Goal: Information Seeking & Learning: Learn about a topic

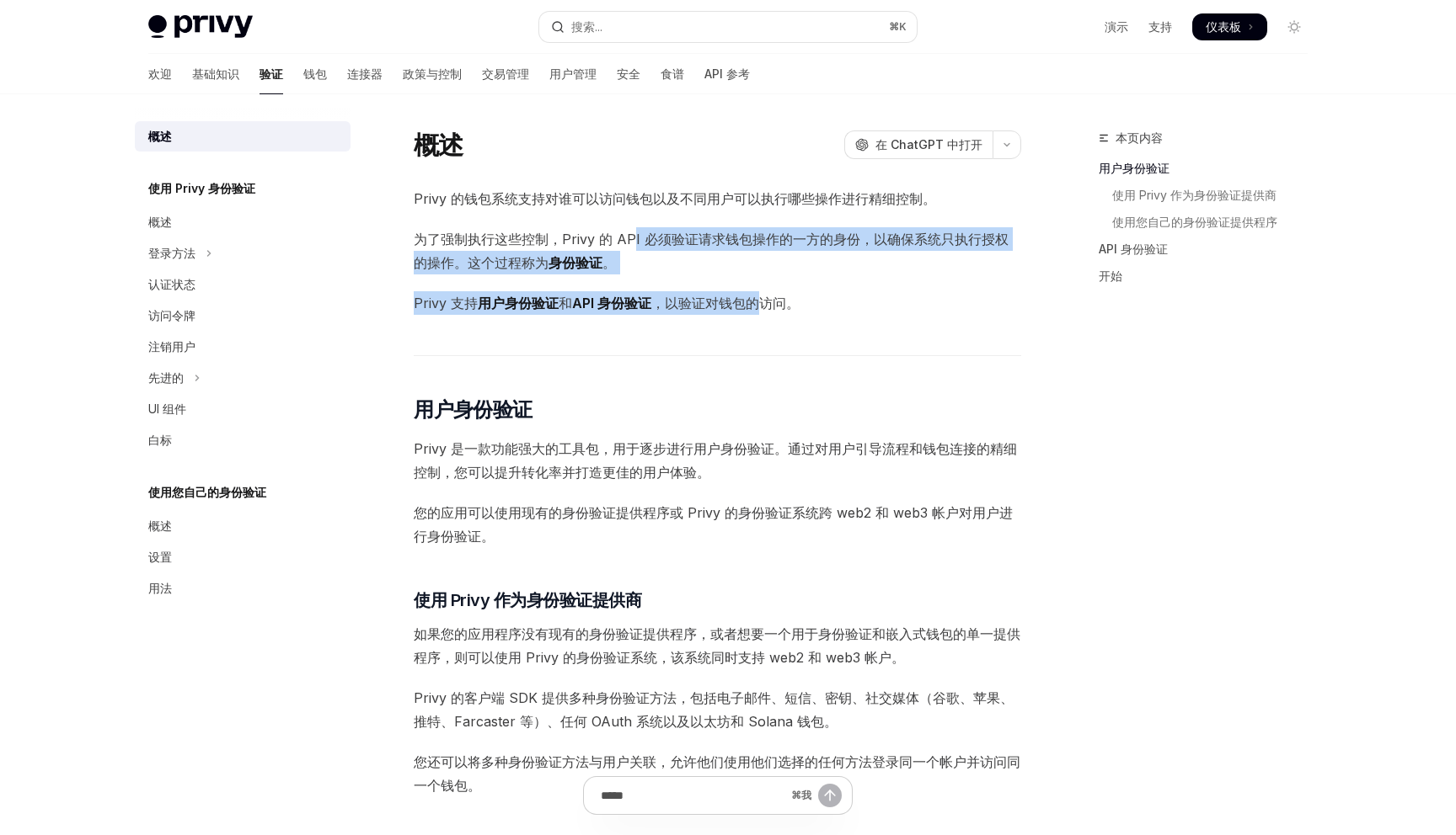
drag, startPoint x: 632, startPoint y: 237, endPoint x: 754, endPoint y: 305, distance: 139.7
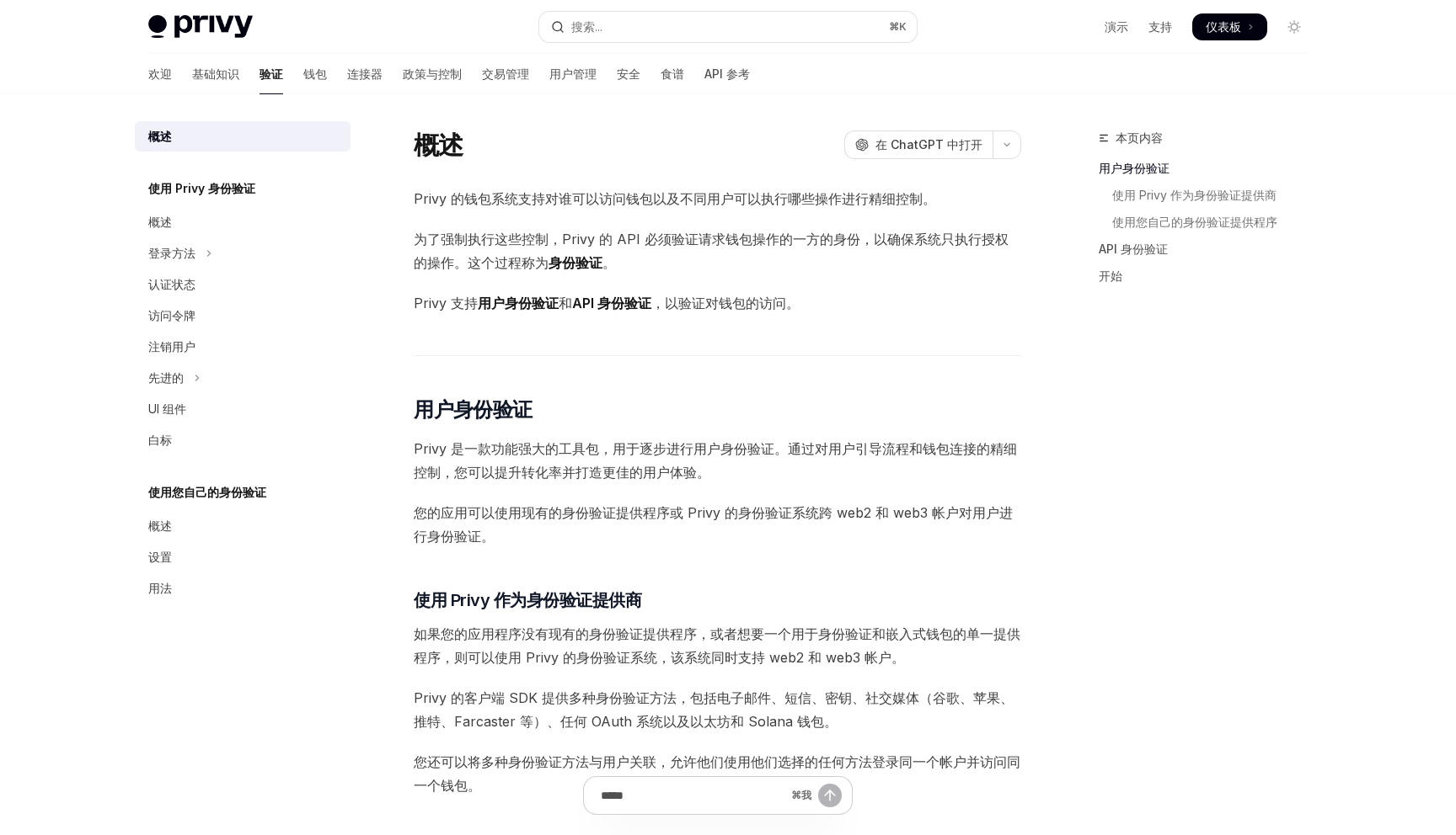
click at [654, 304] on font "，以验证对钱包的访问。" at bounding box center [726, 302] width 149 height 17
click at [605, 457] on span "Privy 是一款功能强大的工具包，用于逐步进行用户身份验证。通过对用户引导流程和钱包连接的精细控制，您可以提升转化率并打造更佳的用户体验。" at bounding box center [718, 461] width 607 height 47
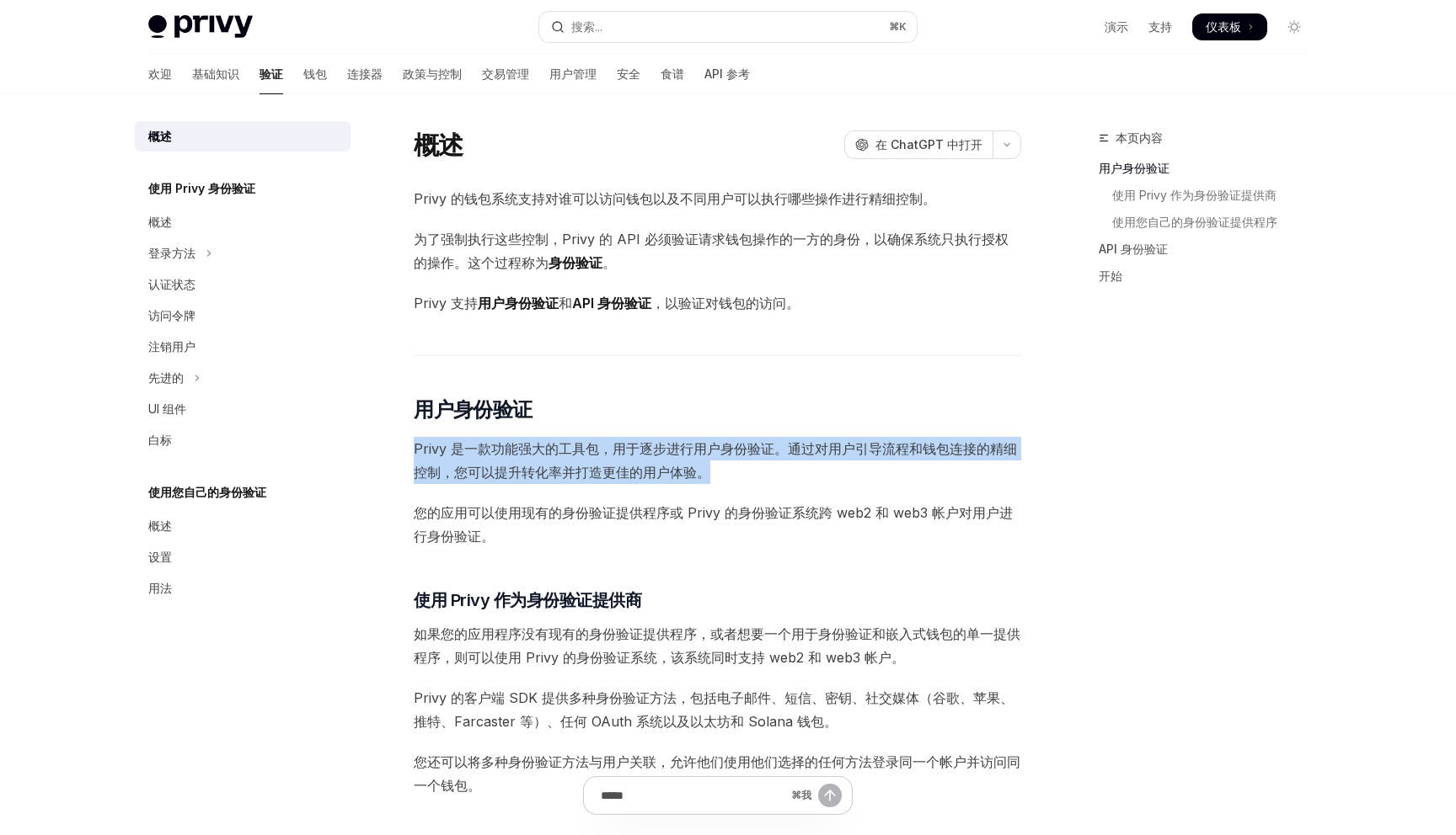
click at [605, 457] on span "Privy 是一款功能强大的工具包，用于逐步进行用户身份验证。通过对用户引导流程和钱包连接的精细控制，您可以提升转化率并打造更佳的用户体验。" at bounding box center [718, 461] width 607 height 47
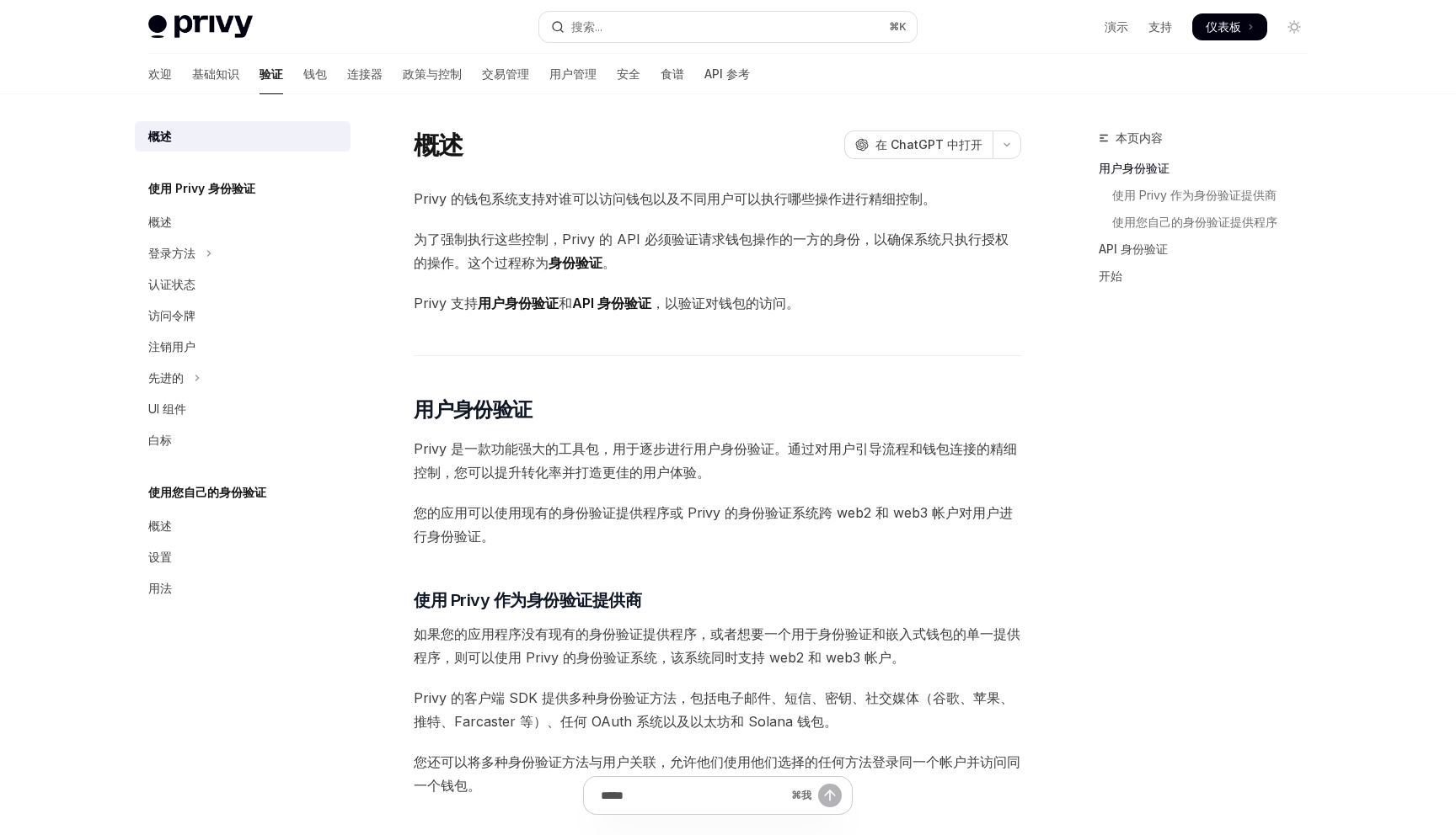
click at [584, 450] on font "Privy 是一款功能强大的工具包，用于逐步进行用户身份验证。通过对用户引导流程和钱包连接的精细控制，您可以提升转化率并打造更佳的用户体验。" at bounding box center [716, 460] width 603 height 41
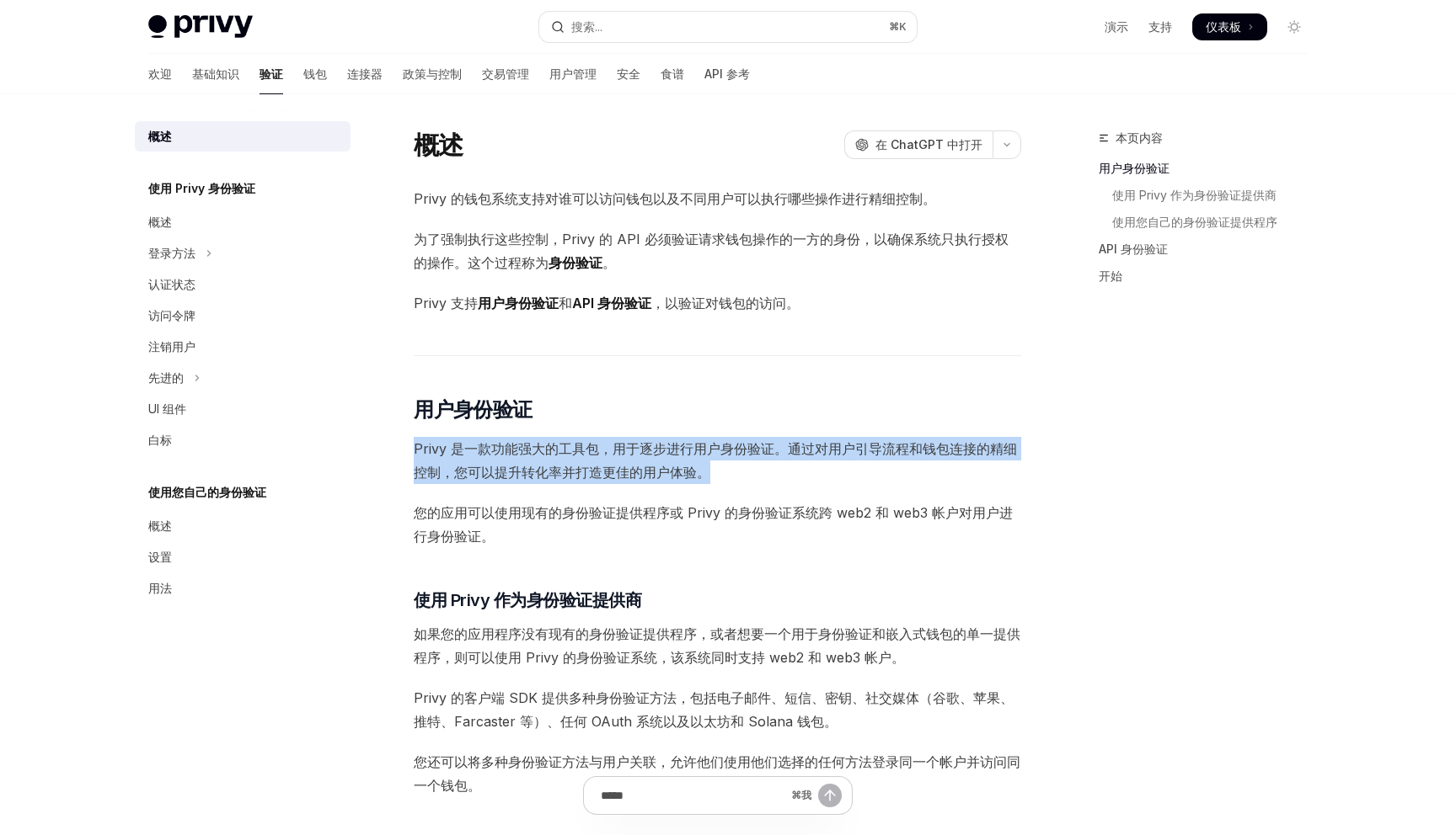
click at [584, 450] on font "Privy 是一款功能强大的工具包，用于逐步进行用户身份验证。通过对用户引导流程和钱包连接的精细控制，您可以提升转化率并打造更佳的用户体验。" at bounding box center [716, 460] width 603 height 41
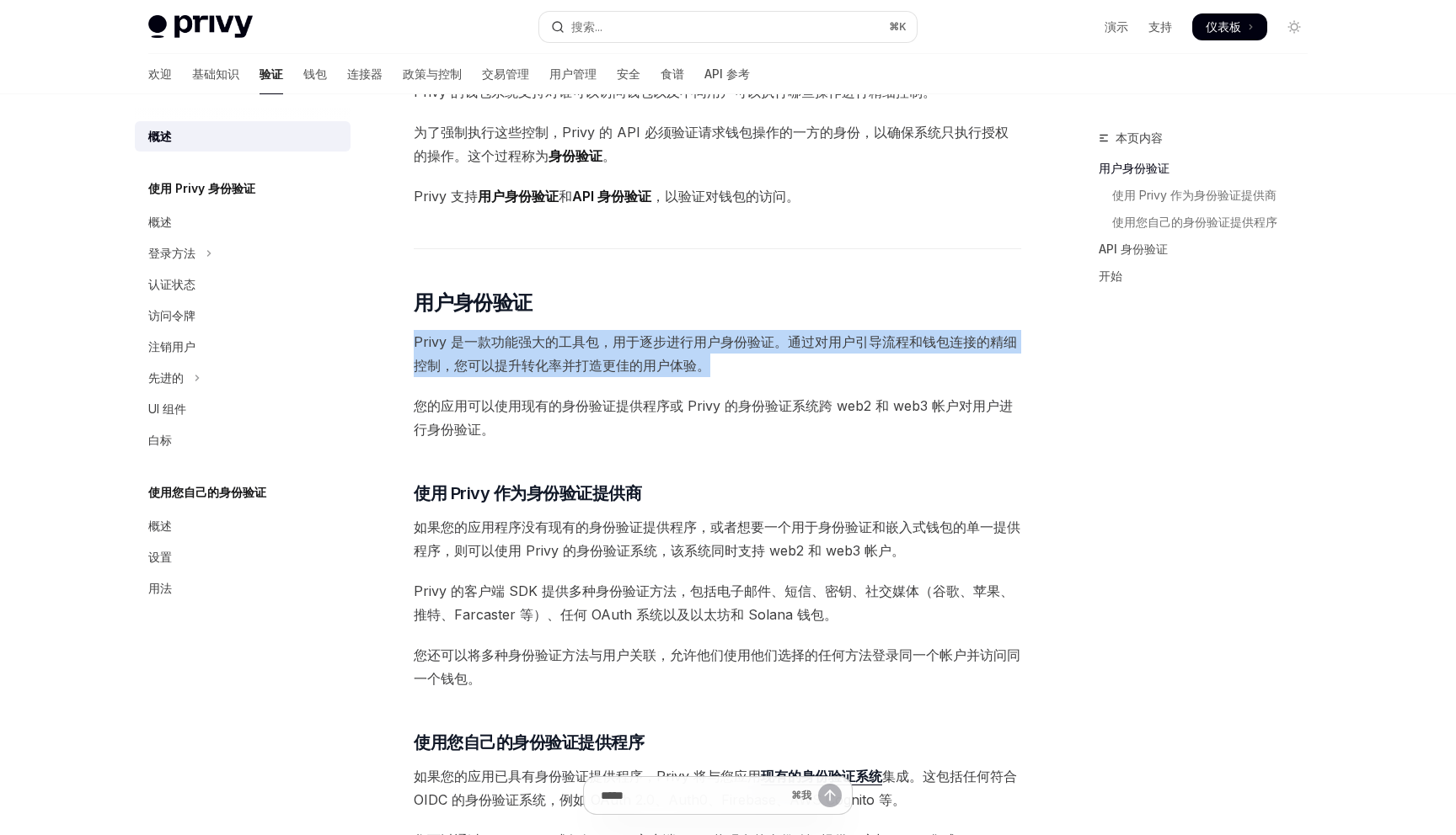
scroll to position [111, 0]
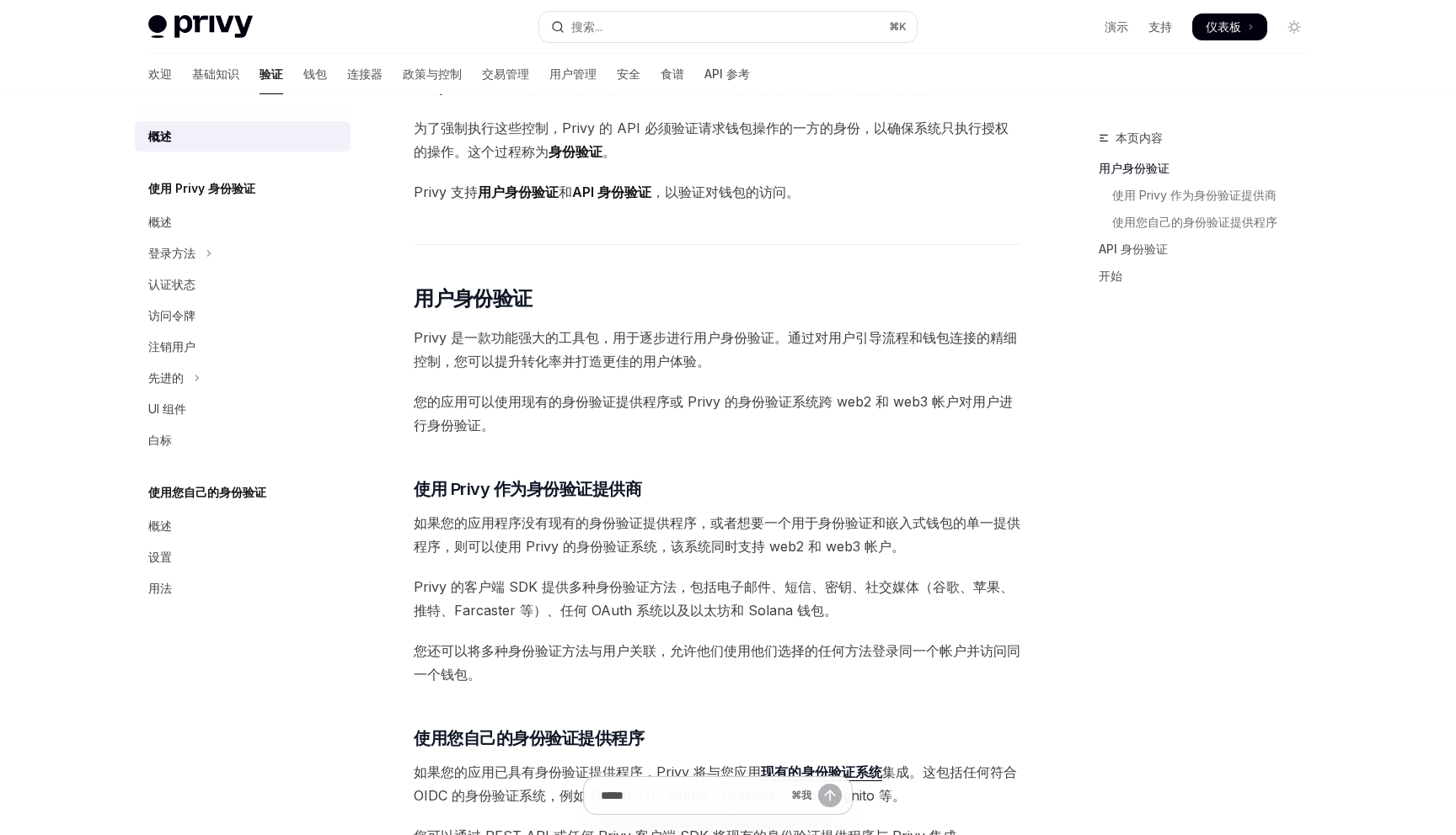
click at [623, 397] on font "您的应用可以使用现有的身份验证提供程序或 Privy 的身份验证系统跨 web2 和 web3 帐户对用户进行身份验证。" at bounding box center [713, 413] width 599 height 41
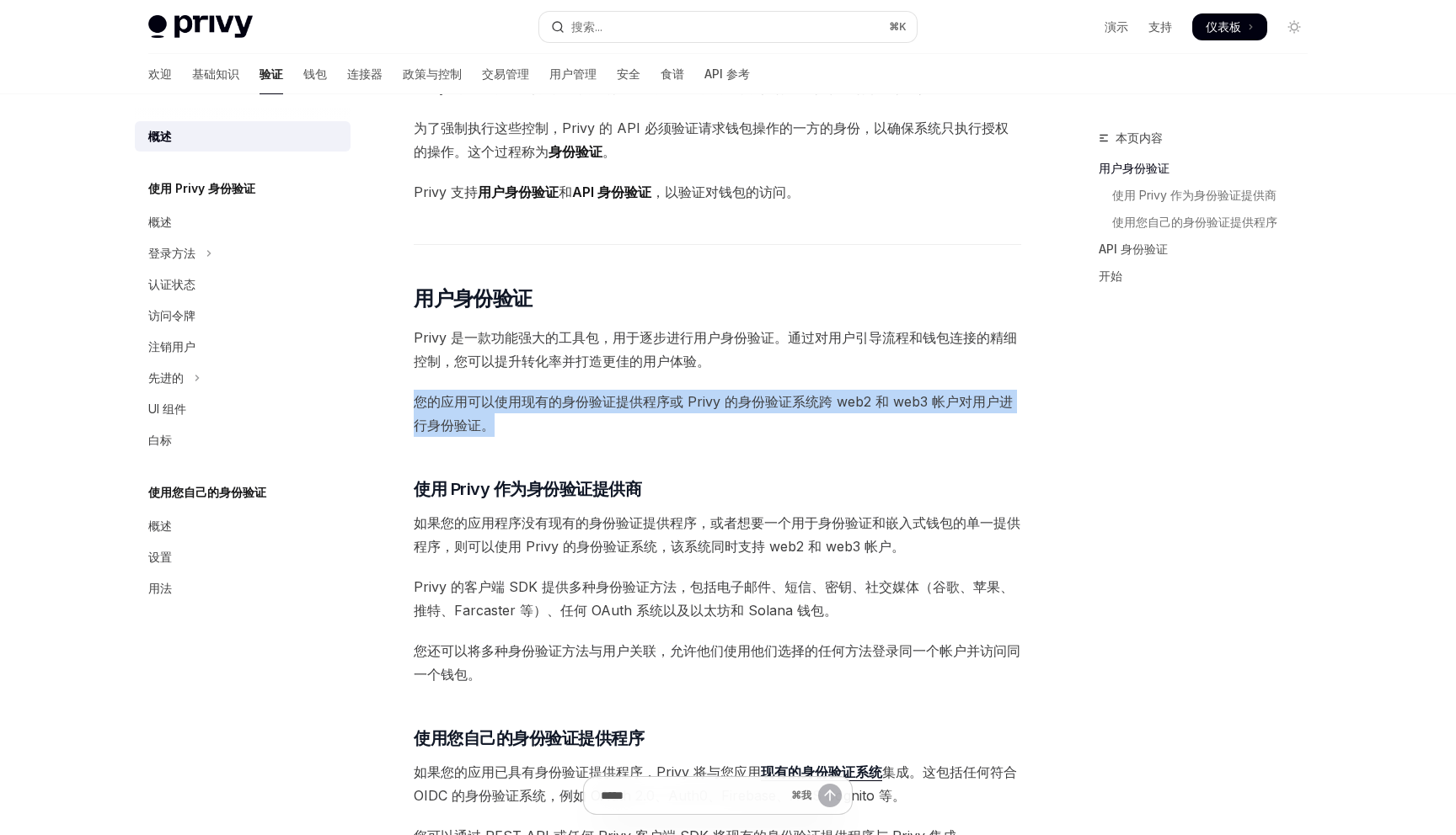
click at [623, 397] on font "您的应用可以使用现有的身份验证提供程序或 Privy 的身份验证系统跨 web2 和 web3 帐户对用户进行身份验证。" at bounding box center [713, 413] width 599 height 41
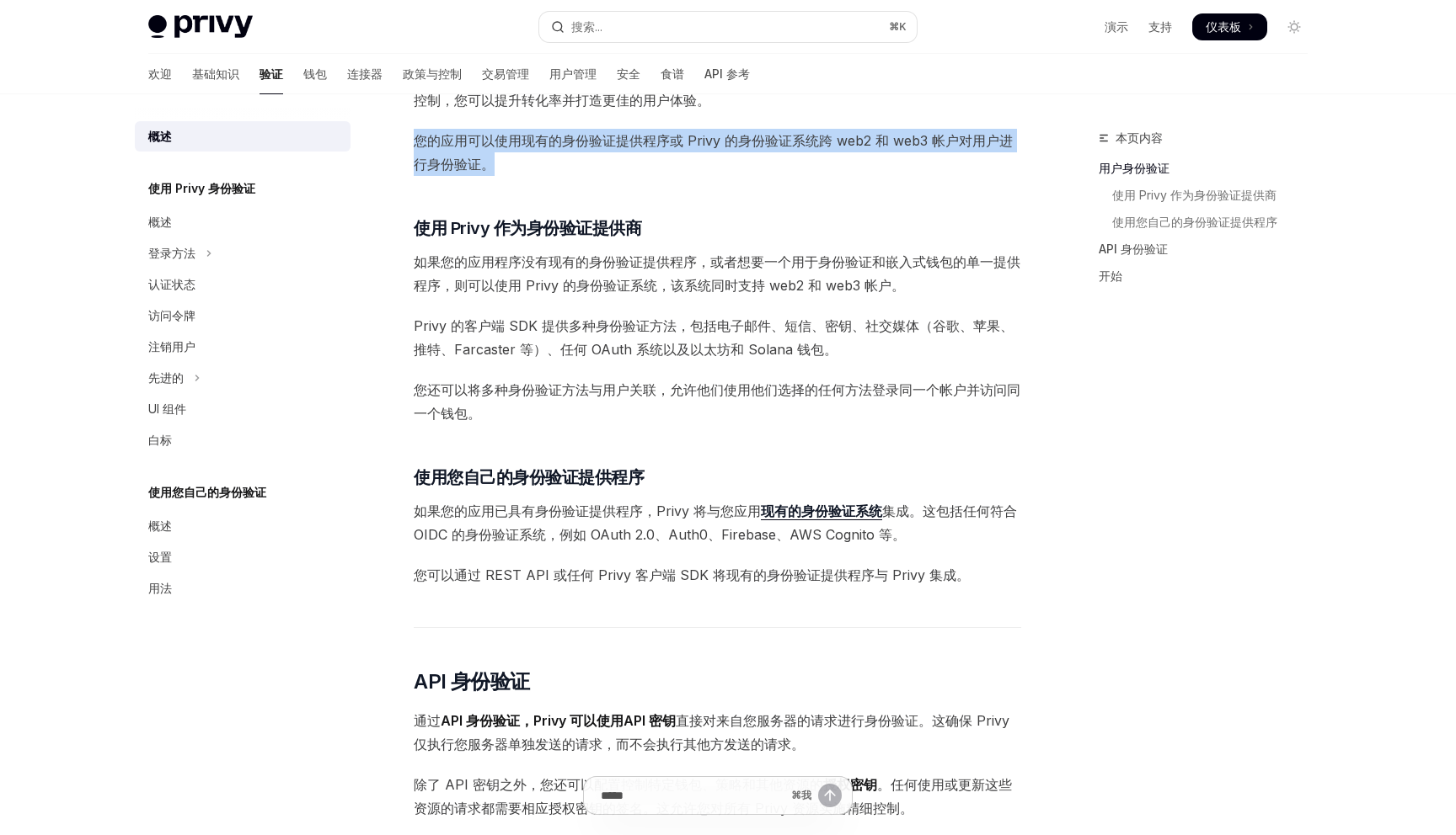
scroll to position [380, 0]
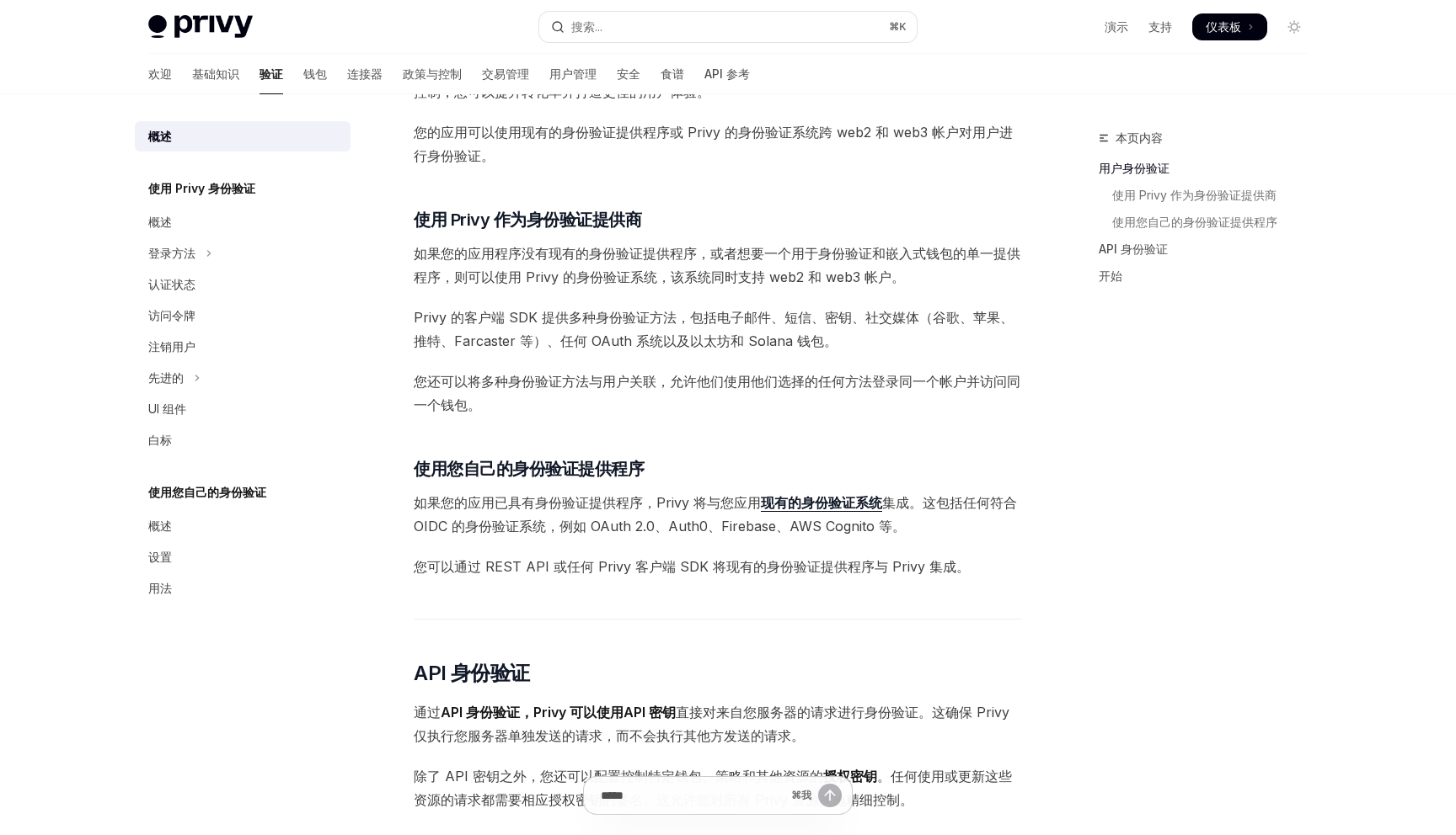
click at [628, 252] on font "如果您的应用程序没有现有的身份验证提供程序，或者想要一个用于身份验证和嵌入式钱包的单一提供程序，则可以使用 Privy 的身份验证系统，该系统同时支持 web…" at bounding box center [717, 265] width 606 height 41
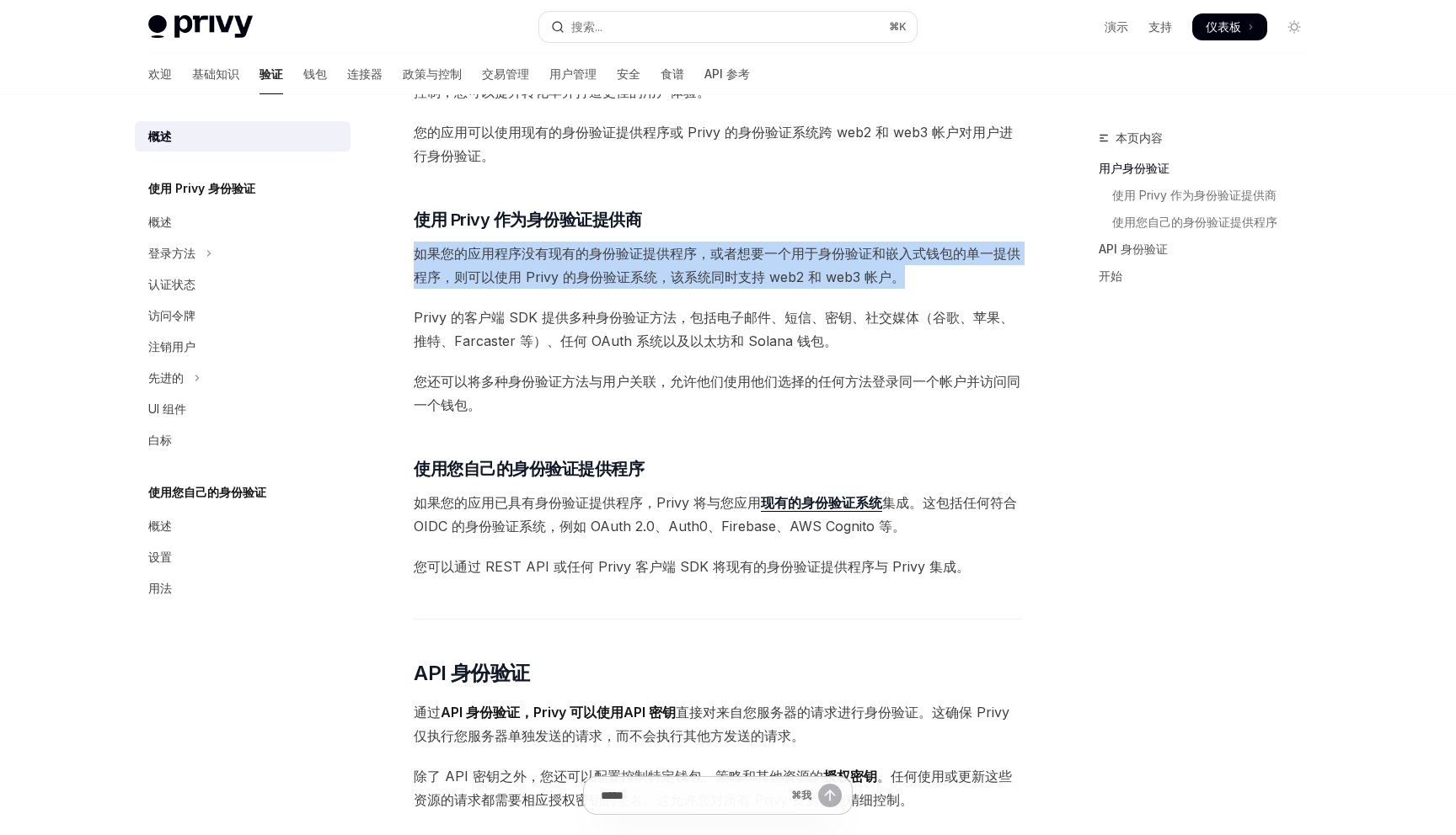
click at [628, 252] on font "如果您的应用程序没有现有的身份验证提供程序，或者想要一个用于身份验证和嵌入式钱包的单一提供程序，则可以使用 Privy 的身份验证系统，该系统同时支持 web…" at bounding box center [717, 265] width 606 height 41
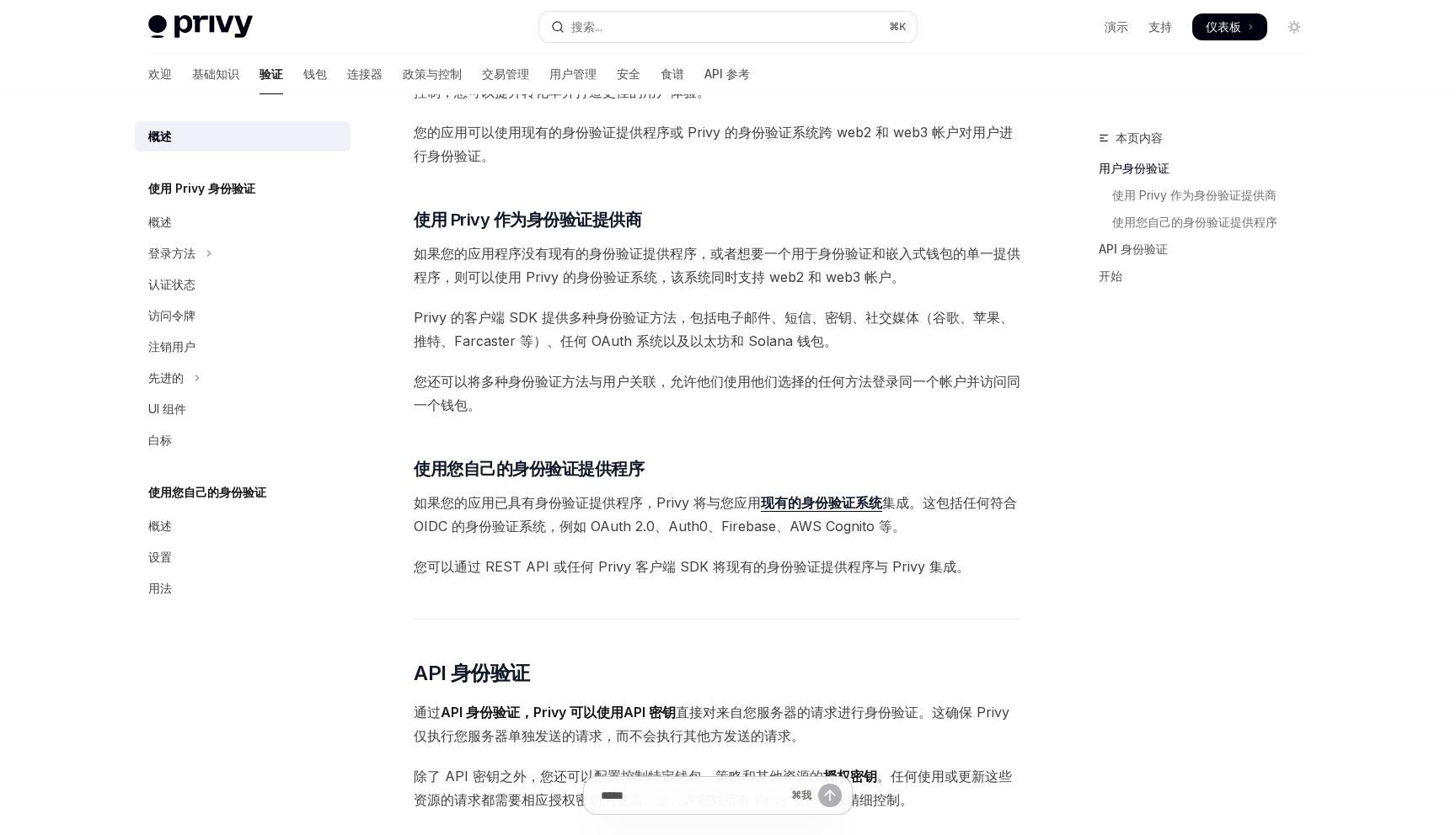
click at [614, 336] on font "Privy 的客户端 SDK 提供多种身份验证方法，包括电子邮件、短信、密钥、社交媒体（谷歌、苹果、推特、Farcaster 等）、任何 OAuth 系统以及…" at bounding box center [714, 329] width 600 height 41
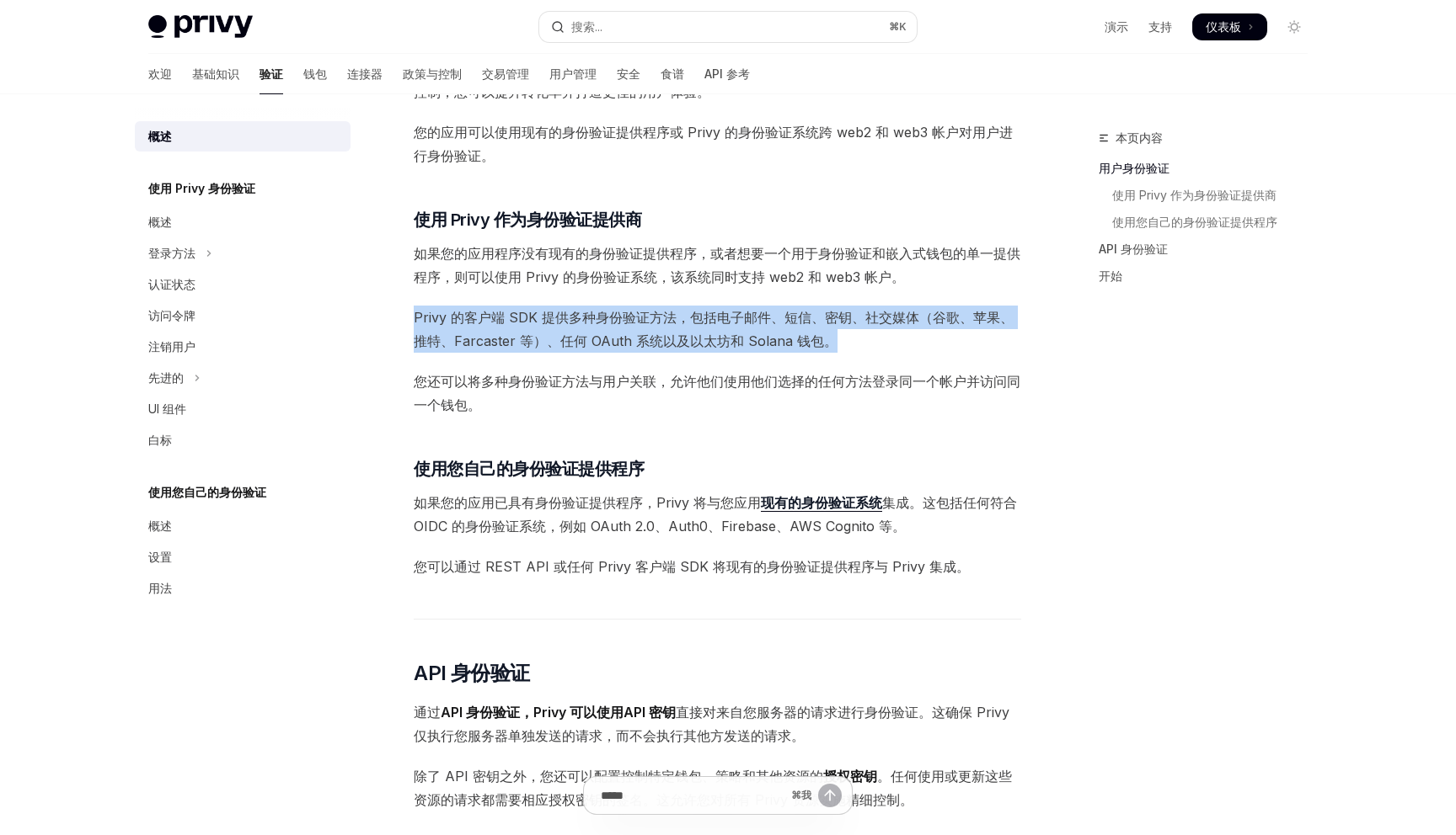
click at [614, 336] on font "Privy 的客户端 SDK 提供多种身份验证方法，包括电子邮件、短信、密钥、社交媒体（谷歌、苹果、推特、Farcaster 等）、任何 OAuth 系统以及…" at bounding box center [714, 329] width 600 height 41
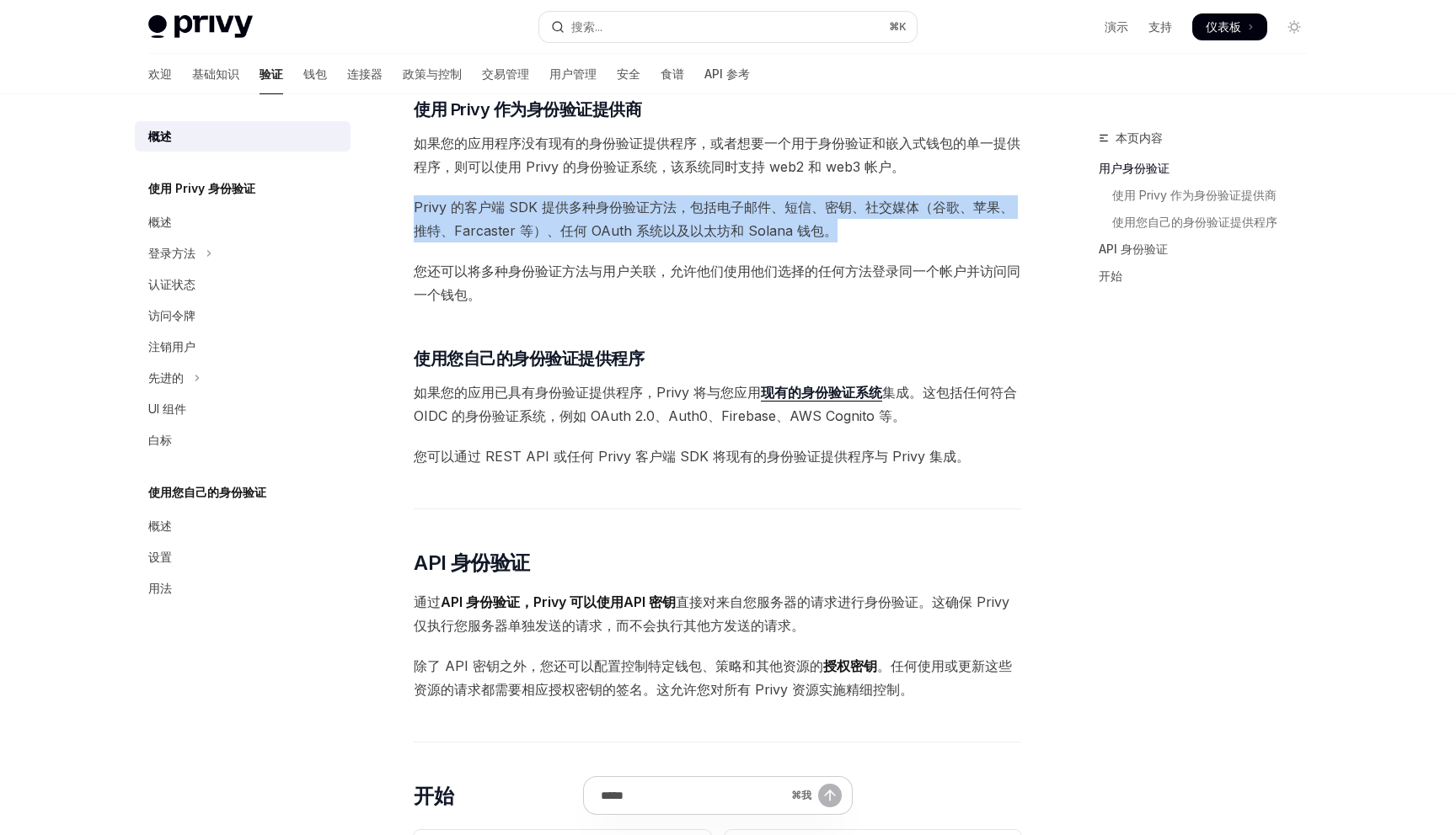
scroll to position [496, 0]
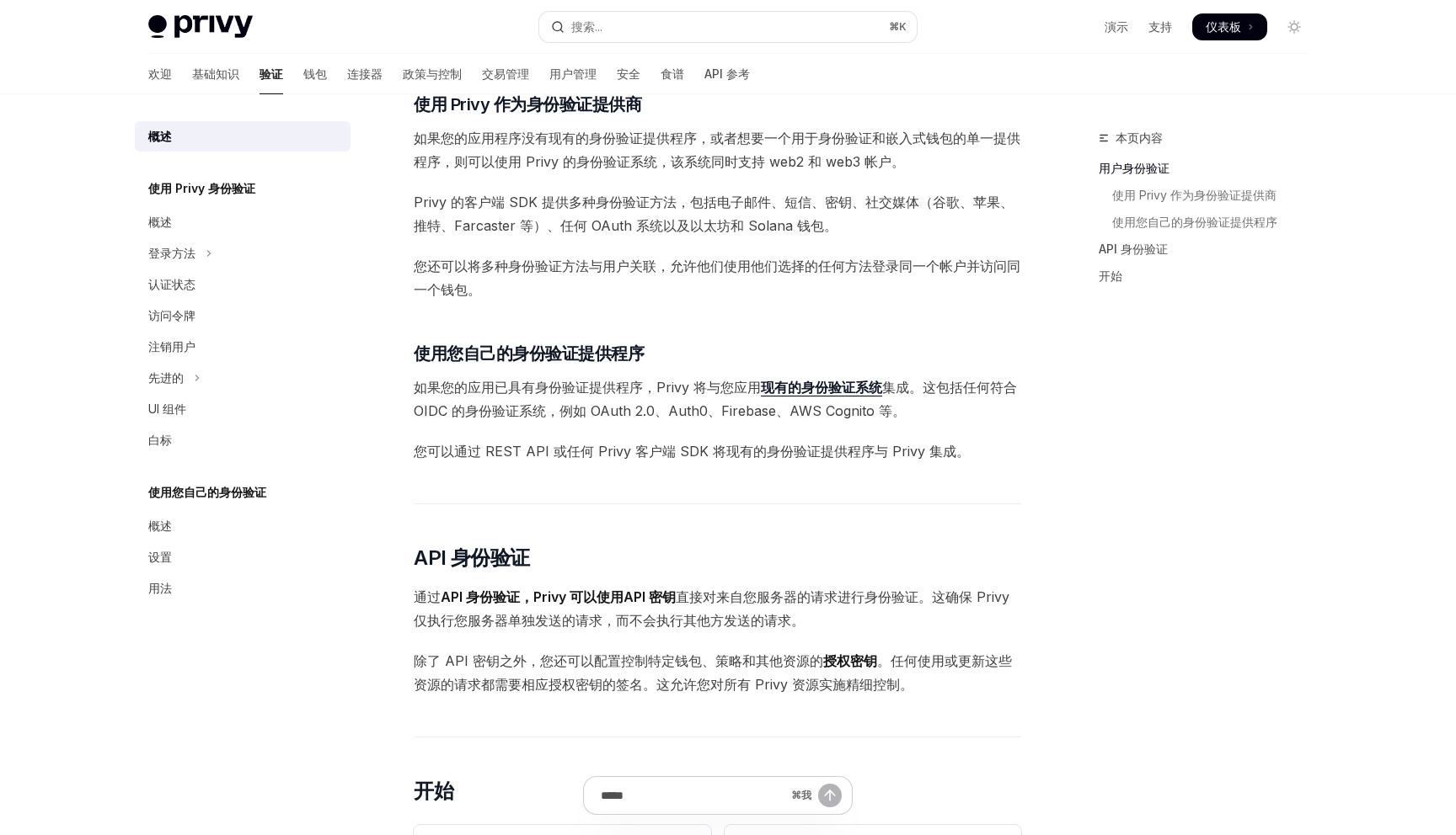
click at [593, 260] on font "您还可以将多种身份验证方法与用户关联，允许他们使用他们选择的任何方法登录同一个帐户并访问同一个钱包。" at bounding box center [717, 278] width 606 height 41
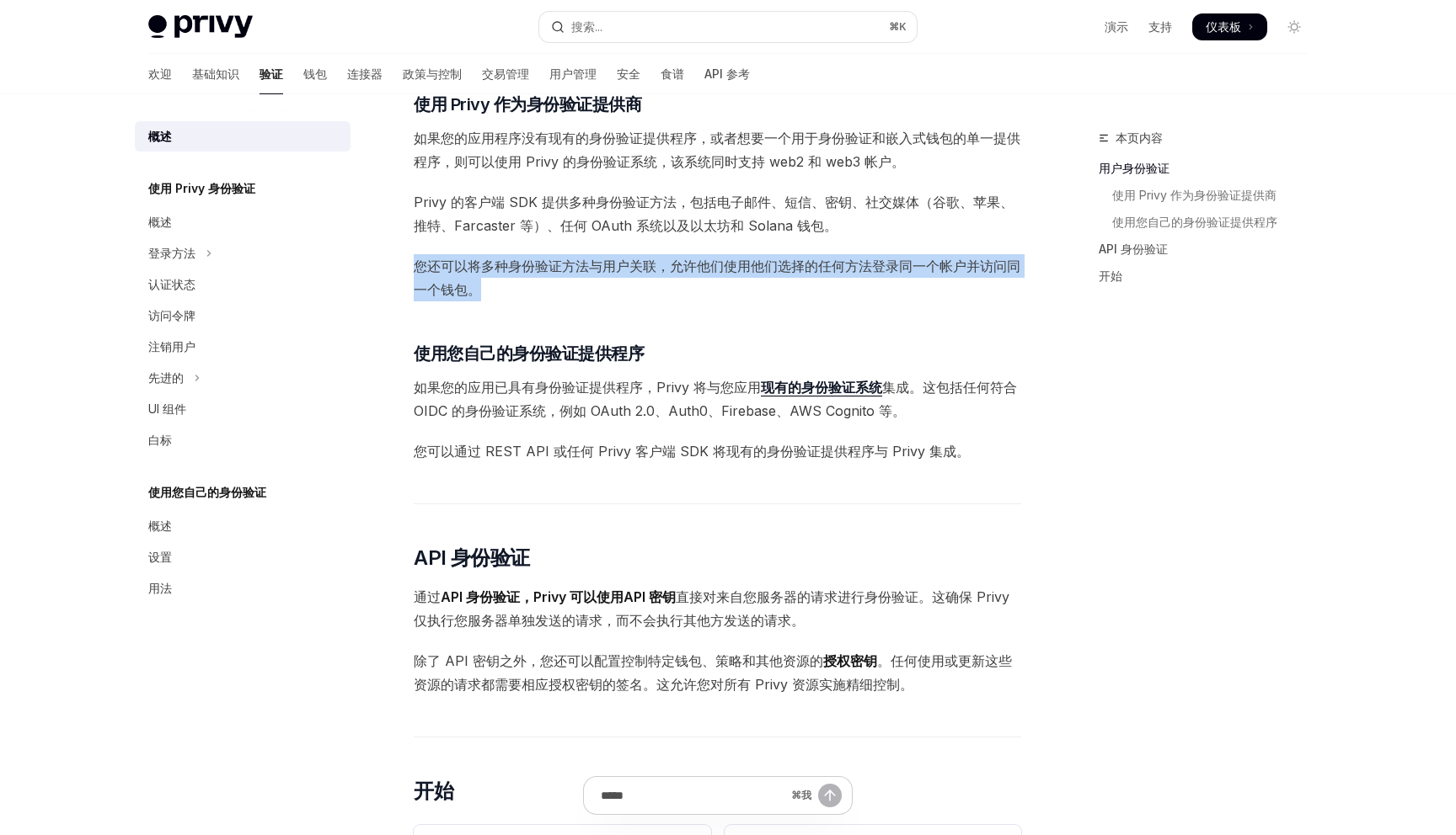
click at [593, 260] on font "您还可以将多种身份验证方法与用户关联，允许他们使用他们选择的任何方法登录同一个帐户并访问同一个钱包。" at bounding box center [717, 278] width 606 height 41
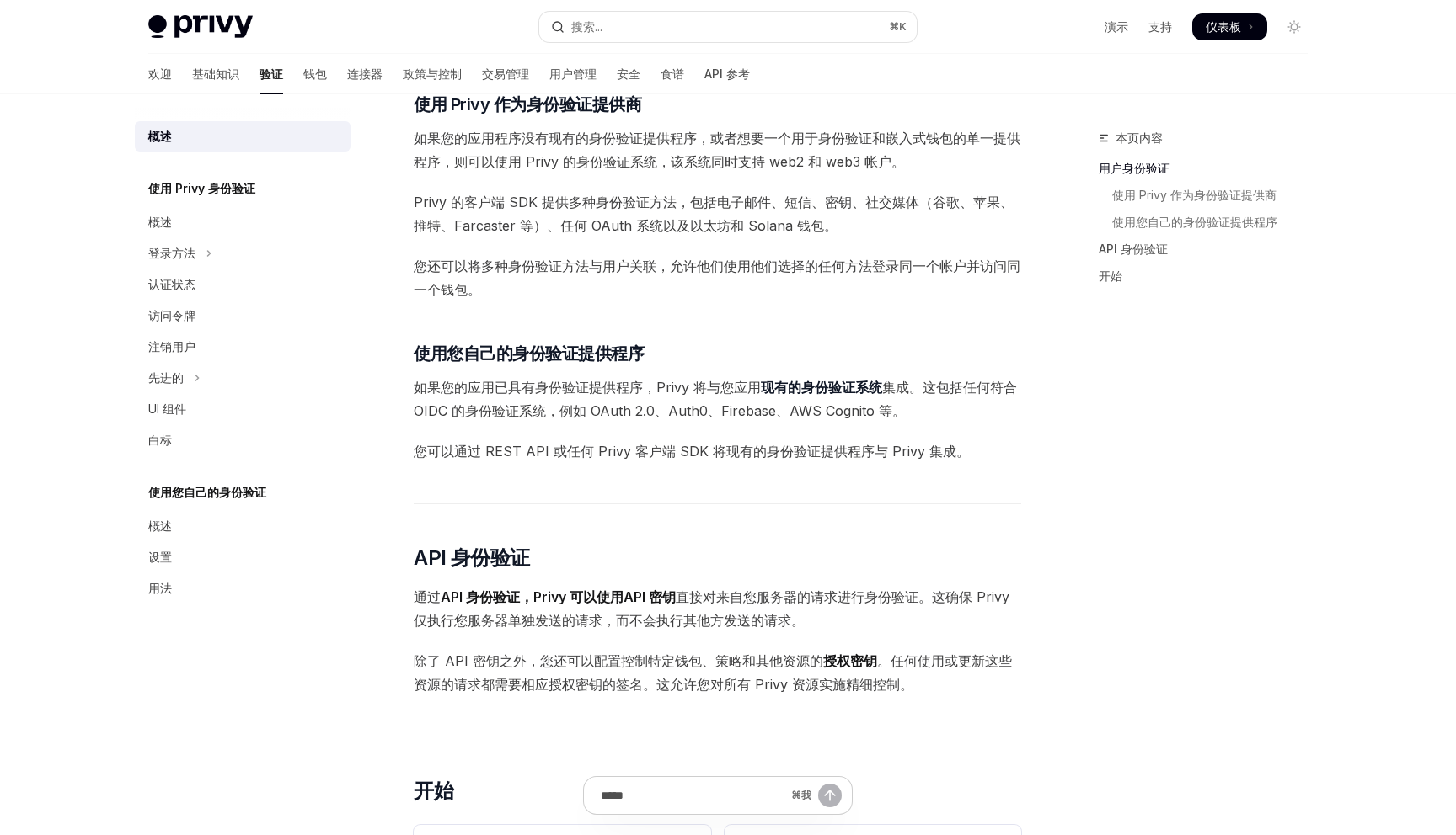
click at [580, 388] on font "如果您的应用已具有身份验证提供程序，Privy 将与您应用" at bounding box center [587, 387] width 347 height 17
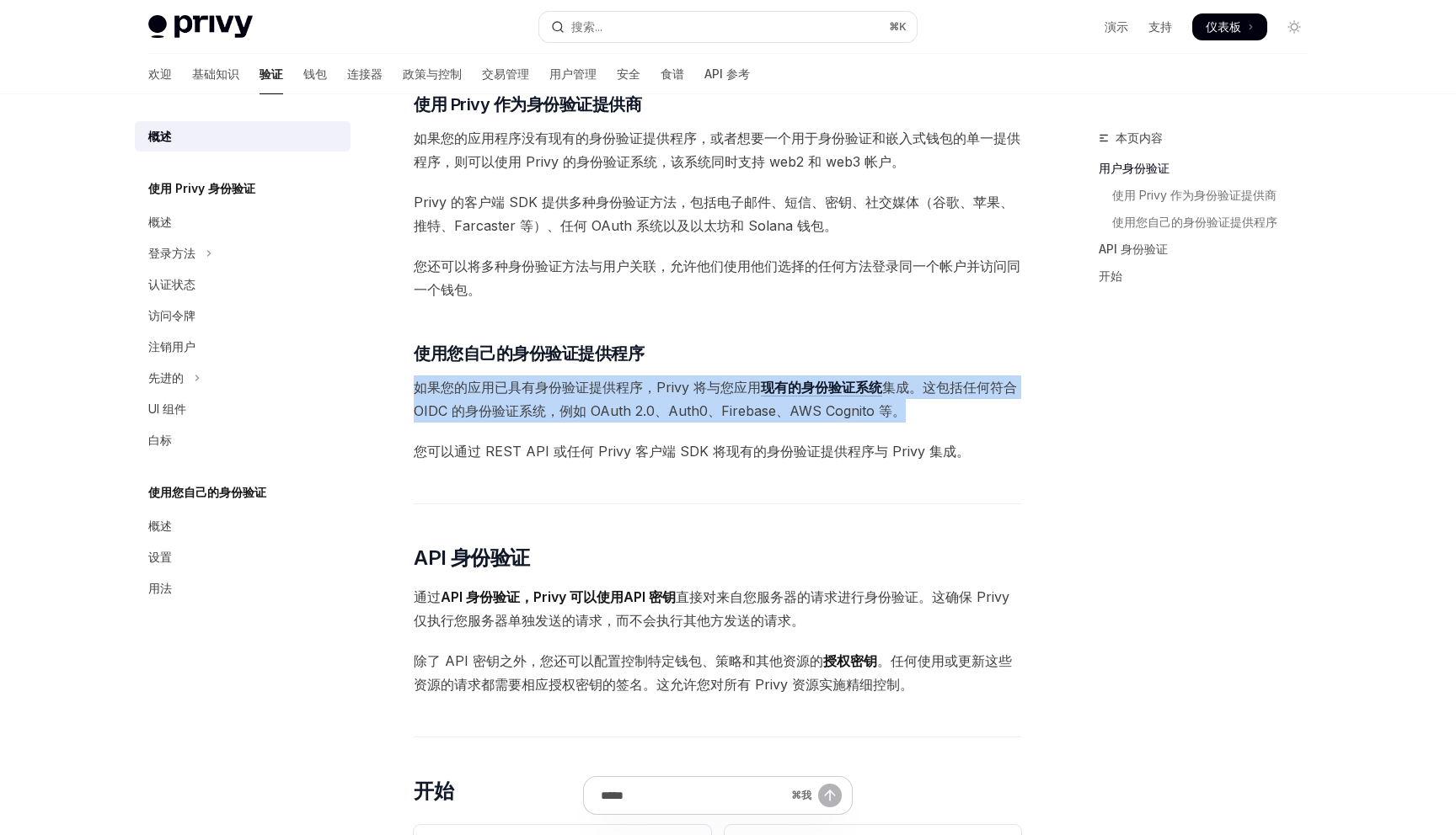
click at [580, 388] on font "如果您的应用已具有身份验证提供程序，Privy 将与您应用" at bounding box center [587, 387] width 347 height 17
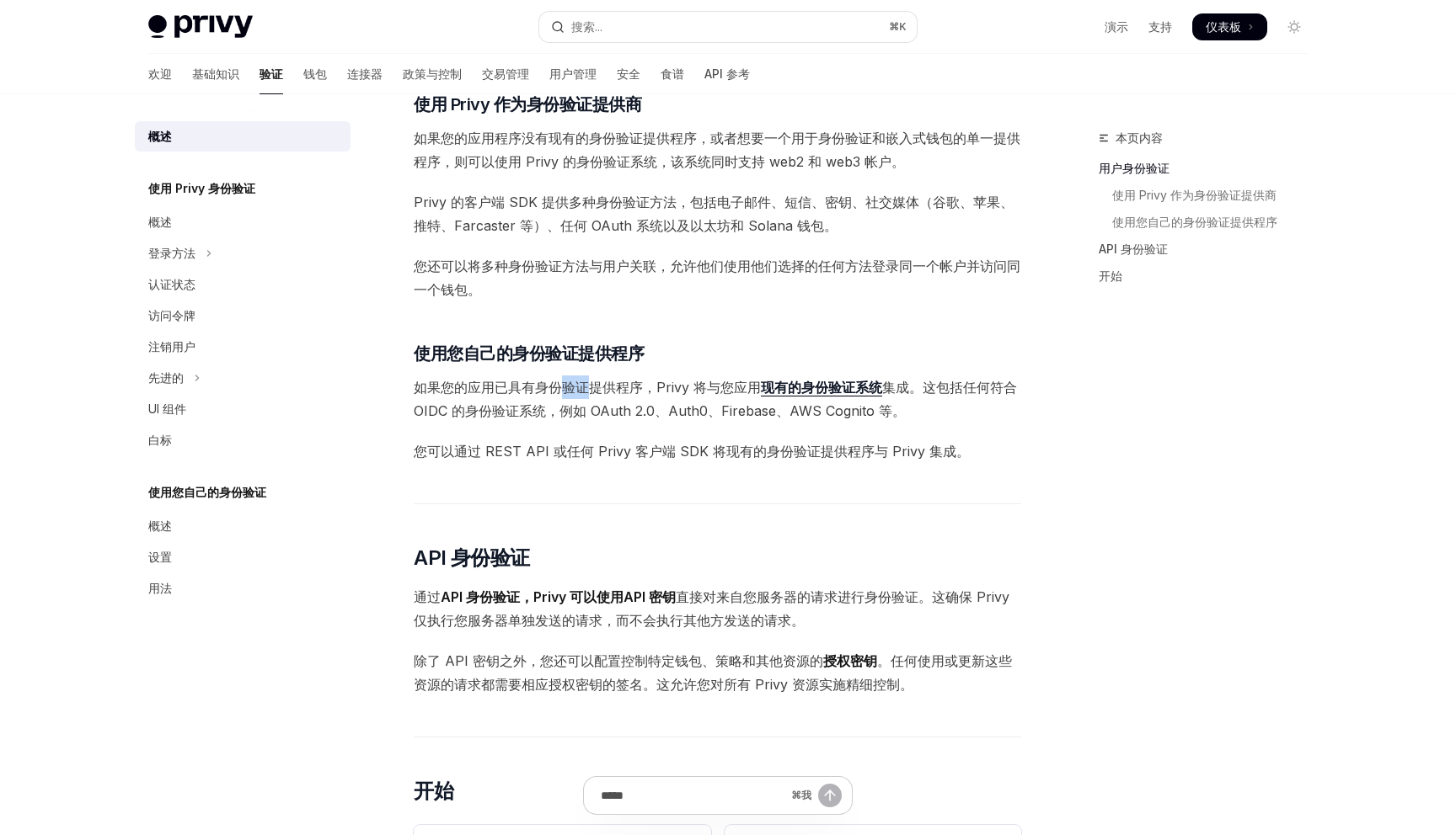
click at [580, 388] on font "如果您的应用已具有身份验证提供程序，Privy 将与您应用" at bounding box center [587, 387] width 347 height 17
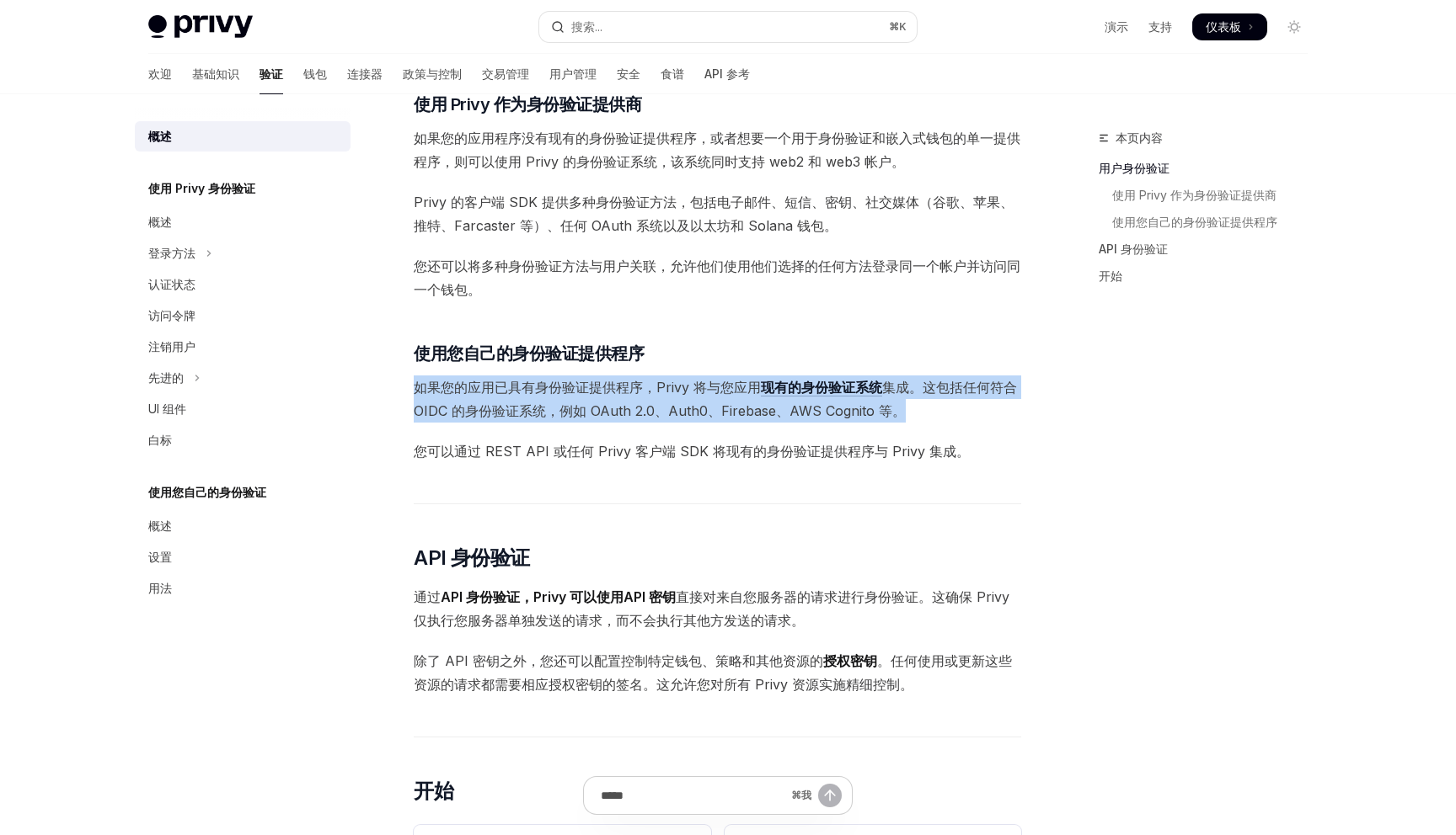
click at [580, 388] on font "如果您的应用已具有身份验证提供程序，Privy 将与您应用" at bounding box center [587, 387] width 347 height 17
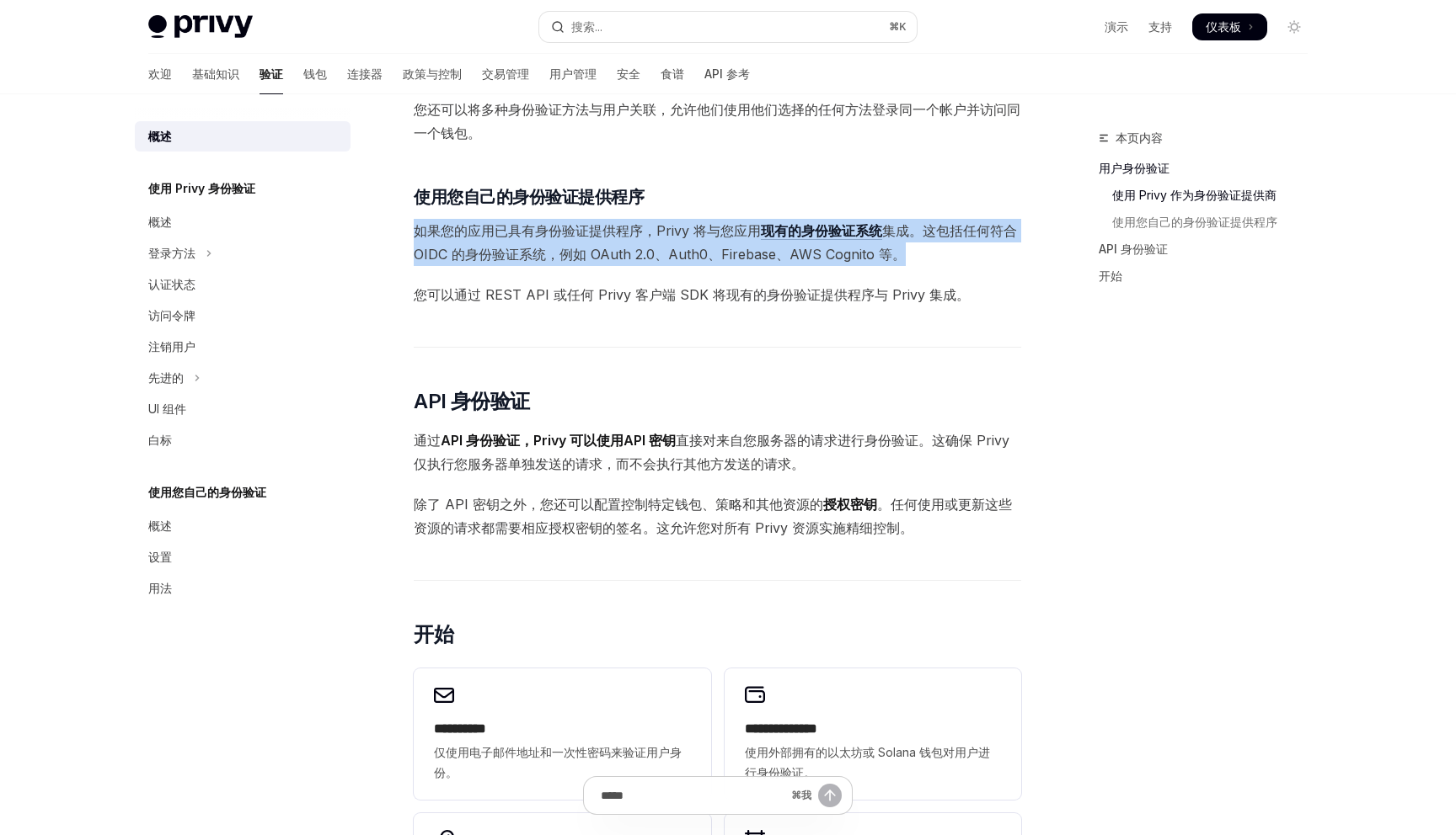
scroll to position [659, 0]
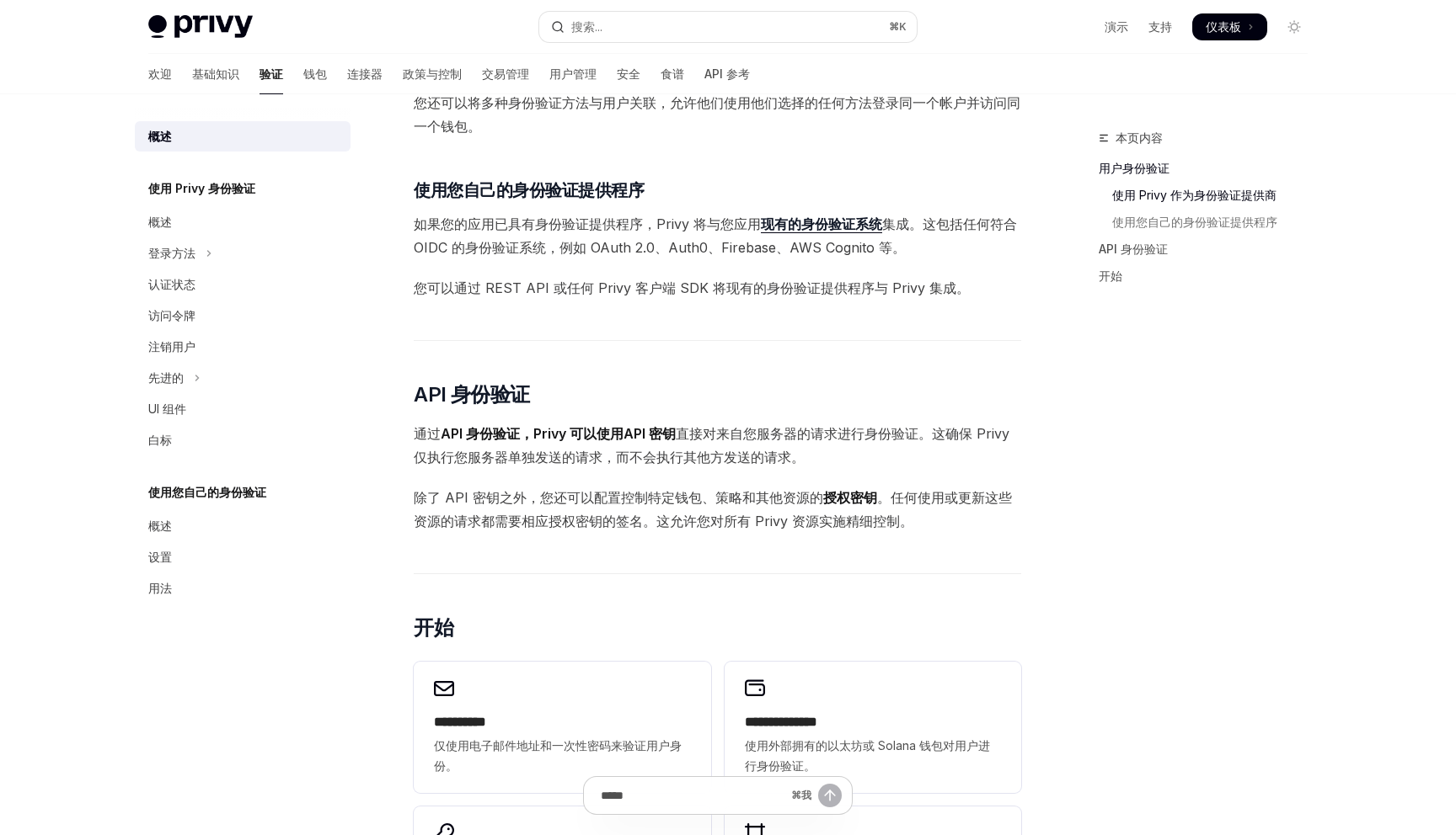
click at [581, 283] on font "您可以通过 REST API 或任何 Privy 客户端 SDK 将现有的身份验证提供程序与 Privy 集成。" at bounding box center [692, 288] width 556 height 17
click at [556, 479] on div "Privy 的钱包系统支持对谁可以访问钱包以及不同用户可以执行哪些操作进行精细控制。 为了强制执行这些控制，Privy 的 API 必须验证请求钱包操作的一方…" at bounding box center [718, 235] width 607 height 1417
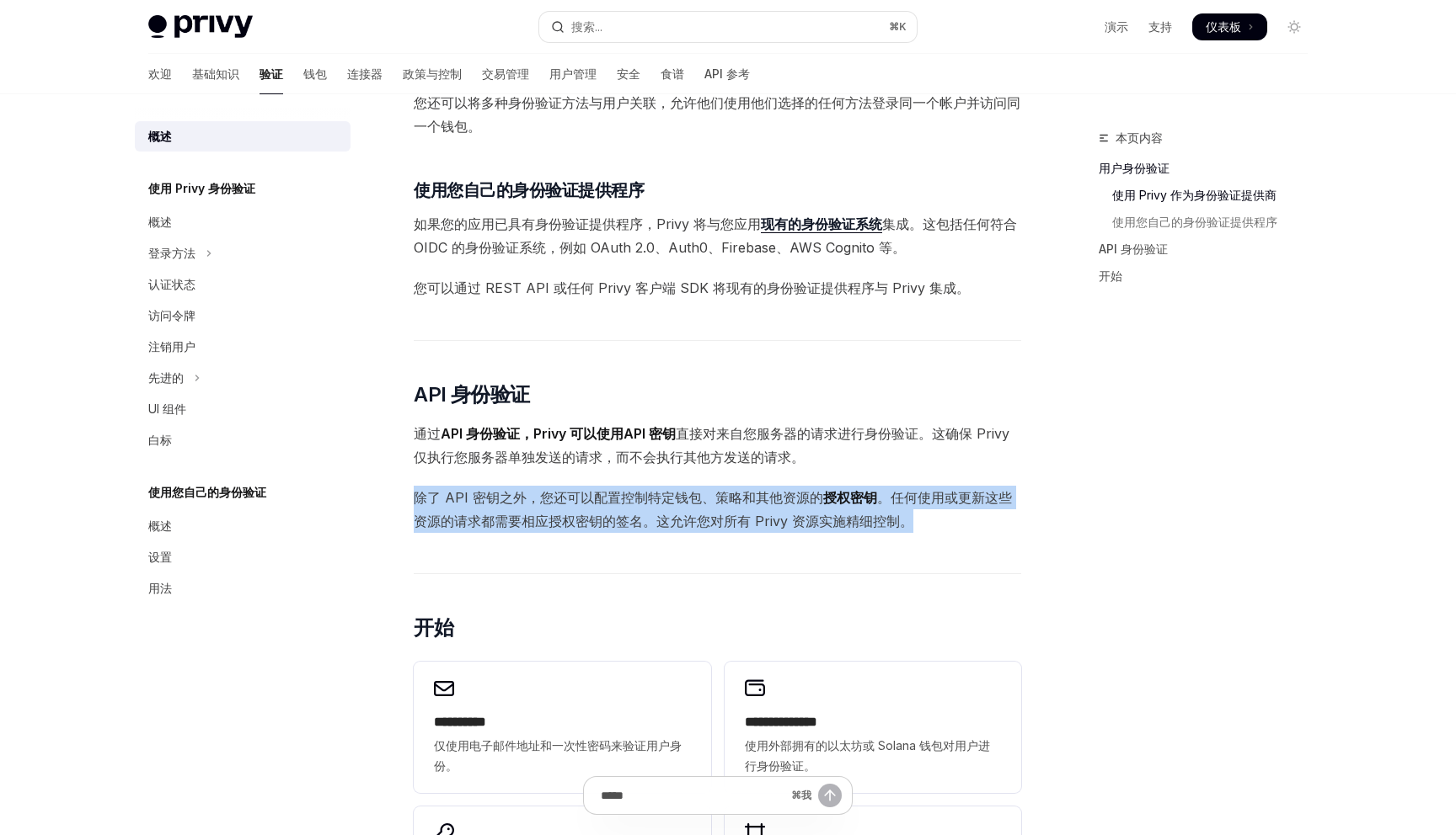
click at [556, 479] on div "Privy 的钱包系统支持对谁可以访问钱包以及不同用户可以执行哪些操作进行精细控制。 为了强制执行这些控制，Privy 的 API 必须验证请求钱包操作的一方…" at bounding box center [718, 235] width 607 height 1417
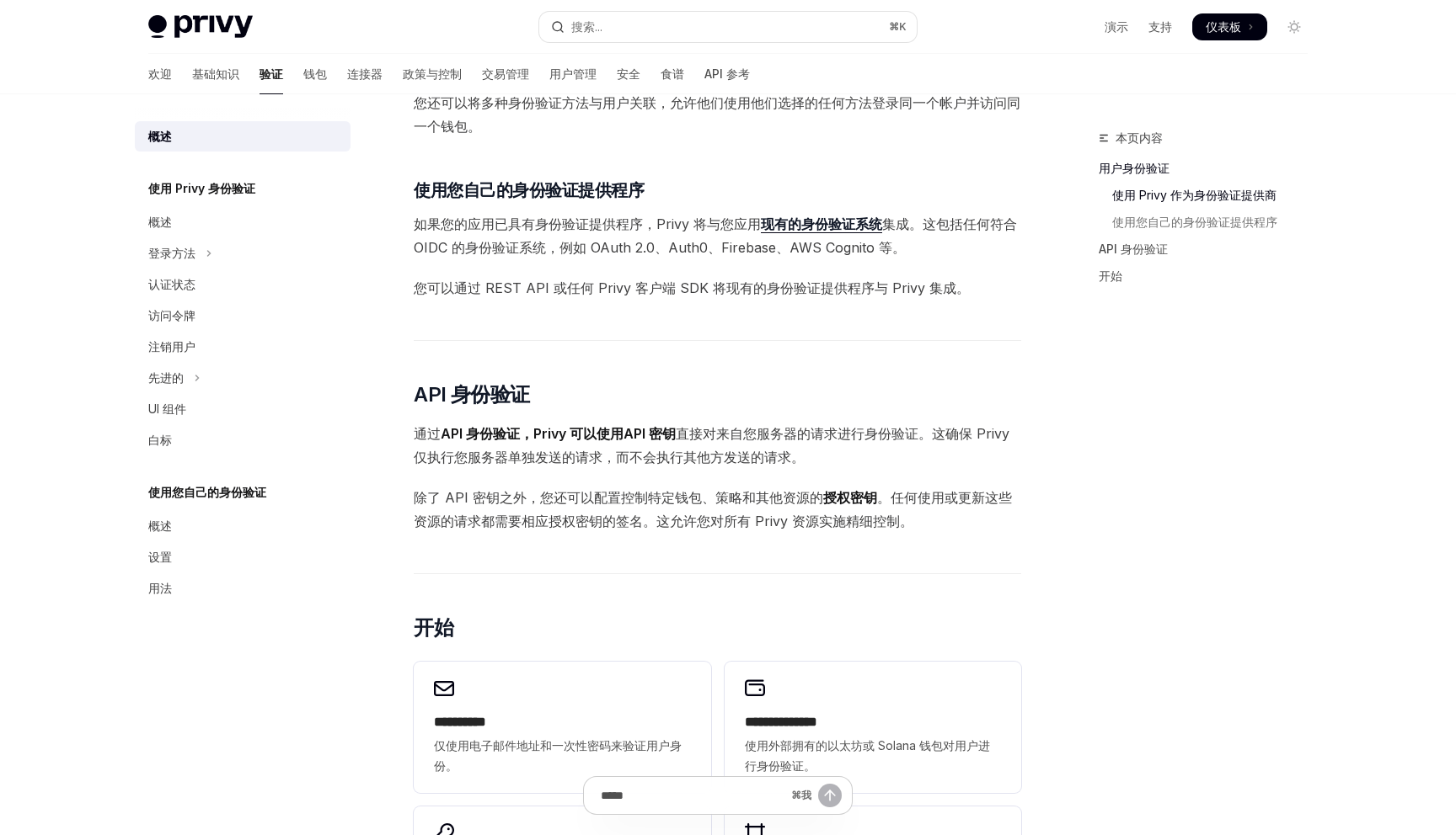
click at [553, 446] on span "通过 API 身份验证，Privy 可以使用 API 密钥 直接对来自您服务器的请求进行身份验证 。这确保 Privy 仅执行您服务器单独发送的请求，而不会执…" at bounding box center [718, 446] width 607 height 47
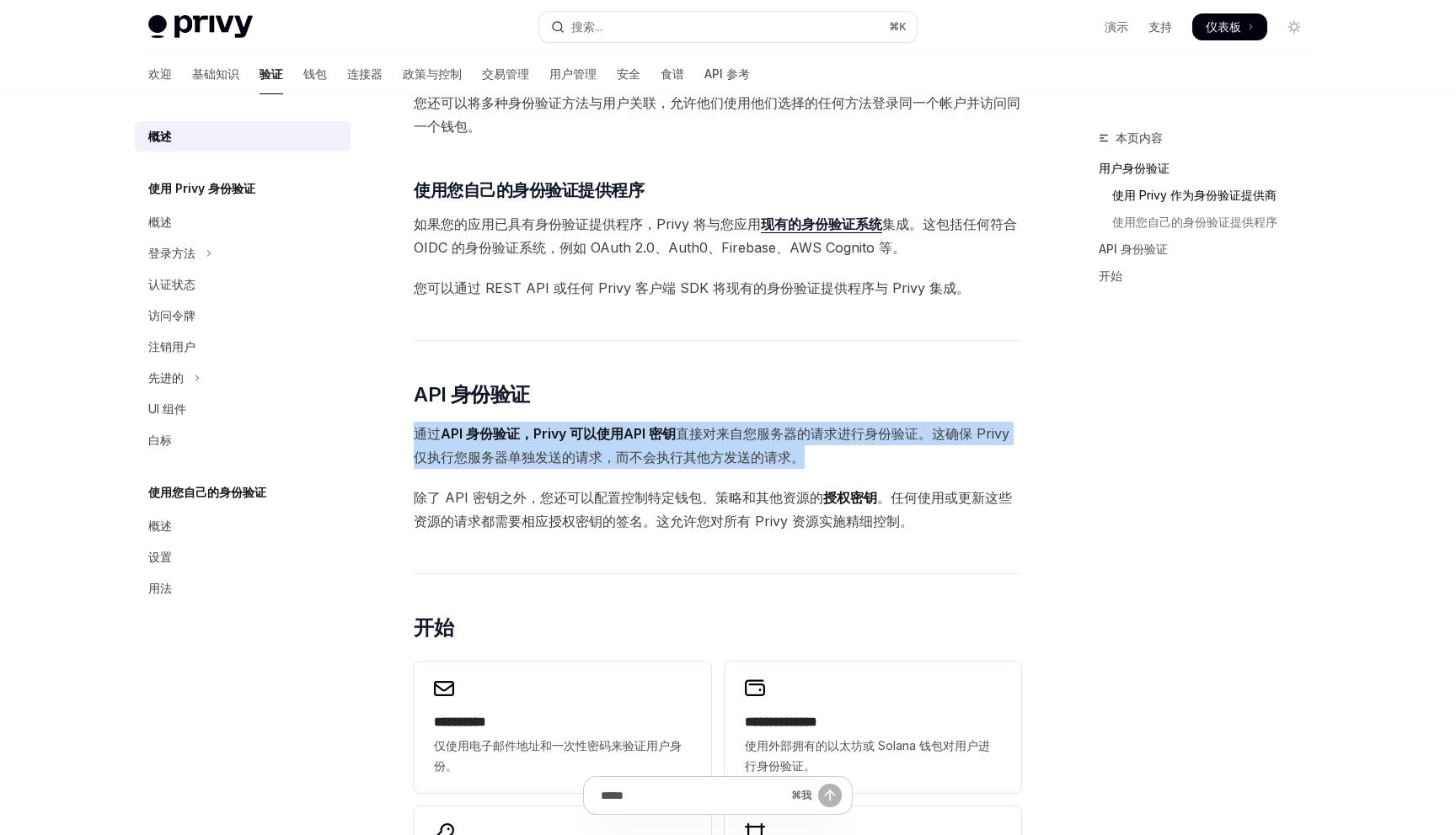
click at [553, 446] on span "通过 API 身份验证，Privy 可以使用 API 密钥 直接对来自您服务器的请求进行身份验证 。这确保 Privy 仅执行您服务器单独发送的请求，而不会执…" at bounding box center [718, 446] width 607 height 47
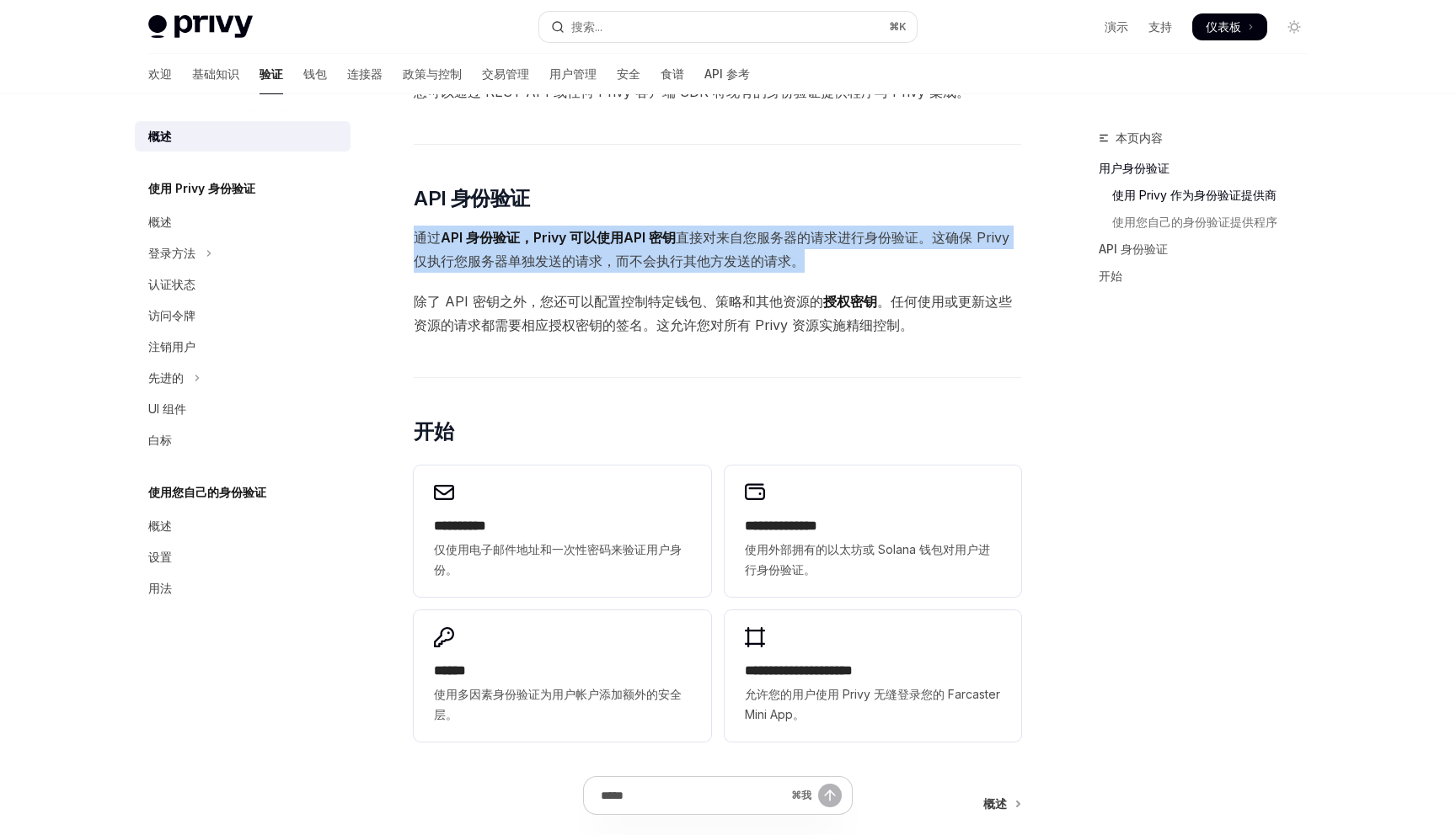
scroll to position [839, 0]
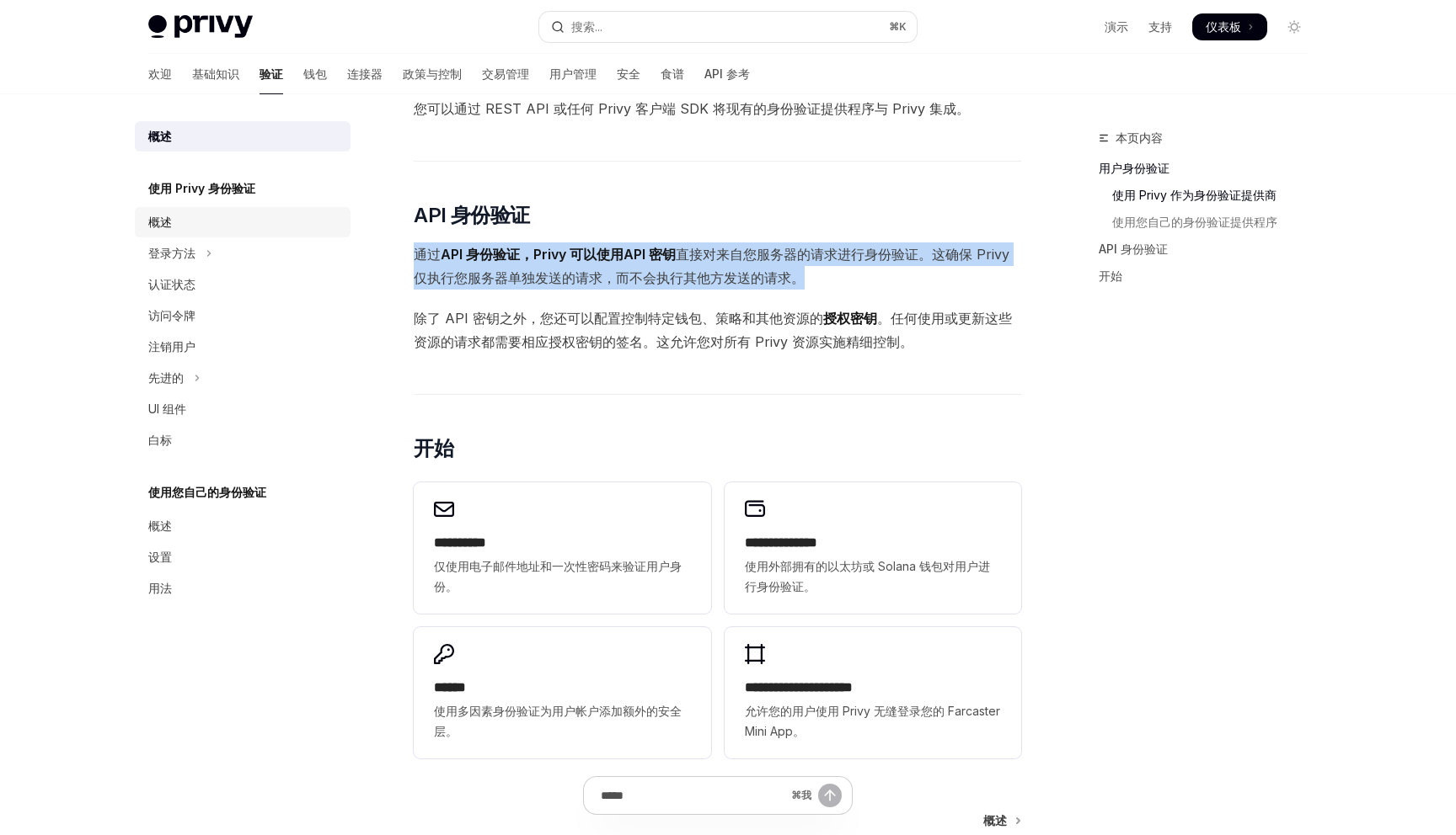
click at [216, 218] on div "概述" at bounding box center [245, 222] width 192 height 20
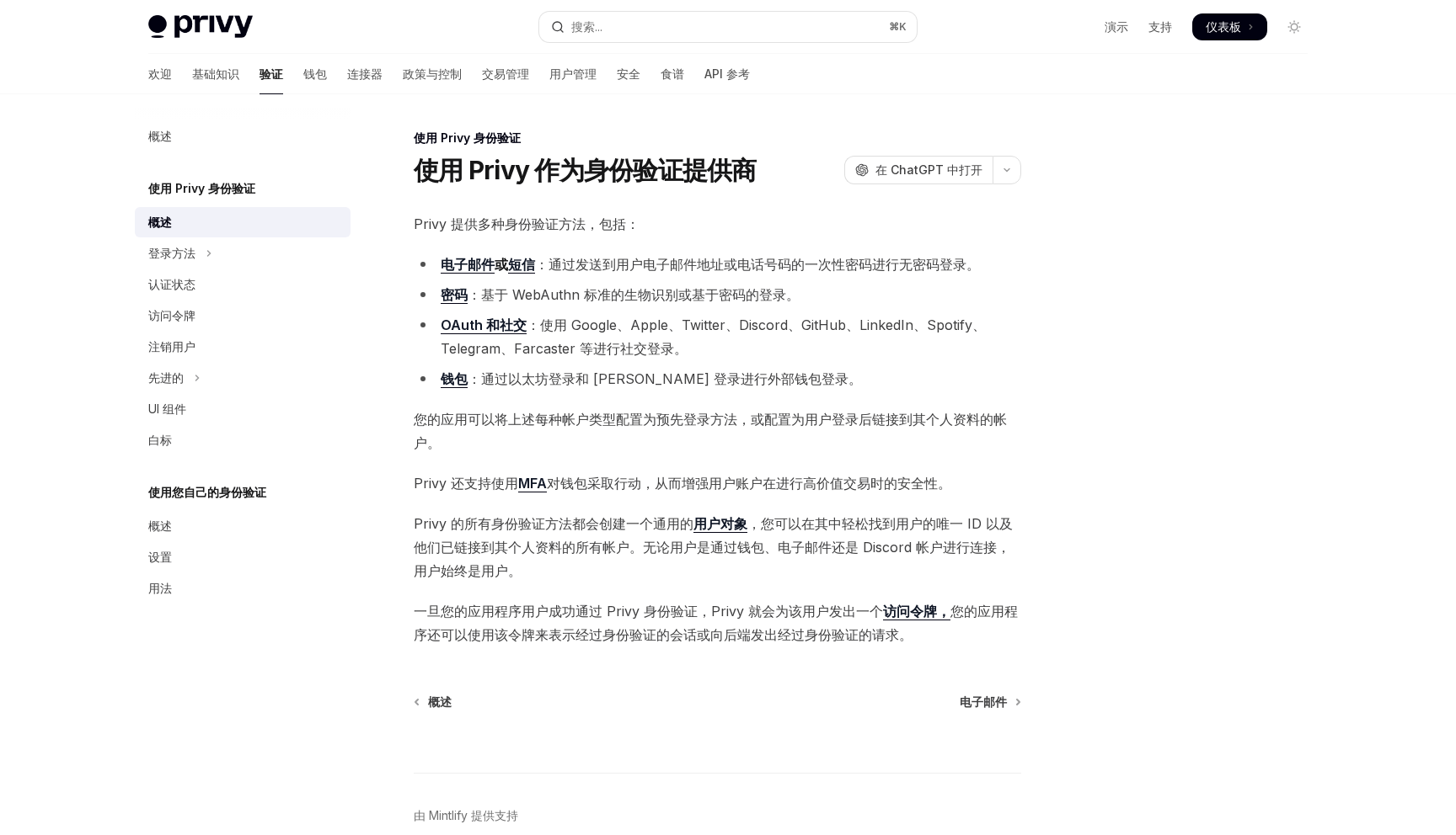
click at [588, 264] on font "：通过发送到用户电子邮件地址或电话号码的一次性密码进行无密码登录。" at bounding box center [757, 264] width 445 height 17
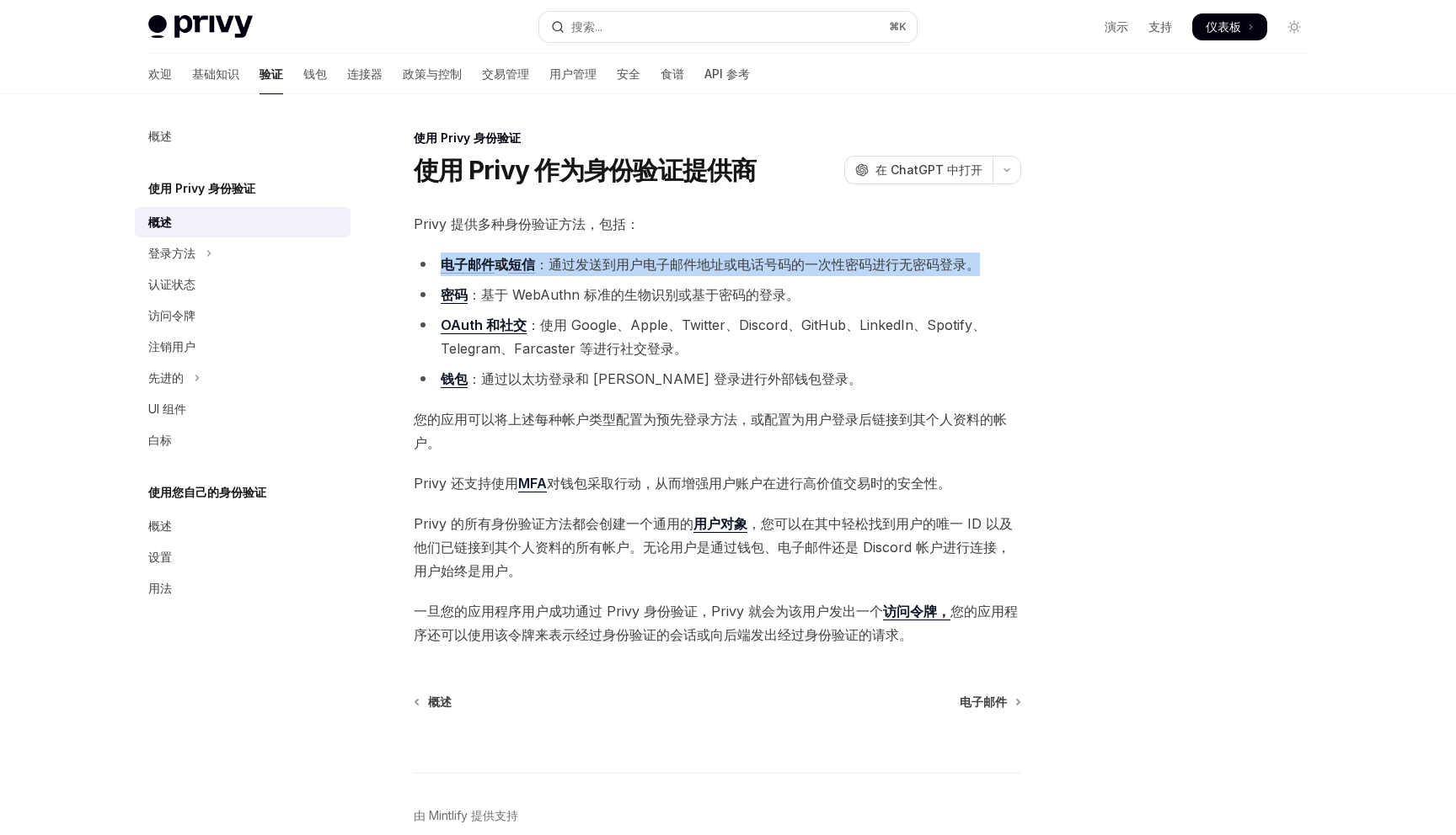
click at [588, 264] on font "：通过发送到用户电子邮件地址或电话号码的一次性密码进行无密码登录。" at bounding box center [757, 264] width 445 height 17
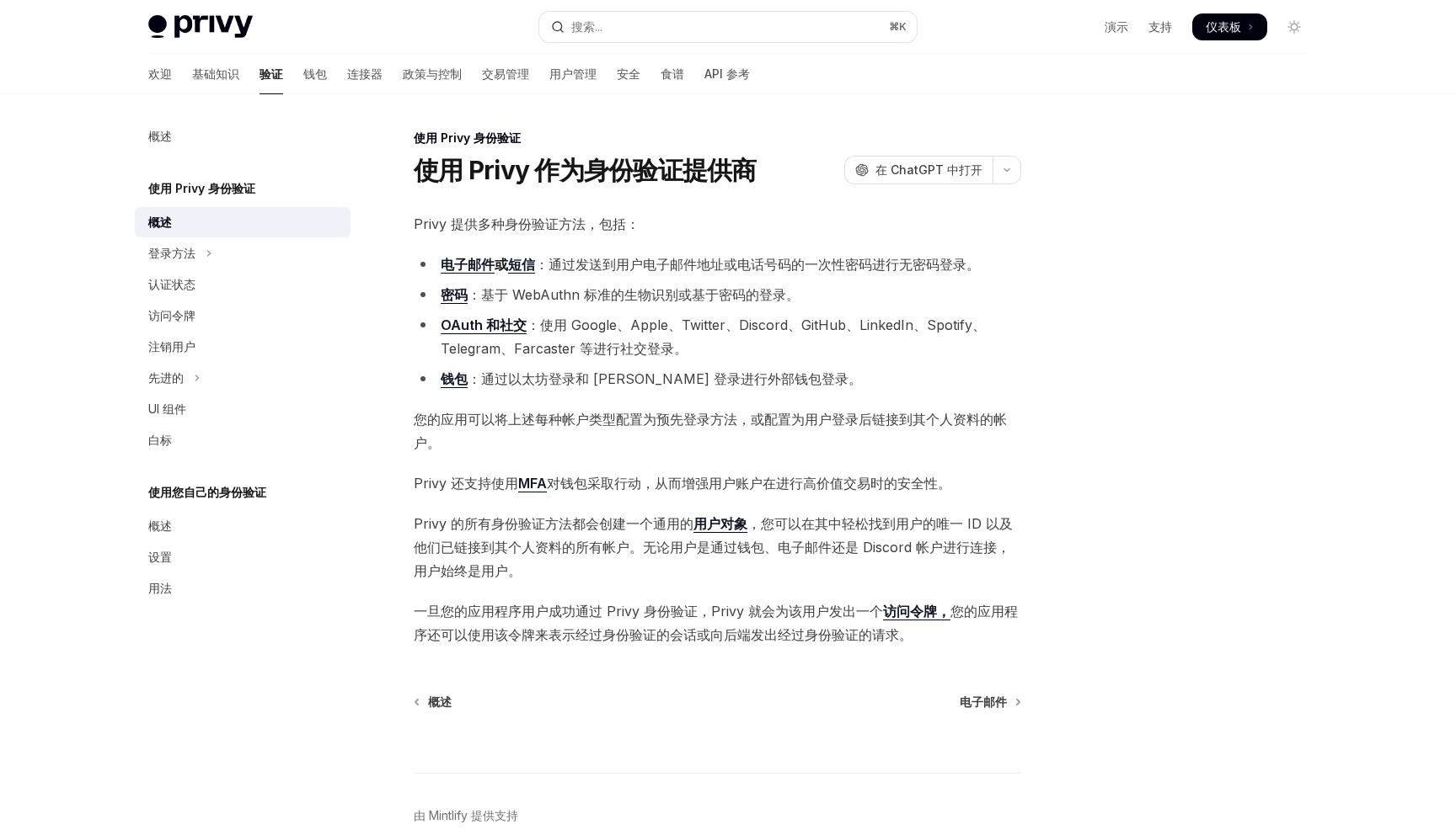
click at [581, 295] on font "：基于 WebAuthn 标准的生物识别或基于密码的登录。" at bounding box center [633, 294] width 332 height 17
click at [583, 327] on font "：使用 Google、Apple、Twitter、Discord、GitHub、LinkedIn、Spotify、Telegram、Farcaster 等进行…" at bounding box center [713, 337] width 545 height 41
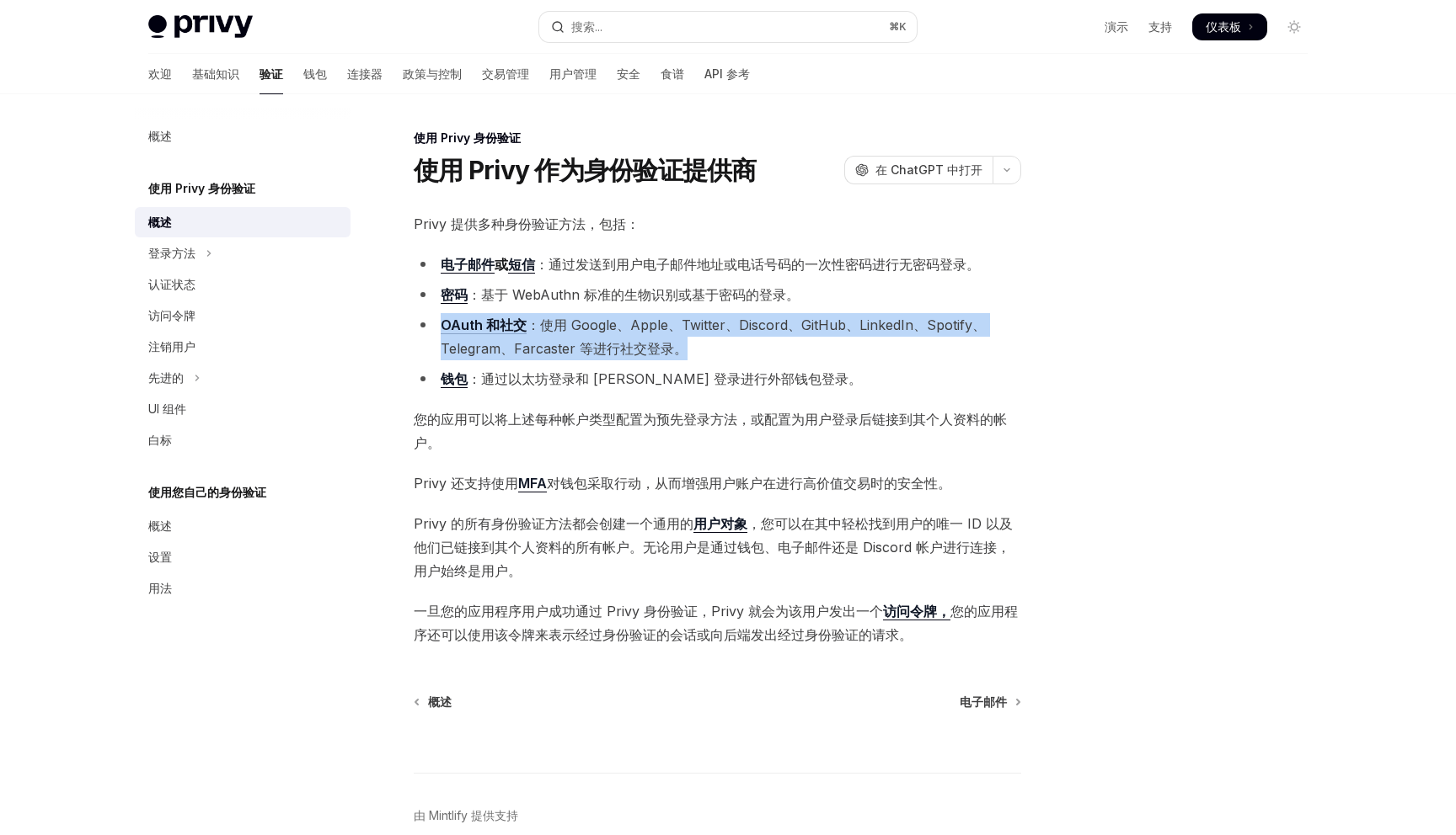
click at [583, 327] on font "：使用 Google、Apple、Twitter、Discord、GitHub、LinkedIn、Spotify、Telegram、Farcaster 等进行…" at bounding box center [713, 337] width 545 height 41
click at [587, 360] on ul "电子邮件 或 短信 ：通过发送到用户电子邮件地址或电话号码的一次性密码进行无密码登录。 密码 ：基于 WebAuthn 标准的生物识别或基于密码的登录。 OA…" at bounding box center [718, 322] width 607 height 138
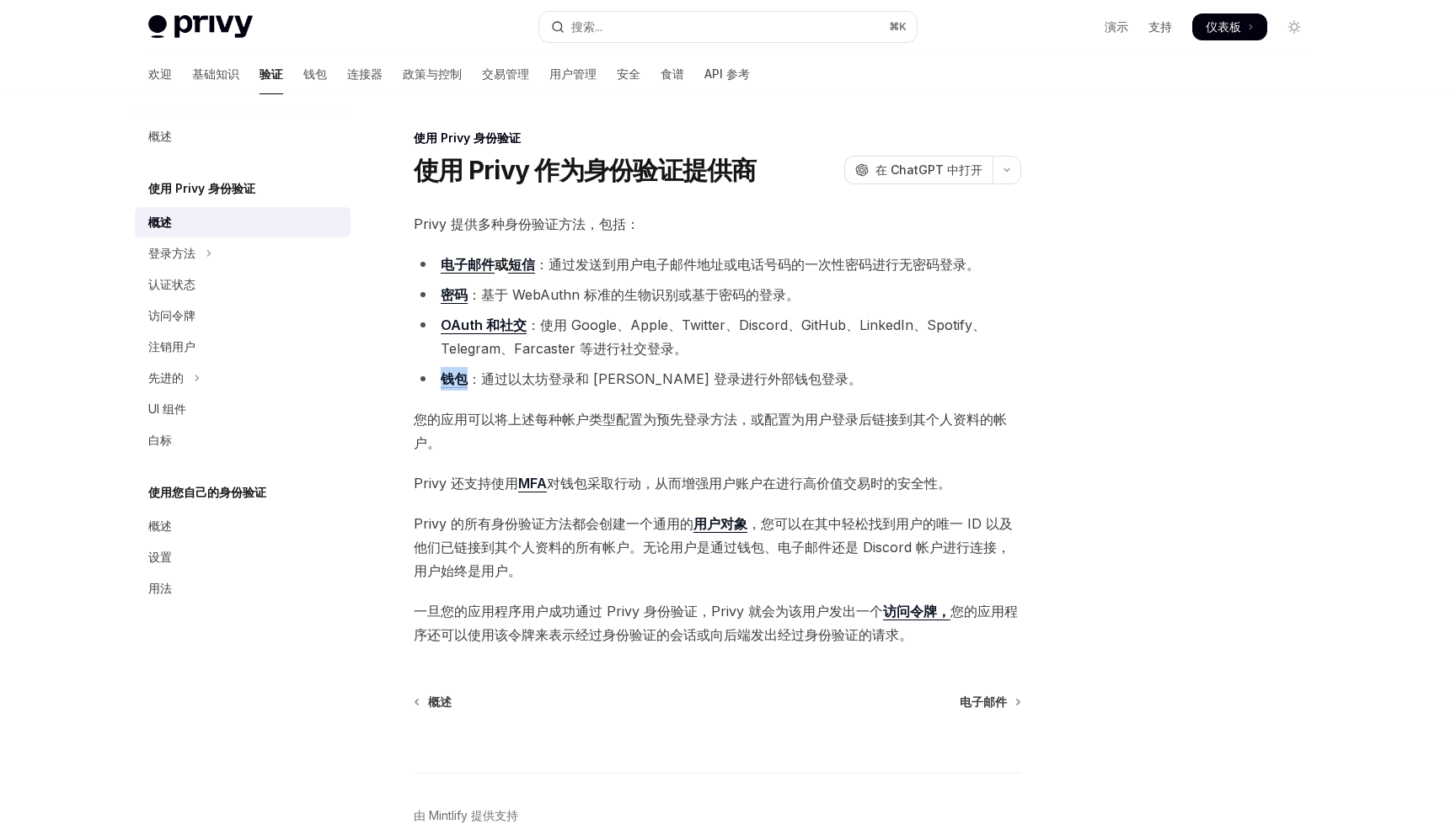
click at [587, 360] on ul "电子邮件 或 短信 ：通过发送到用户电子邮件地址或电话号码的一次性密码进行无密码登录。 密码 ：基于 WebAuthn 标准的生物识别或基于密码的登录。 OA…" at bounding box center [718, 322] width 607 height 138
click at [592, 415] on font "您的应用可以将上述每种帐户类型配置为预先登录方法，或配置为用户登录后链接到其个人资料的帐户。" at bounding box center [710, 431] width 593 height 41
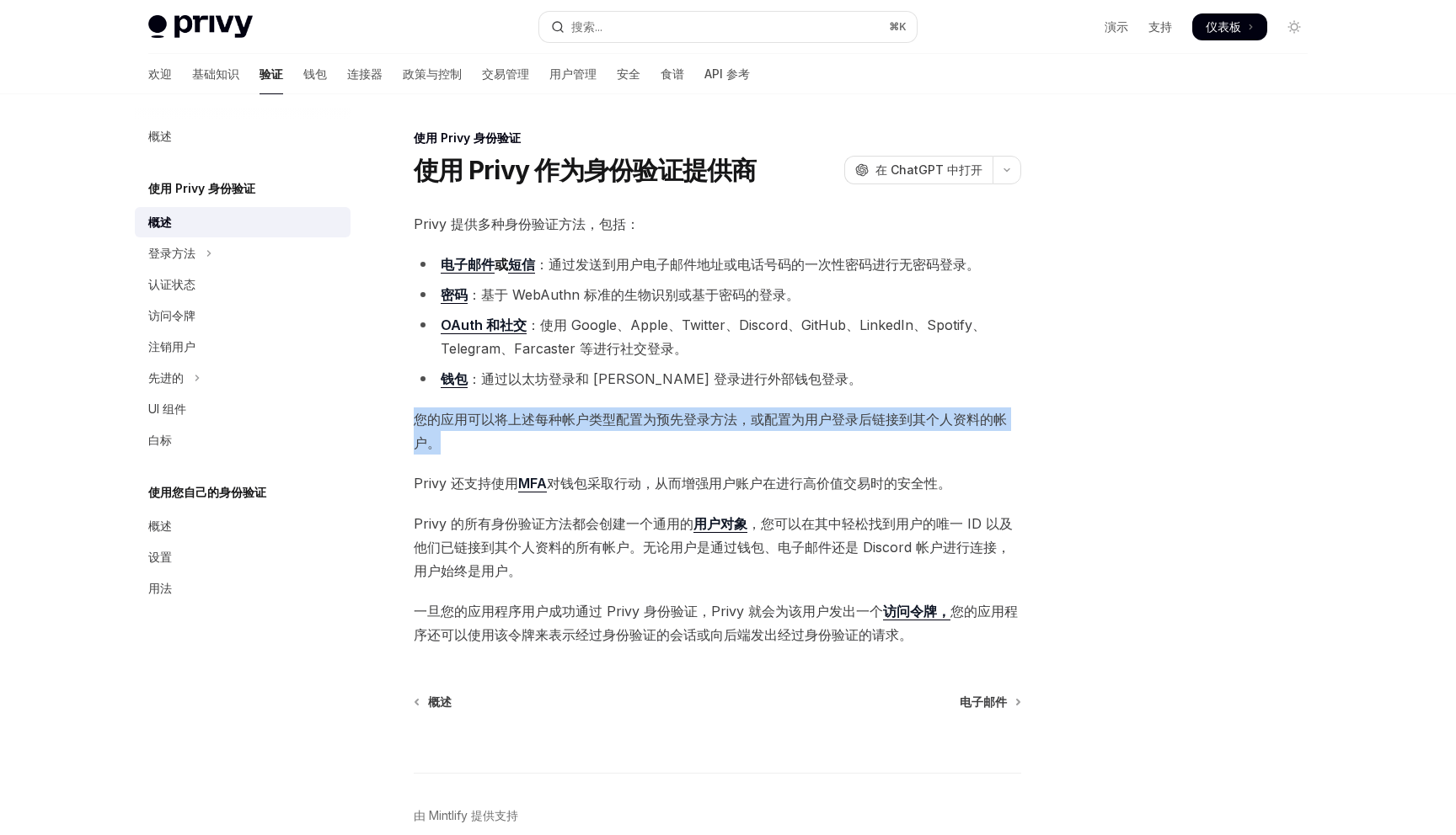
click at [592, 415] on font "您的应用可以将上述每种帐户类型配置为预先登录方法，或配置为用户登录后链接到其个人资料的帐户。" at bounding box center [710, 431] width 593 height 41
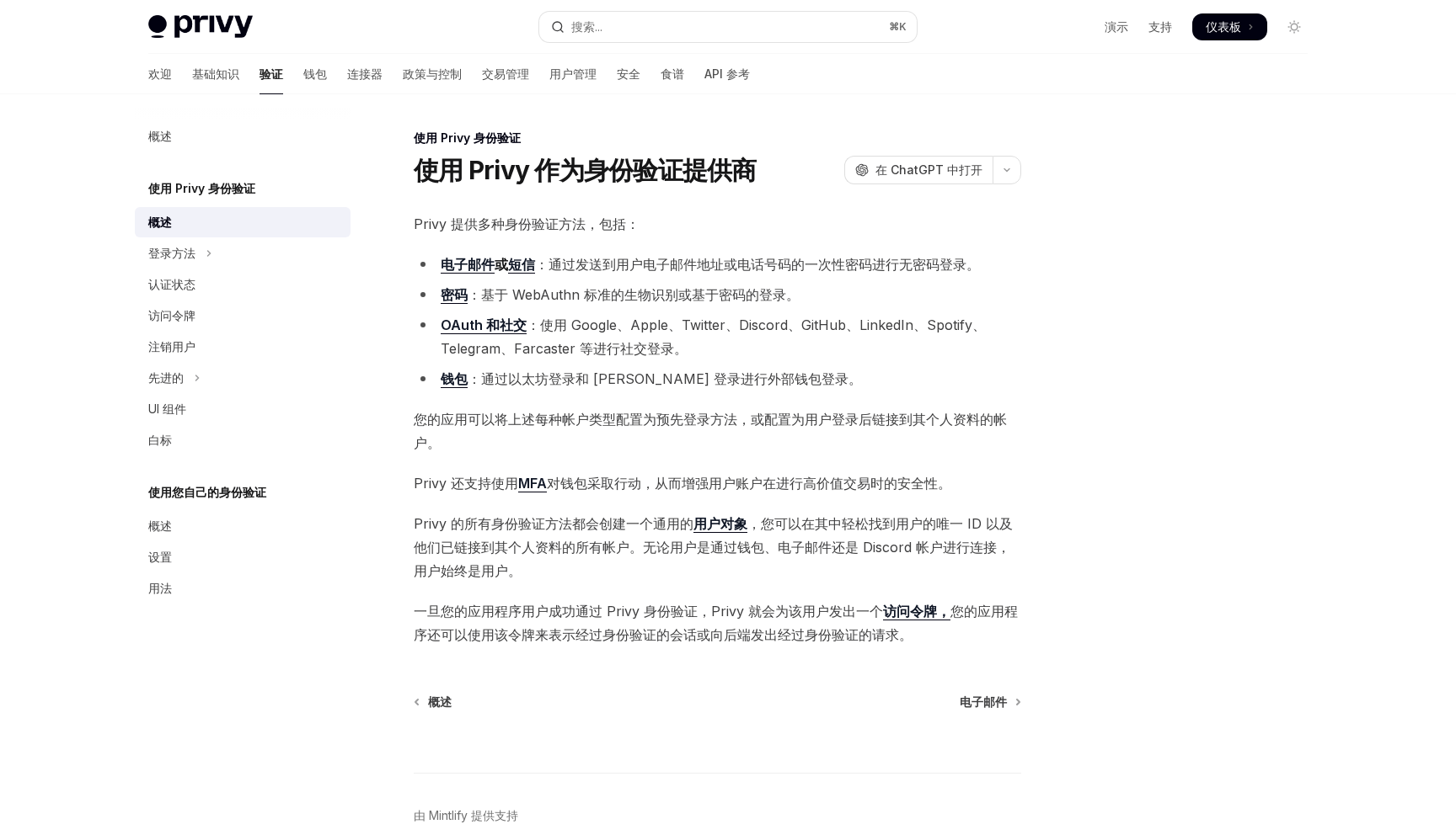
click at [603, 482] on font "对钱包采取行动，从而增强用户账户在进行高价值交易时的安全性。" at bounding box center [748, 483] width 404 height 17
click at [607, 517] on font "Privy 的所有身份验证方法都会创建一个通用的" at bounding box center [554, 523] width 280 height 17
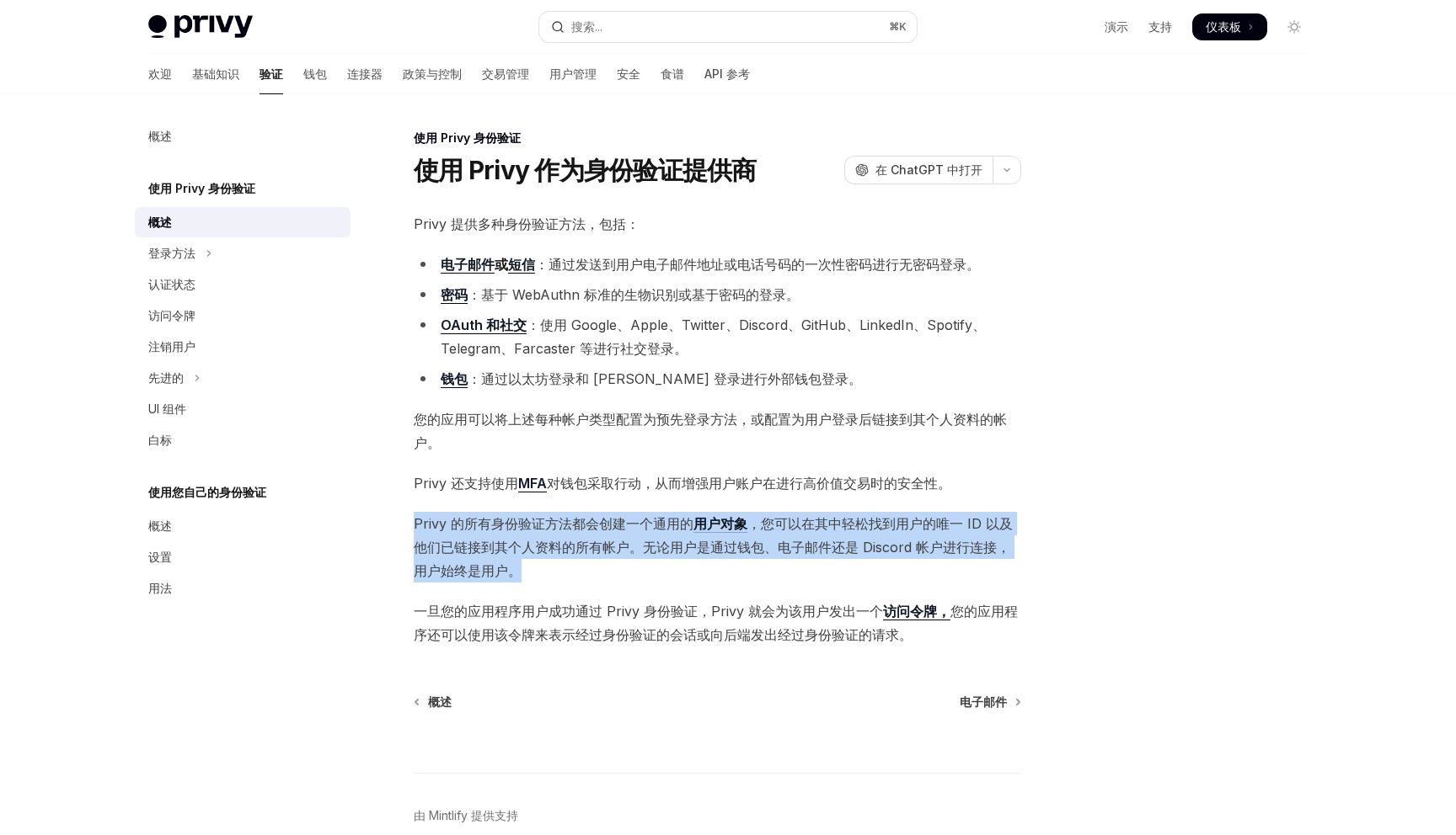
click at [607, 517] on font "Privy 的所有身份验证方法都会创建一个通用的" at bounding box center [554, 523] width 280 height 17
click at [215, 254] on button "登录方法" at bounding box center [243, 253] width 216 height 30
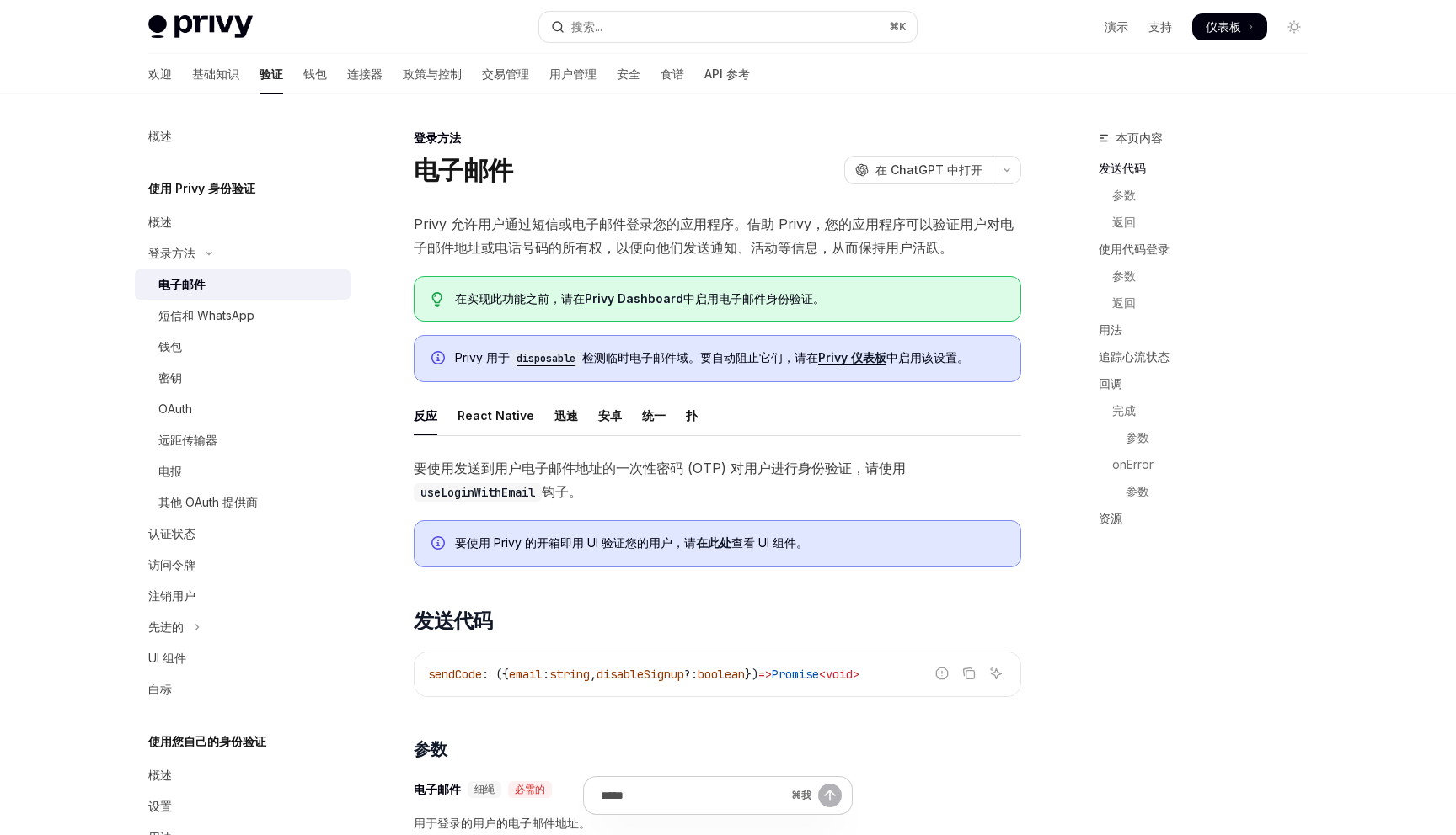
click at [539, 228] on font "Privy 允许用户通过短信或电子邮件登录您的应用程序。借助 Privy，您的应用程序可以验证用户对电子邮件地址或电话号码的所有权，以便向他们发送通知、活动等…" at bounding box center [714, 235] width 600 height 41
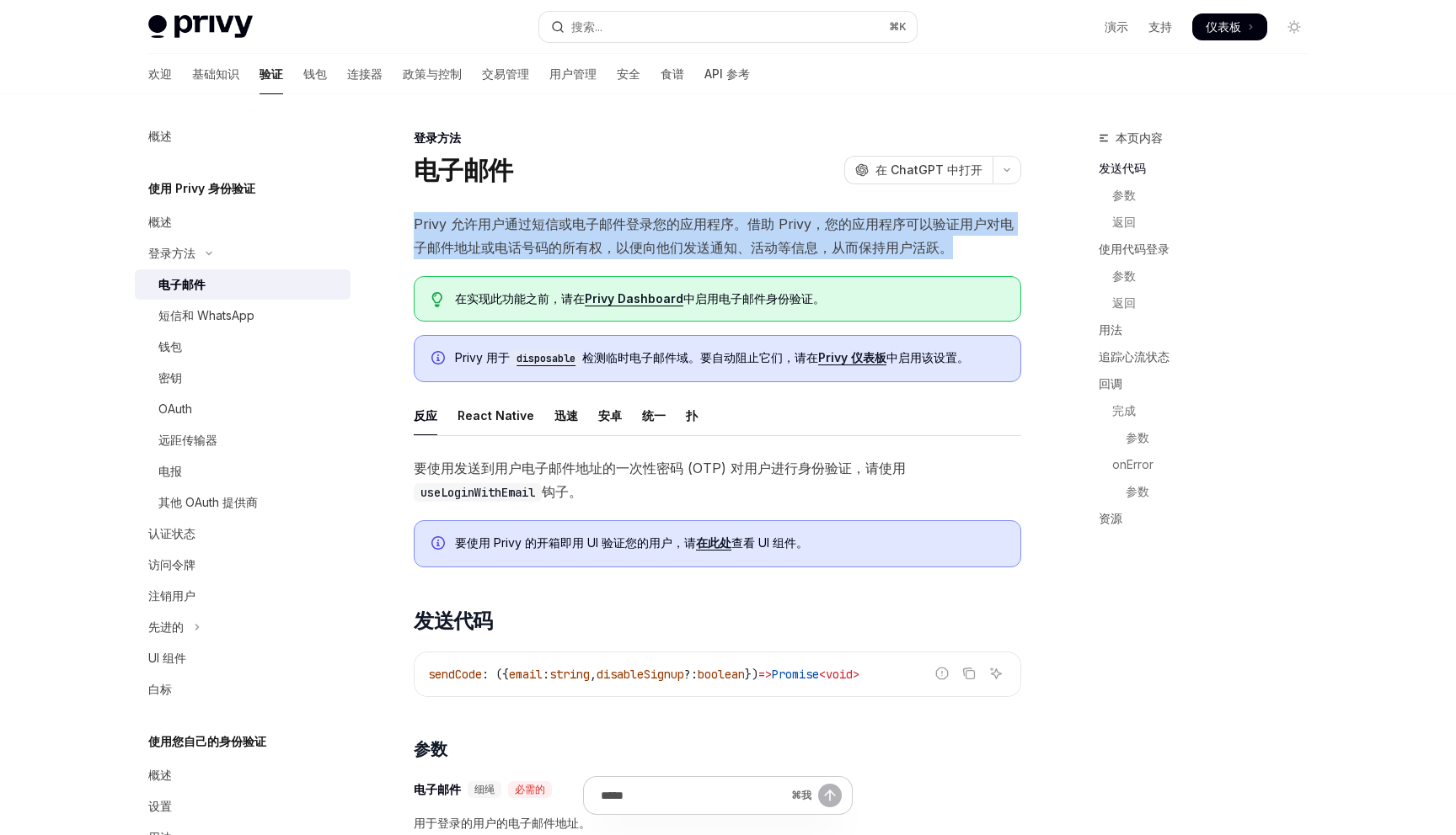
click at [539, 228] on font "Privy 允许用户通过短信或电子邮件登录您的应用程序。借助 Privy，您的应用程序可以验证用户对电子邮件地址或电话号码的所有权，以便向他们发送通知、活动等…" at bounding box center [714, 235] width 600 height 41
click at [192, 72] on font "基础知识" at bounding box center [216, 73] width 47 height 14
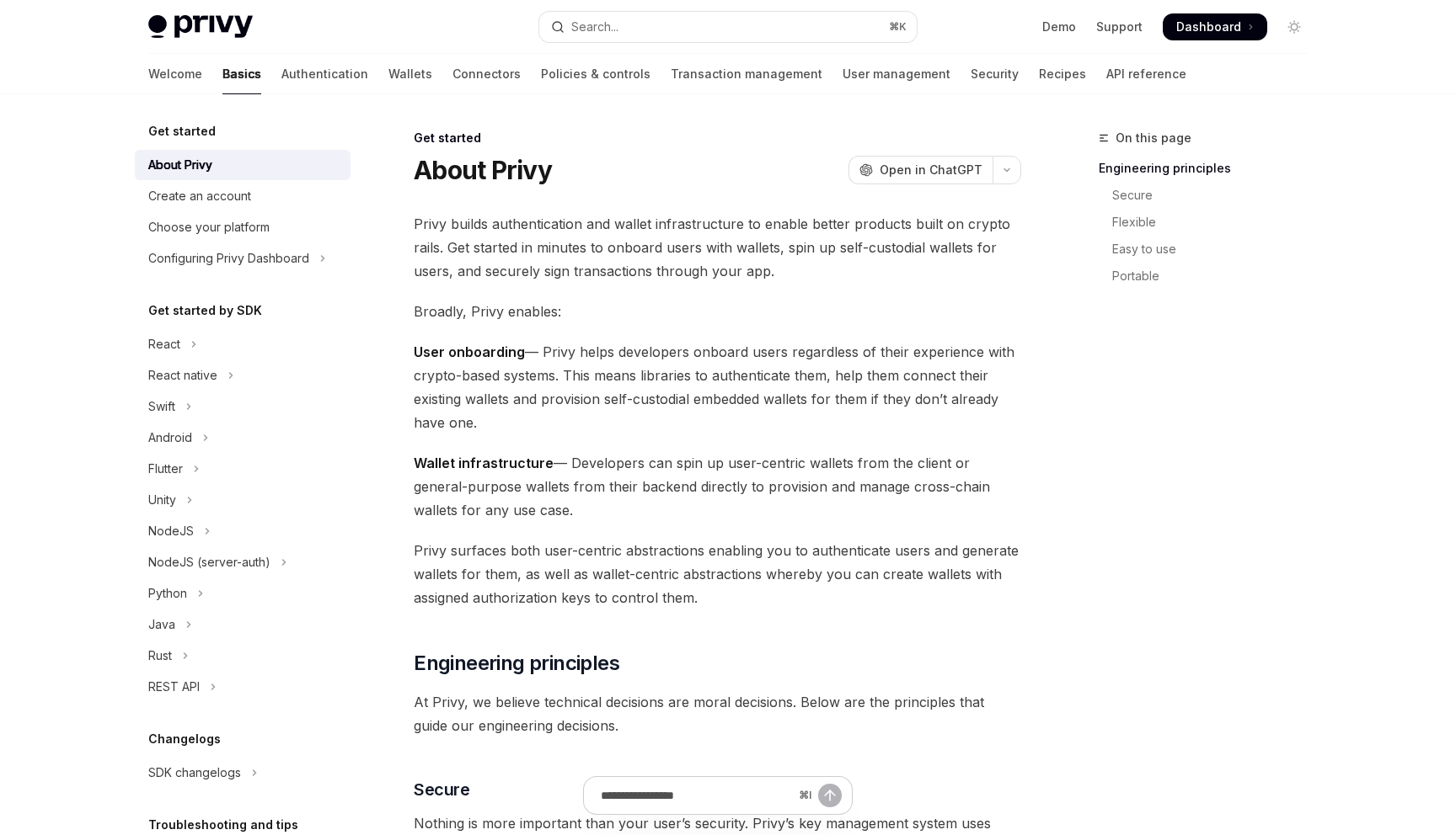
click at [175, 126] on h5 "Get started" at bounding box center [182, 131] width 67 height 20
click at [178, 137] on h5 "Get started" at bounding box center [182, 131] width 67 height 20
click at [196, 174] on div "About Privy" at bounding box center [180, 165] width 64 height 20
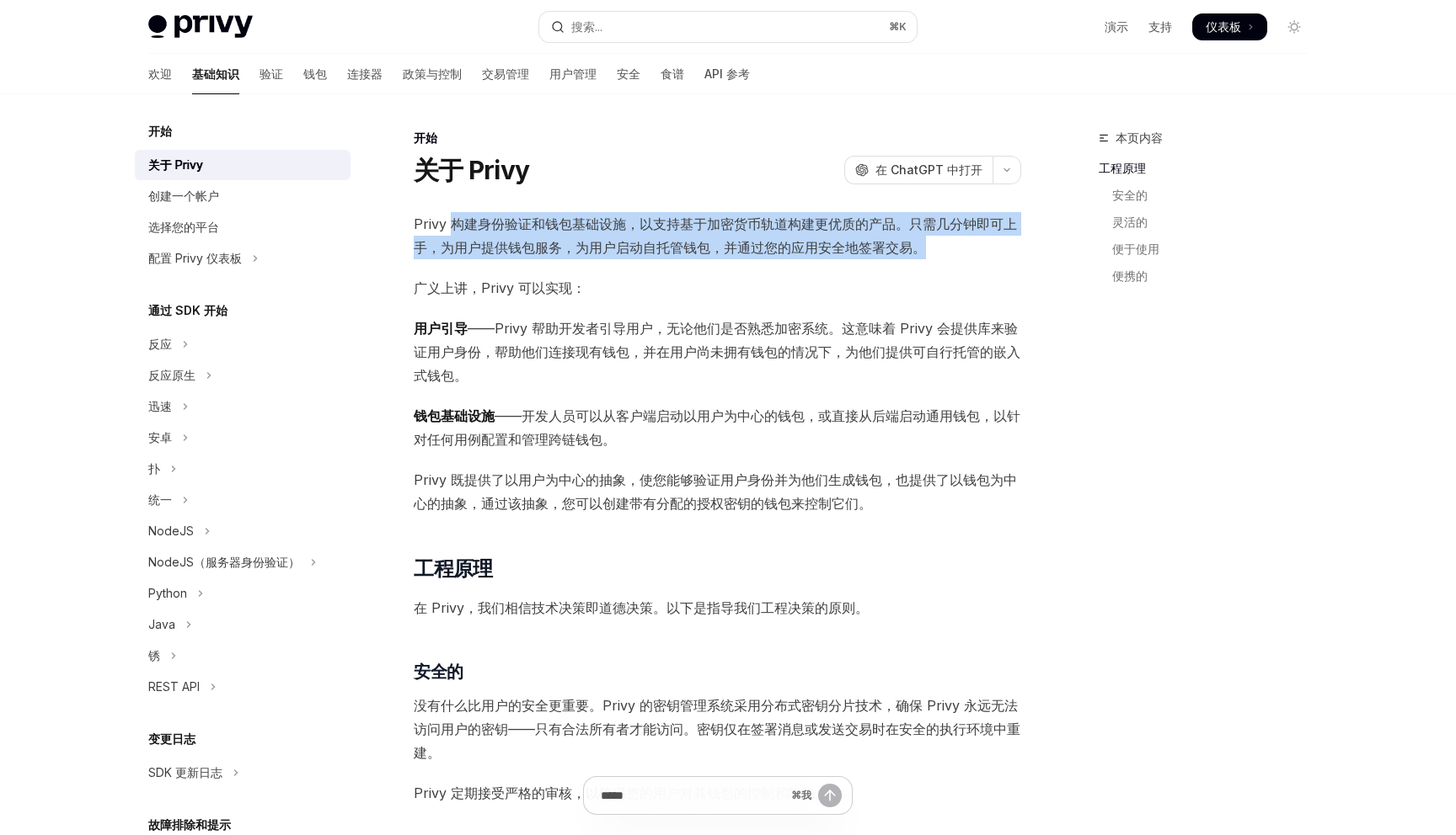
drag, startPoint x: 451, startPoint y: 225, endPoint x: 535, endPoint y: 264, distance: 92.6
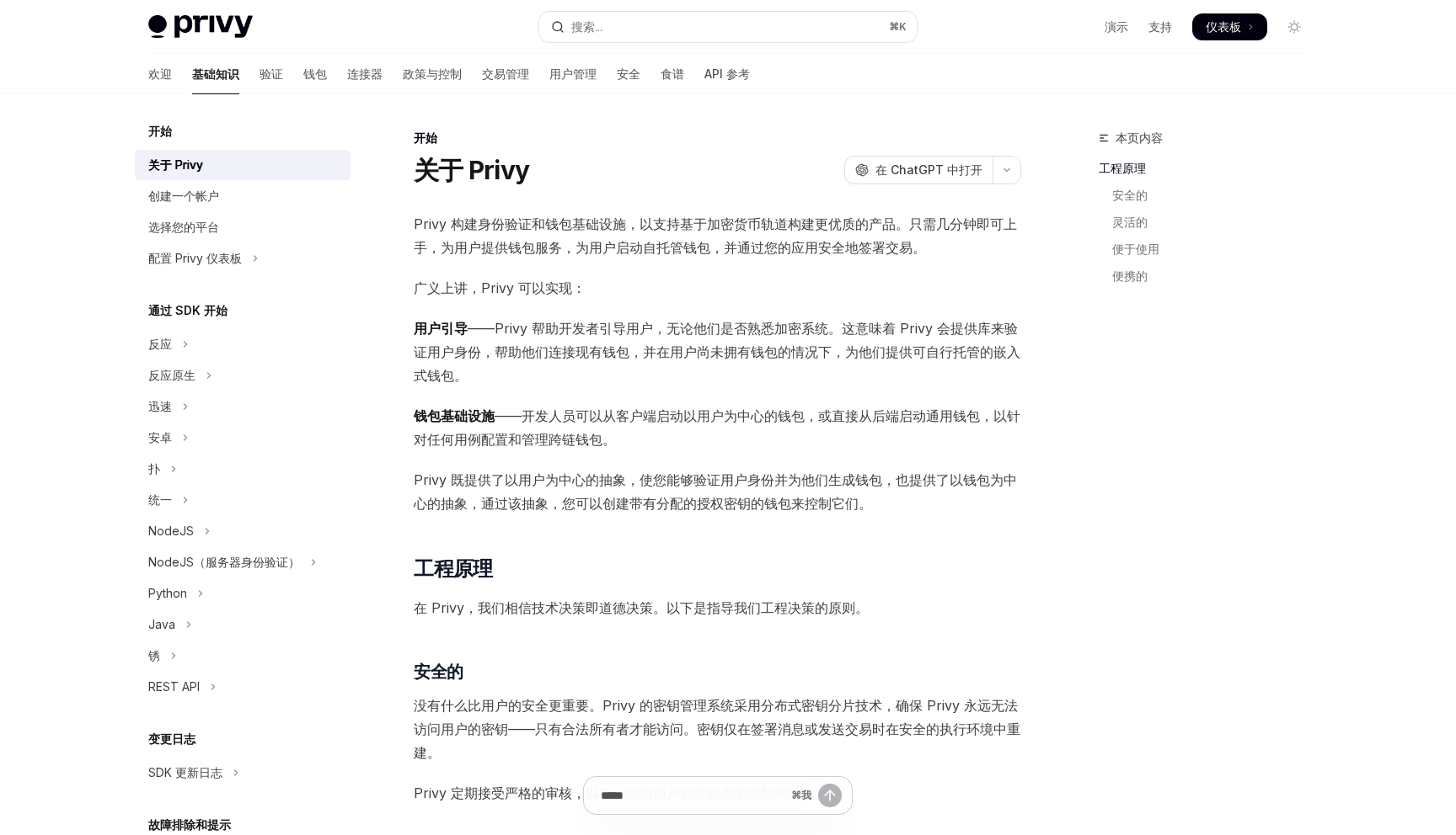
click at [531, 344] on font "——Privy 帮助开发者引导用户，无论他们是否熟悉加密系统。这意味着 Privy 会提供库来验证用户身份，帮助他们连接现有钱包，并在用户尚未拥有钱包的情况下…" at bounding box center [717, 351] width 606 height 64
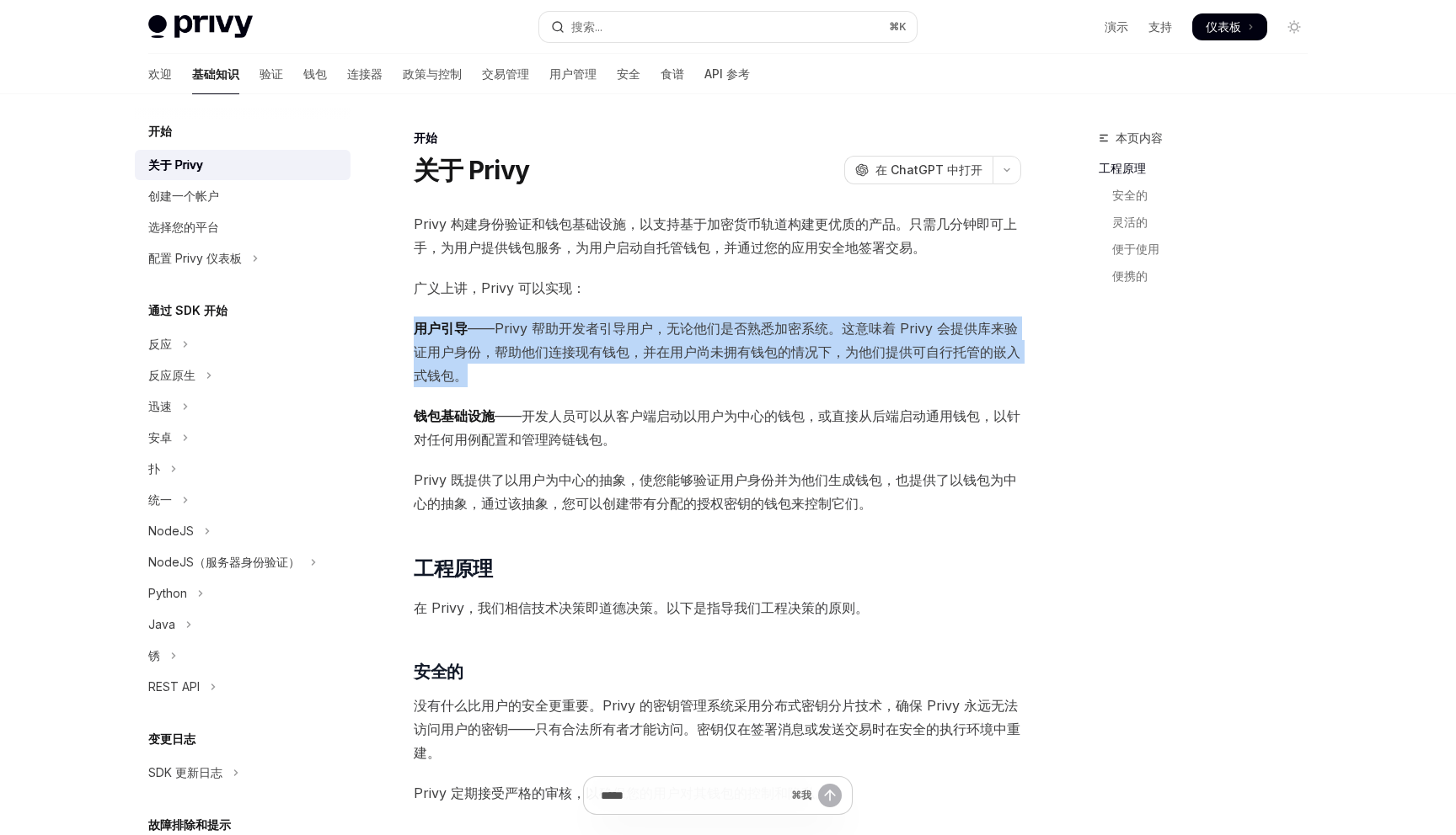
click at [531, 344] on font "——Privy 帮助开发者引导用户，无论他们是否熟悉加密系统。这意味着 Privy 会提供库来验证用户身份，帮助他们连接现有钱包，并在用户尚未拥有钱包的情况下…" at bounding box center [717, 351] width 606 height 64
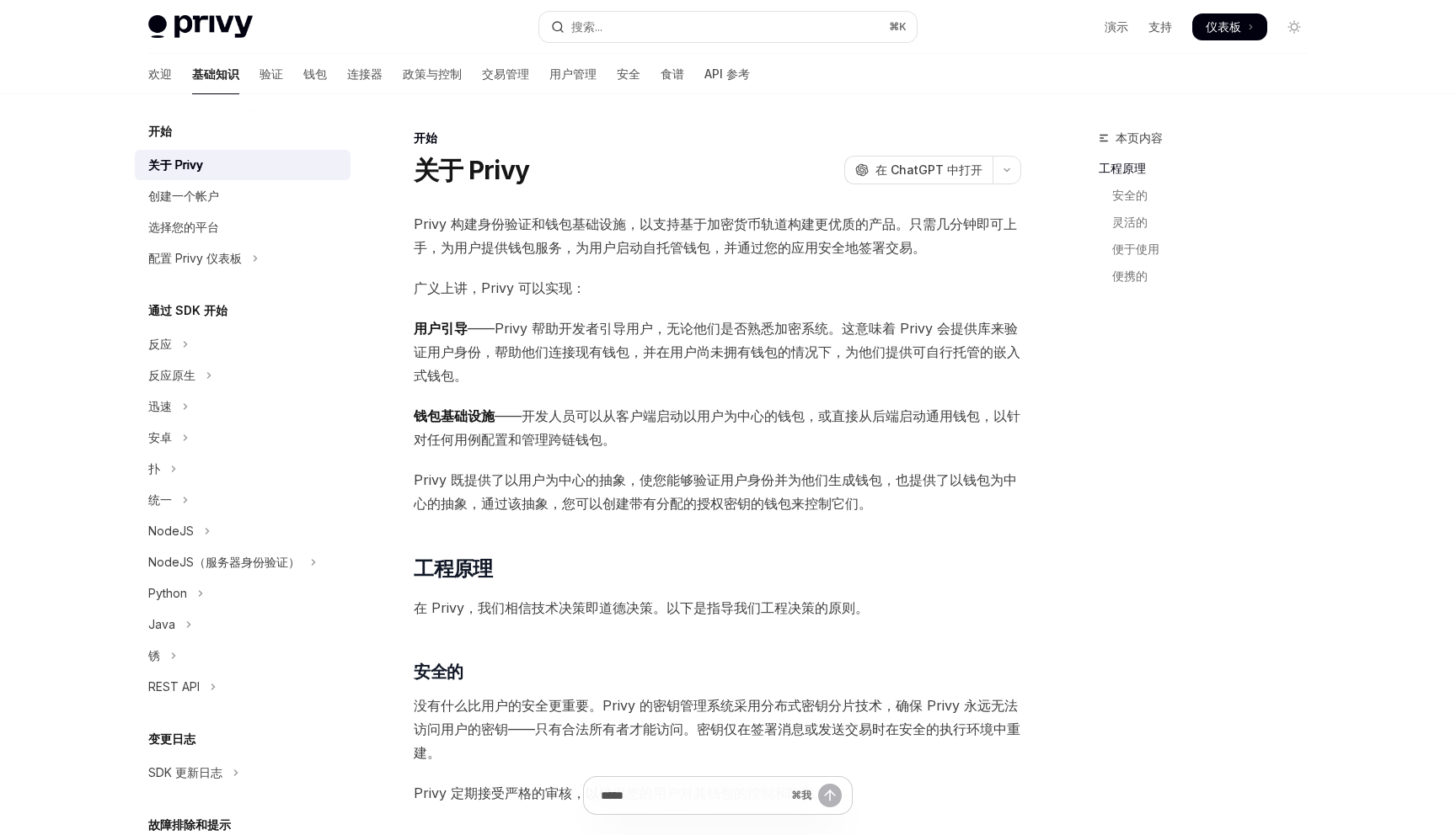
click at [539, 416] on font "——开发人员可以从客户端启动以用户为中心的钱包，或直接从后端启动通用钱包，以针对任何用例配置和管理跨链钱包。" at bounding box center [717, 427] width 606 height 41
click at [539, 415] on font "——开发人员可以从客户端启动以用户为中心的钱包，或直接从后端启动通用钱包，以针对任何用例配置和管理跨链钱包。" at bounding box center [717, 427] width 606 height 41
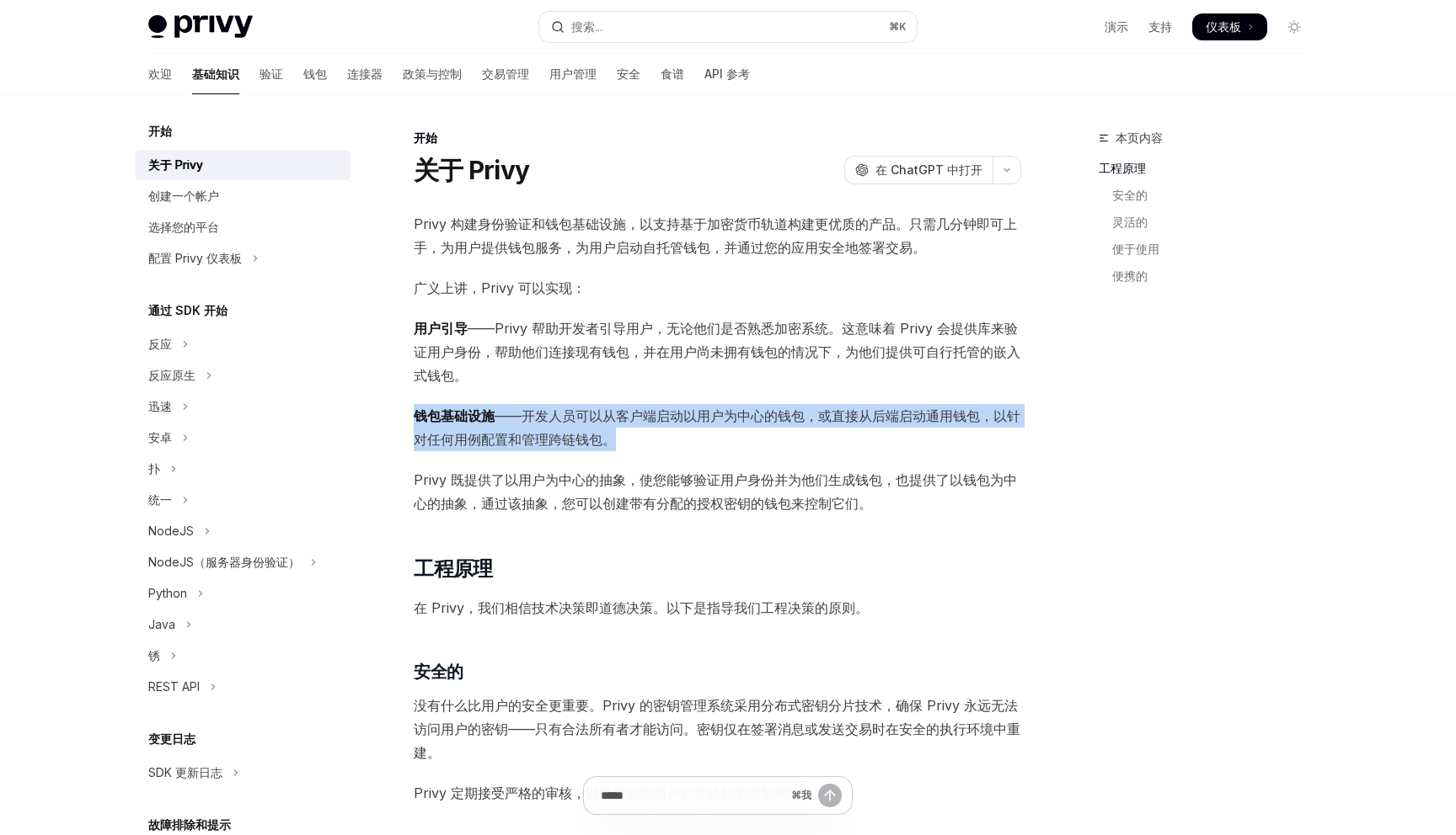
click at [539, 415] on font "——开发人员可以从客户端启动以用户为中心的钱包，或直接从后端启动通用钱包，以针对任何用例配置和管理跨链钱包。" at bounding box center [717, 427] width 606 height 41
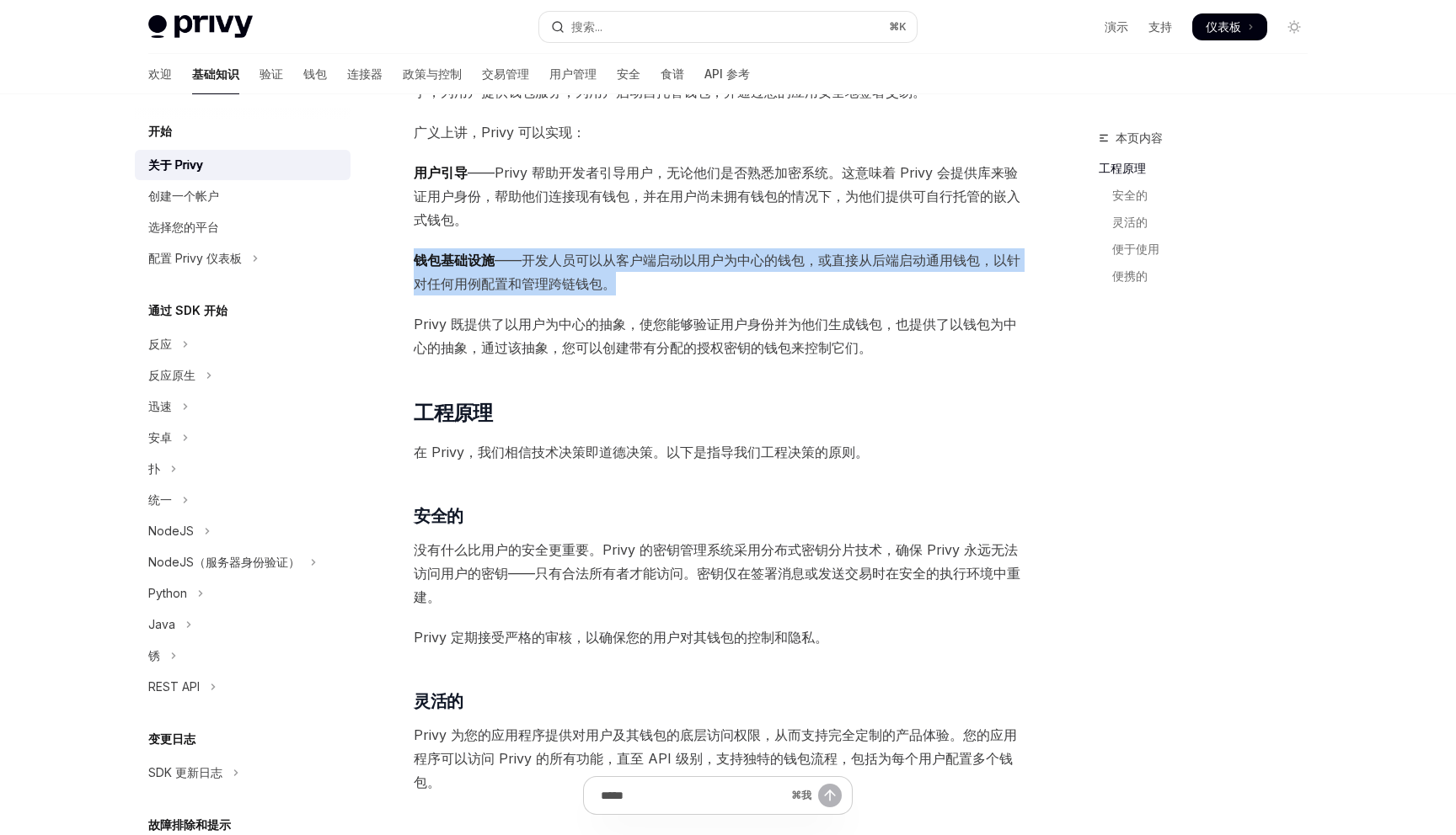
scroll to position [155, 0]
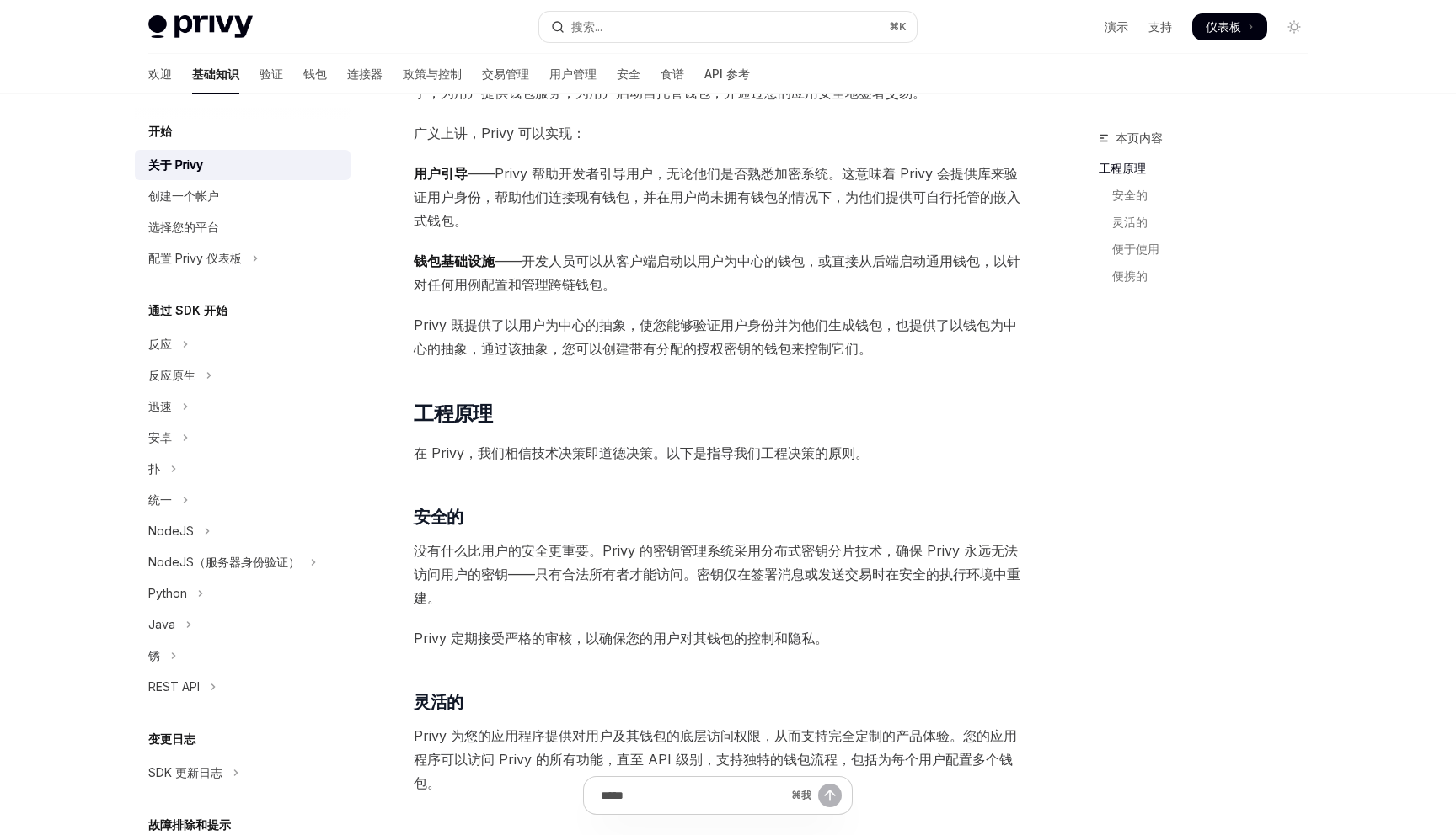
click at [539, 321] on font "Privy 既提供了以用户为中心的抽象，使您能够验证用户身份并为他们生成钱包，也提供了以钱包为中心的抽象，通过该抽象，您可以创建带有分配的授权密钥的钱包来控制…" at bounding box center [716, 337] width 603 height 41
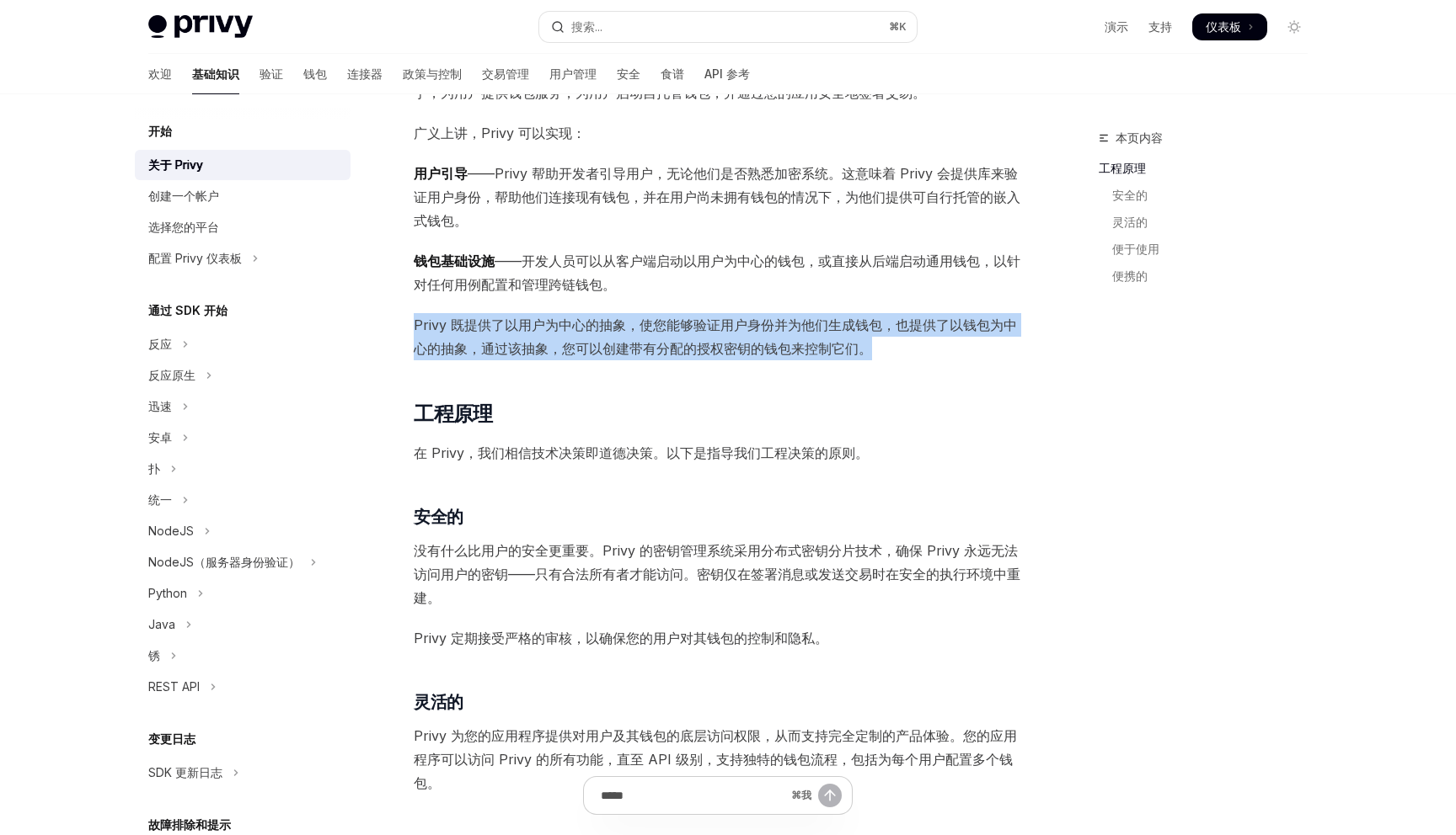
click at [539, 321] on font "Privy 既提供了以用户为中心的抽象，使您能够验证用户身份并为他们生成钱包，也提供了以钱包为中心的抽象，通过该抽象，您可以创建带有分配的授权密钥的钱包来控制…" at bounding box center [716, 337] width 603 height 41
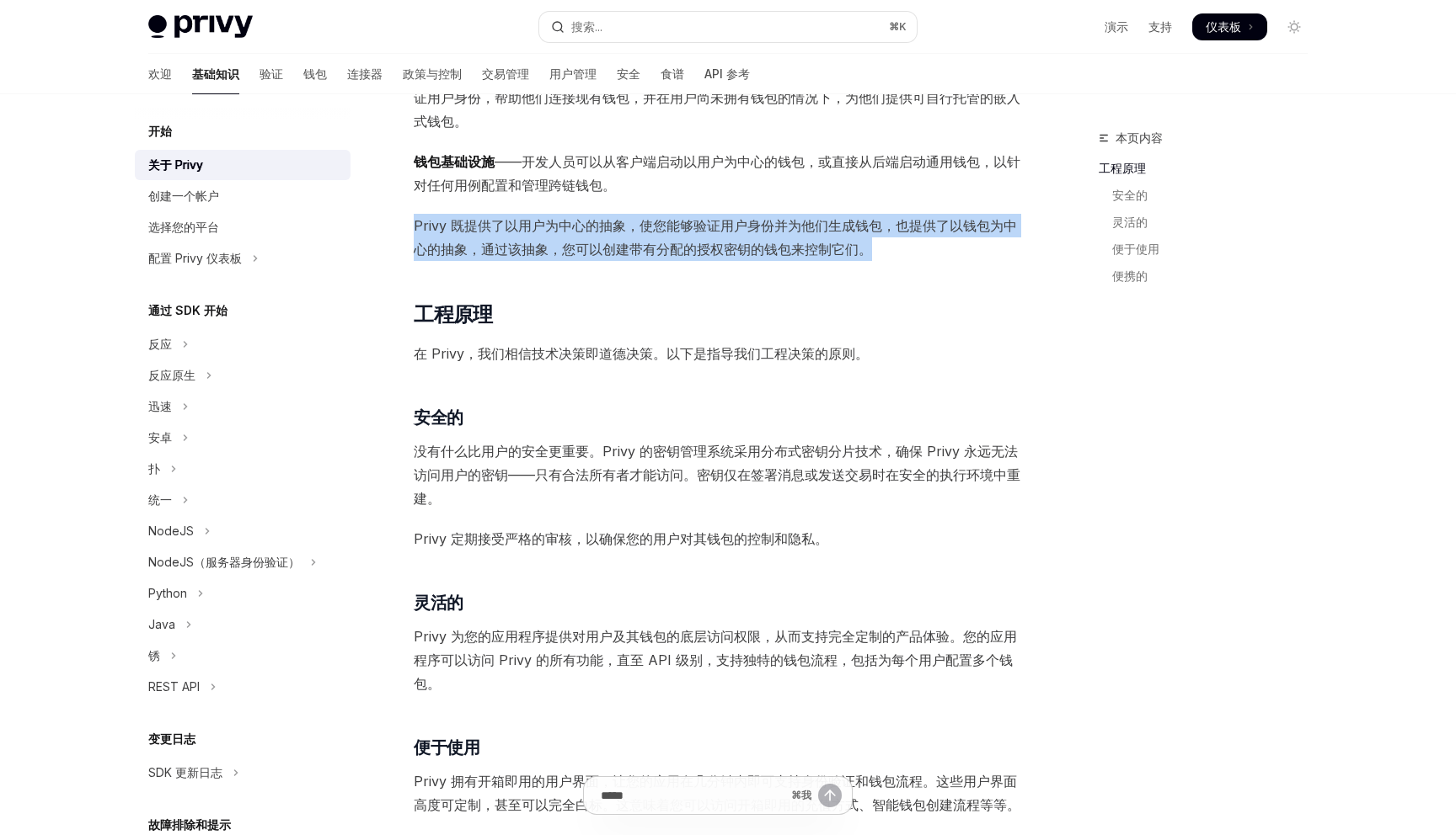
scroll to position [279, 0]
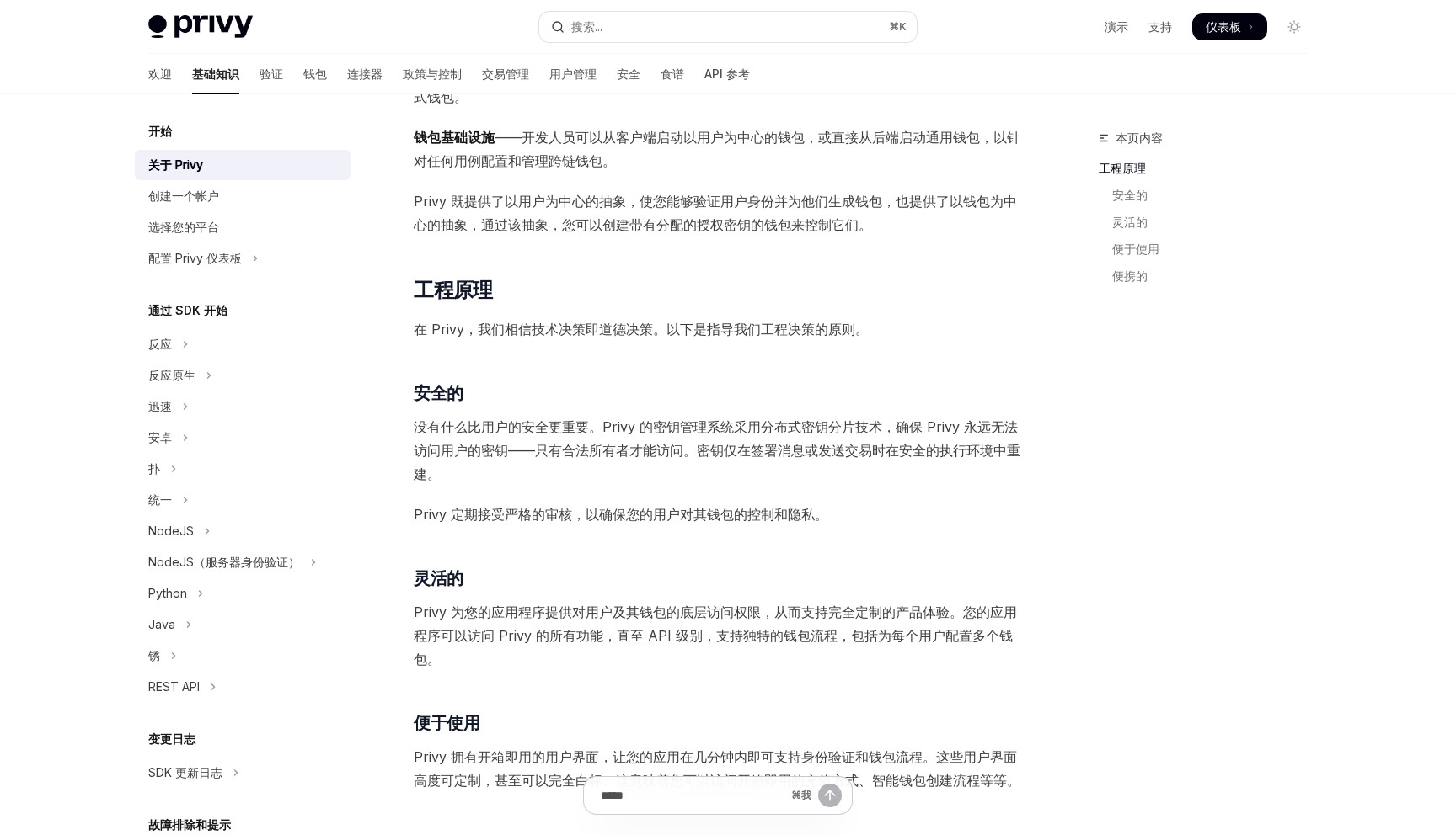
click at [539, 321] on font "在 Privy，我们相信技术决策即道德决策。以下是指导我们工程决策的原则。" at bounding box center [641, 329] width 455 height 17
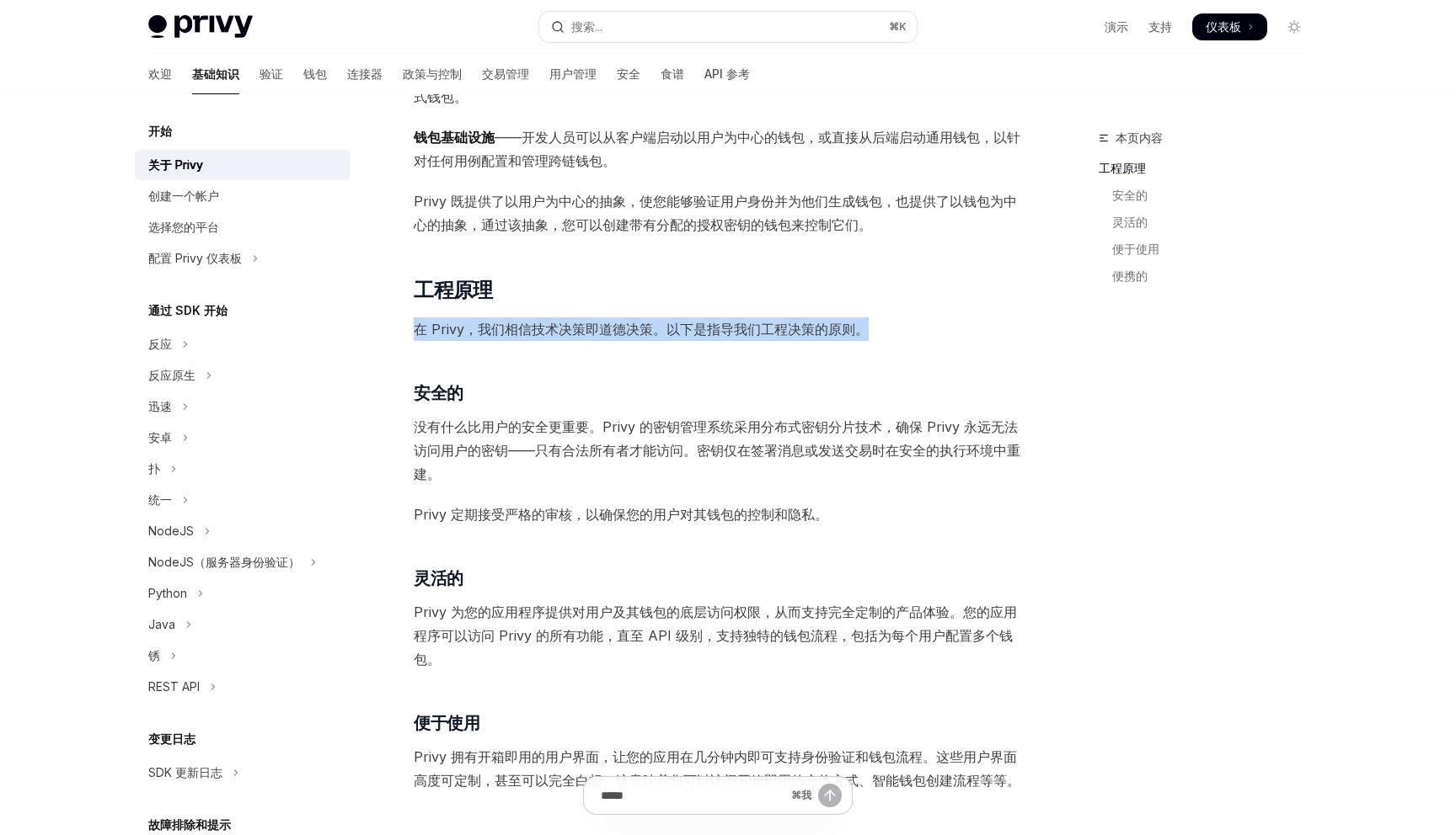
click at [539, 321] on font "在 Privy，我们相信技术决策即道德决策。以下是指导我们工程决策的原则。" at bounding box center [641, 329] width 455 height 17
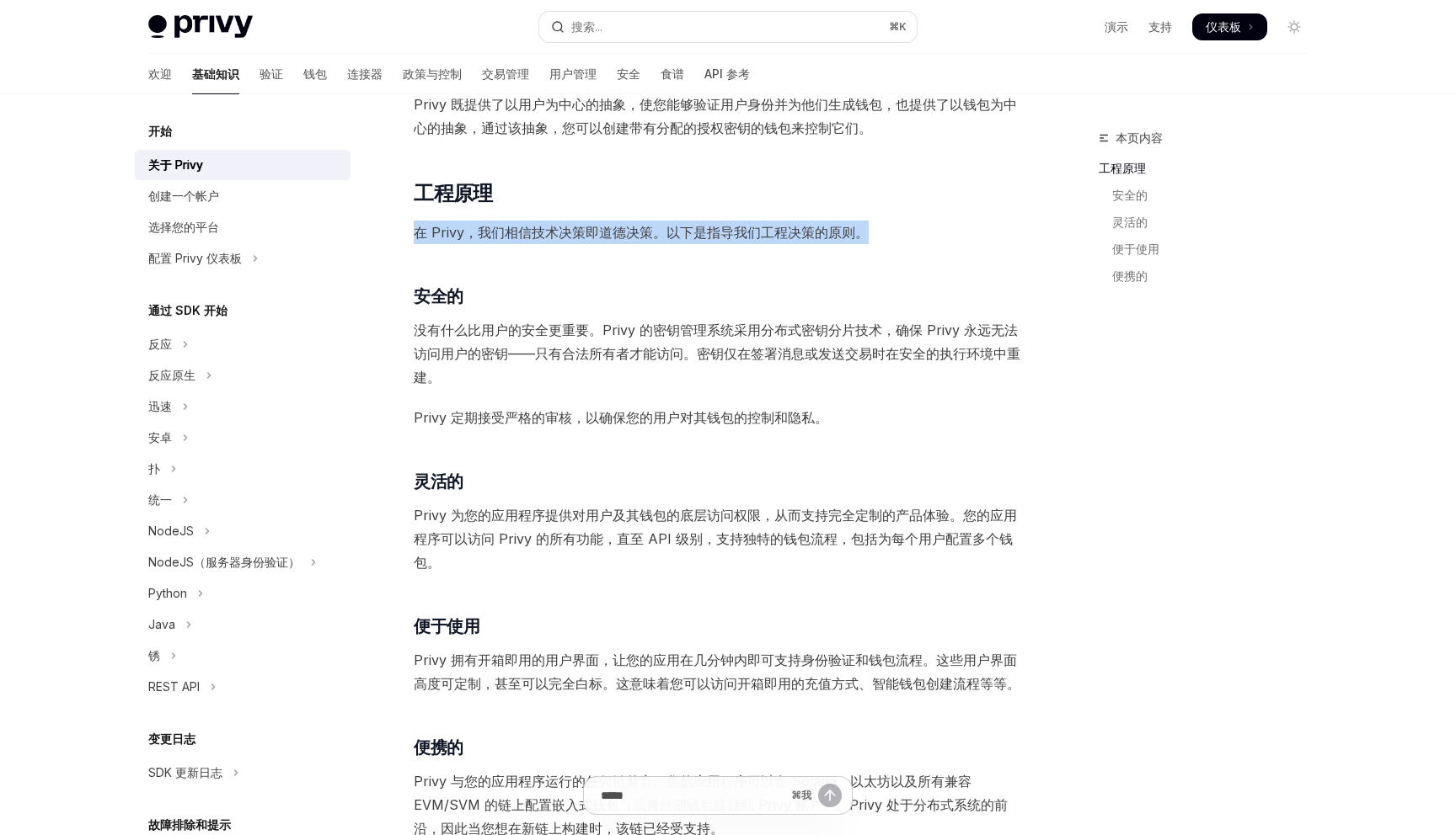
scroll to position [394, 0]
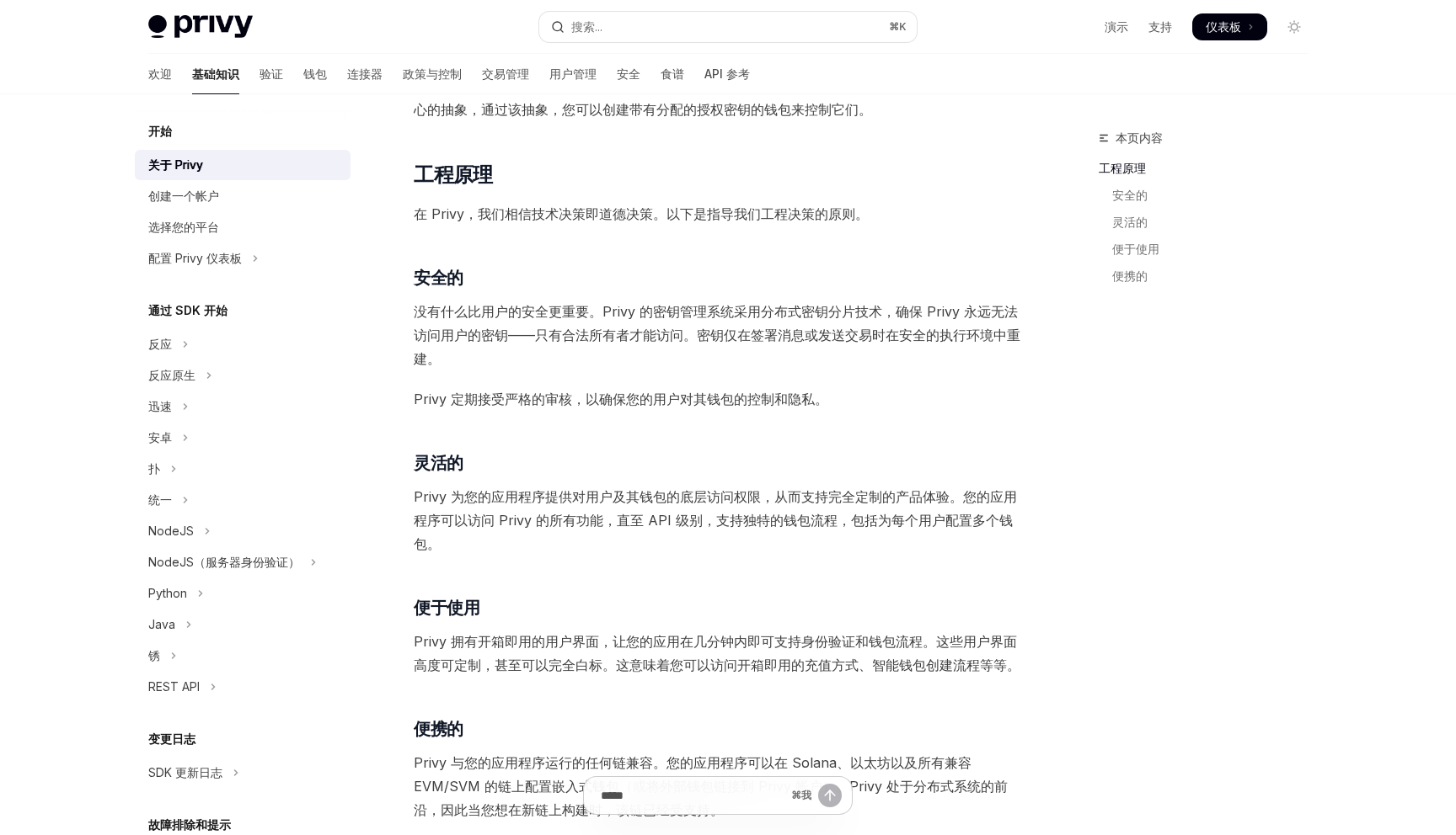
click at [539, 322] on span "没有什么比用户的安全更重要。Privy 的密钥管理系统采用分布式密钥分片技术，确保 Privy 永远无法访问用户的密钥——只有合法所有者才能访问。密钥仅在签署…" at bounding box center [718, 335] width 607 height 71
click at [538, 322] on span "没有什么比用户的安全更重要。Privy 的密钥管理系统采用分布式密钥分片技术，确保 Privy 永远无法访问用户的密钥——只有合法所有者才能访问。密钥仅在签署…" at bounding box center [718, 335] width 607 height 71
click at [554, 283] on h3 "​ 安全的" at bounding box center [718, 278] width 607 height 24
click at [565, 303] on font "没有什么比用户的安全更重要。Privy 的密钥管理系统采用分布式密钥分片技术，确保 Privy 永远无法访问用户的密钥——只有合法所有者才能访问。密钥仅在签署…" at bounding box center [717, 335] width 606 height 64
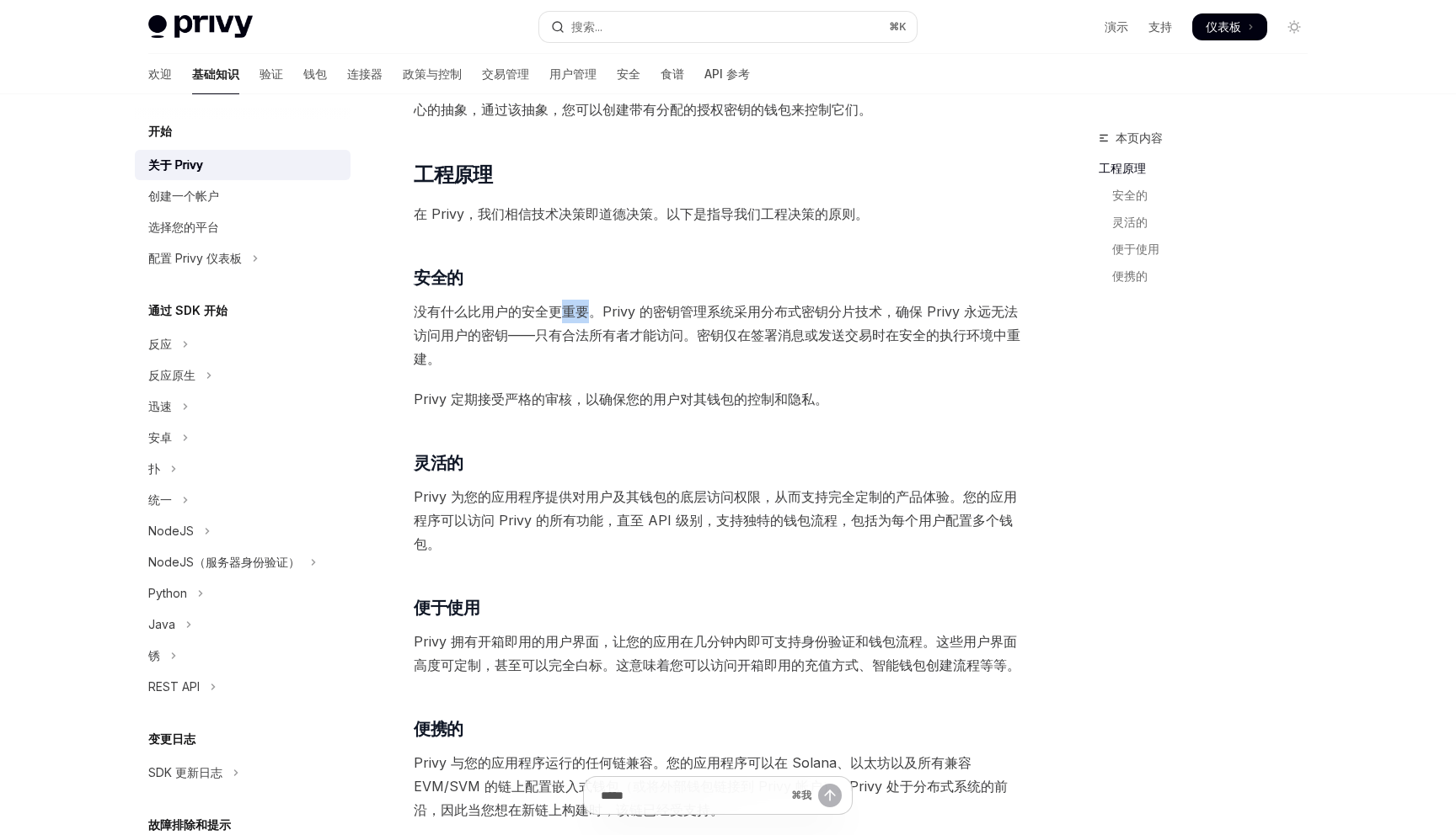
click at [565, 303] on font "没有什么比用户的安全更重要。Privy 的密钥管理系统采用分布式密钥分片技术，确保 Privy 永远无法访问用户的密钥——只有合法所有者才能访问。密钥仅在签署…" at bounding box center [717, 335] width 606 height 64
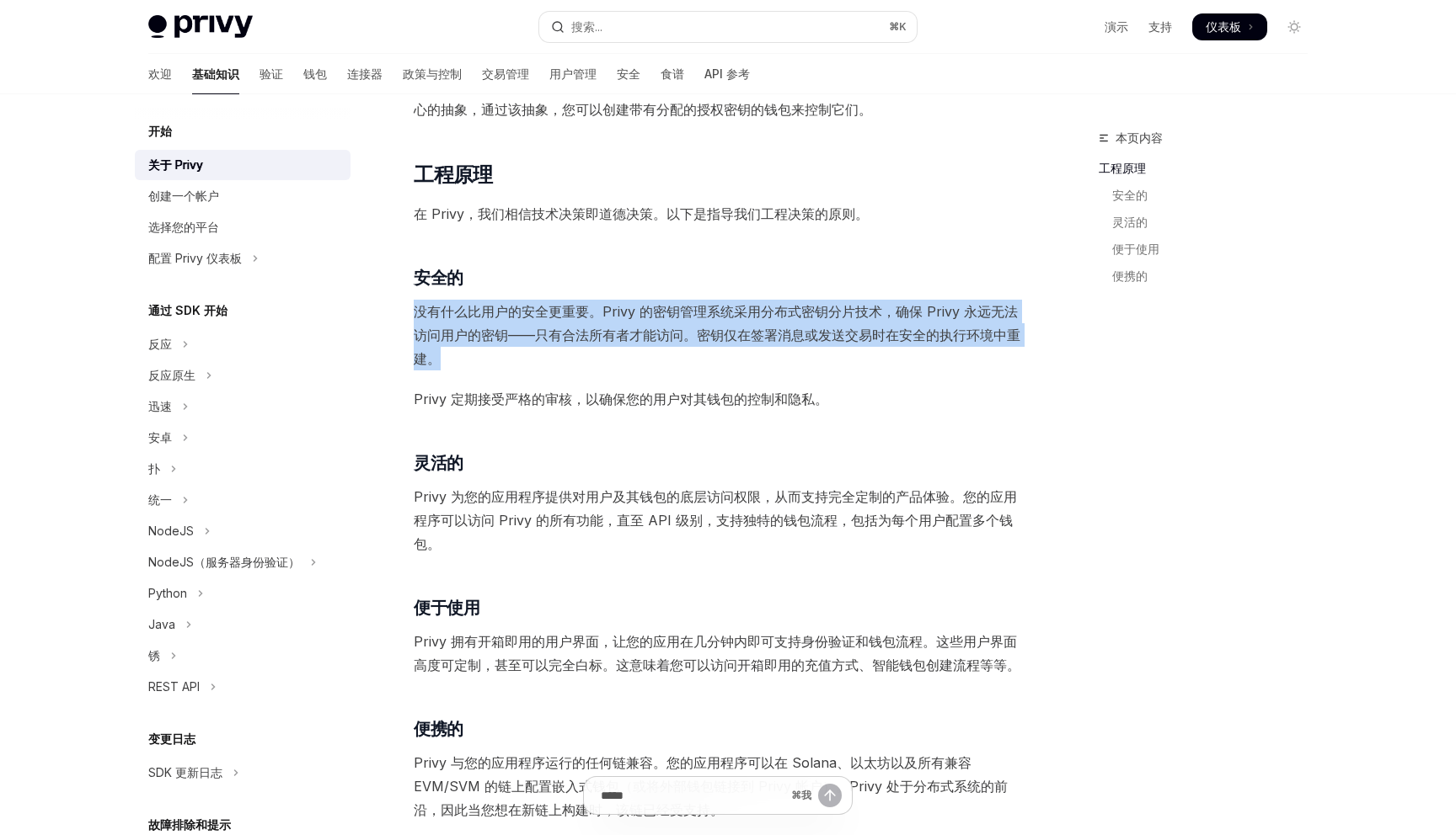
click at [565, 303] on font "没有什么比用户的安全更重要。Privy 的密钥管理系统采用分布式密钥分片技术，确保 Privy 永远无法访问用户的密钥——只有合法所有者才能访问。密钥仅在签署…" at bounding box center [717, 335] width 606 height 64
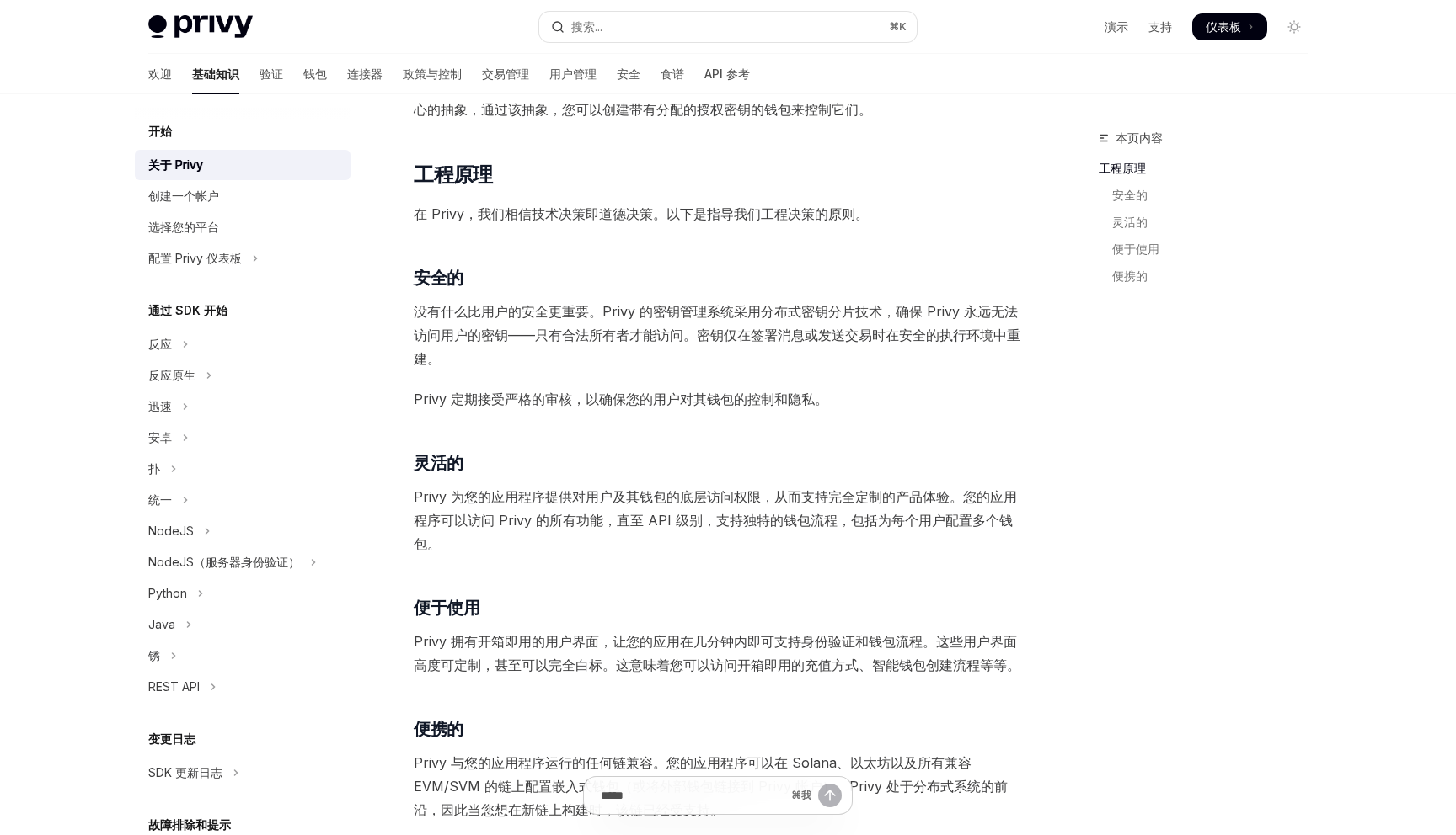
click at [545, 323] on span "没有什么比用户的安全更重要。Privy 的密钥管理系统采用分布式密钥分片技术，确保 Privy 永远无法访问用户的密钥——只有合法所有者才能访问。密钥仅在签署…" at bounding box center [718, 335] width 607 height 71
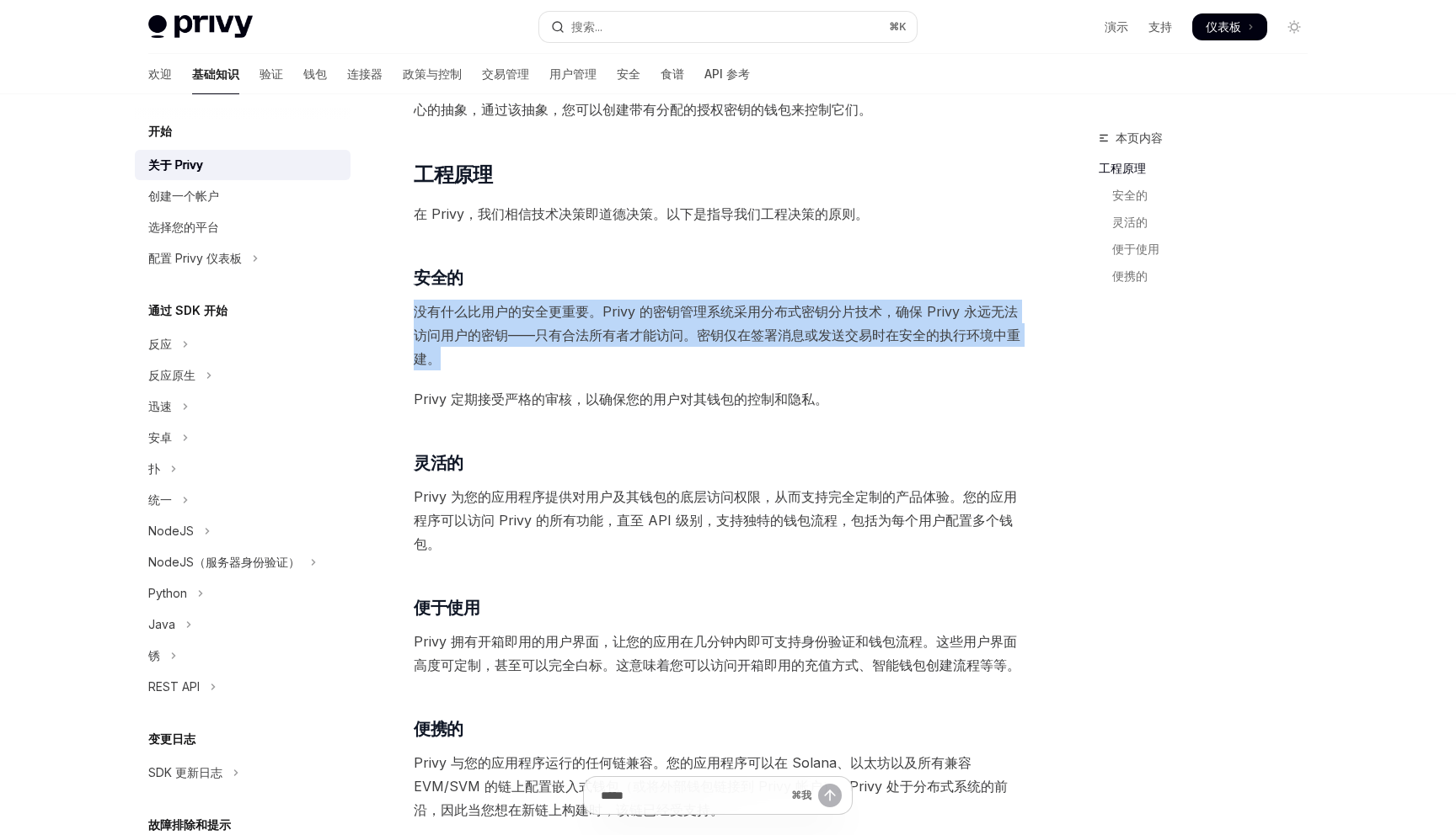
click at [545, 323] on span "没有什么比用户的安全更重要。Privy 的密钥管理系统采用分布式密钥分片技术，确保 Privy 永远无法访问用户的密钥——只有合法所有者才能访问。密钥仅在签署…" at bounding box center [718, 335] width 607 height 71
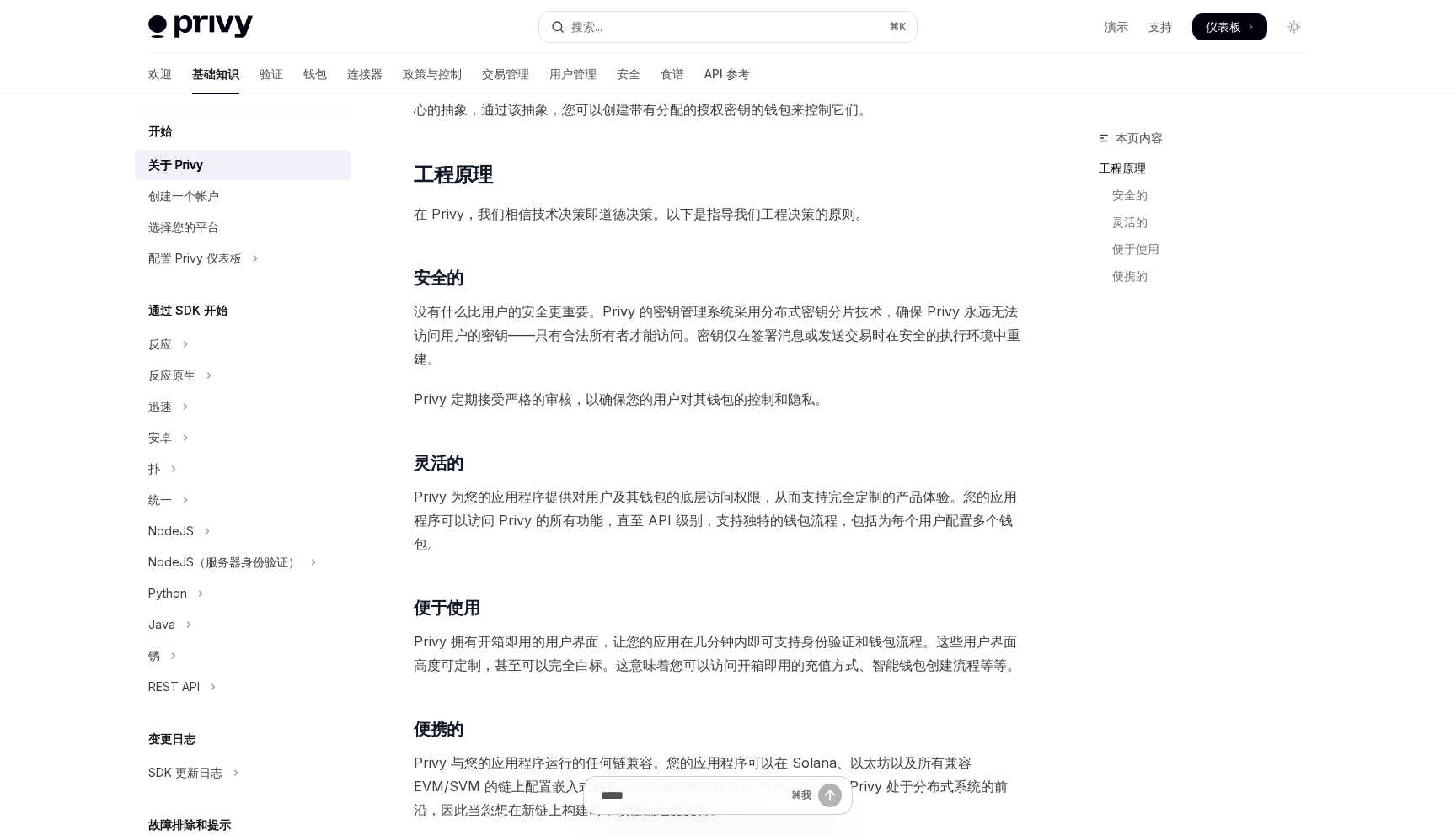
click at [569, 392] on font "Privy 定期接受严格的审核，以确保您的用户对其钱包的控制和隐私。" at bounding box center [621, 398] width 414 height 17
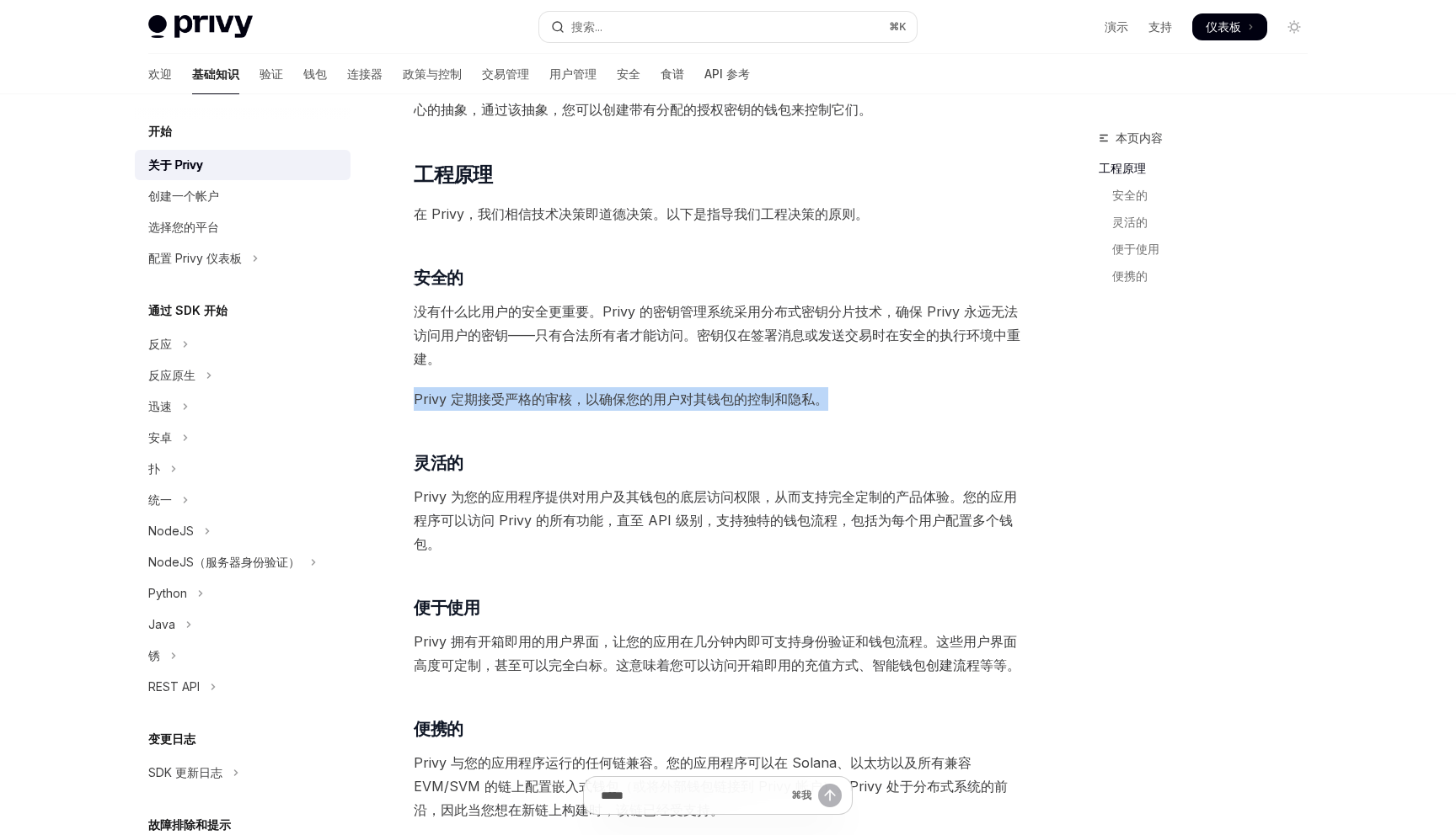
click at [569, 392] on font "Privy 定期接受严格的审核，以确保您的用户对其钱包的控制和隐私。" at bounding box center [621, 398] width 414 height 17
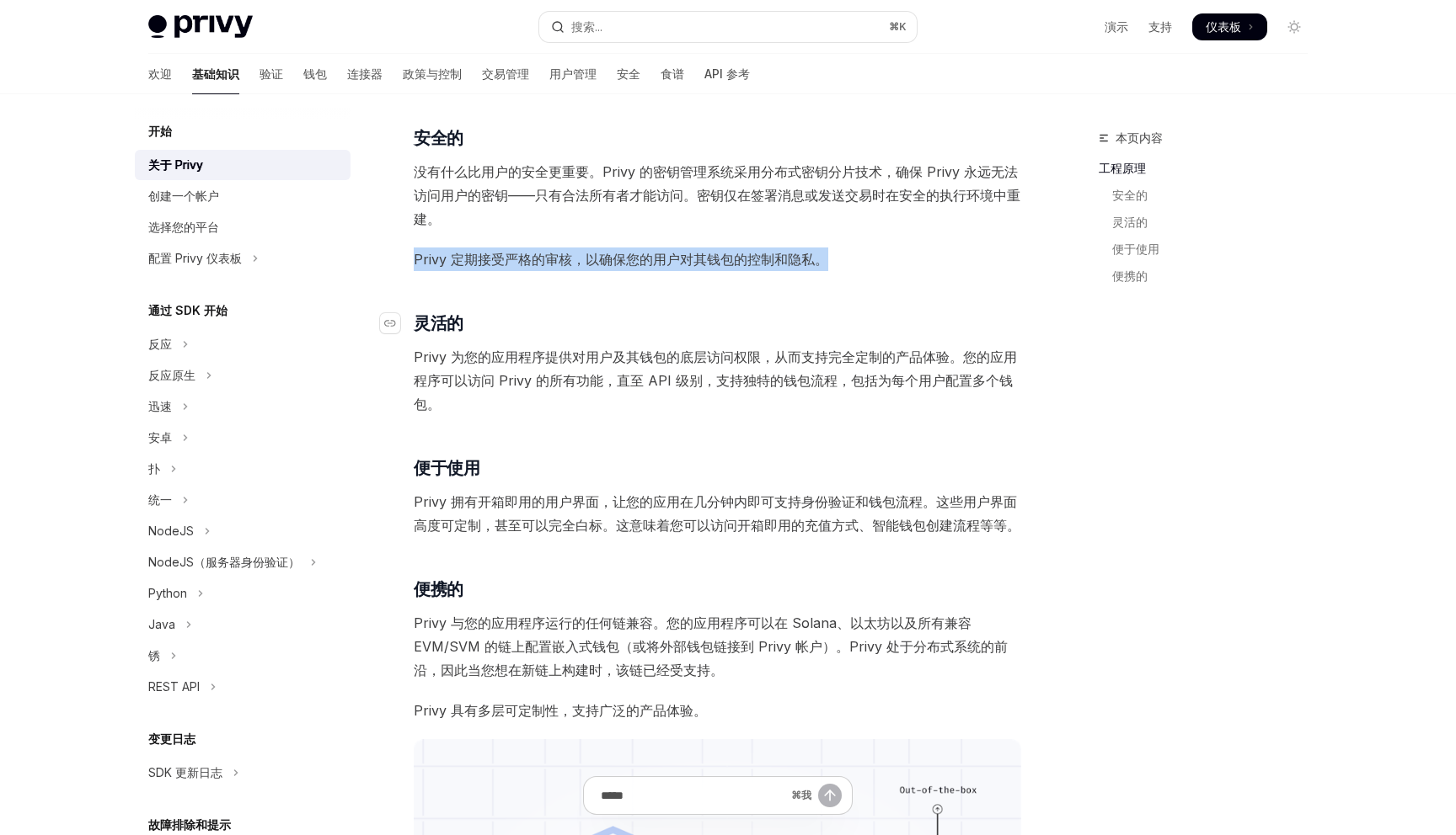
scroll to position [545, 0]
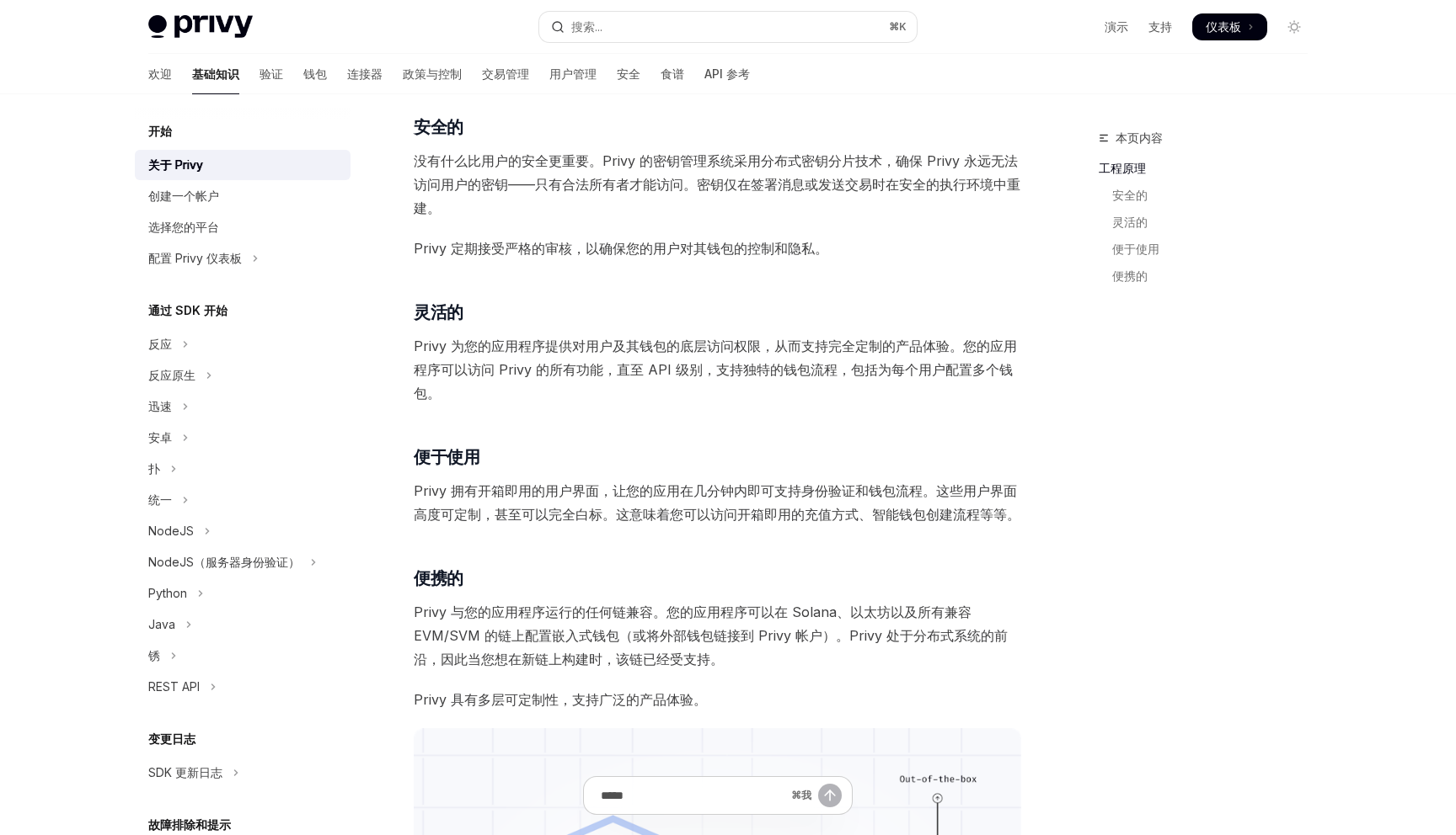
click at [564, 357] on span "Privy 为您的应用程序提供对用户及其钱包的底层访问权限，从而支持完全定制的产品体验。您的应用程序可以访问 Privy 的所有功能，直至 API 级别，支持…" at bounding box center [718, 370] width 607 height 71
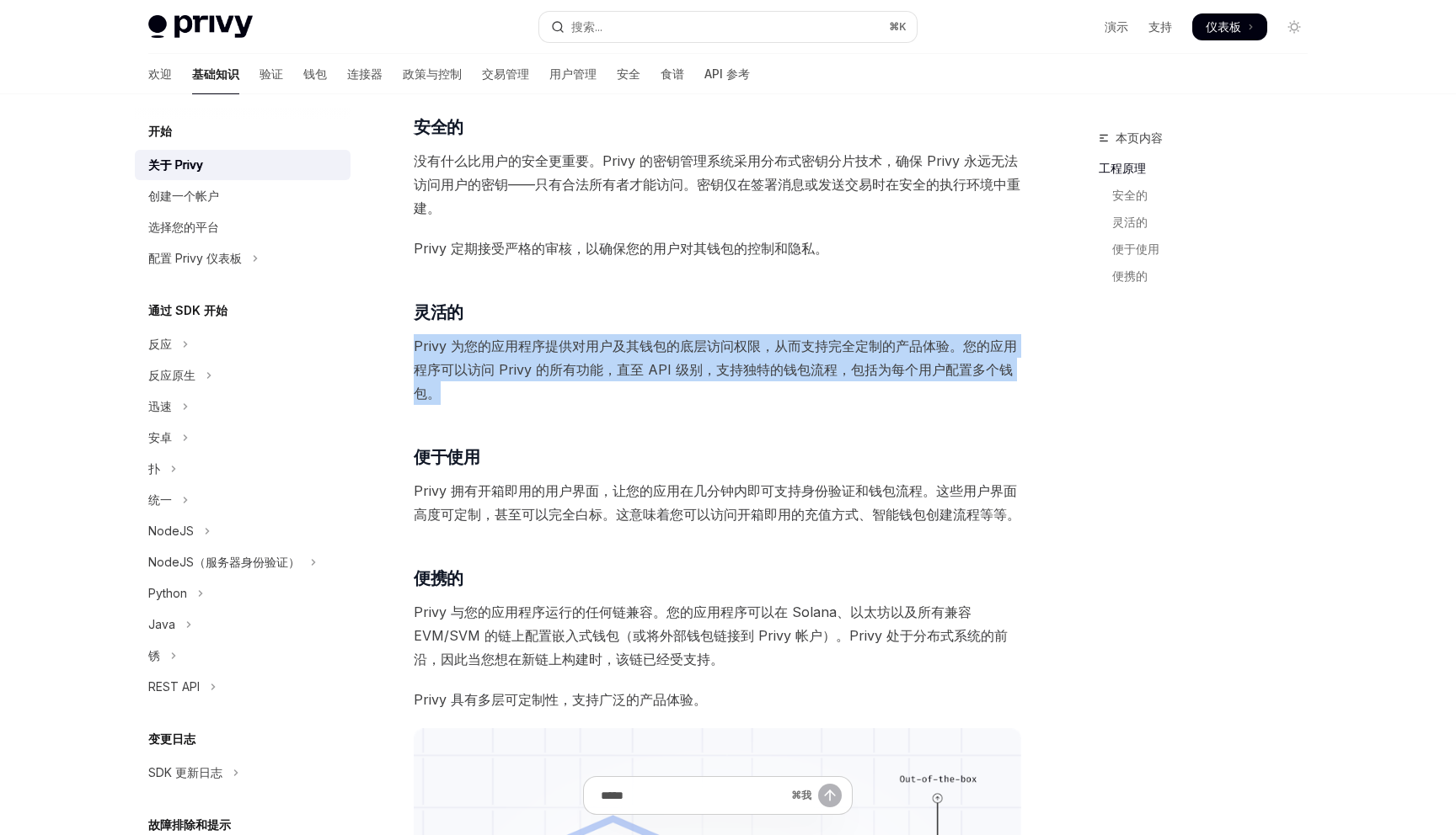
click at [564, 357] on span "Privy 为您的应用程序提供对用户及其钱包的底层访问权限，从而支持完全定制的产品体验。您的应用程序可以访问 Privy 的所有功能，直至 API 级别，支持…" at bounding box center [718, 370] width 607 height 71
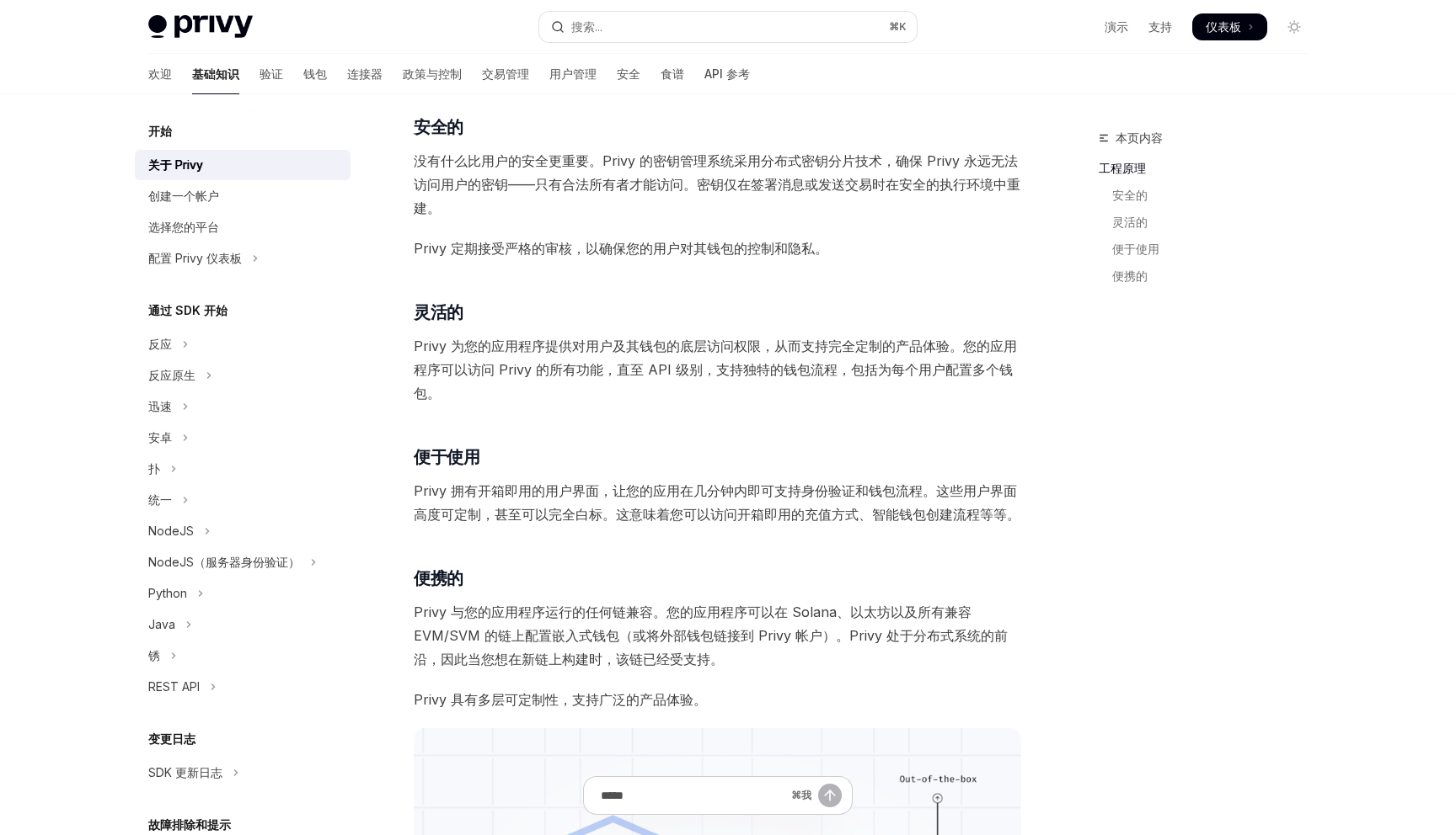
click at [526, 486] on font "Privy 拥有开箱即用的用户界面，让您的应用在几分钟内即可支持身份验证和钱包流程。这些用户界面高度可定制，甚至可以完全白标。这意味着您可以访问开箱即用的充值…" at bounding box center [717, 503] width 606 height 41
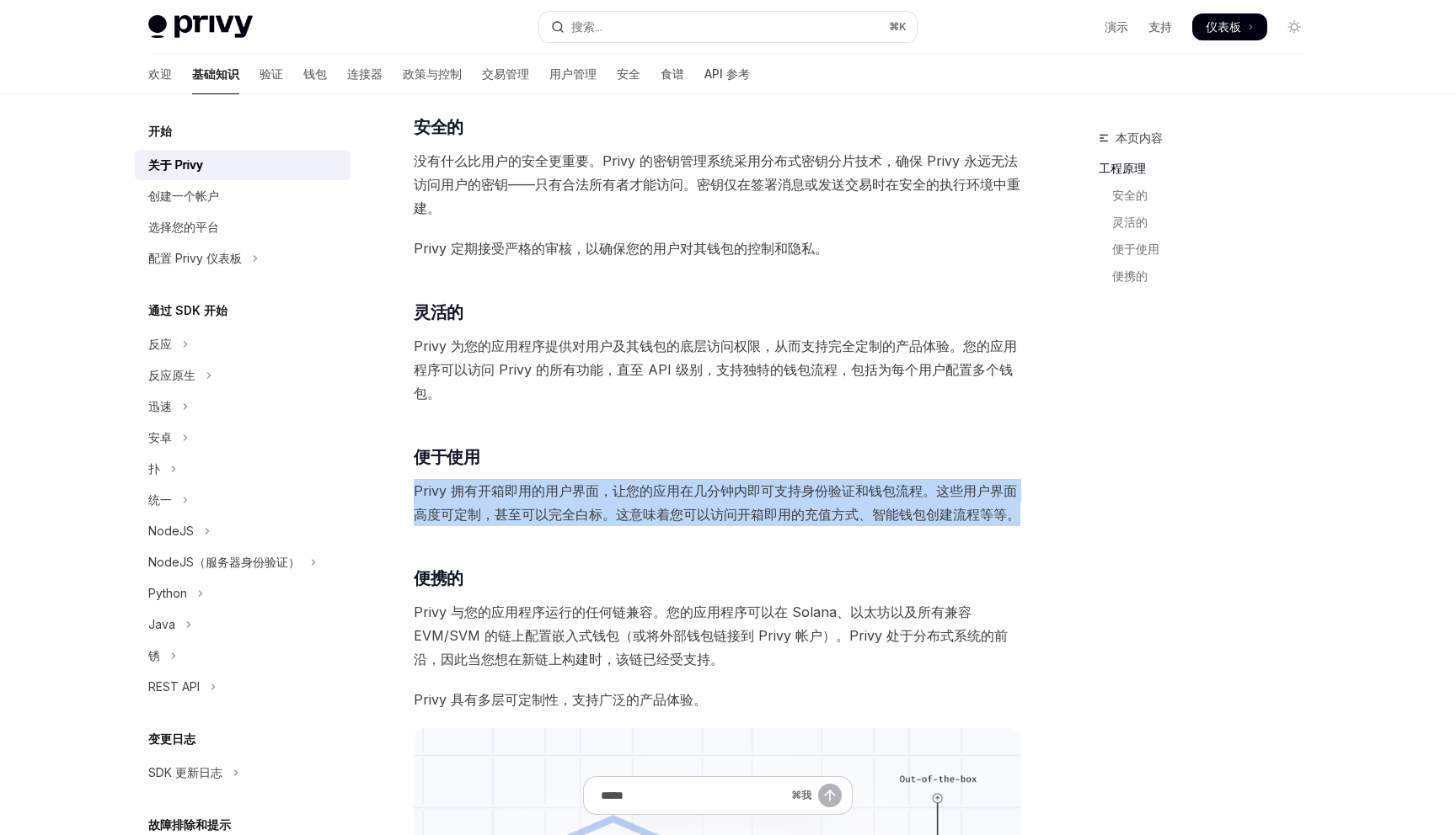
click at [526, 486] on font "Privy 拥有开箱即用的用户界面，让您的应用在几分钟内即可支持身份验证和钱包流程。这些用户界面高度可定制，甚至可以完全白标。这意味着您可以访问开箱即用的充值…" at bounding box center [717, 503] width 606 height 41
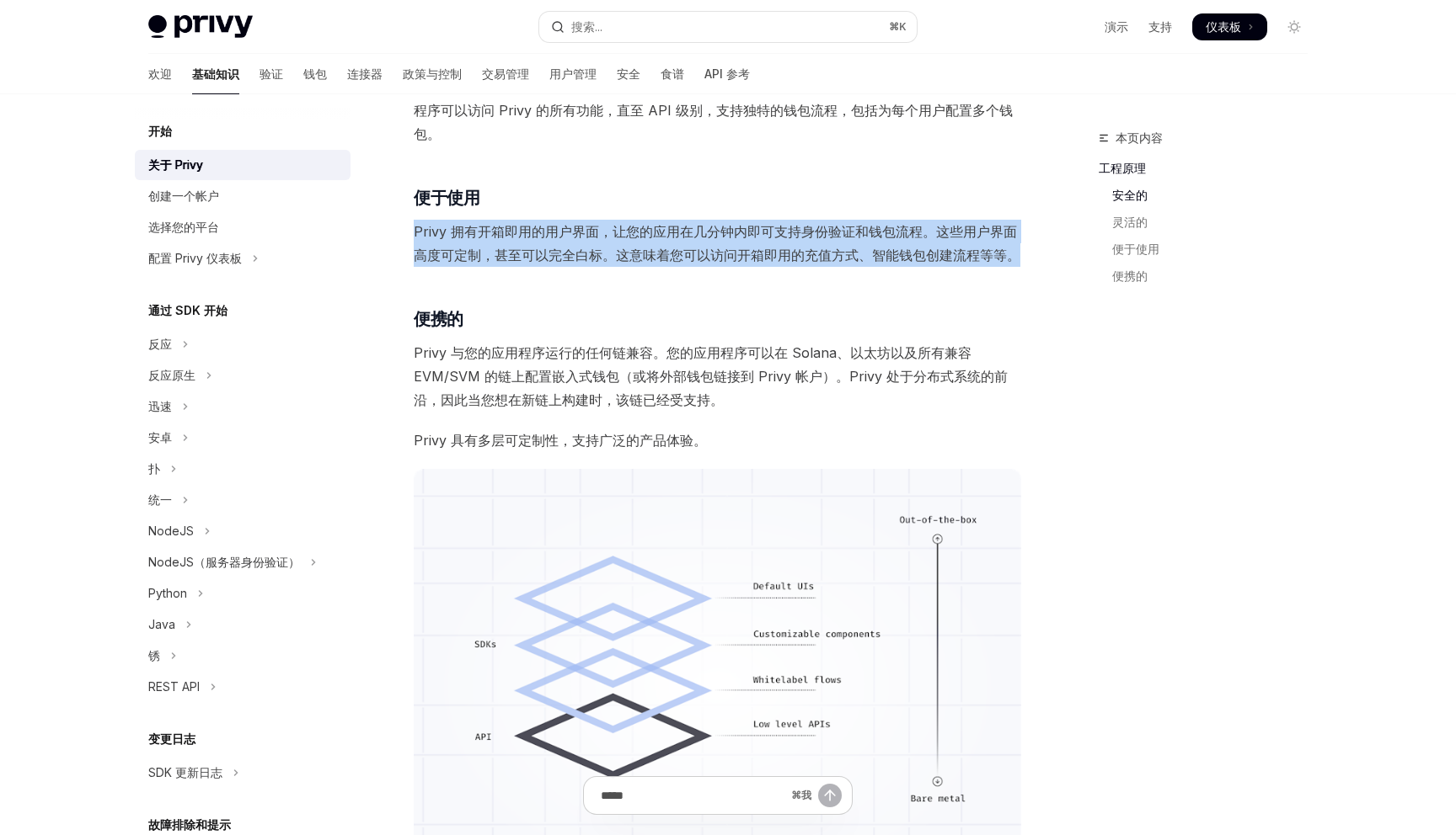
scroll to position [817, 0]
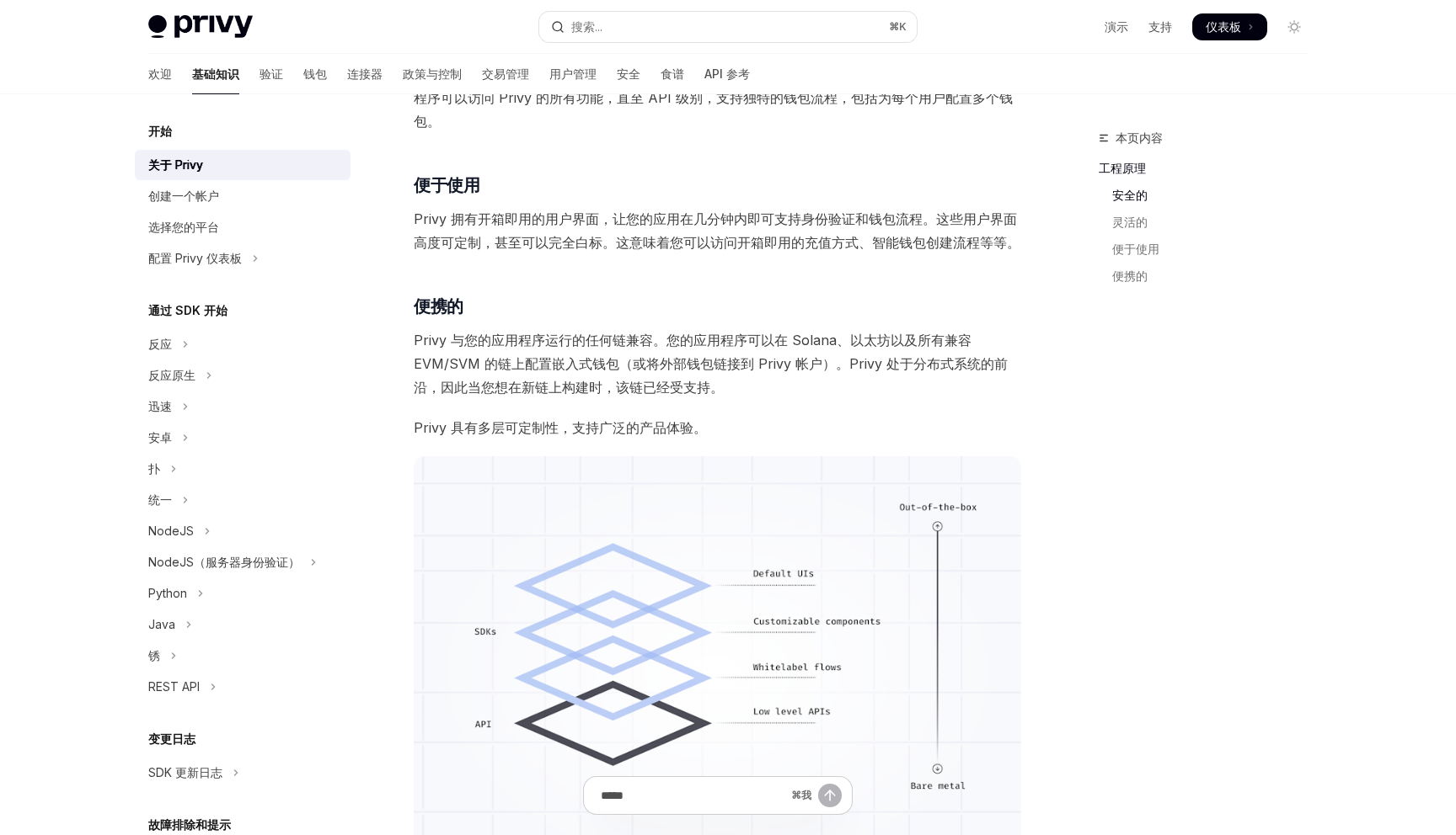
click at [558, 365] on font "Privy 与您的应用程序运行的任何链兼容。您的应用程序可以在 Solana、以太坊以及所有兼容 EVM/SVM 的链上配置嵌入式钱包（或将外部钱包链接到 P…" at bounding box center [711, 363] width 594 height 64
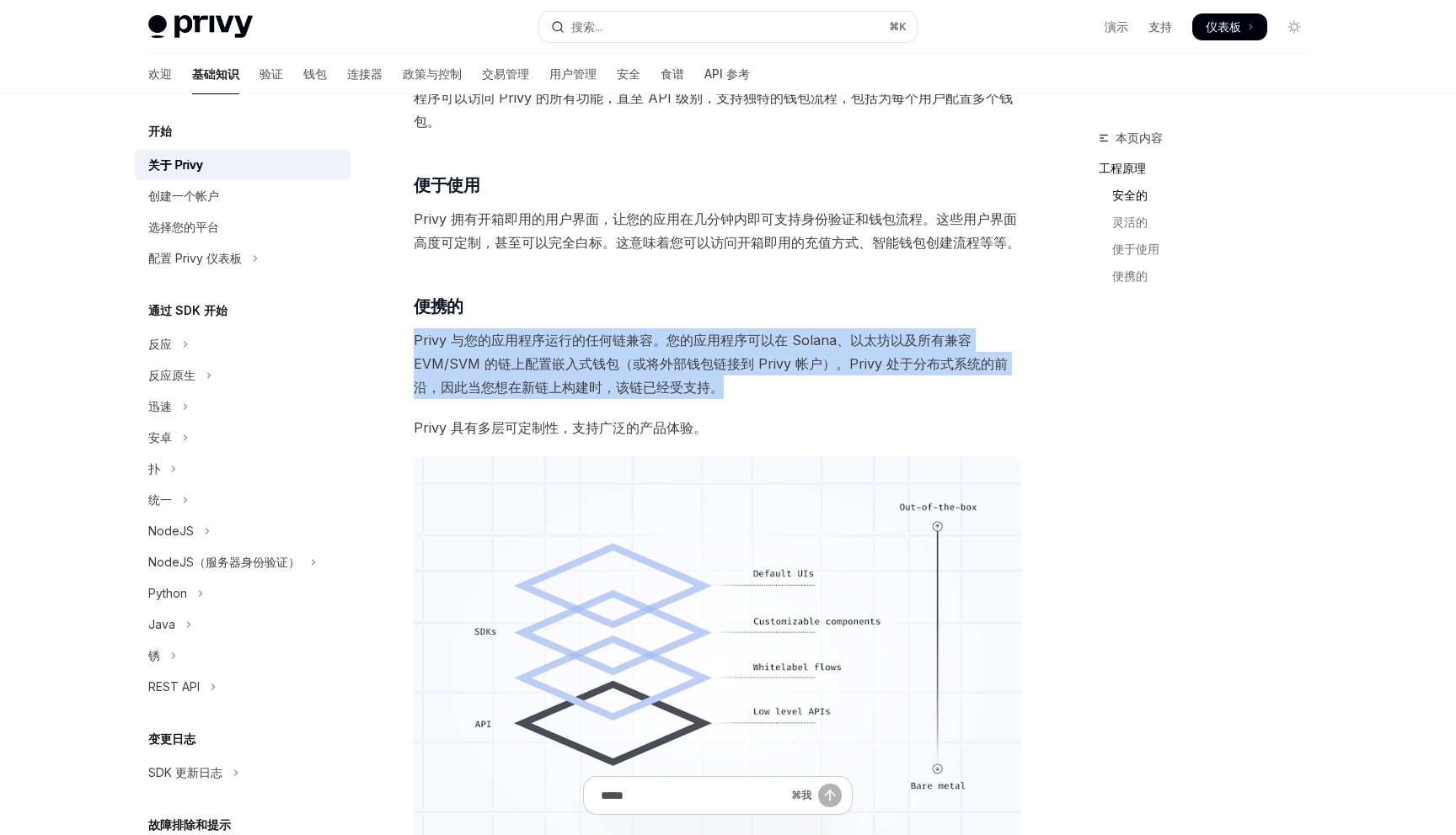
click at [558, 365] on font "Privy 与您的应用程序运行的任何链兼容。您的应用程序可以在 Solana、以太坊以及所有兼容 EVM/SVM 的链上配置嵌入式钱包（或将外部钱包链接到 P…" at bounding box center [711, 363] width 594 height 64
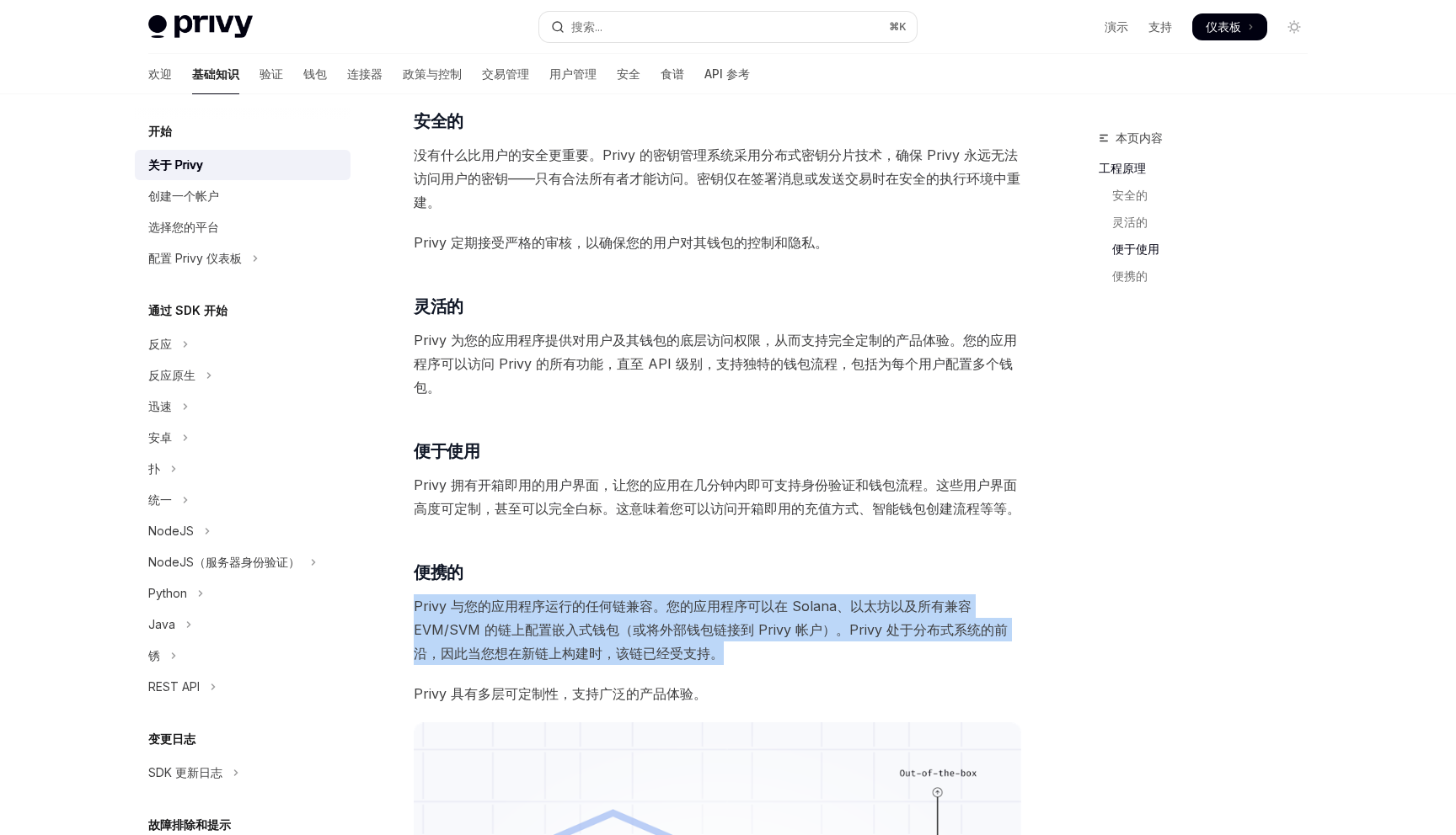
scroll to position [0, 0]
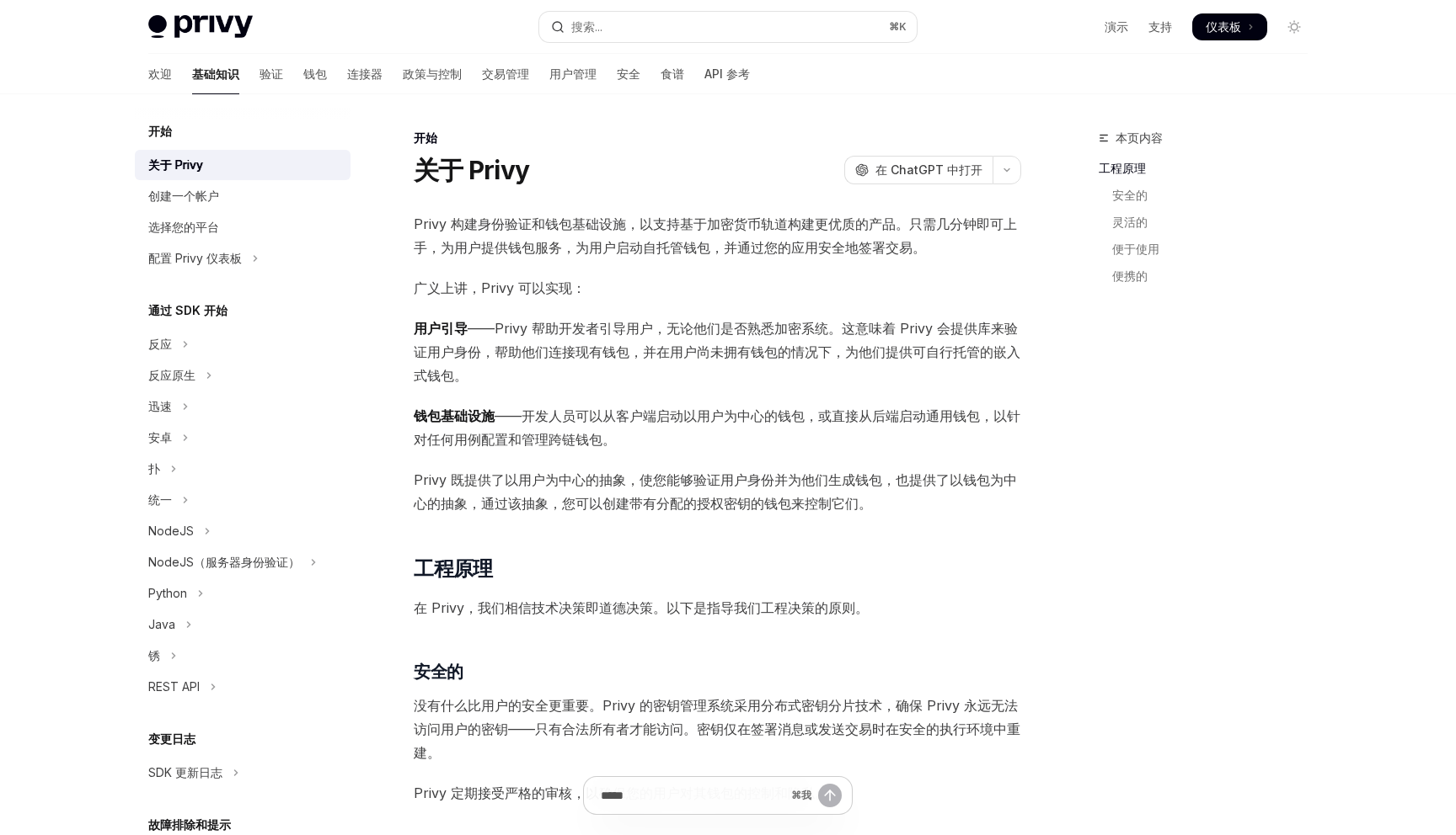
click at [700, 225] on font "Privy 构建身份验证和钱包基础设施，以支持基于加密货币轨道构建更优质的产品。只需几分钟即可上手，为用户提供钱包服务，为用户启动自托管钱包，并通过您的应用安…" at bounding box center [716, 235] width 603 height 41
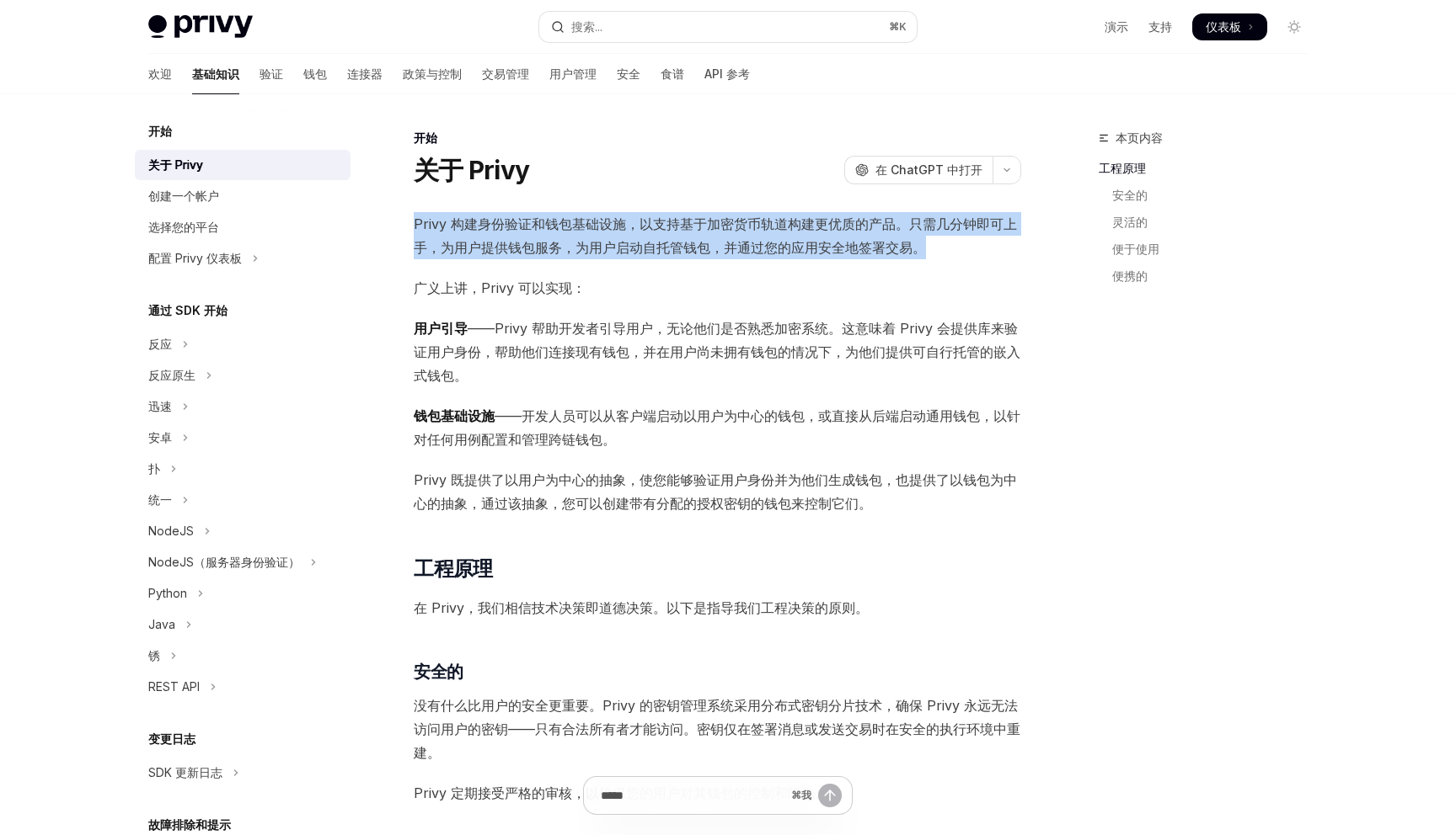
click at [700, 225] on font "Privy 构建身份验证和钱包基础设施，以支持基于加密货币轨道构建更优质的产品。只需几分钟即可上手，为用户提供钱包服务，为用户启动自托管钱包，并通过您的应用安…" at bounding box center [716, 235] width 603 height 41
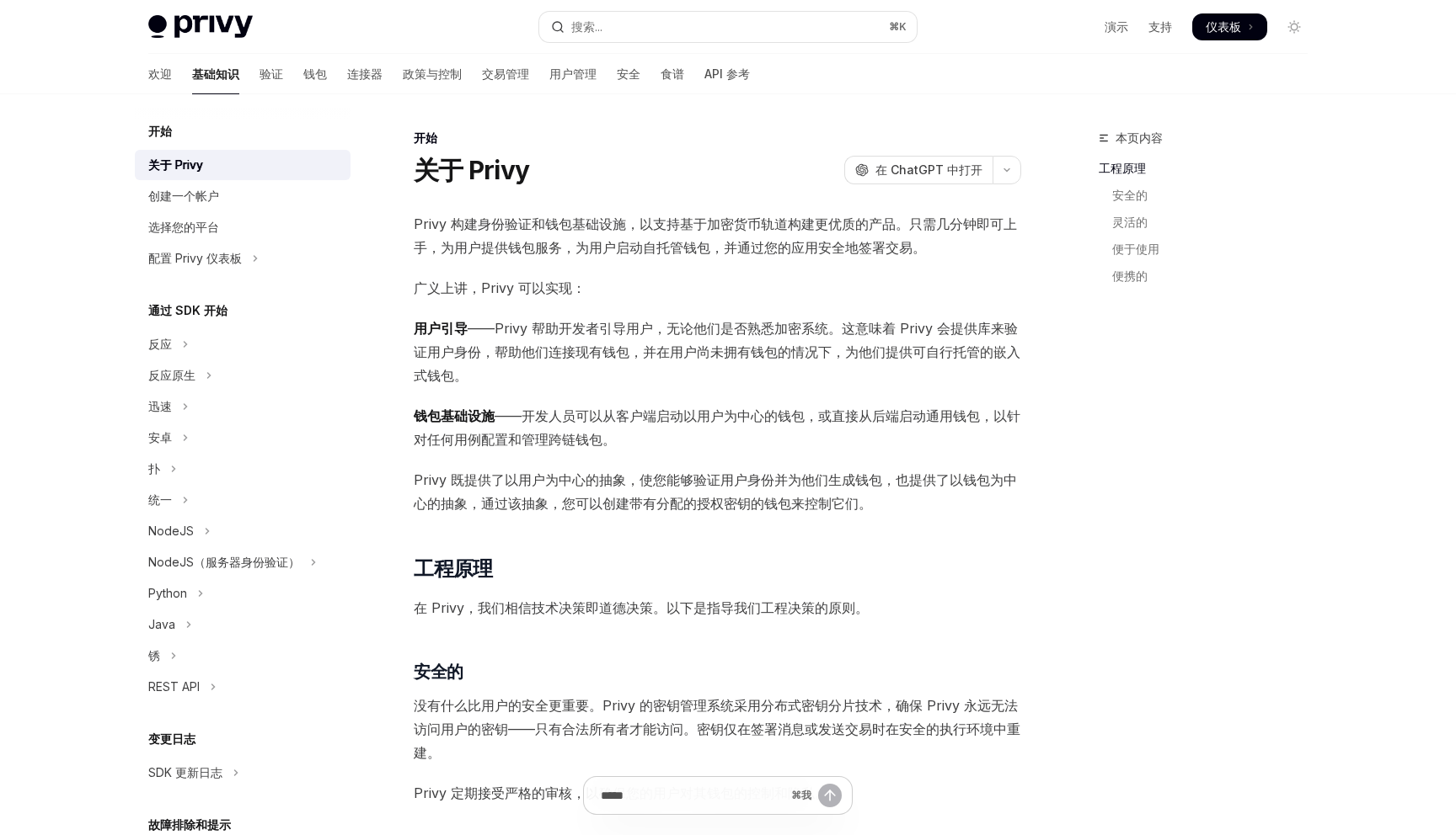
click at [673, 330] on font "——Privy 帮助开发者引导用户，无论他们是否熟悉加密系统。这意味着 Privy 会提供库来验证用户身份，帮助他们连接现有钱包，并在用户尚未拥有钱包的情况下…" at bounding box center [717, 351] width 606 height 64
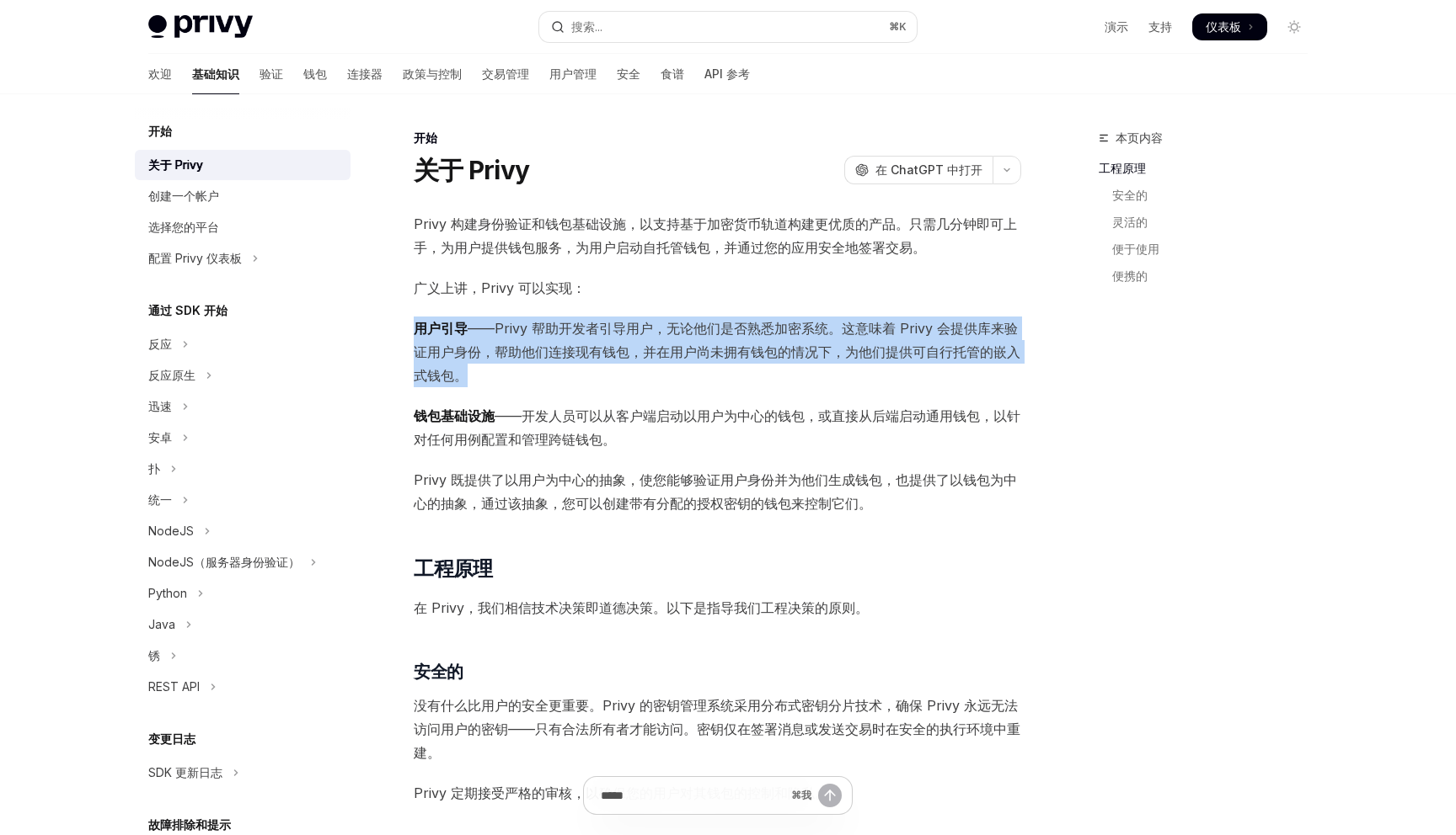
click at [673, 330] on font "——Privy 帮助开发者引导用户，无论他们是否熟悉加密系统。这意味着 Privy 会提供库来验证用户身份，帮助他们连接现有钱包，并在用户尚未拥有钱包的情况下…" at bounding box center [717, 351] width 606 height 64
click at [670, 330] on font "——Privy 帮助开发者引导用户，无论他们是否熟悉加密系统。这意味着 Privy 会提供库来验证用户身份，帮助他们连接现有钱包，并在用户尚未拥有钱包的情况下…" at bounding box center [717, 351] width 606 height 64
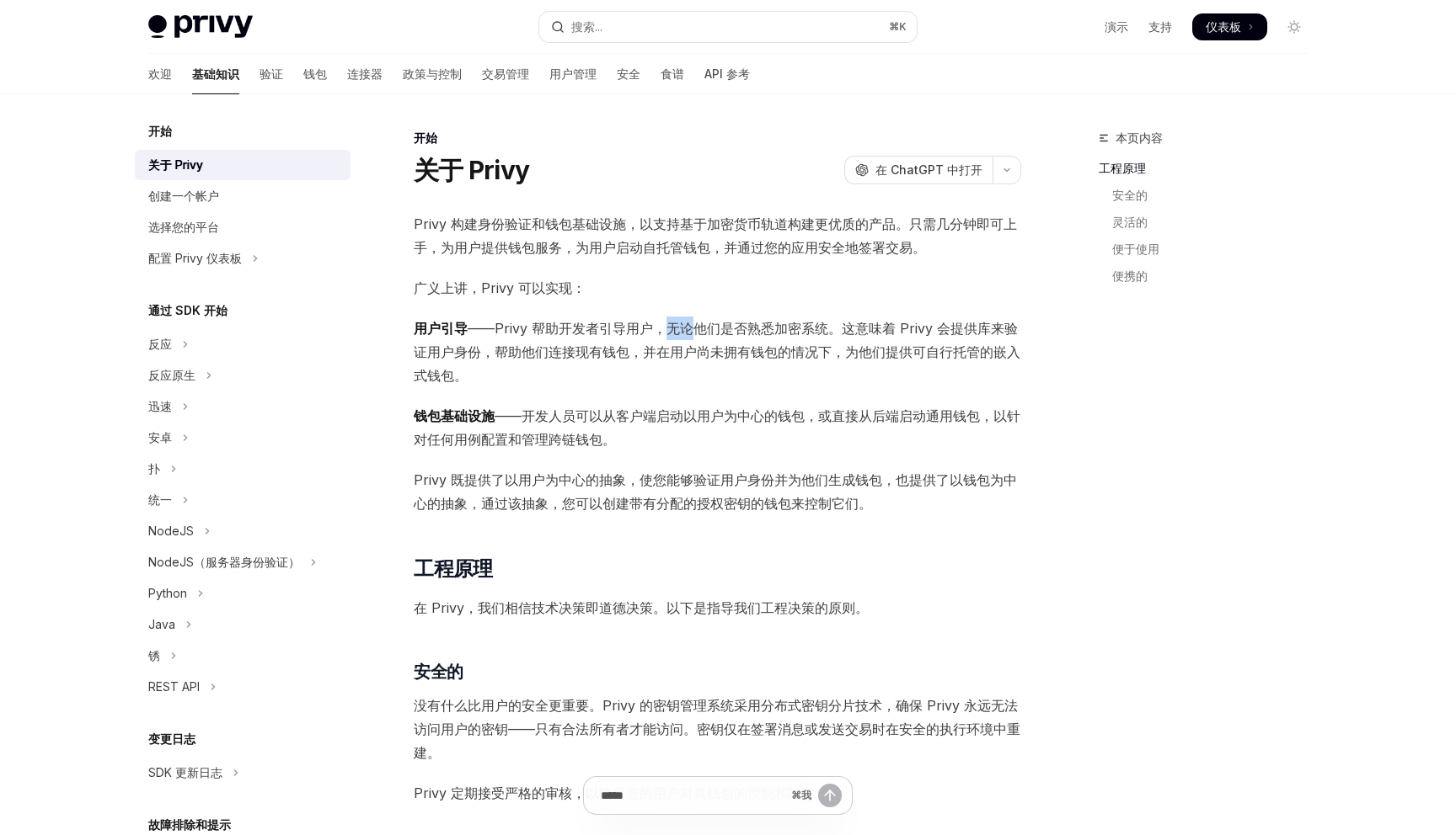
click at [670, 330] on font "——Privy 帮助开发者引导用户，无论他们是否熟悉加密系统。这意味着 Privy 会提供库来验证用户身份，帮助他们连接现有钱包，并在用户尚未拥有钱包的情况下…" at bounding box center [717, 351] width 606 height 64
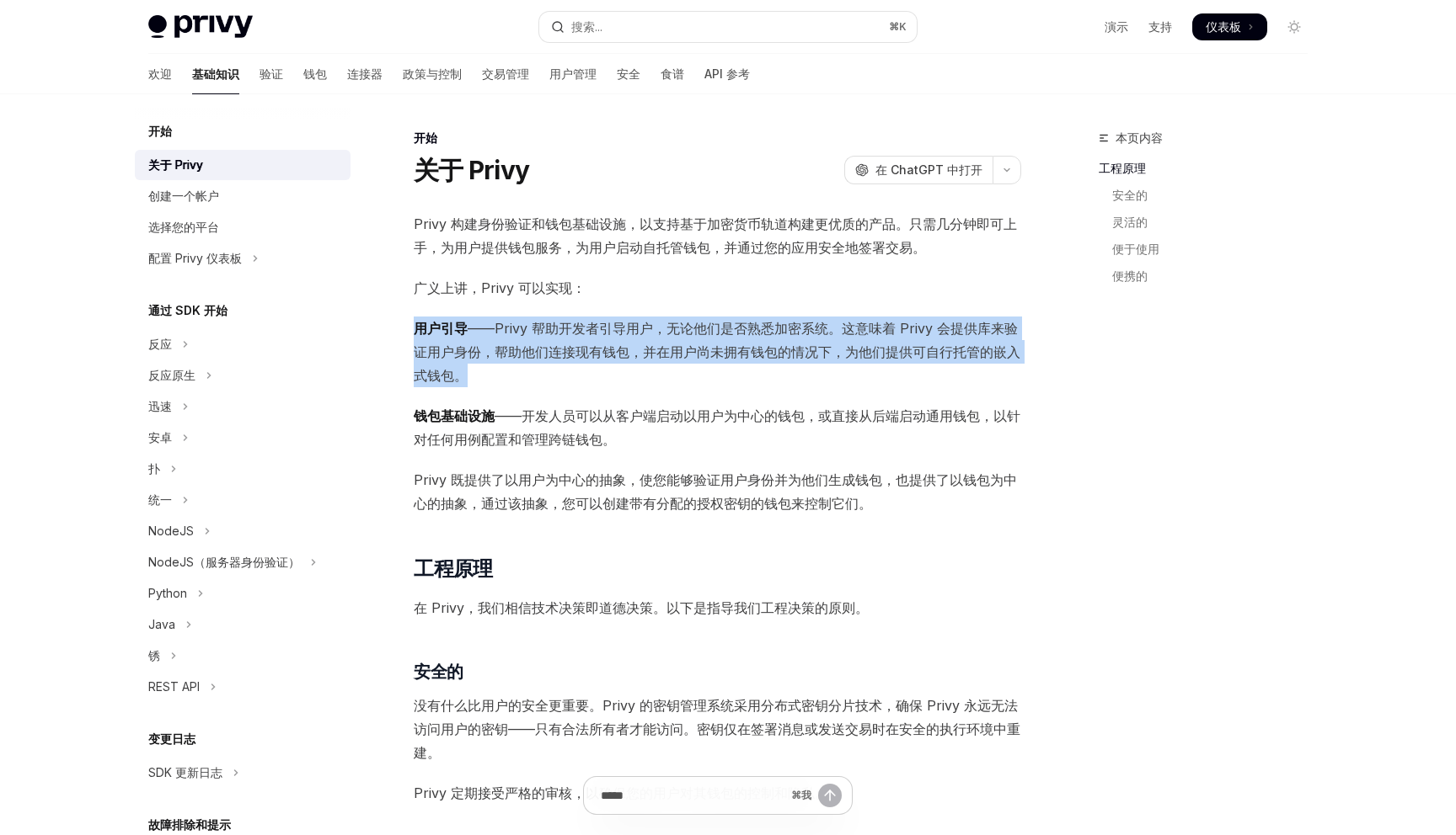
click at [670, 330] on font "——Privy 帮助开发者引导用户，无论他们是否熟悉加密系统。这意味着 Privy 会提供库来验证用户身份，帮助他们连接现有钱包，并在用户尚未拥有钱包的情况下…" at bounding box center [717, 351] width 606 height 64
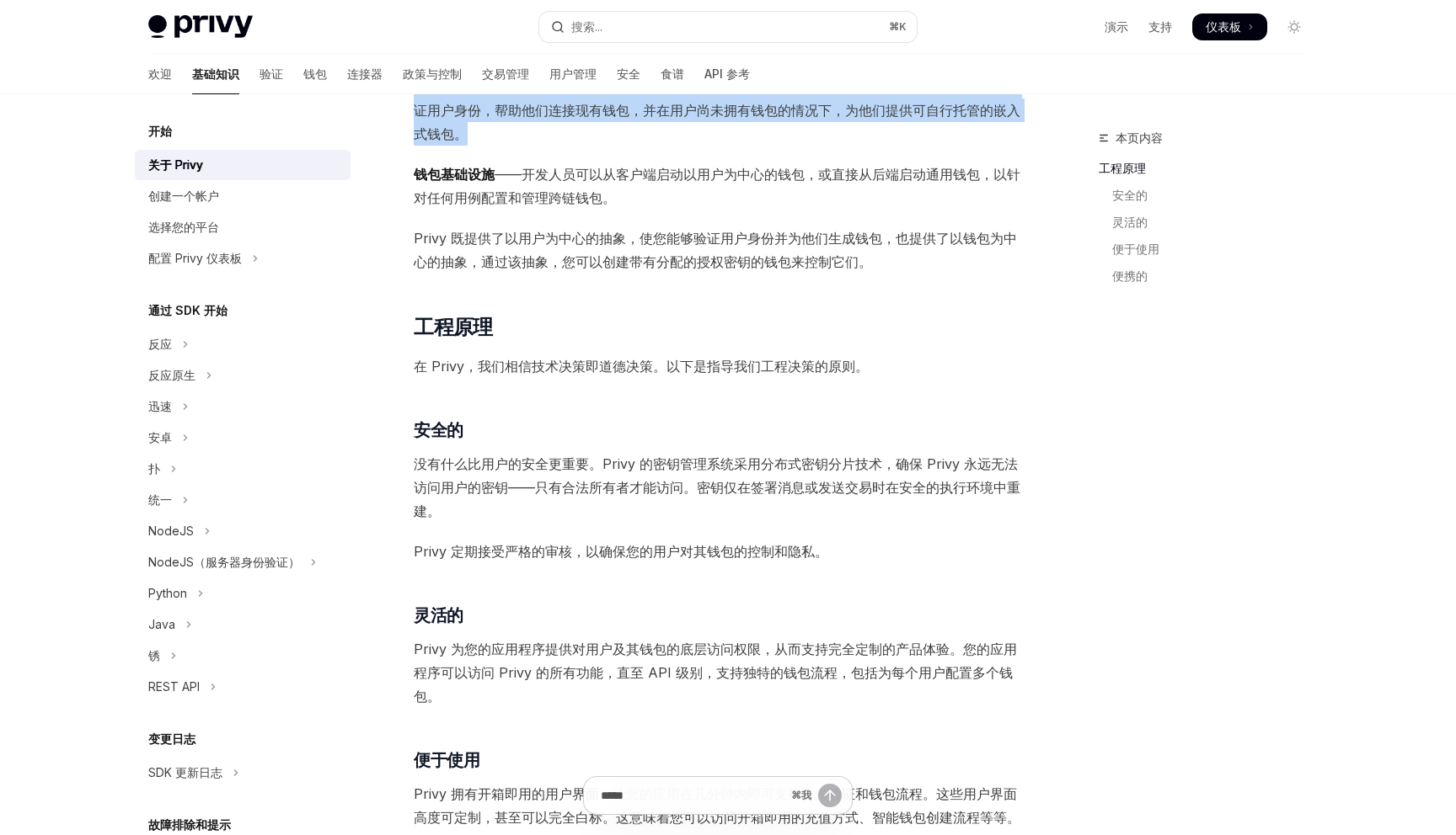
scroll to position [249, 0]
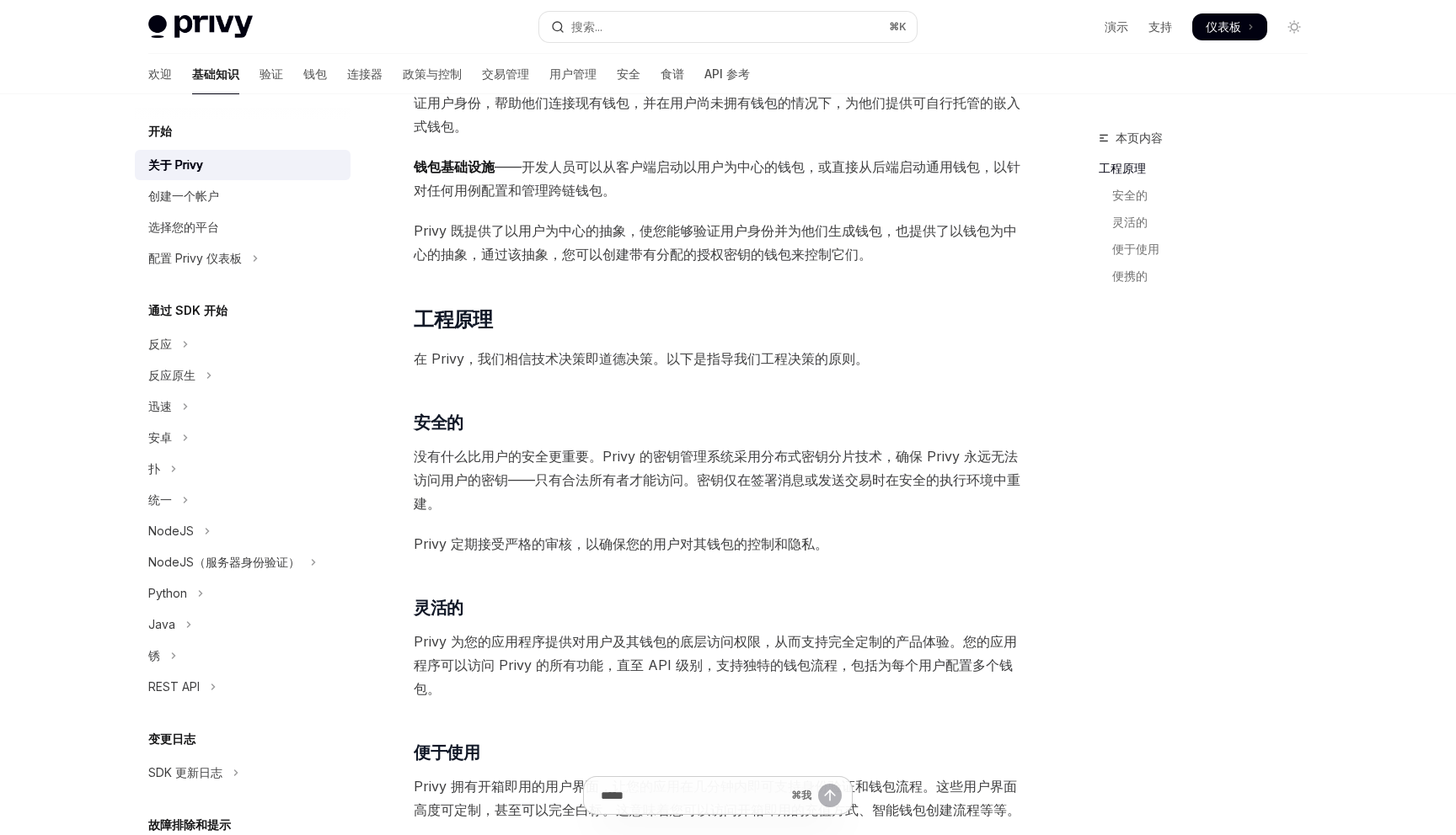
click at [616, 353] on font "在 Privy，我们相信技术决策即道德决策。以下是指导我们工程决策的原则。" at bounding box center [641, 359] width 455 height 17
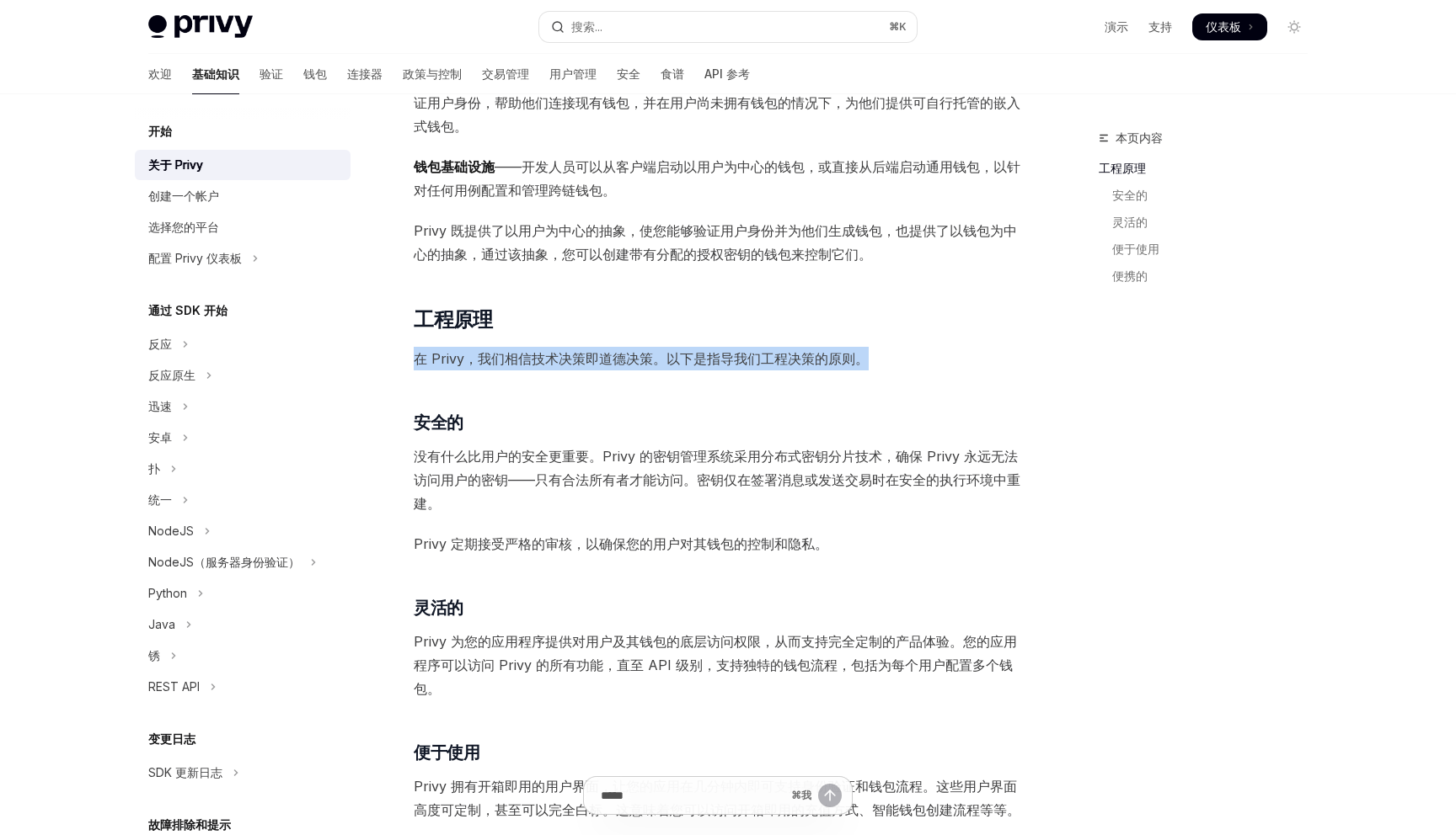
click at [616, 353] on font "在 Privy，我们相信技术决策即道德决策。以下是指导我们工程决策的原则。" at bounding box center [641, 359] width 455 height 17
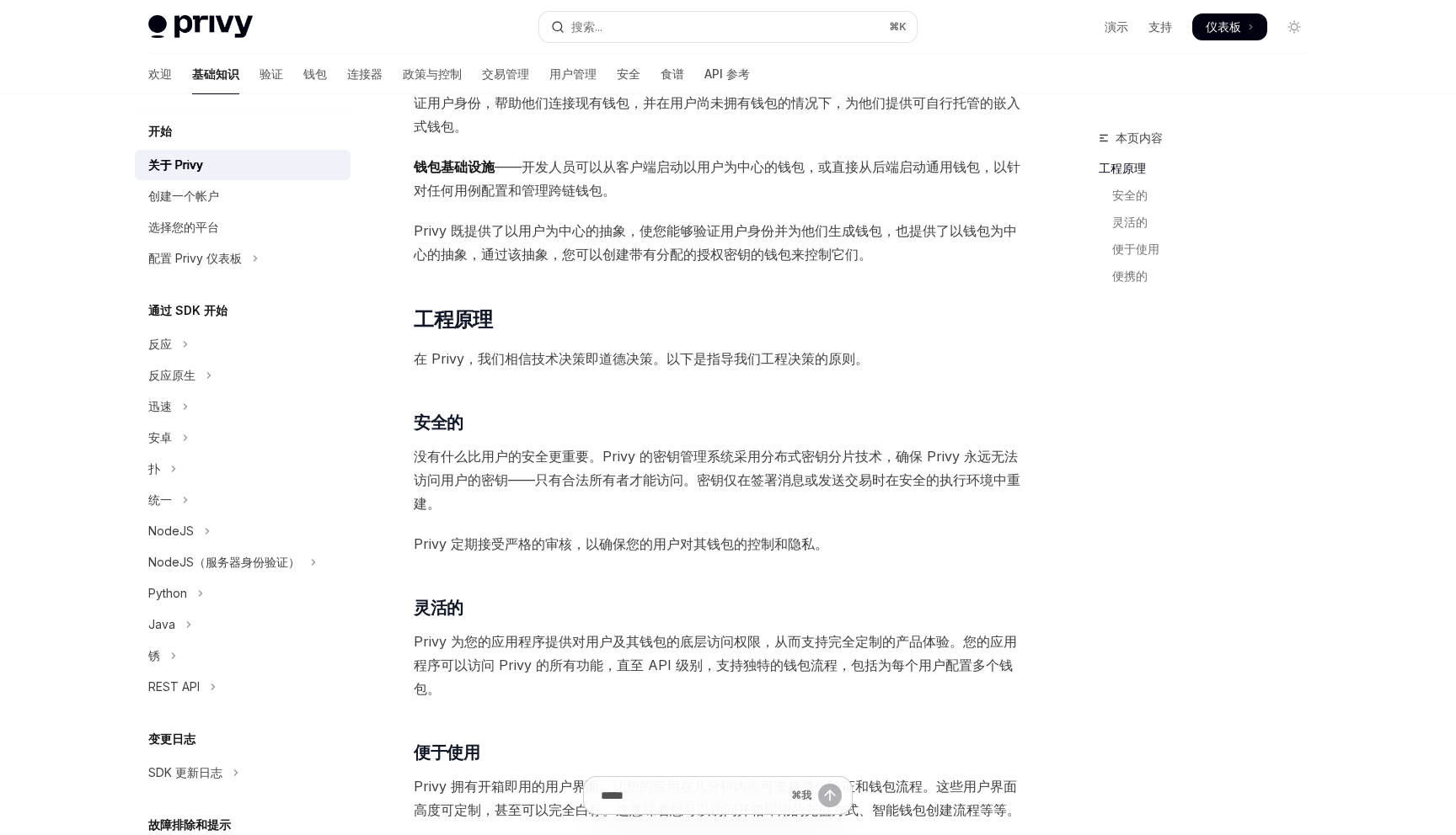
click at [603, 354] on font "在 Privy，我们相信技术决策即道德决策。以下是指导我们工程决策的原则。" at bounding box center [641, 359] width 455 height 17
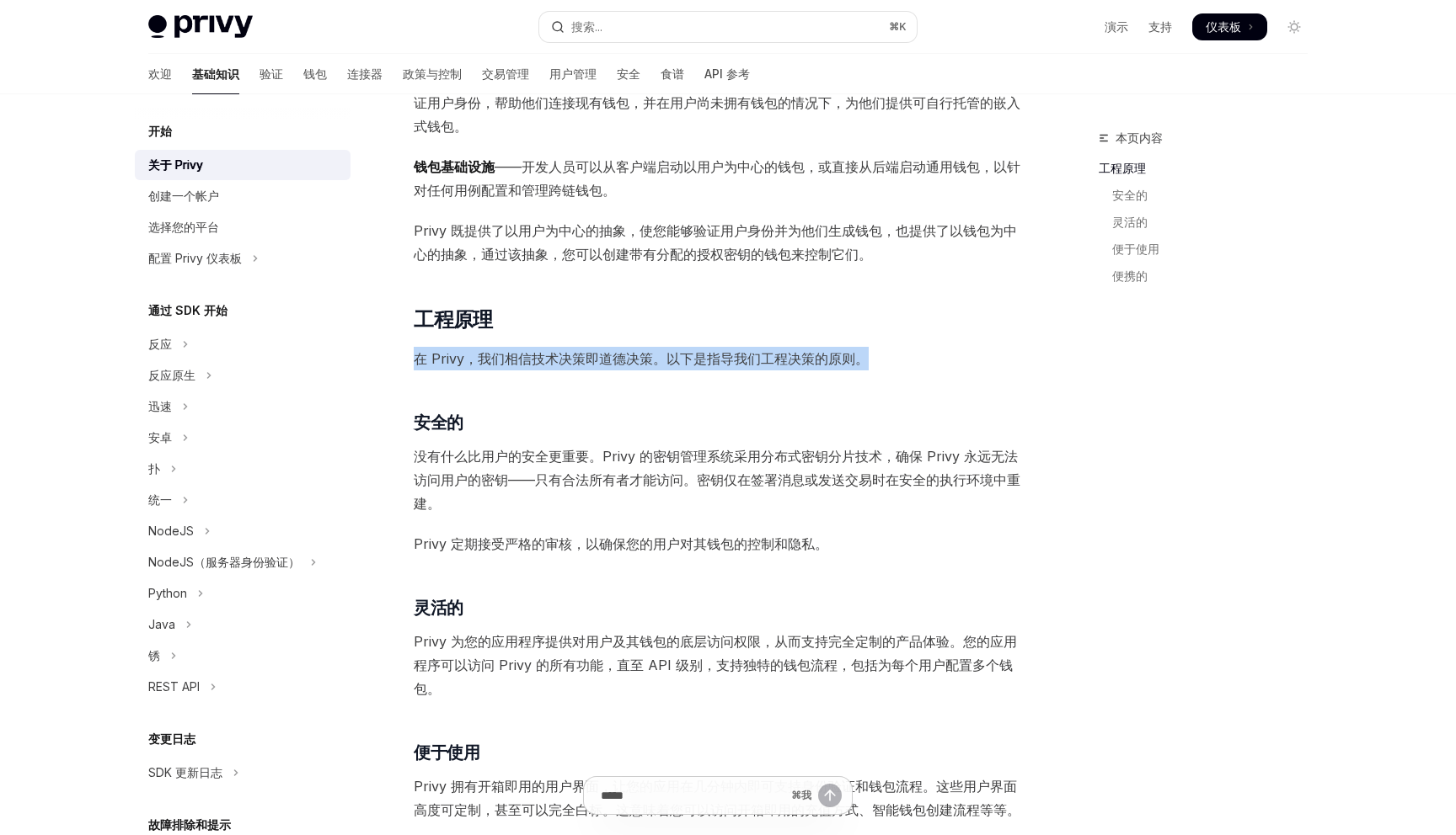
click at [603, 354] on font "在 Privy，我们相信技术决策即道德决策。以下是指导我们工程决策的原则。" at bounding box center [641, 359] width 455 height 17
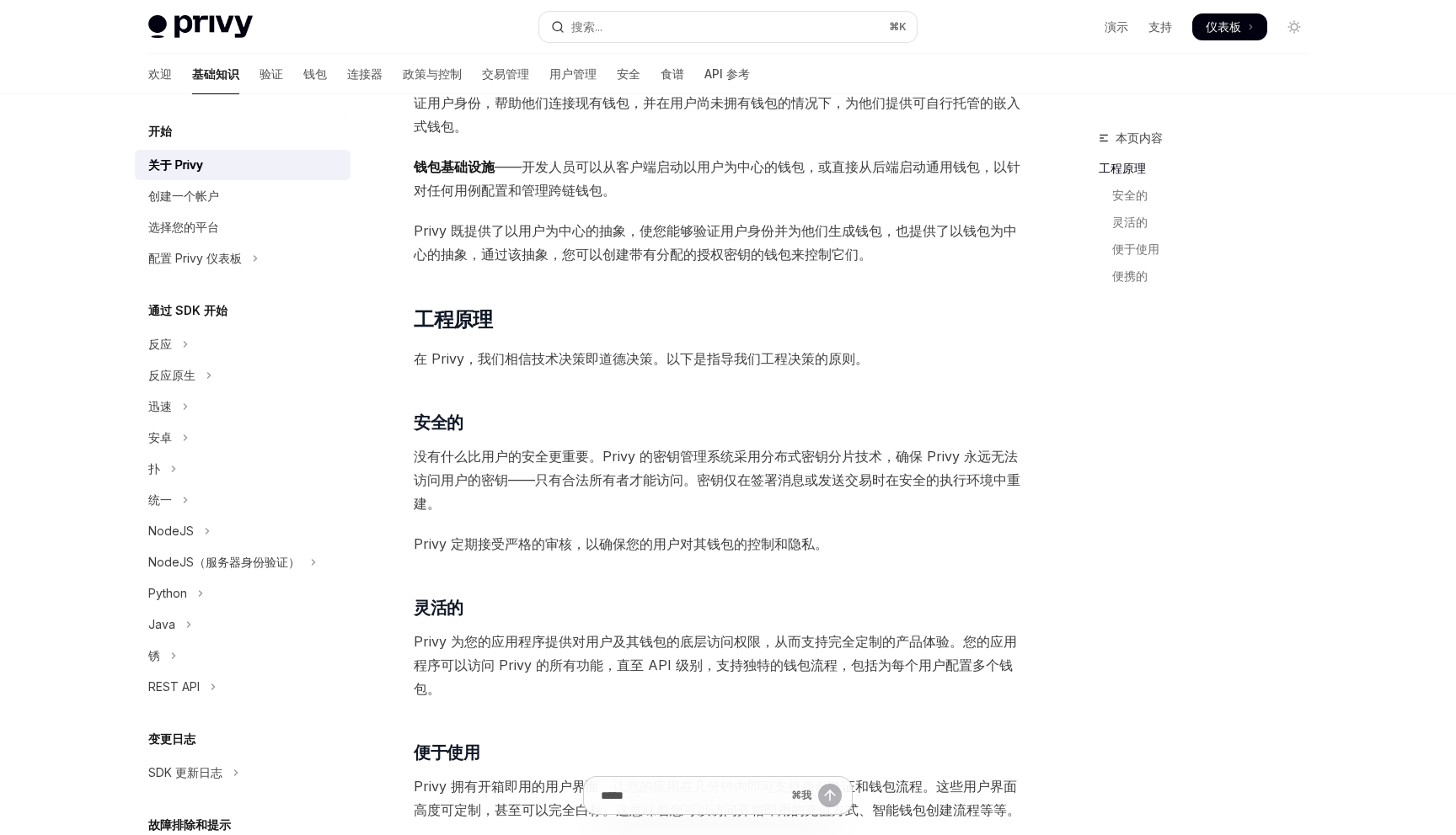
click at [570, 450] on font "没有什么比用户的安全更重要。Privy 的密钥管理系统采用分布式密钥分片技术，确保 Privy 永远无法访问用户的密钥——只有合法所有者才能访问。密钥仅在签署…" at bounding box center [717, 480] width 606 height 64
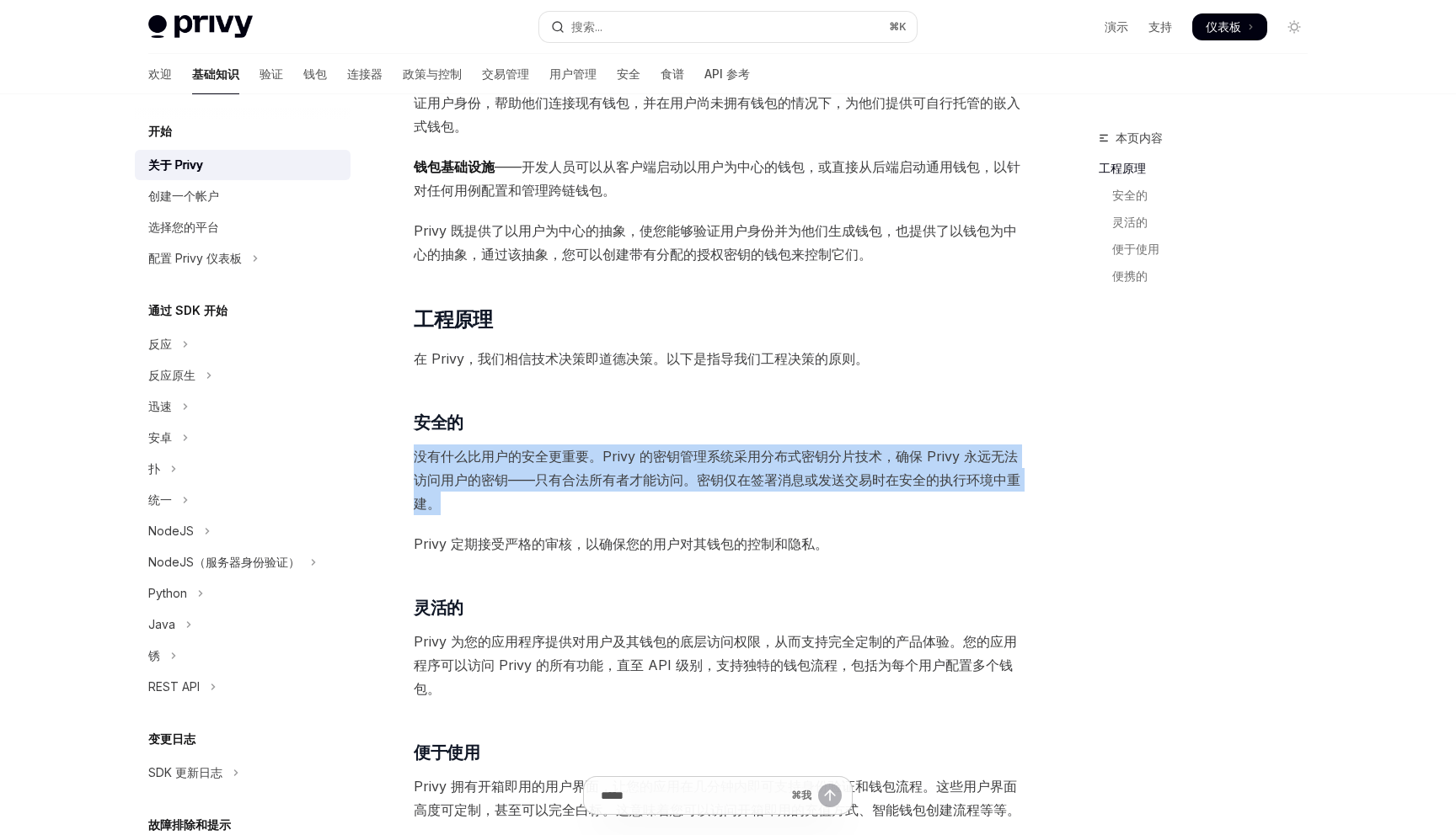
click at [570, 450] on font "没有什么比用户的安全更重要。Privy 的密钥管理系统采用分布式密钥分片技术，确保 Privy 永远无法访问用户的密钥——只有合法所有者才能访问。密钥仅在签署…" at bounding box center [717, 480] width 606 height 64
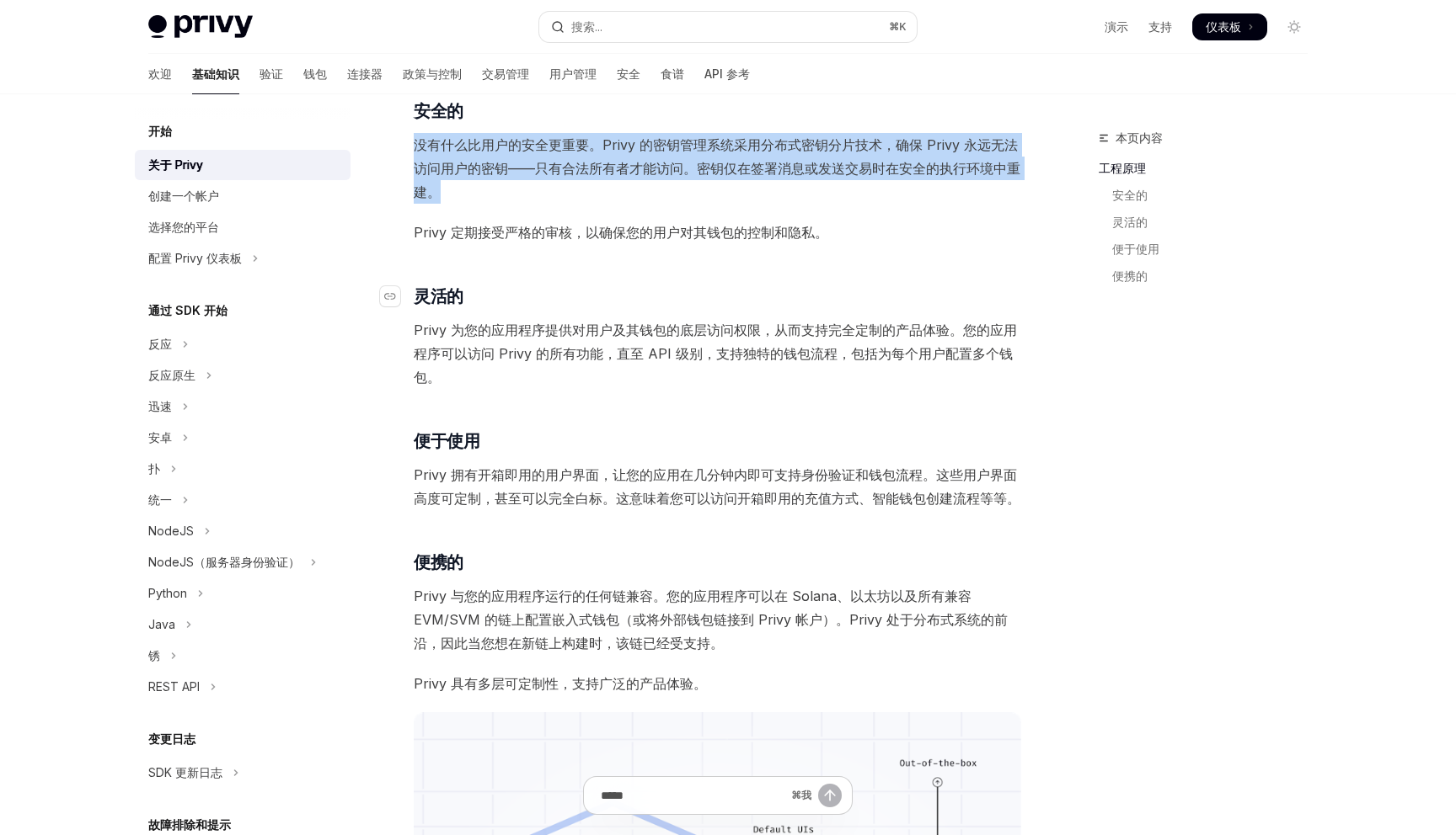
scroll to position [569, 0]
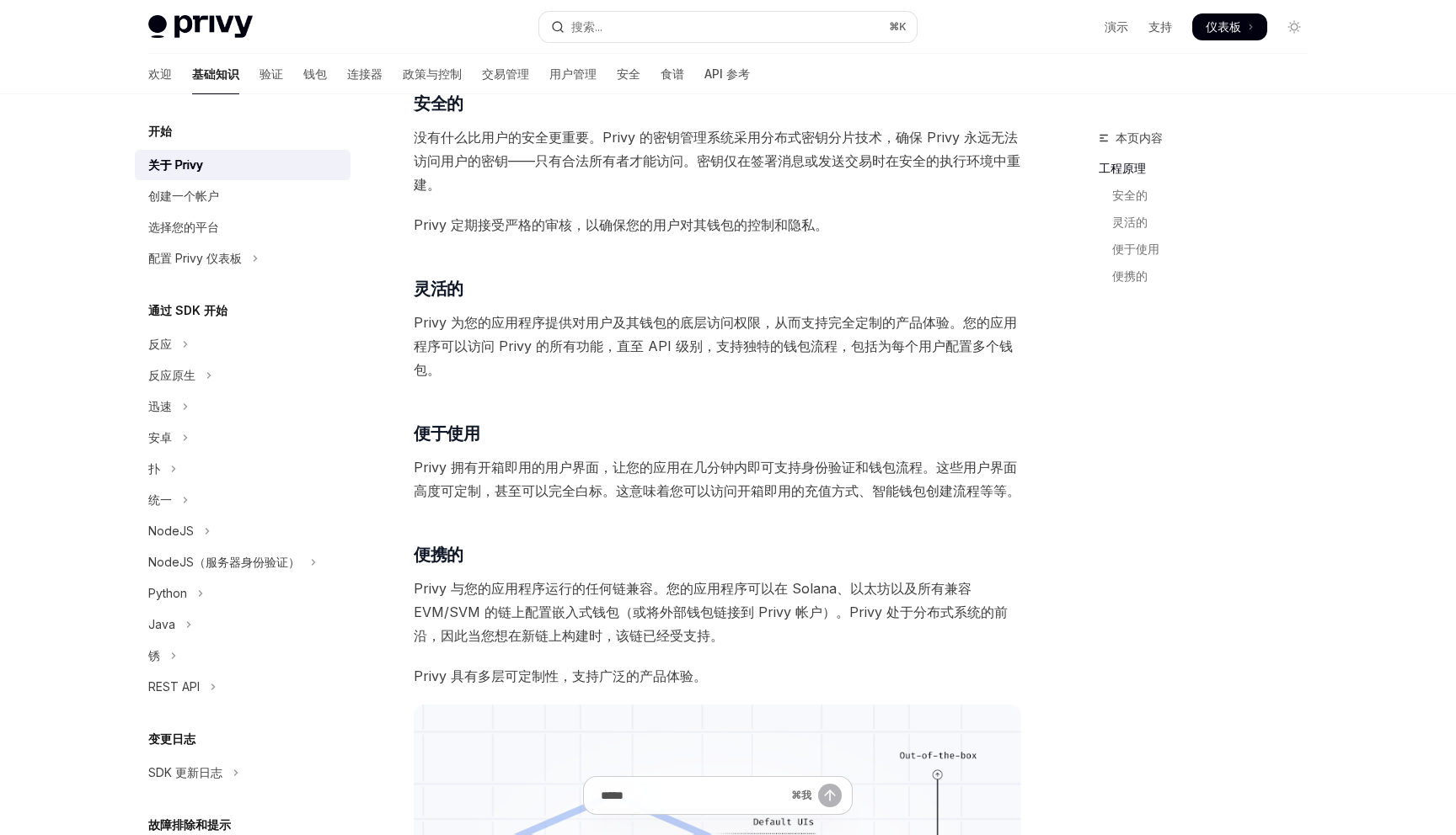
click at [573, 338] on font "Privy 为您的应用程序提供对用户及其钱包的底层访问权限，从而支持完全定制的产品体验。您的应用程序可以访问 Privy 的所有功能，直至 API 级别，支持…" at bounding box center [716, 346] width 603 height 64
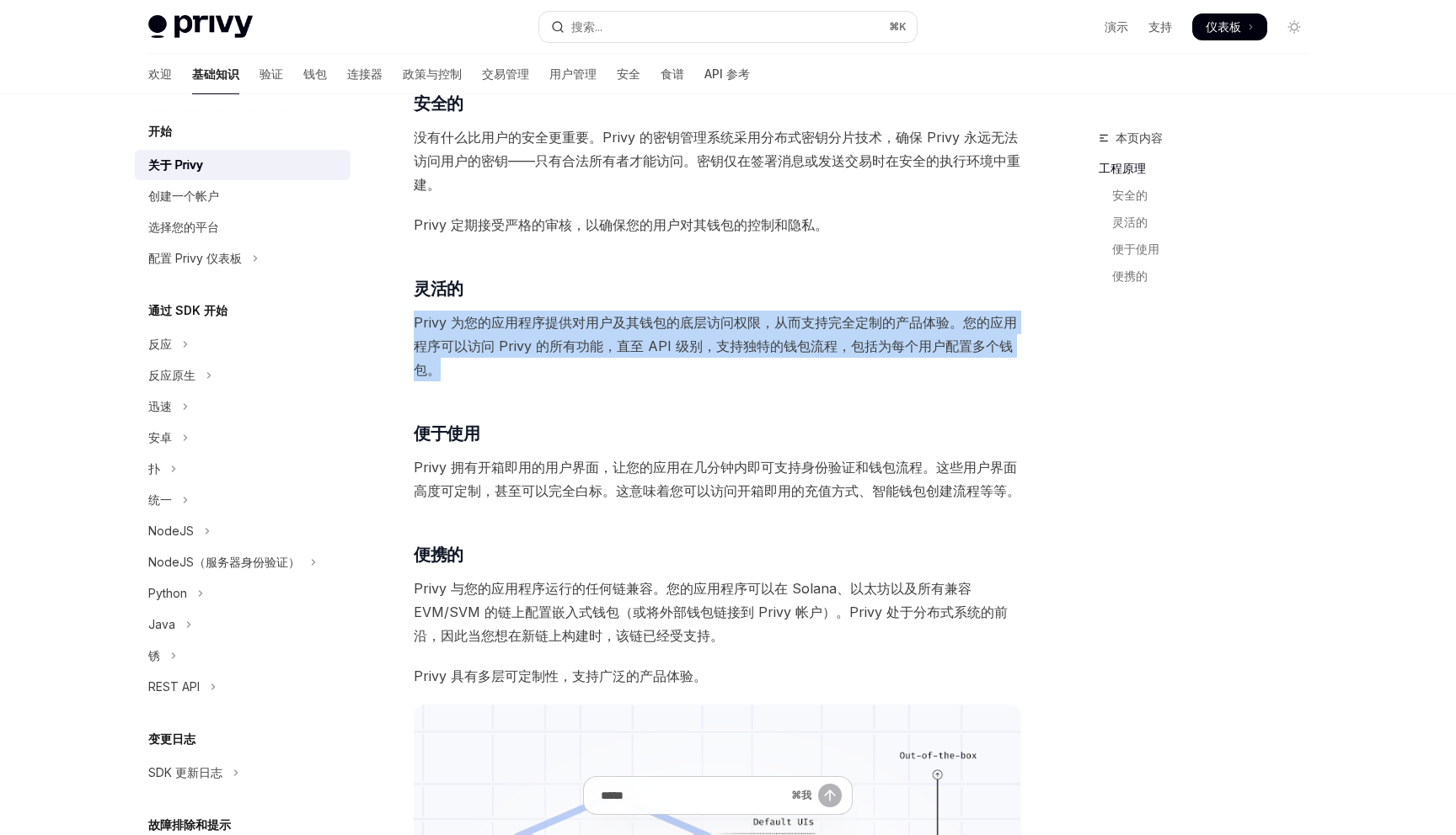
click at [573, 338] on font "Privy 为您的应用程序提供对用户及其钱包的底层访问权限，从而支持完全定制的产品体验。您的应用程序可以访问 Privy 的所有功能，直至 API 级别，支持…" at bounding box center [716, 346] width 603 height 64
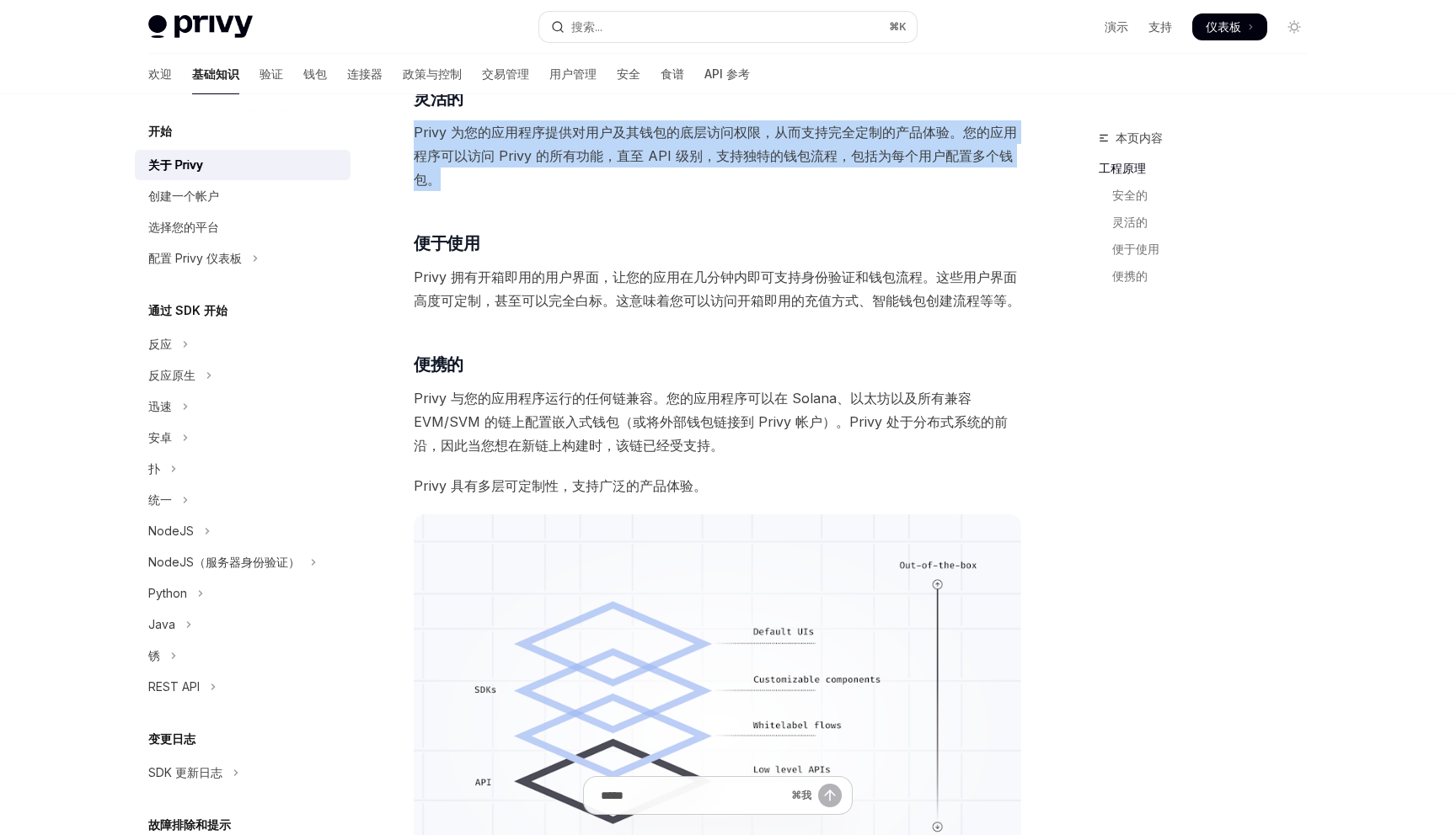
scroll to position [775, 0]
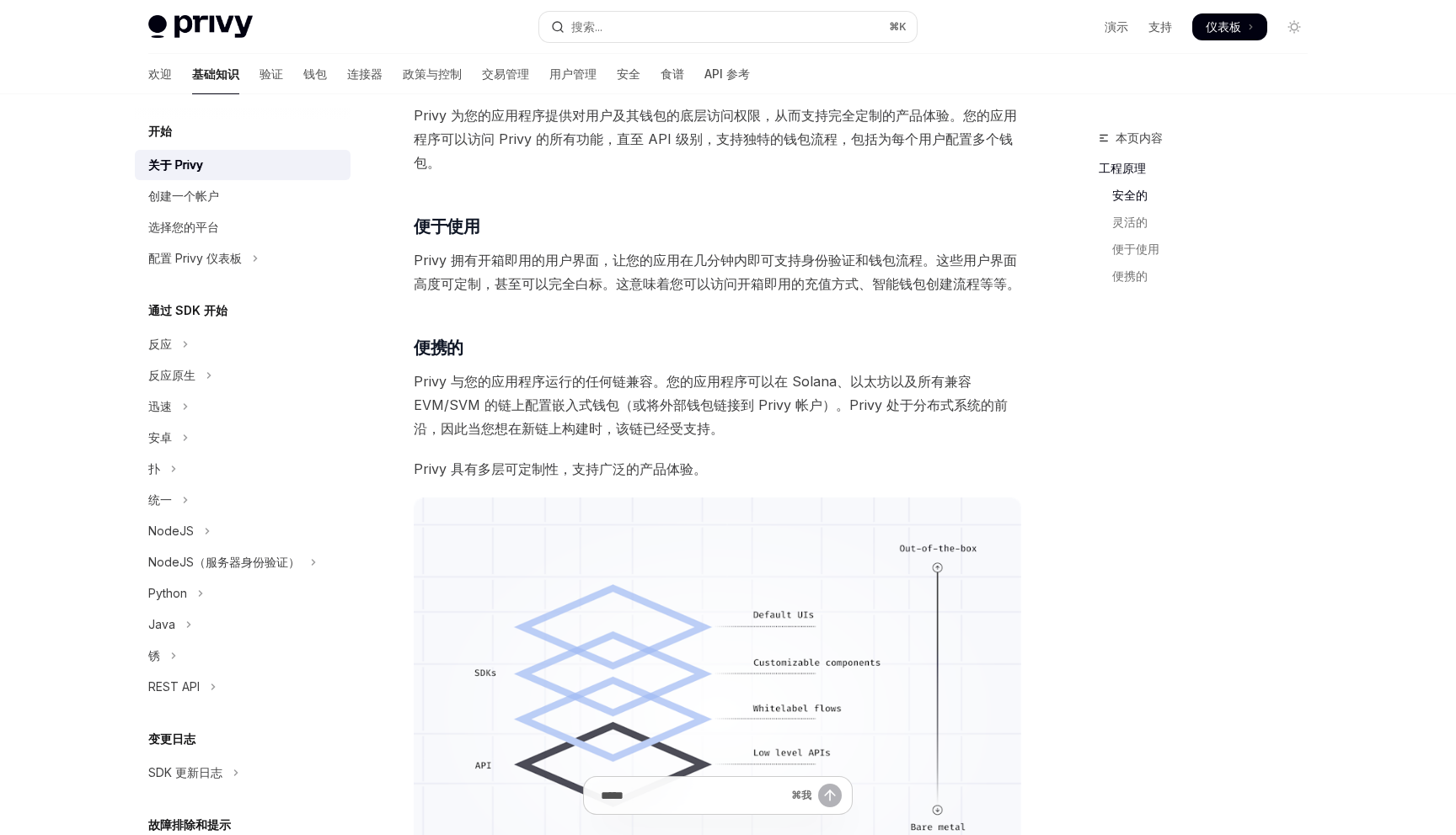
click at [570, 264] on font "Privy 拥有开箱即用的用户界面，让您的应用在几分钟内即可支持身份验证和钱包流程。这些用户界面高度可定制，甚至可以完全白标。这意味着您可以访问开箱即用的充值…" at bounding box center [717, 272] width 606 height 41
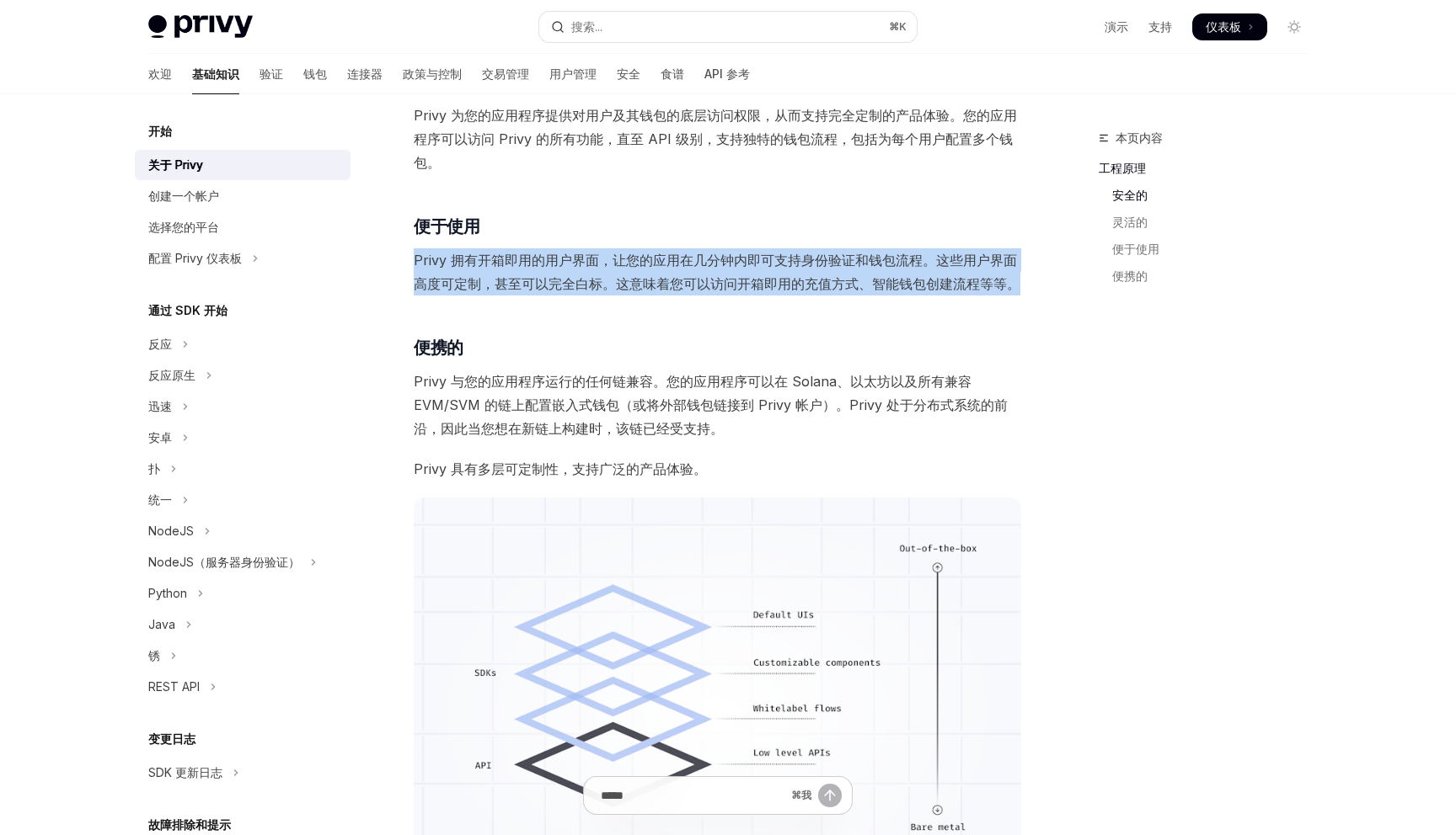
click at [570, 264] on font "Privy 拥有开箱即用的用户界面，让您的应用在几分钟内即可支持身份验证和钱包流程。这些用户界面高度可定制，甚至可以完全白标。这意味着您可以访问开箱即用的充值…" at bounding box center [717, 272] width 606 height 41
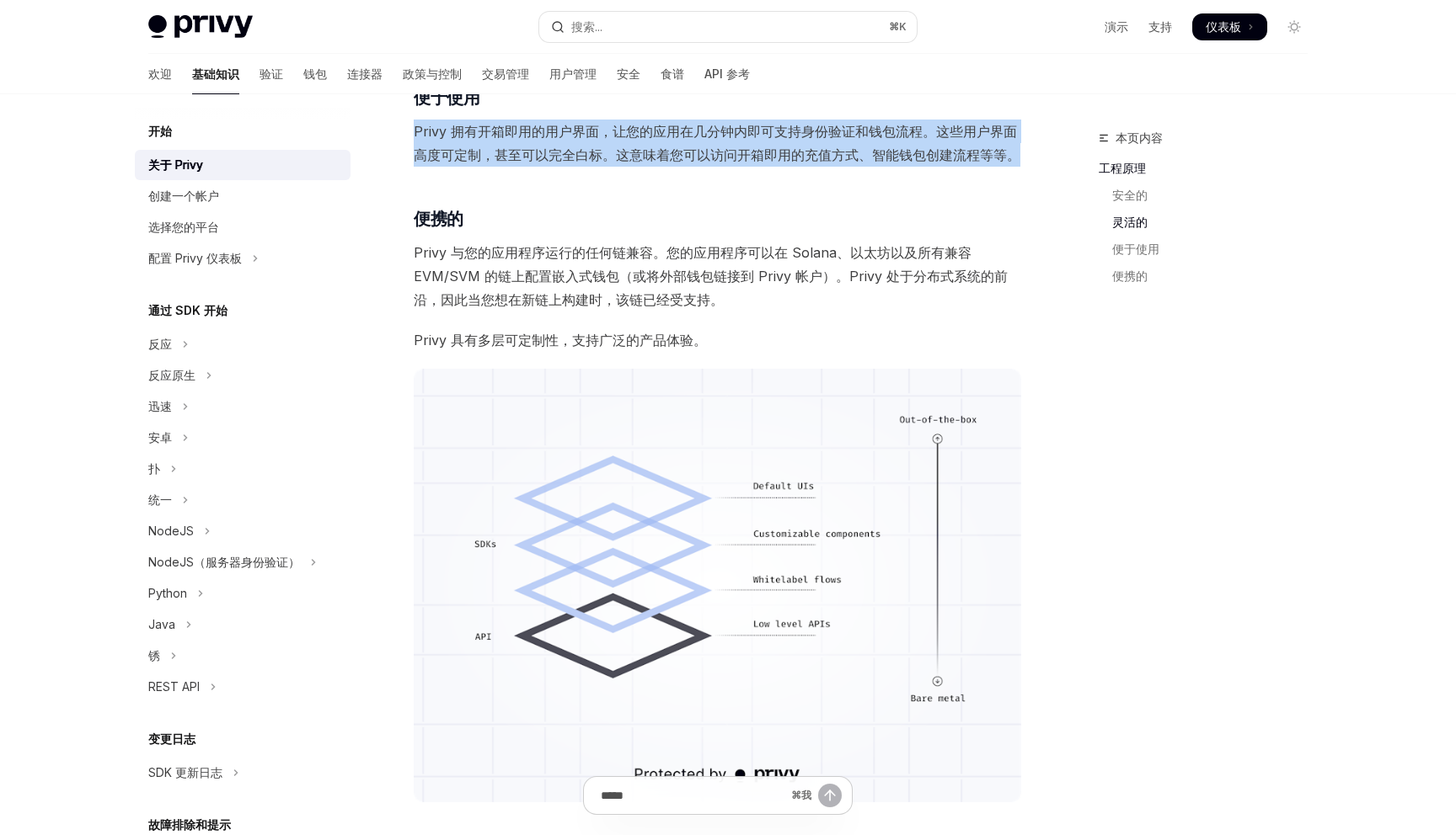
scroll to position [907, 0]
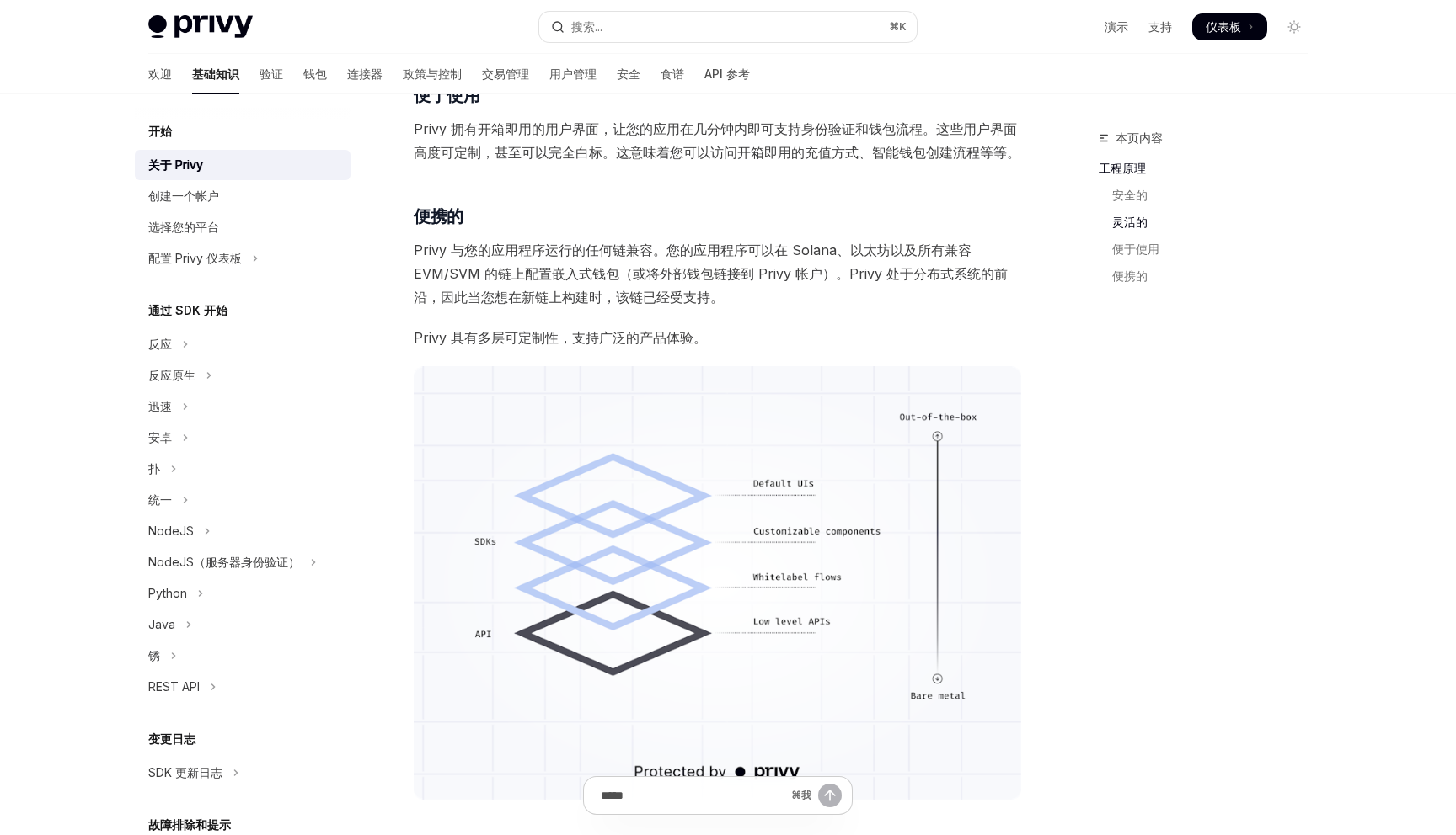
click at [570, 254] on font "Privy 与您的应用程序运行的任何链兼容。您的应用程序可以在 Solana、以太坊以及所有兼容 EVM/SVM 的链上配置嵌入式钱包（或将外部钱包链接到 P…" at bounding box center [711, 274] width 594 height 64
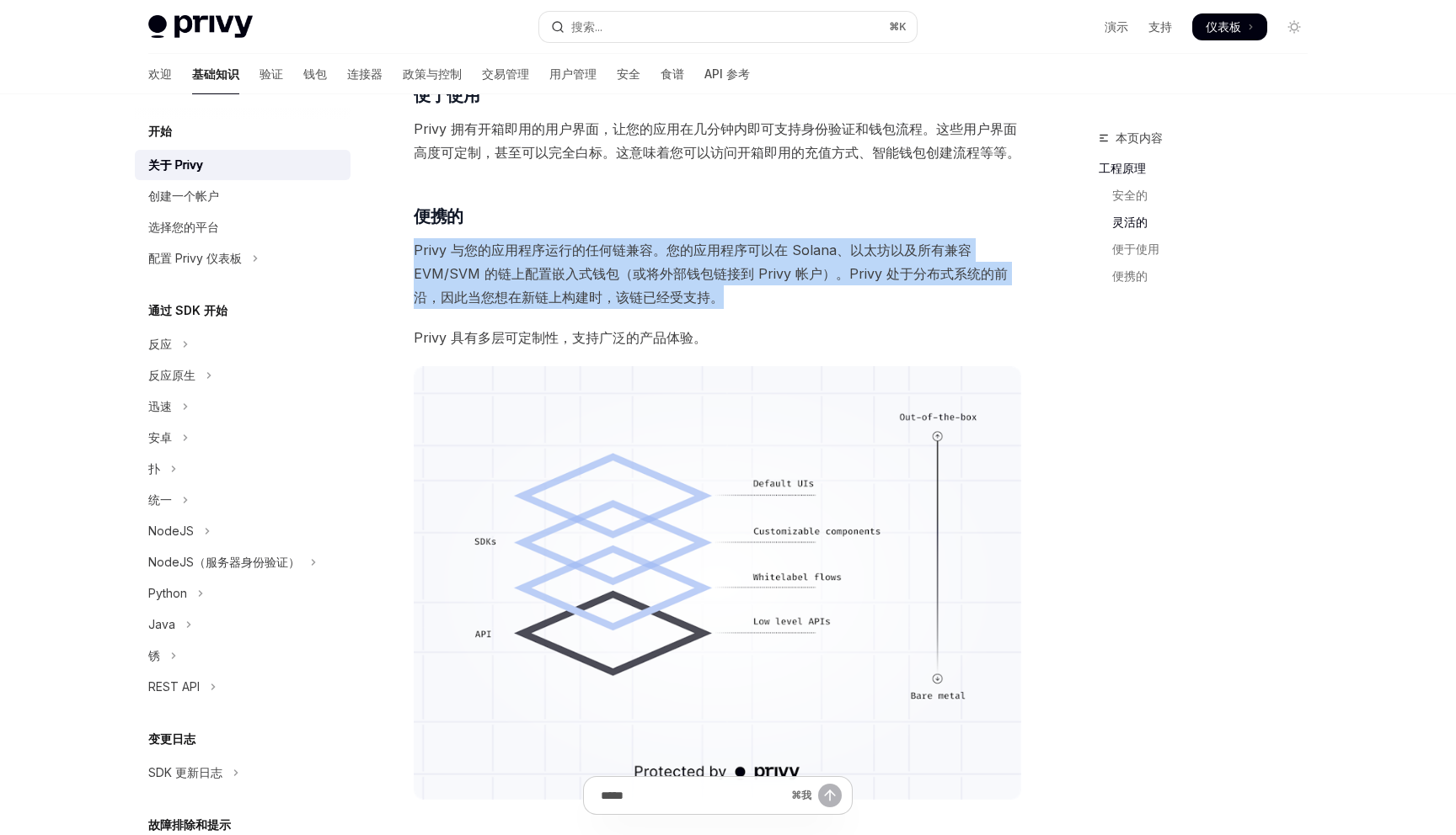
click at [570, 254] on font "Privy 与您的应用程序运行的任何链兼容。您的应用程序可以在 Solana、以太坊以及所有兼容 EVM/SVM 的链上配置嵌入式钱包（或将外部钱包链接到 P…" at bounding box center [711, 274] width 594 height 64
click at [567, 265] on font "Privy 与您的应用程序运行的任何链兼容。您的应用程序可以在 Solana、以太坊以及所有兼容 EVM/SVM 的链上配置嵌入式钱包（或将外部钱包链接到 P…" at bounding box center [711, 274] width 594 height 64
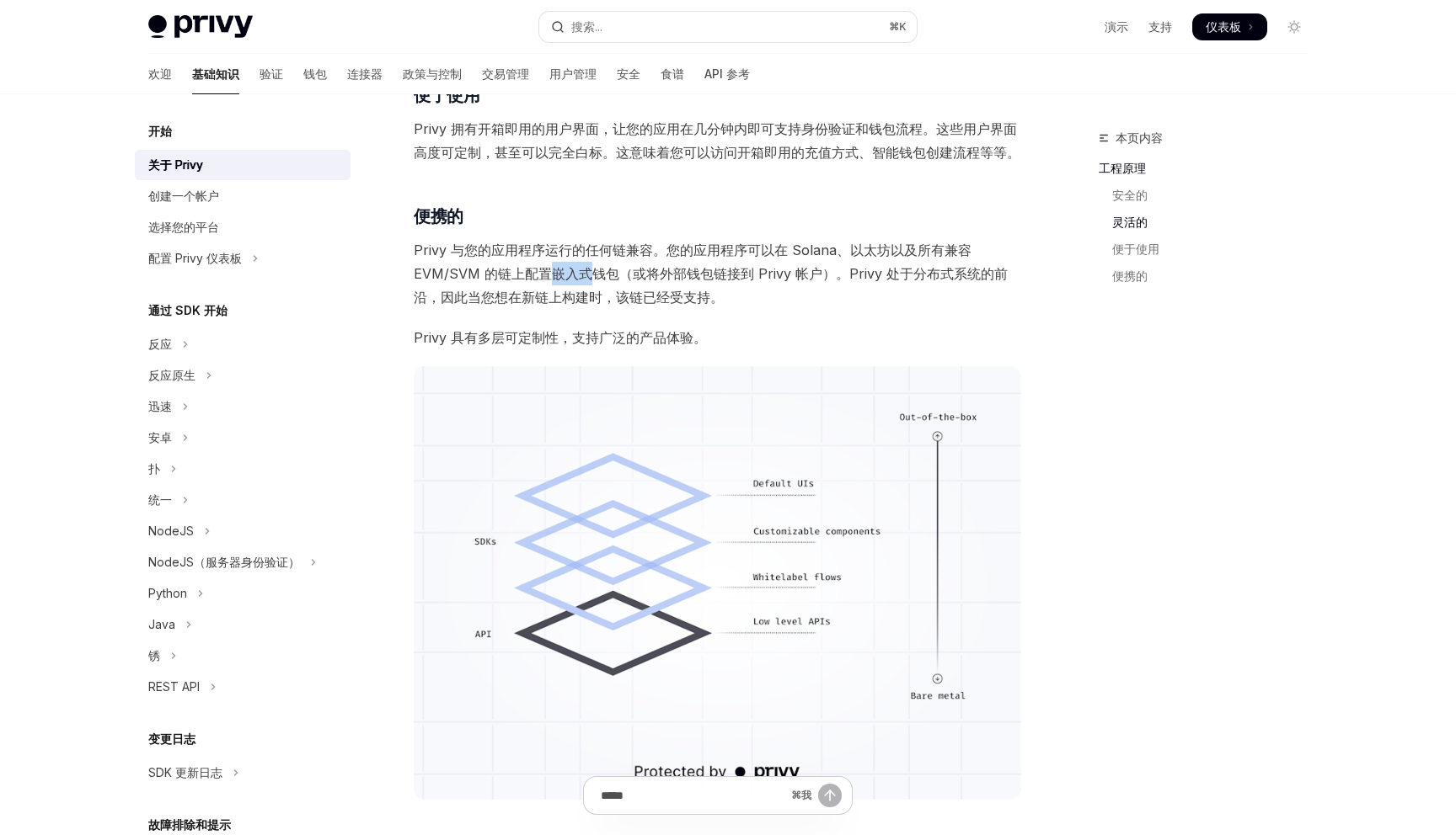
click at [567, 265] on font "Privy 与您的应用程序运行的任何链兼容。您的应用程序可以在 Solana、以太坊以及所有兼容 EVM/SVM 的链上配置嵌入式钱包（或将外部钱包链接到 P…" at bounding box center [711, 274] width 594 height 64
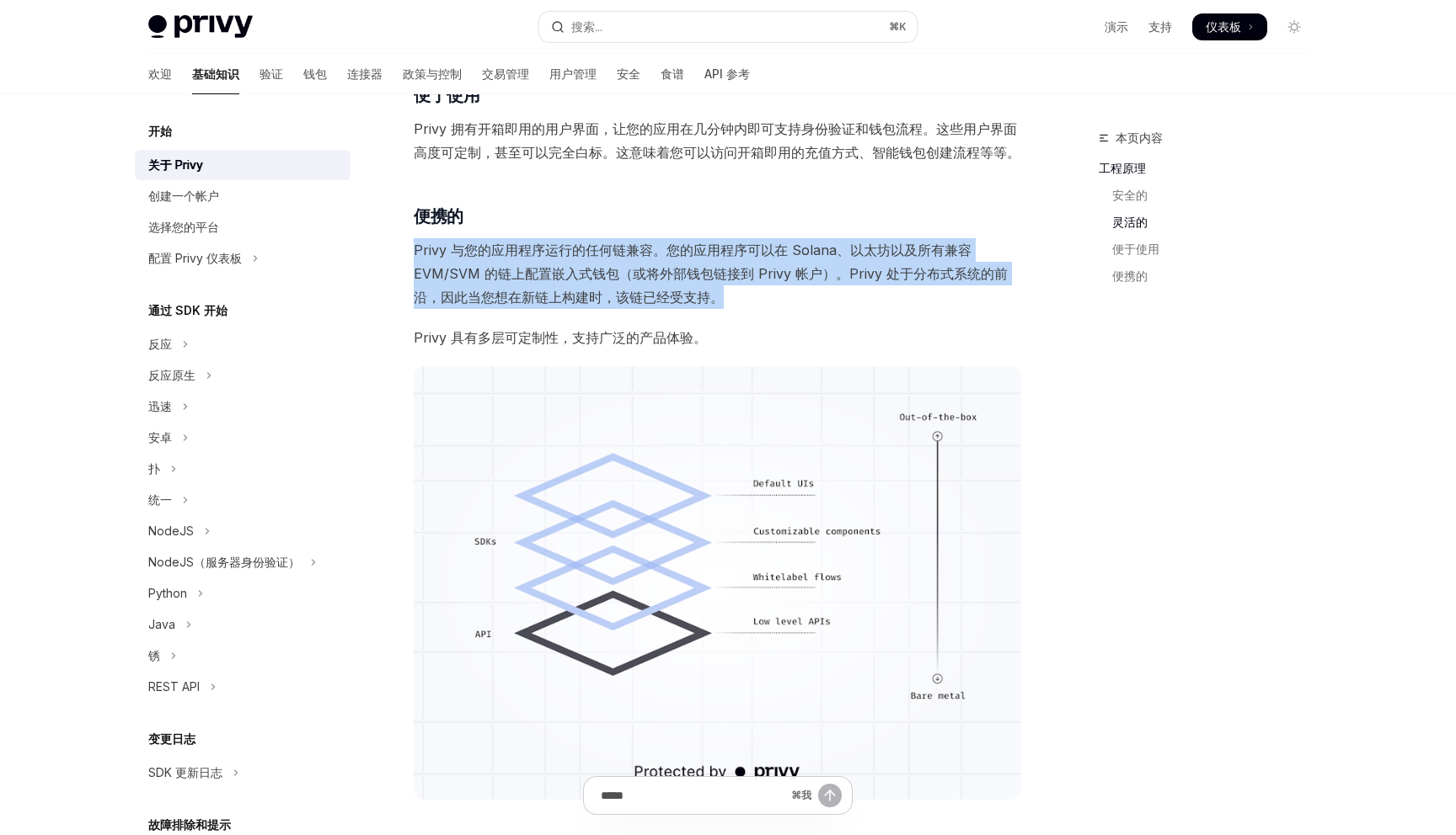
click at [567, 265] on font "Privy 与您的应用程序运行的任何链兼容。您的应用程序可以在 Solana、以太坊以及所有兼容 EVM/SVM 的链上配置嵌入式钱包（或将外部钱包链接到 P…" at bounding box center [711, 274] width 594 height 64
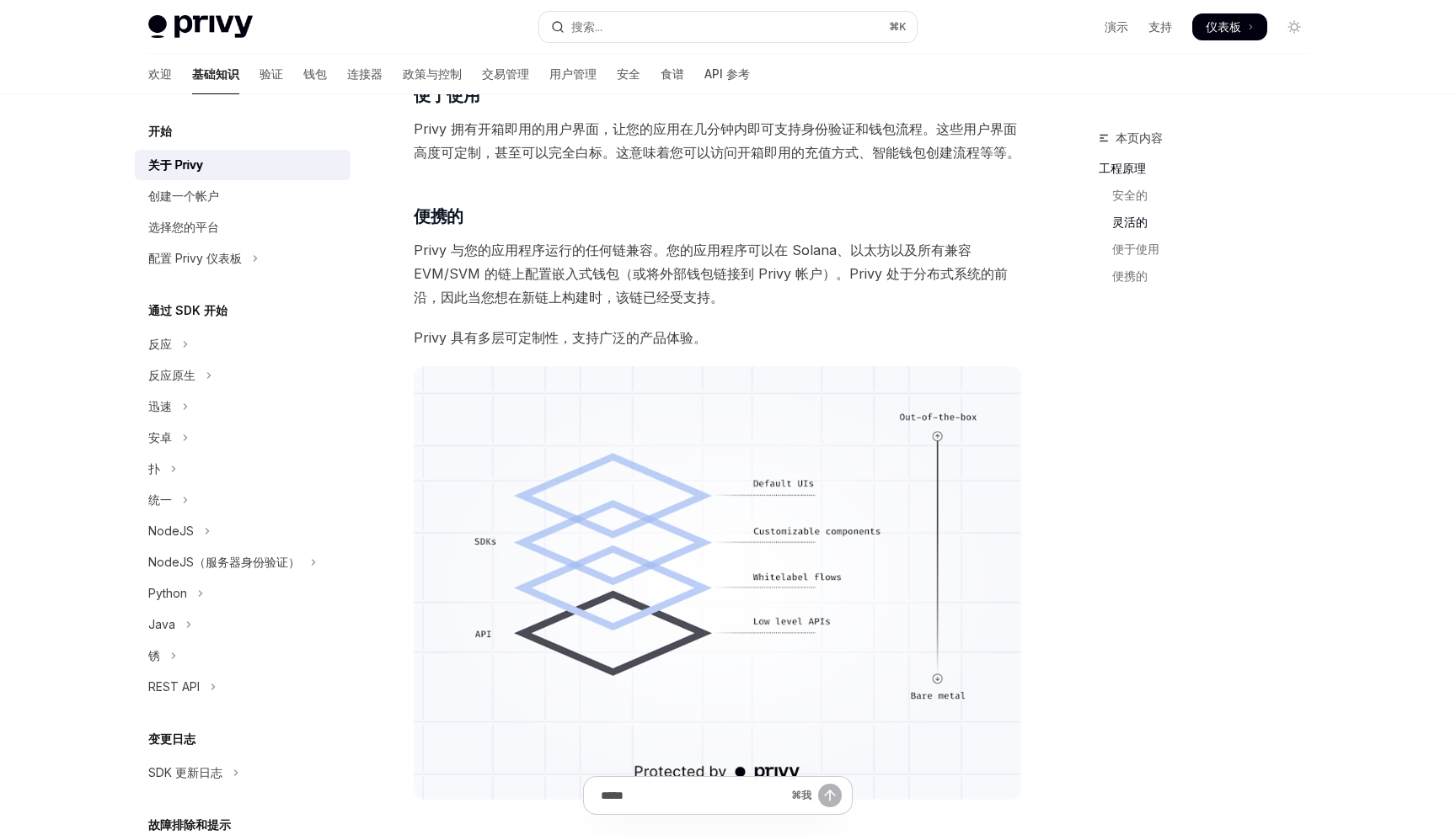
click at [545, 340] on font "Privy 具有多层可定制性，支持广泛的产品体验。" at bounding box center [561, 338] width 294 height 17
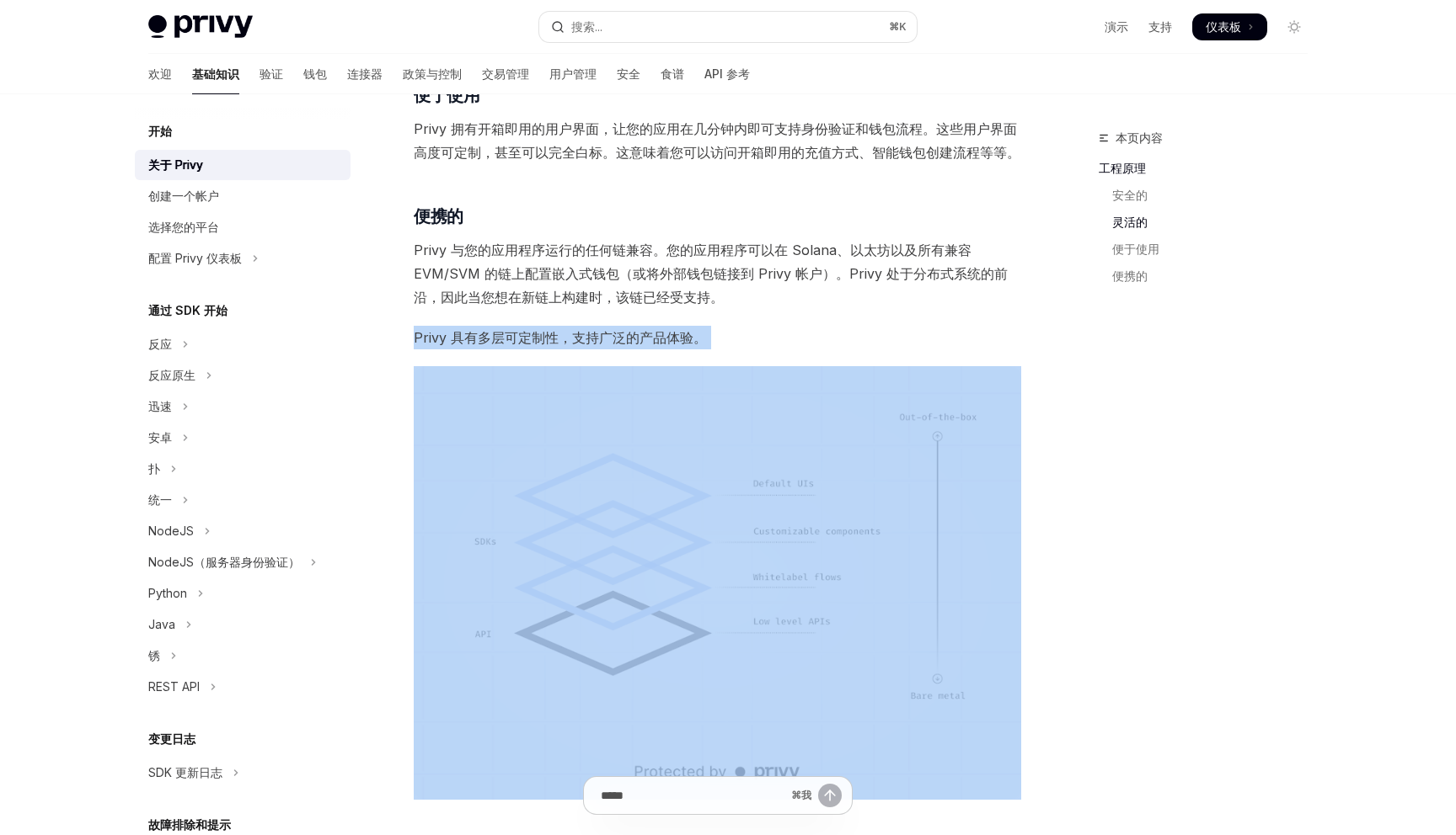
click at [545, 340] on font "Privy 具有多层可定制性，支持广泛的产品体验。" at bounding box center [561, 338] width 294 height 17
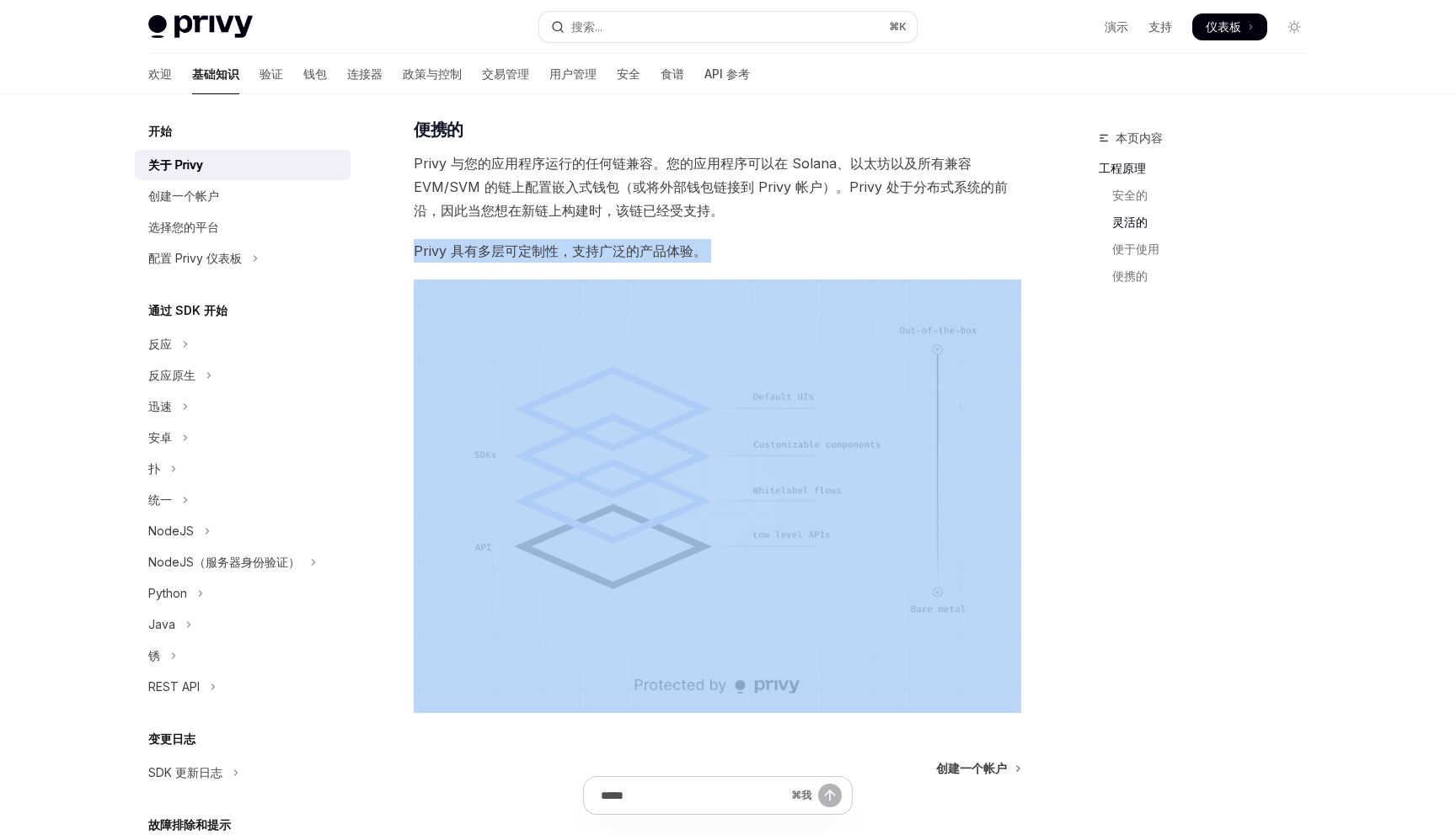
scroll to position [1045, 0]
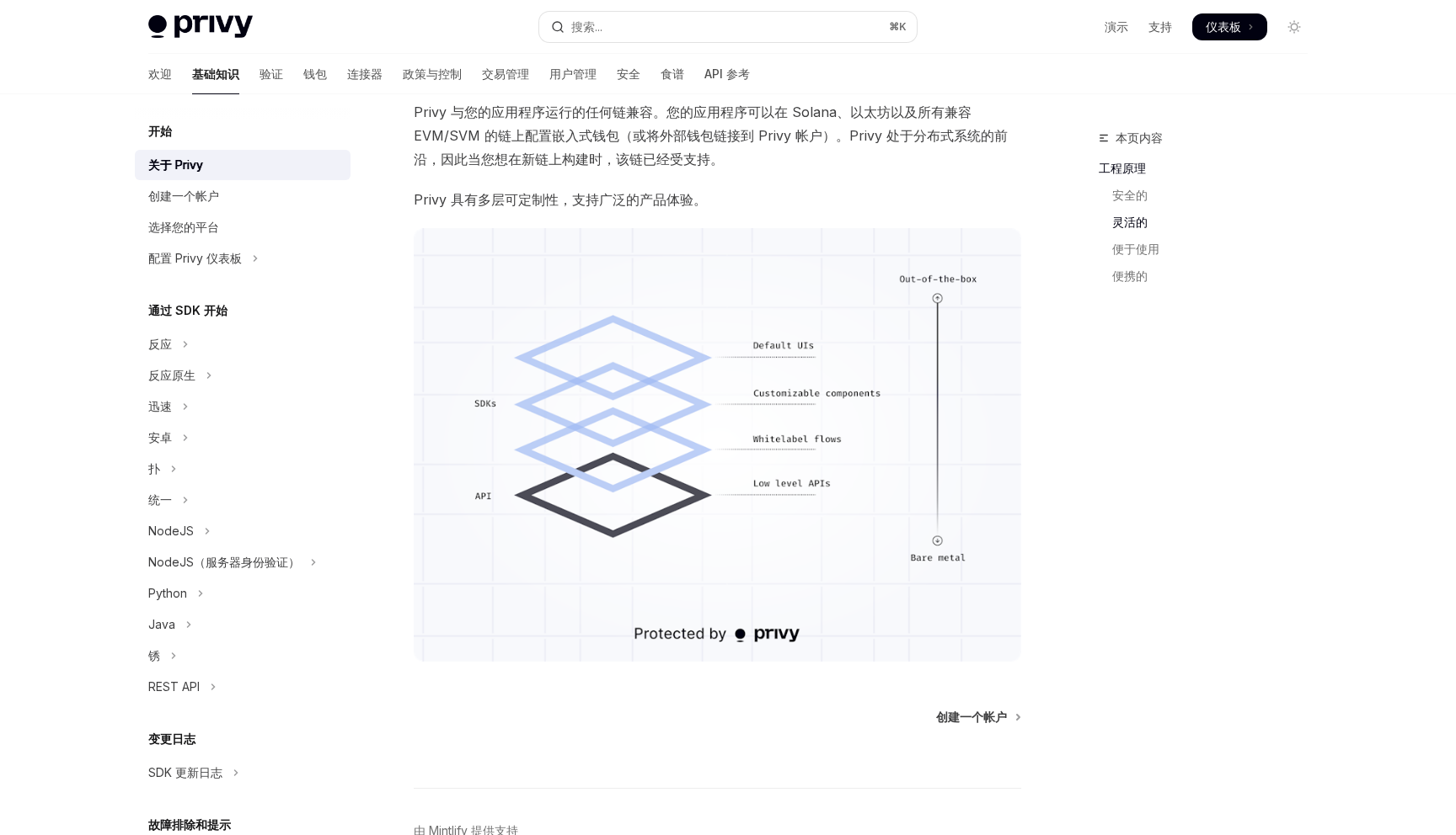
click at [593, 209] on span "Privy 具有多层可定制性，支持广泛的产品体验。" at bounding box center [718, 199] width 607 height 24
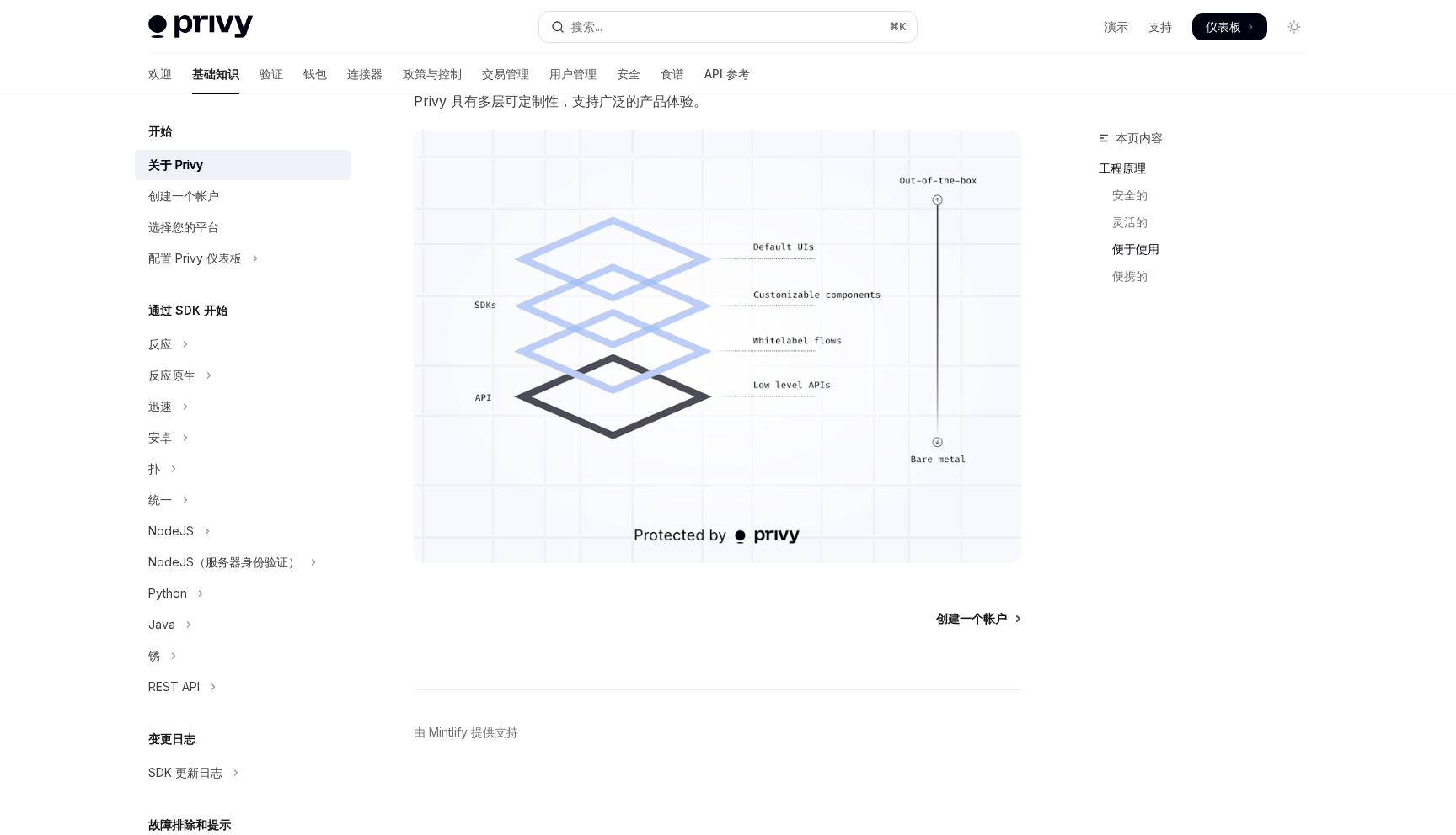
click at [978, 621] on font "创建一个帐户" at bounding box center [971, 619] width 71 height 14
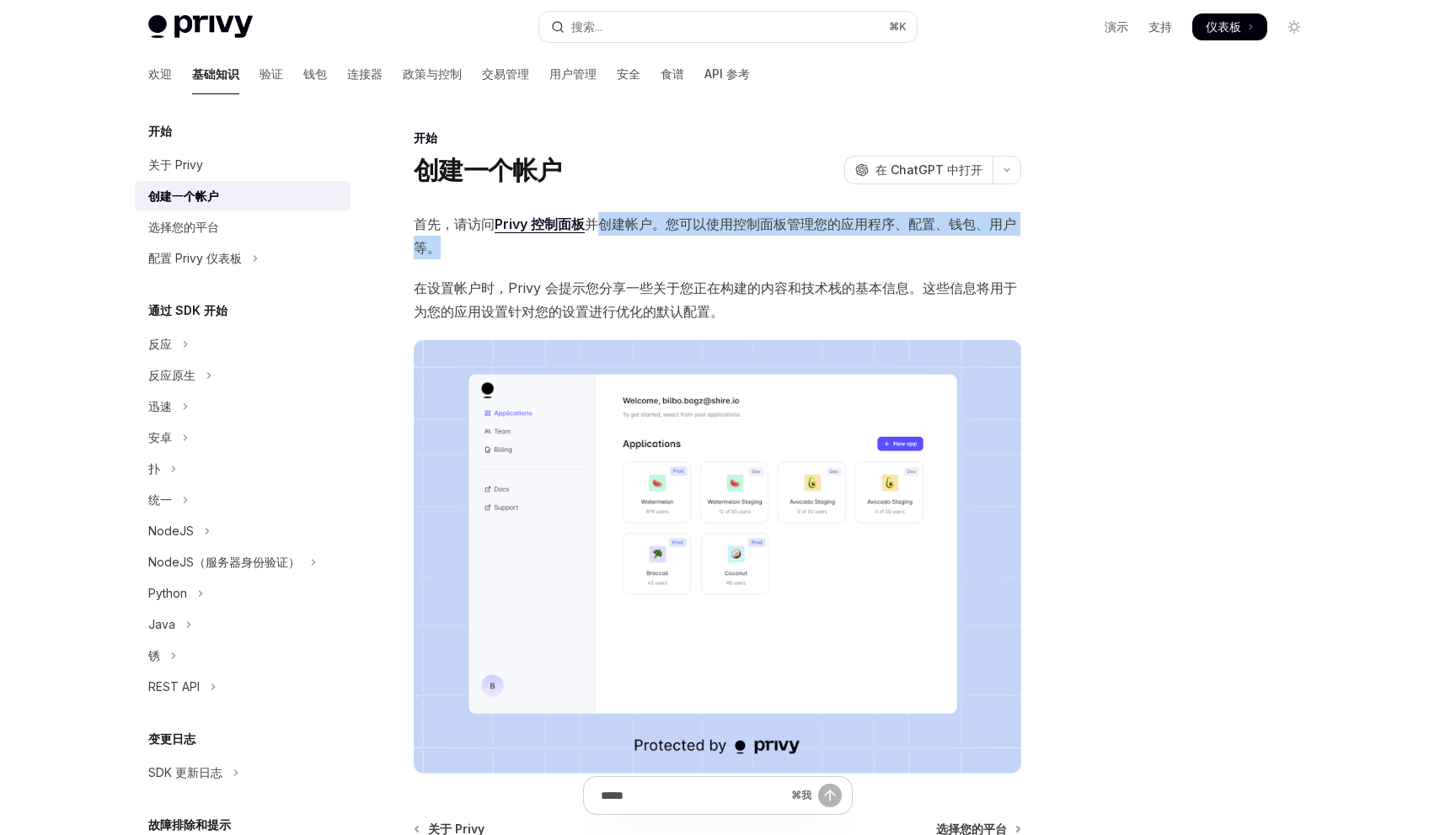
drag, startPoint x: 597, startPoint y: 224, endPoint x: 700, endPoint y: 245, distance: 105.1
click at [700, 245] on span "首先，请访问 Privy 控制面板 并创建帐户。您可以使用控制面板管理您的应用程序、配置、钱包、用户等。" at bounding box center [718, 235] width 607 height 47
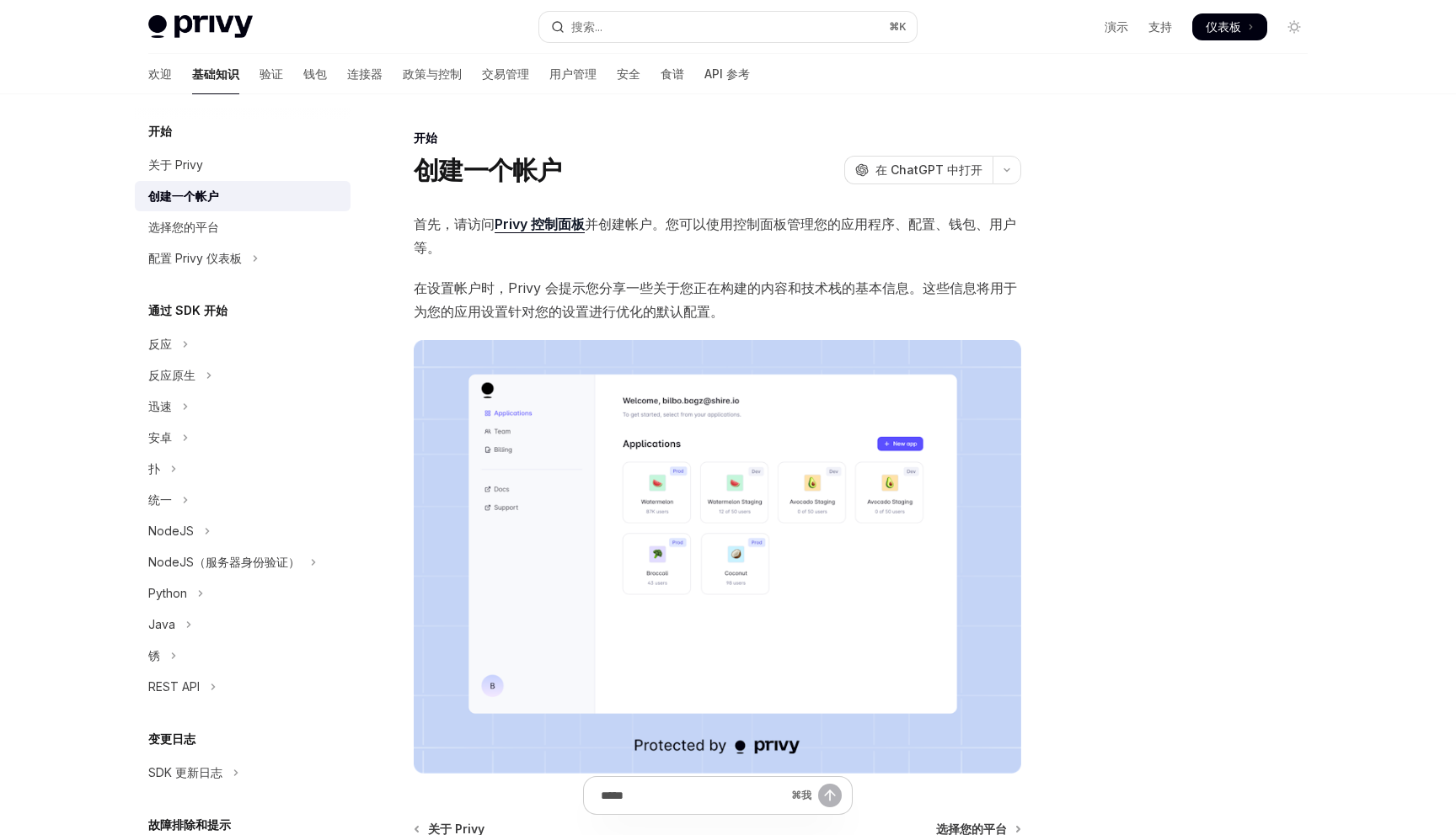
click at [654, 220] on font "并创建帐户。您可以使用控制面板管理您的应用程序、配置、钱包、用户等。" at bounding box center [715, 235] width 603 height 41
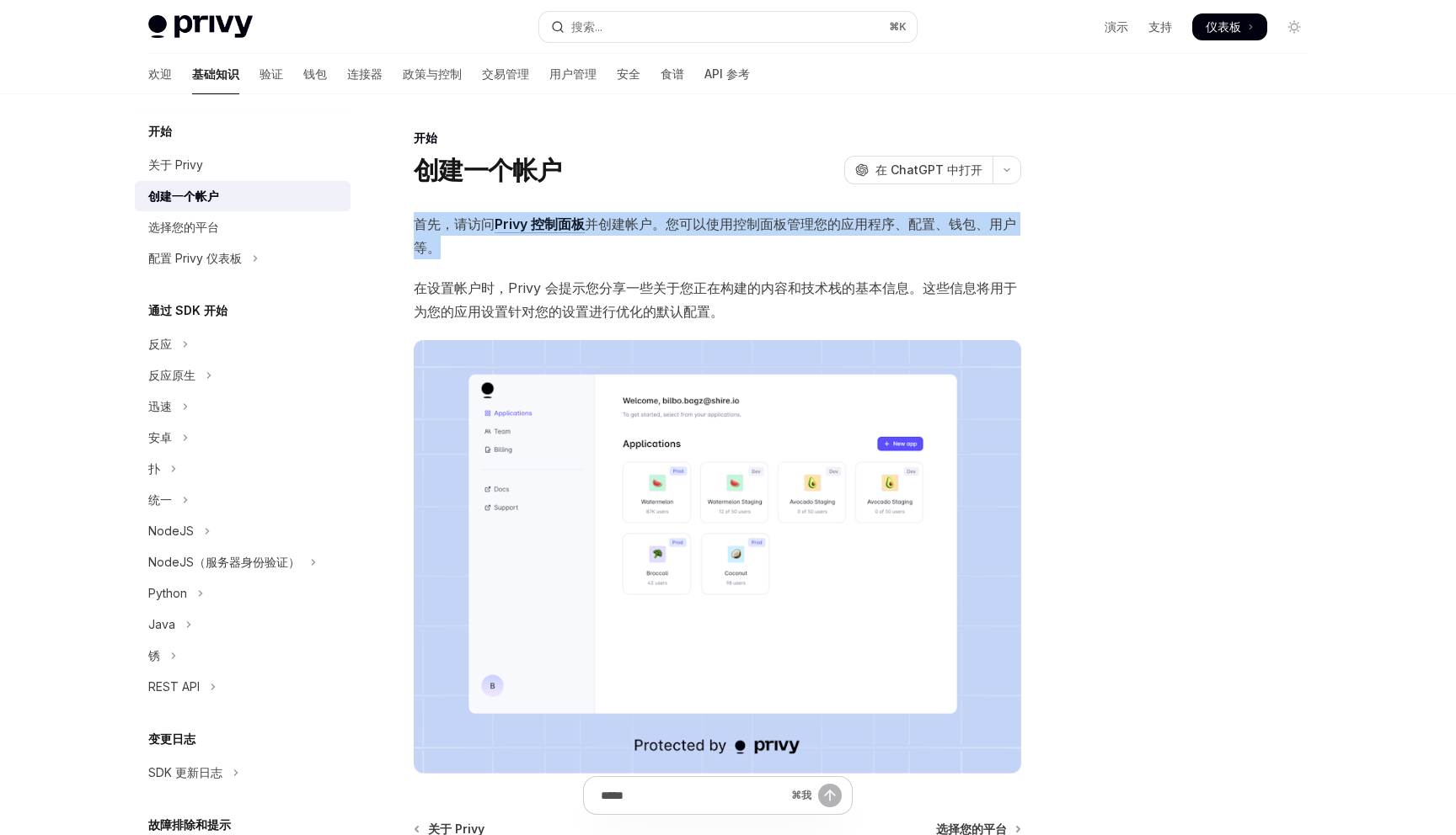
drag, startPoint x: 448, startPoint y: 242, endPoint x: 412, endPoint y: 225, distance: 39.8
click at [412, 225] on div "开始 创建一个帐户 OpenAI 在 ChatGPT 中打开 OpenAI 在 ChatGPT 中打开 首先，请访问 Privy 控制面板 并创建帐户。您可以…" at bounding box center [559, 586] width 930 height 917
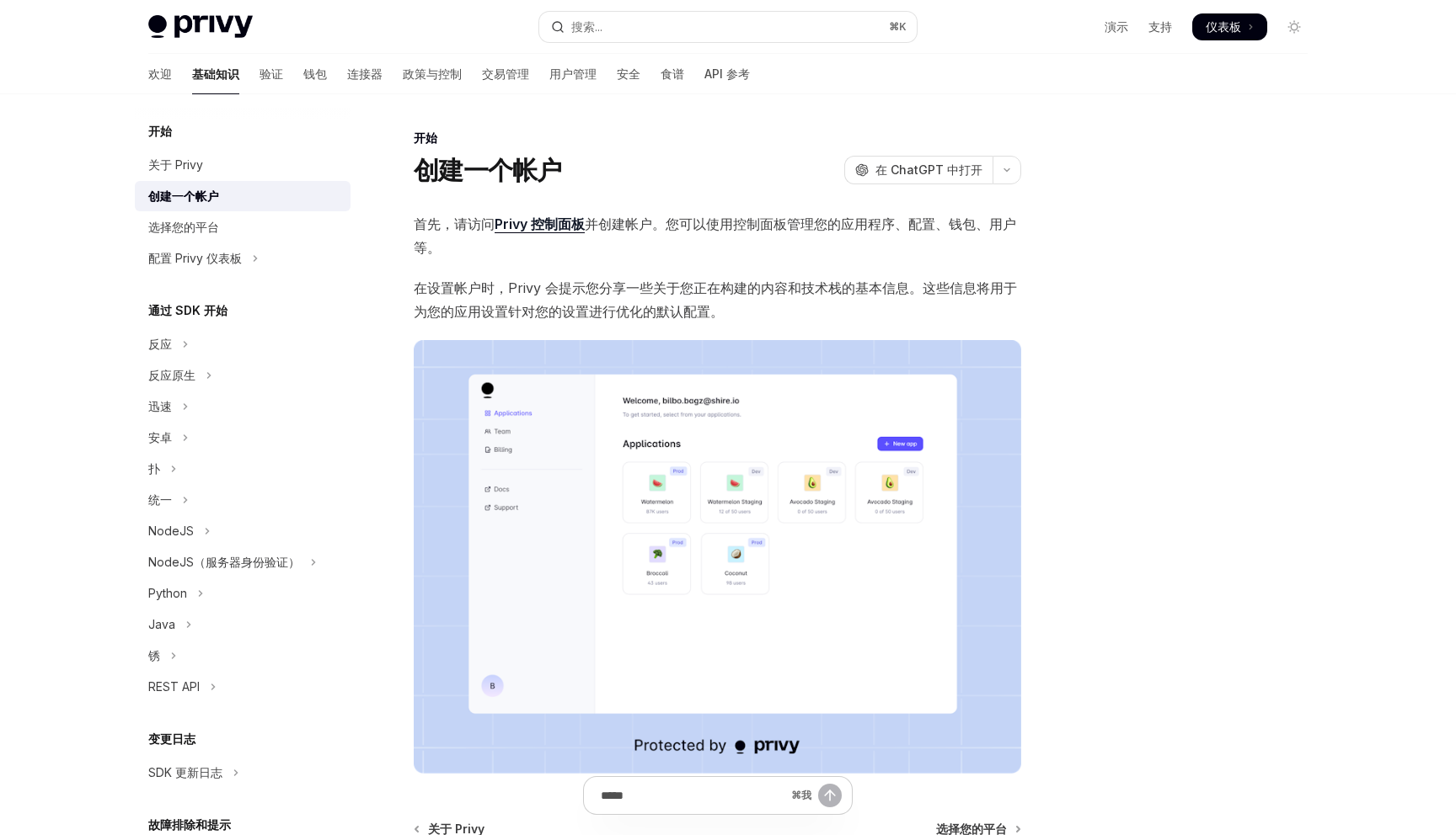
click at [430, 283] on font "在设置帐户时，Privy 会提示您分享一些关于您正在构建的内容和技术栈的基本信息。这些信息将用于为您的应用设置针对您的设置进行优化的默认配置。" at bounding box center [716, 300] width 603 height 41
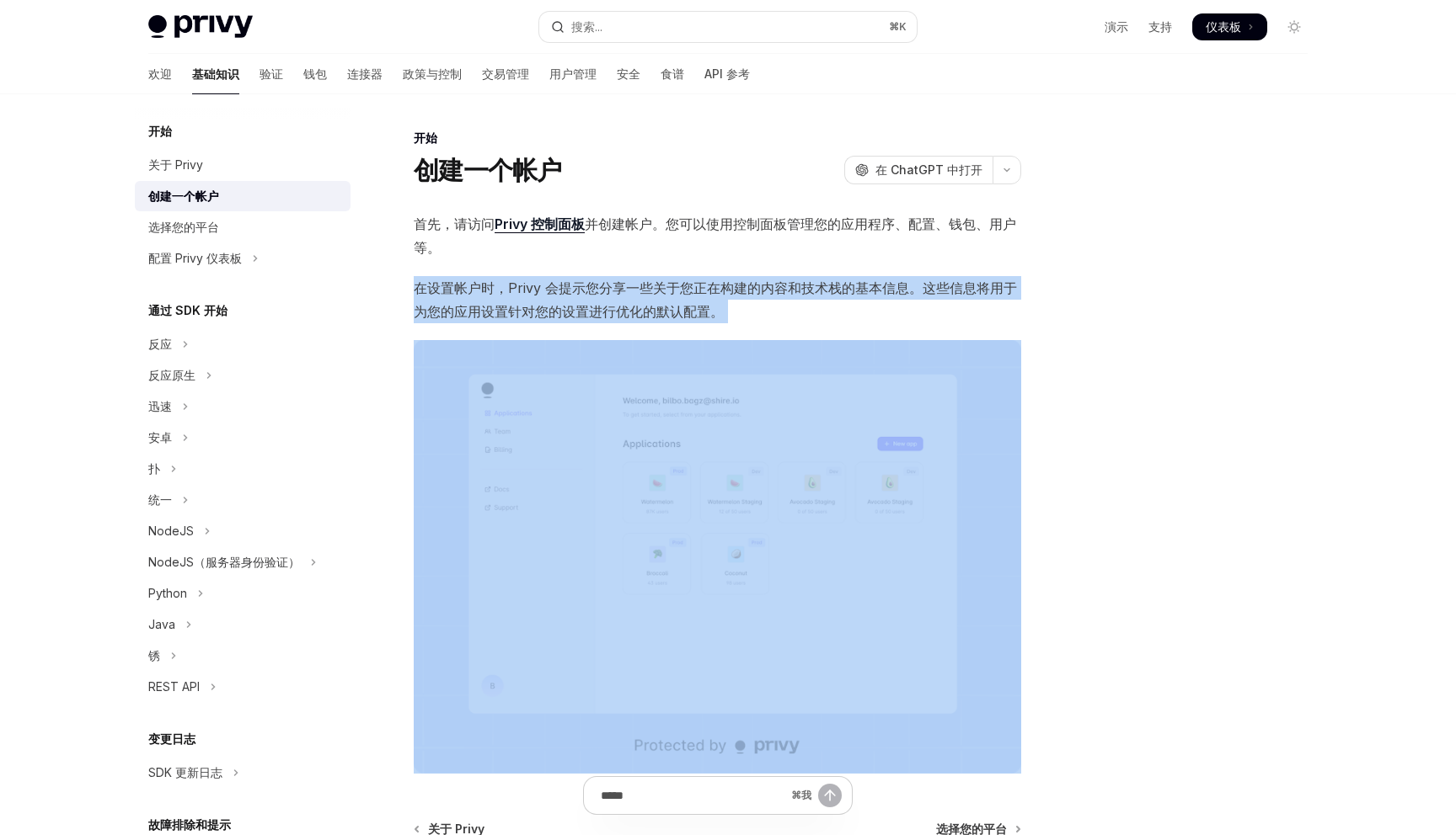
click at [430, 283] on font "在设置帐户时，Privy 会提示您分享一些关于您正在构建的内容和技术栈的基本信息。这些信息将用于为您的应用设置针对您的设置进行优化的默认配置。" at bounding box center [716, 300] width 603 height 41
click at [461, 286] on font "在设置帐户时，Privy 会提示您分享一些关于您正在构建的内容和技术栈的基本信息。这些信息将用于为您的应用设置针对您的设置进行优化的默认配置。" at bounding box center [716, 300] width 603 height 41
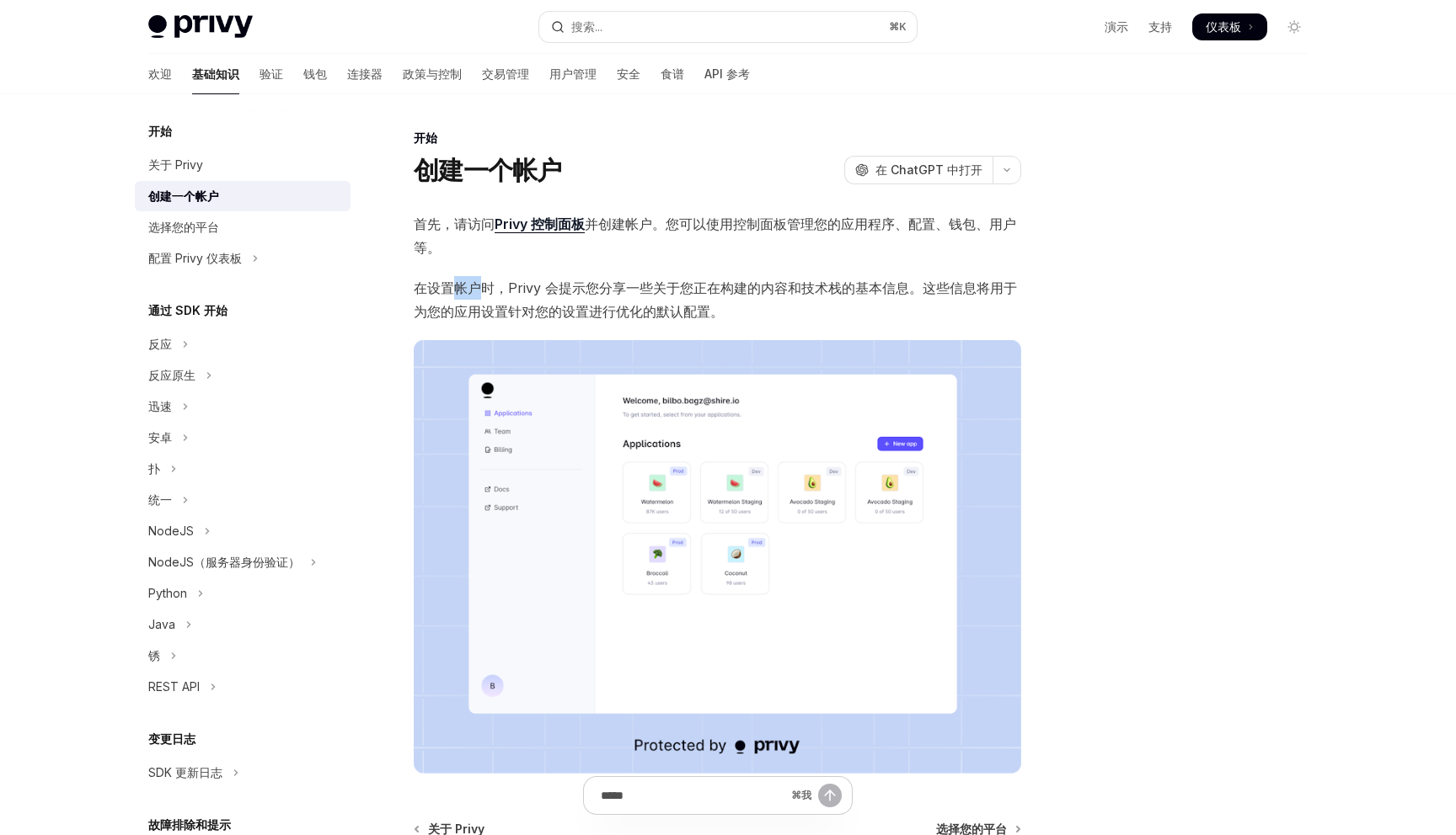
click at [461, 286] on font "在设置帐户时，Privy 会提示您分享一些关于您正在构建的内容和技术栈的基本信息。这些信息将用于为您的应用设置针对您的设置进行优化的默认配置。" at bounding box center [716, 300] width 603 height 41
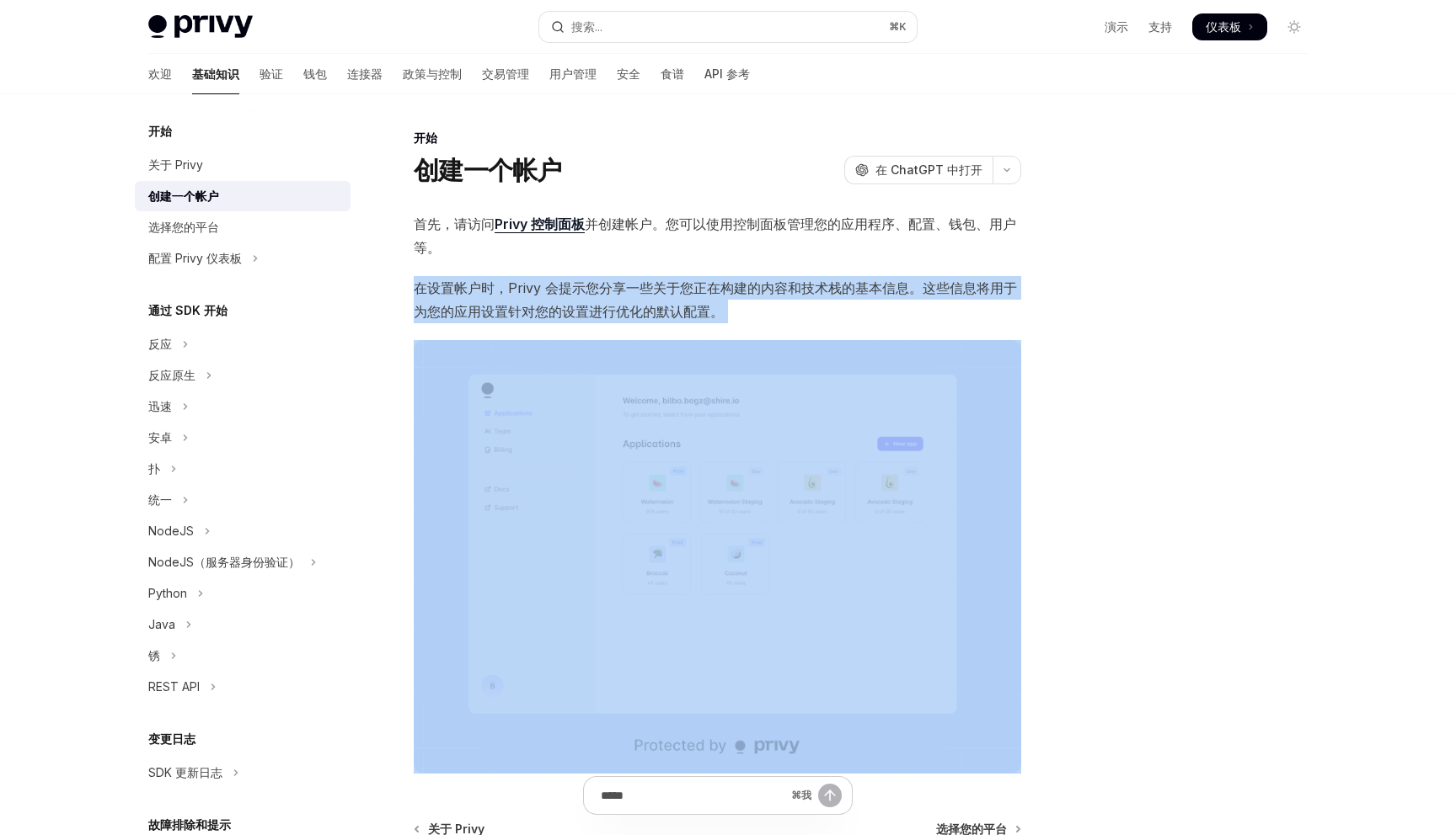
click at [461, 286] on font "在设置帐户时，Privy 会提示您分享一些关于您正在构建的内容和技术栈的基本信息。这些信息将用于为您的应用设置针对您的设置进行优化的默认配置。" at bounding box center [716, 300] width 603 height 41
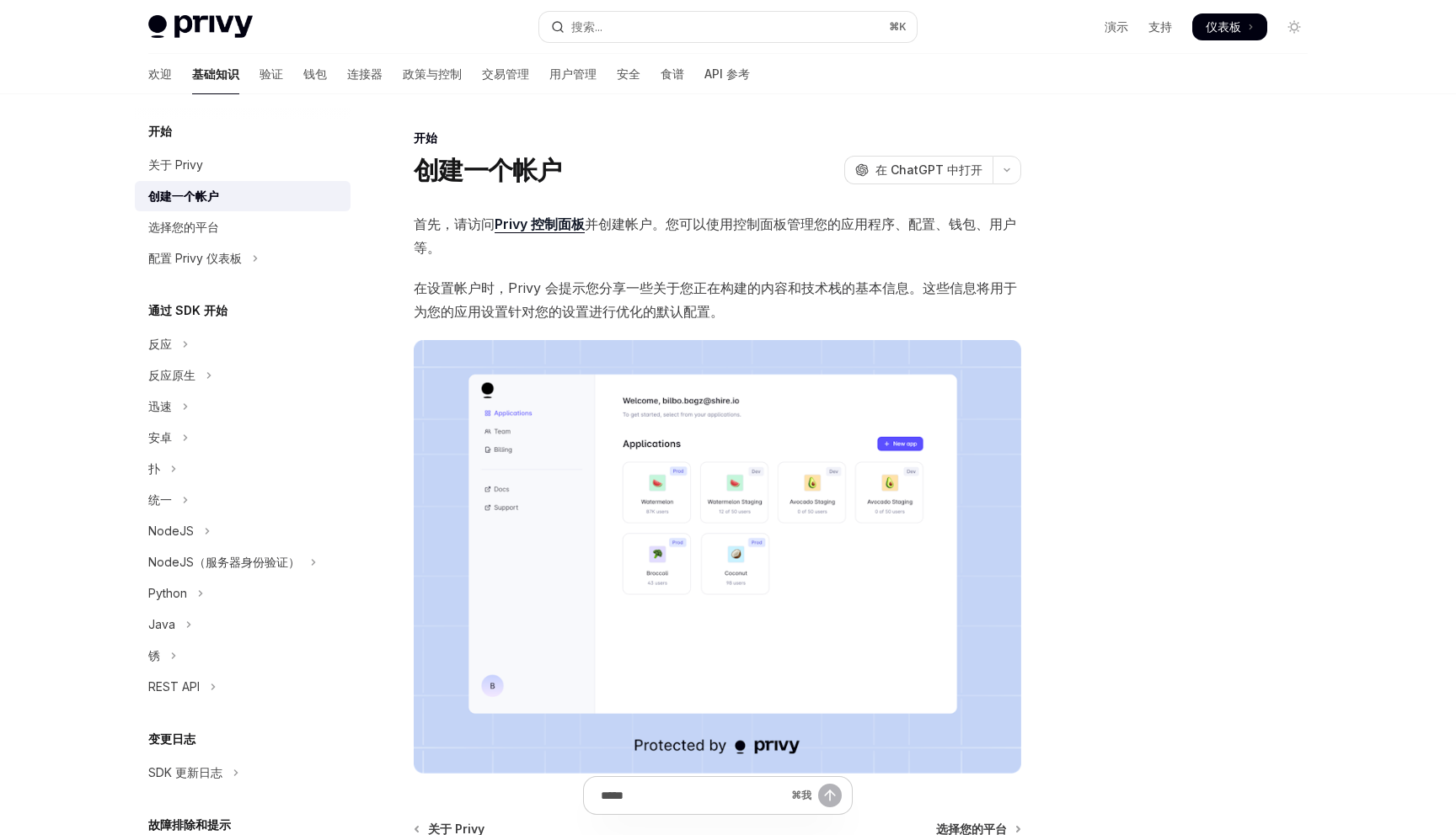
click at [464, 286] on font "在设置帐户时，Privy 会提示您分享一些关于您正在构建的内容和技术栈的基本信息。这些信息将用于为您的应用设置针对您的设置进行优化的默认配置。" at bounding box center [716, 300] width 603 height 41
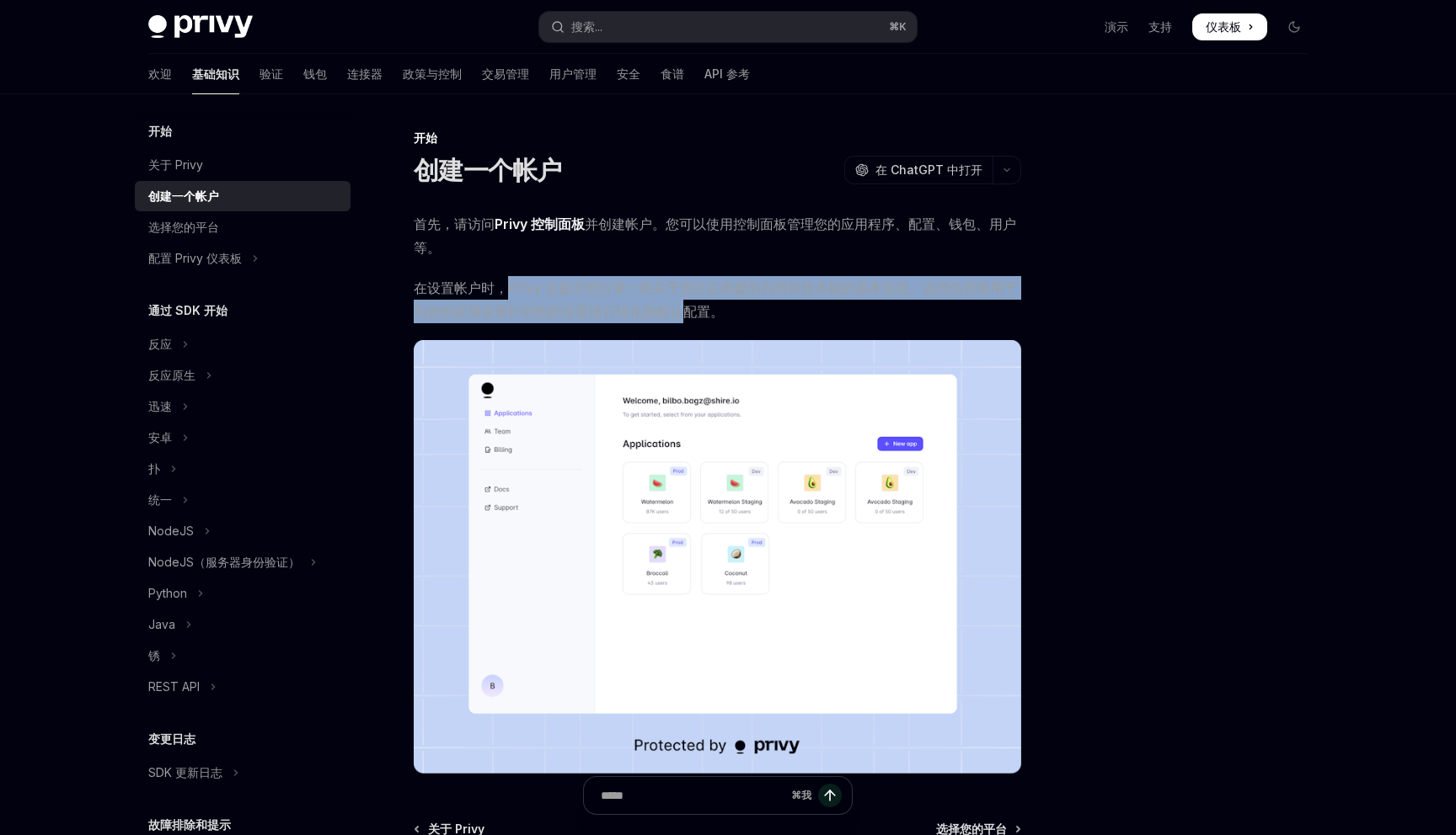
drag, startPoint x: 506, startPoint y: 283, endPoint x: 680, endPoint y: 319, distance: 177.7
click at [680, 319] on font "在设置帐户时，Privy 会提示您分享一些关于您正在构建的内容和技术栈的基本信息。这些信息将用于为您的应用设置针对您的设置进行优化的默认配置。" at bounding box center [716, 300] width 603 height 41
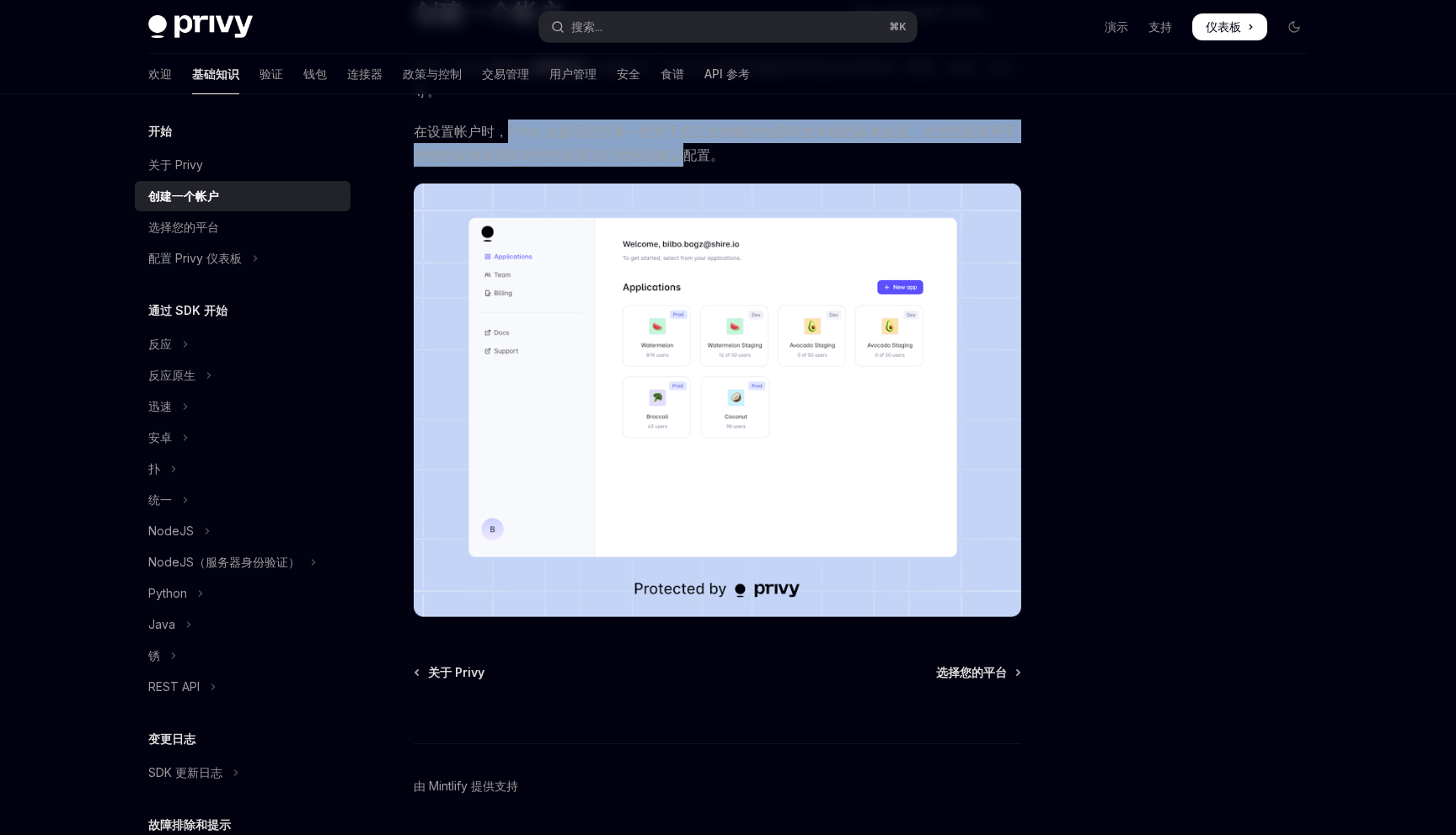
scroll to position [210, 0]
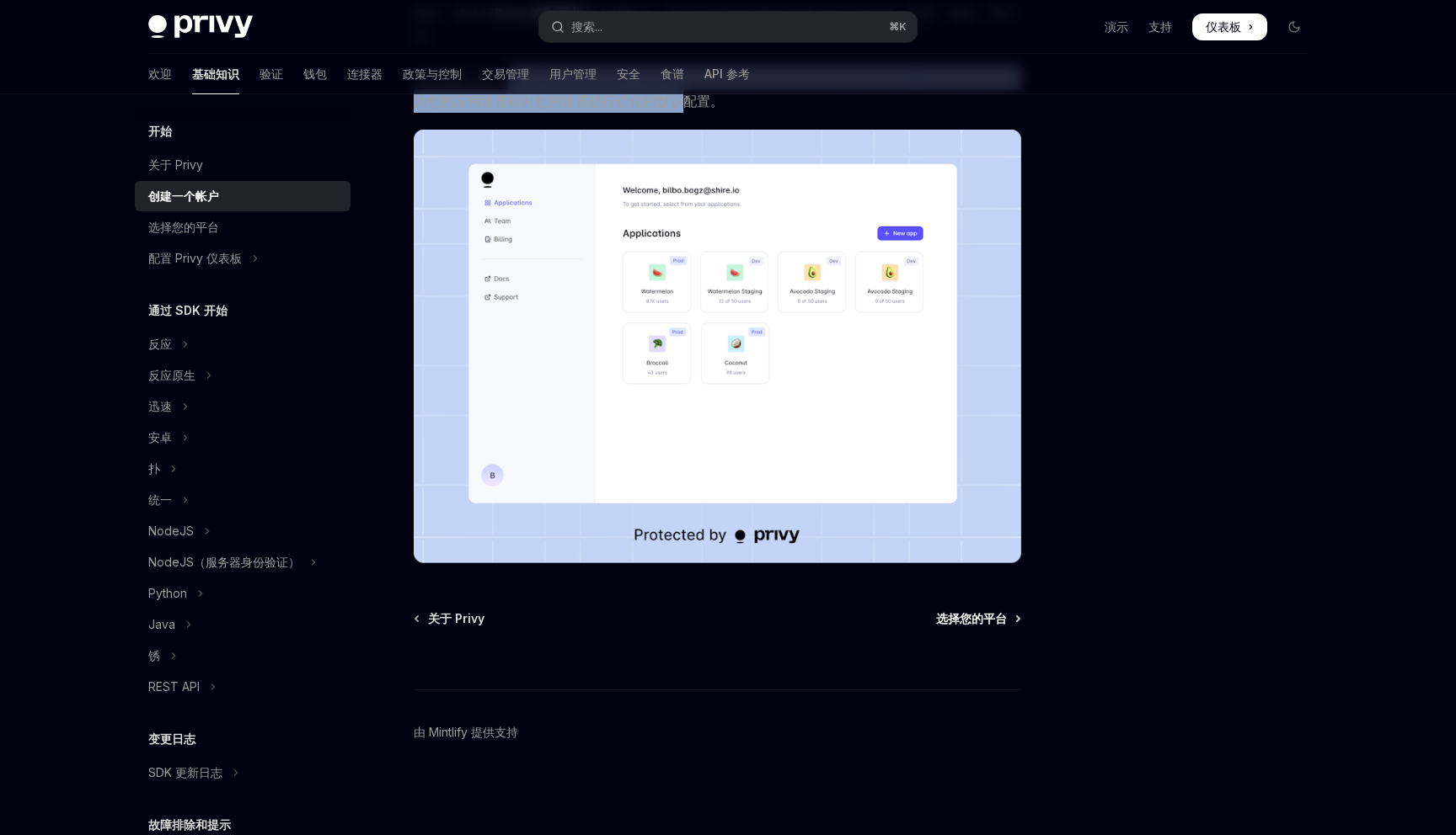
click at [959, 617] on font "选择您的平台" at bounding box center [971, 619] width 71 height 14
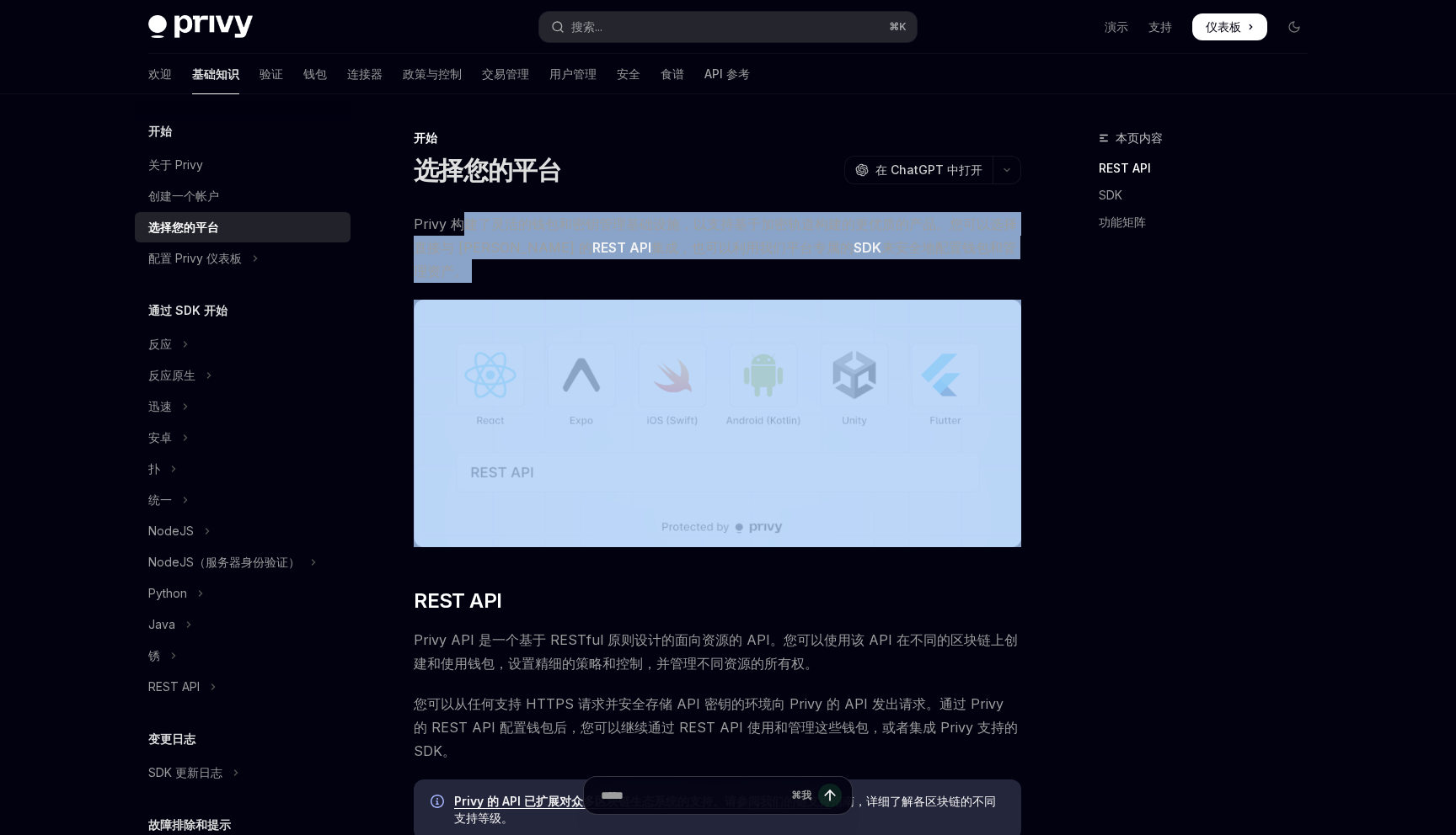
drag, startPoint x: 467, startPoint y: 228, endPoint x: 815, endPoint y: 277, distance: 351.4
click at [706, 257] on span "Privy 构建了灵活的钱包和密钥管理基础设施，以支持基于加密轨道构建的更优质的产品。您可以选择直接与 Privy 的 REST API 集成，也可以利用我们…" at bounding box center [718, 247] width 607 height 71
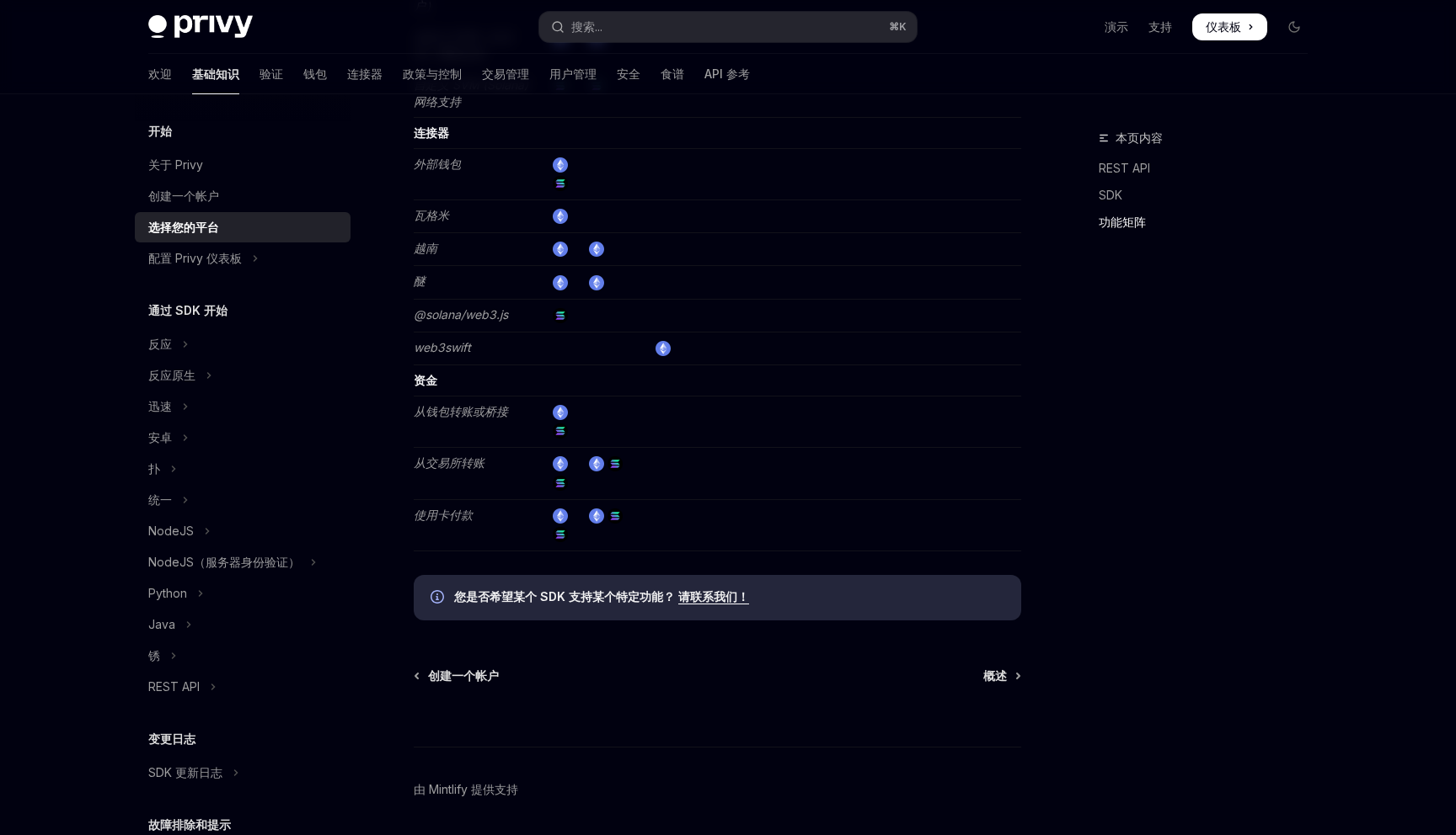
scroll to position [2892, 0]
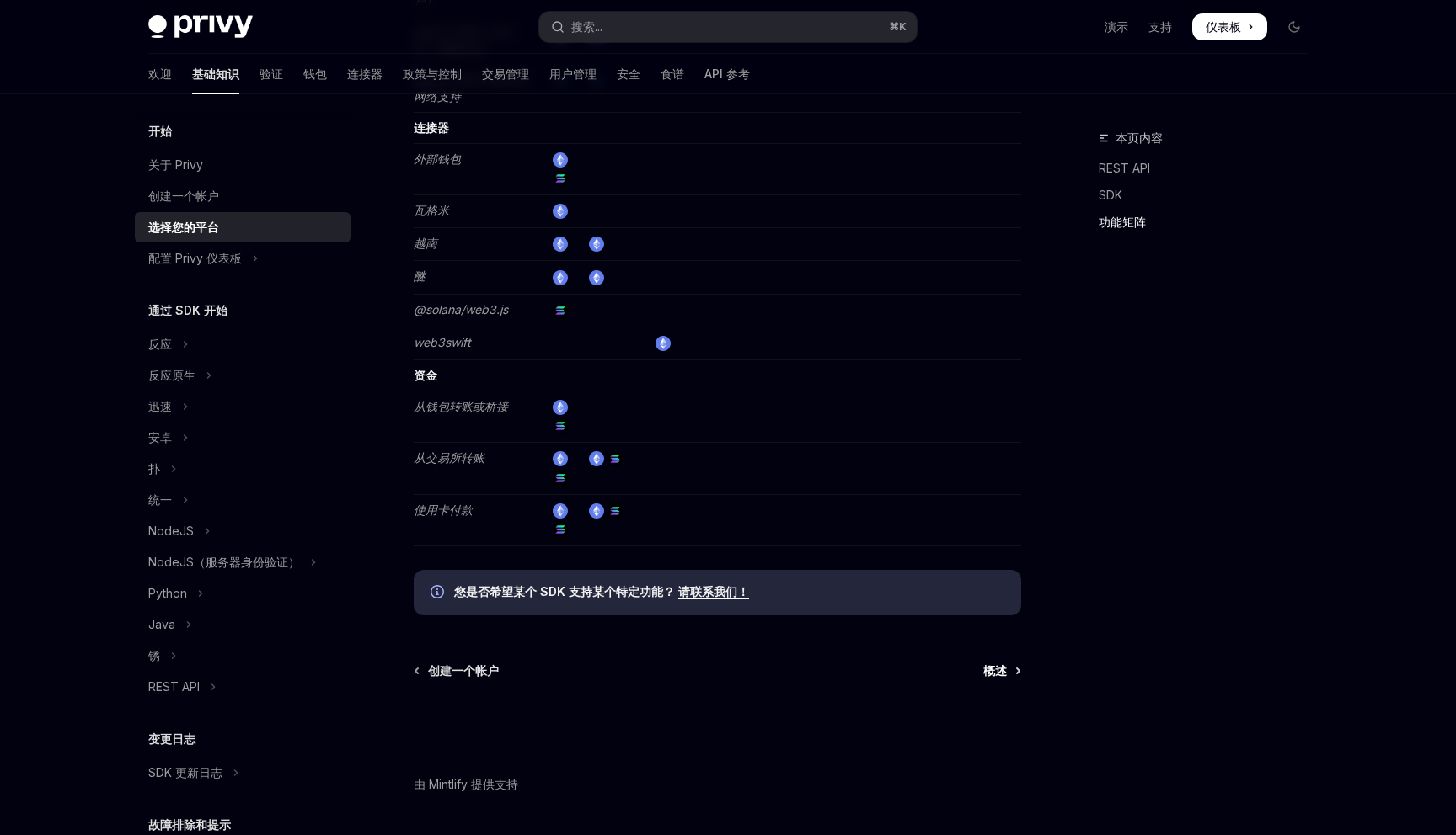
click at [998, 664] on font "概述" at bounding box center [995, 671] width 24 height 14
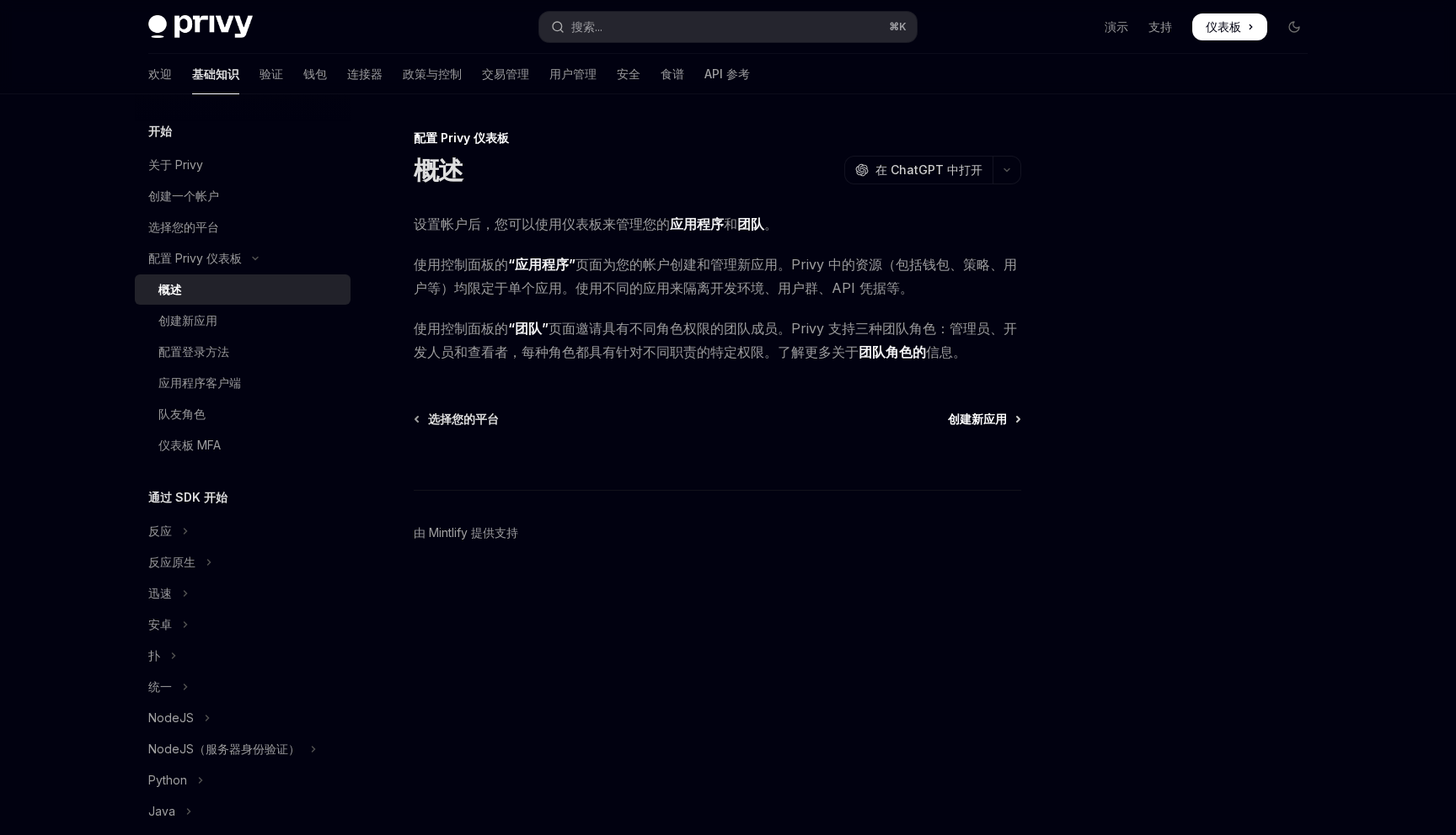
click at [981, 419] on font "创建新应用" at bounding box center [977, 419] width 59 height 14
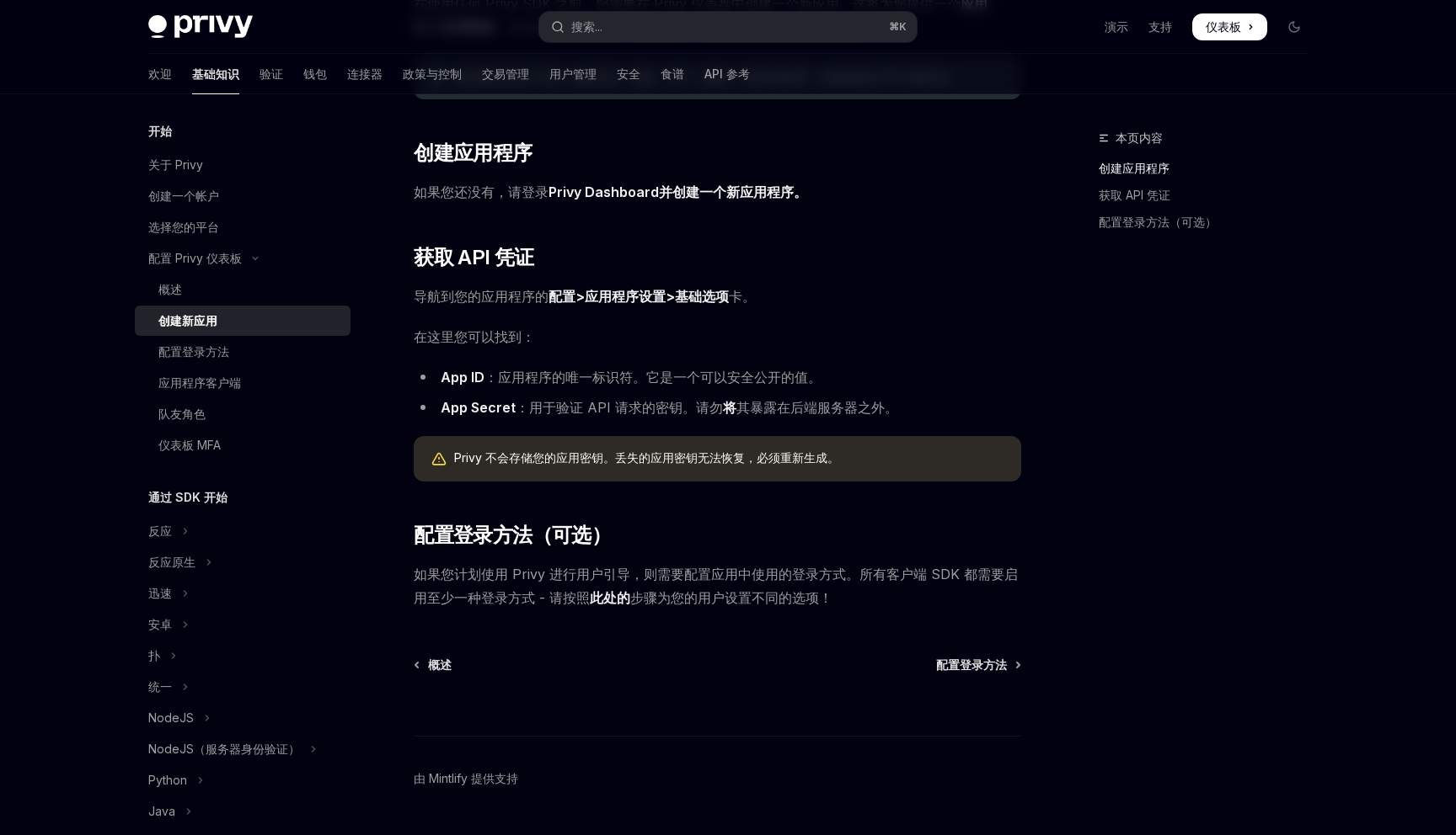
scroll to position [267, 0]
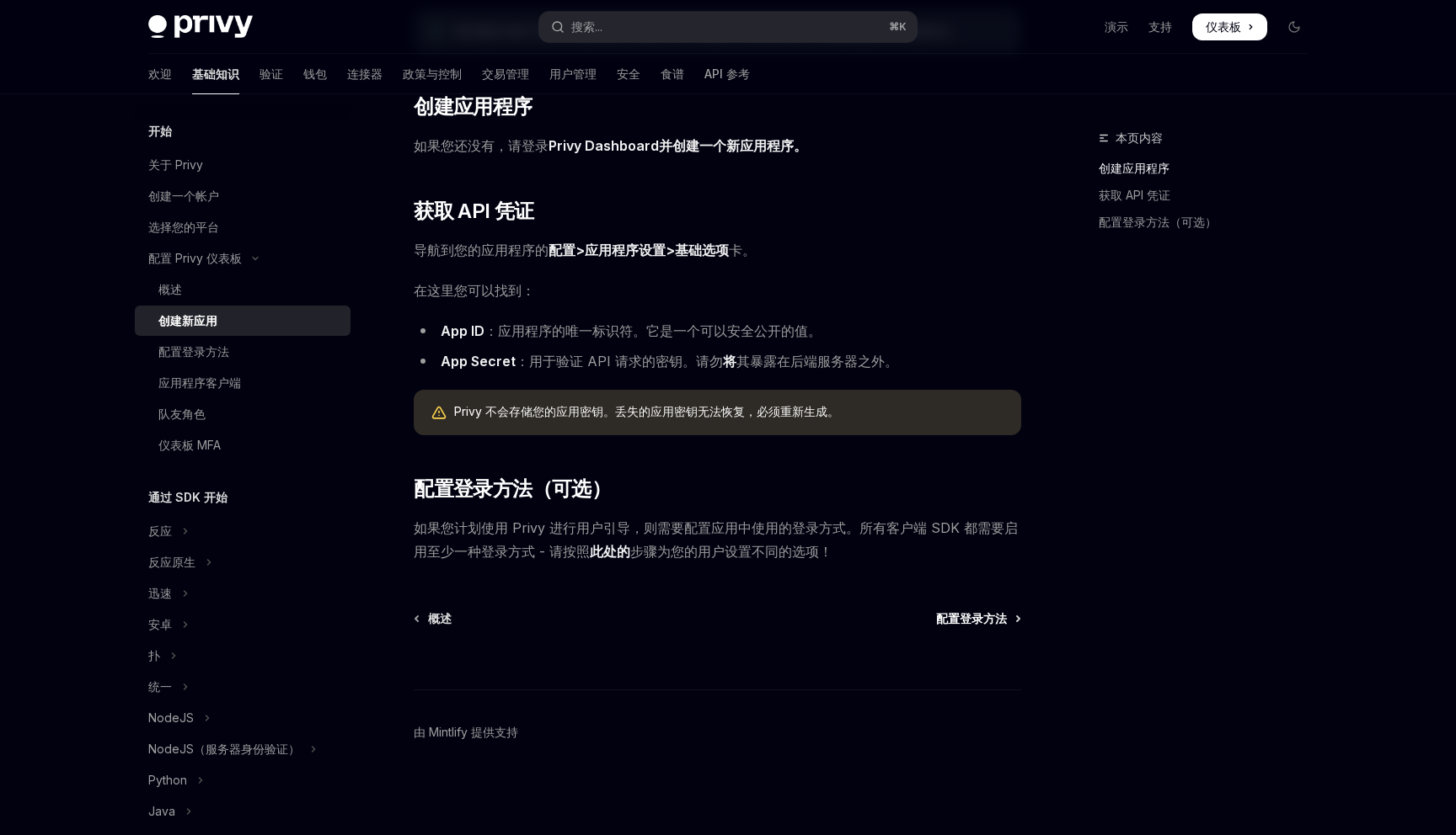
click at [967, 615] on font "配置登录方法" at bounding box center [971, 619] width 71 height 14
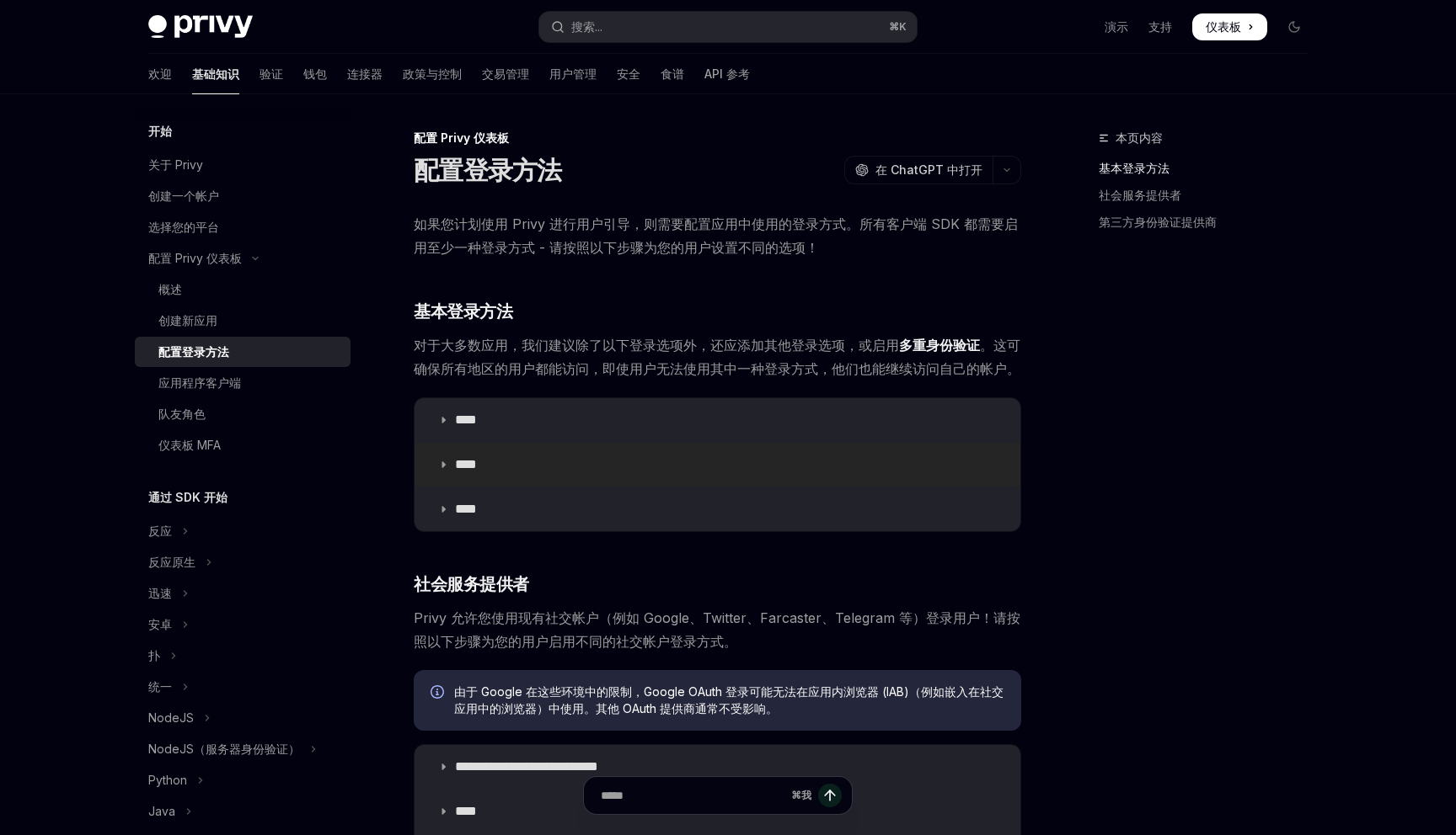
click at [440, 462] on icon at bounding box center [443, 465] width 10 height 10
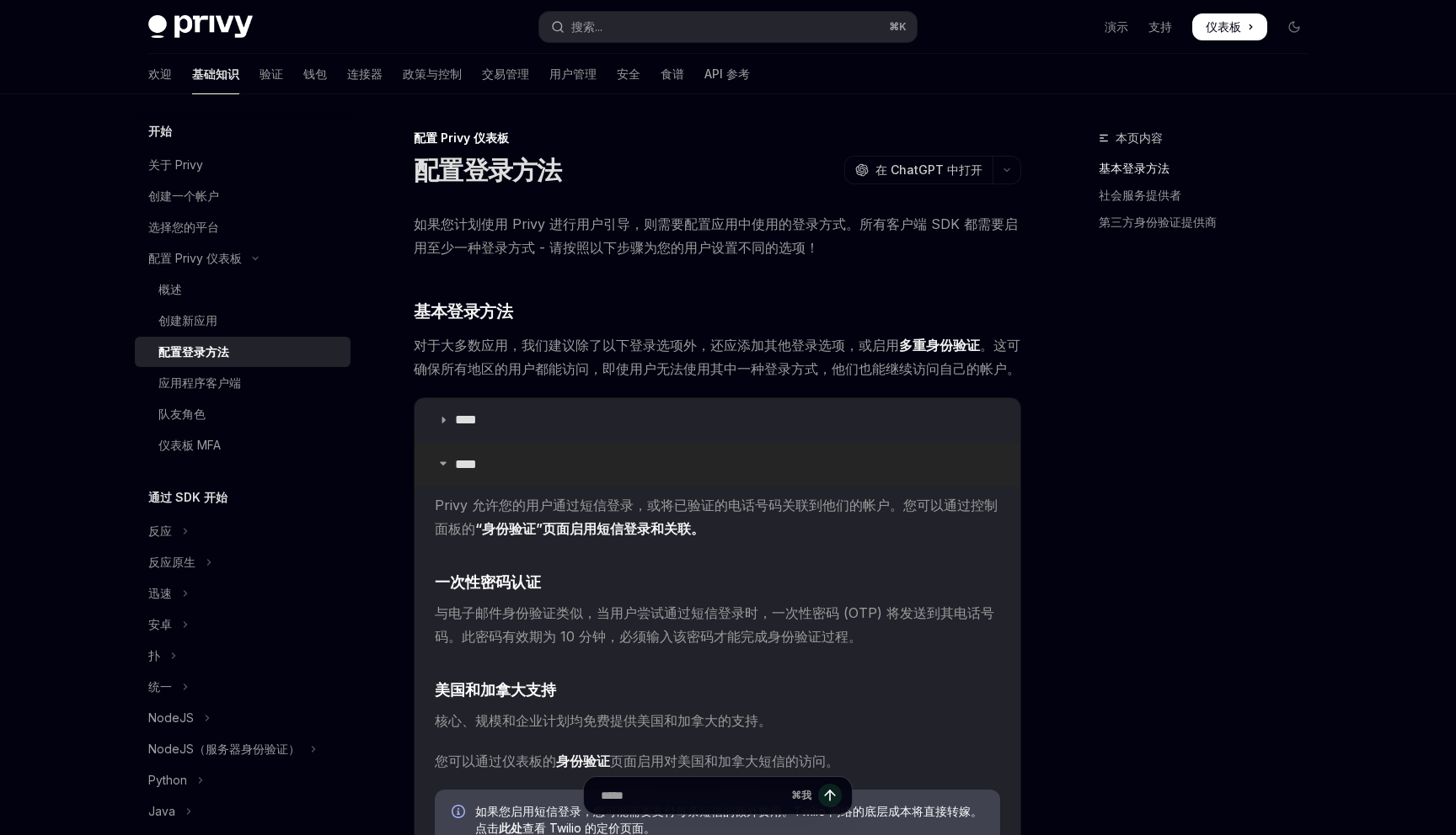
click at [440, 462] on icon at bounding box center [443, 463] width 10 height 10
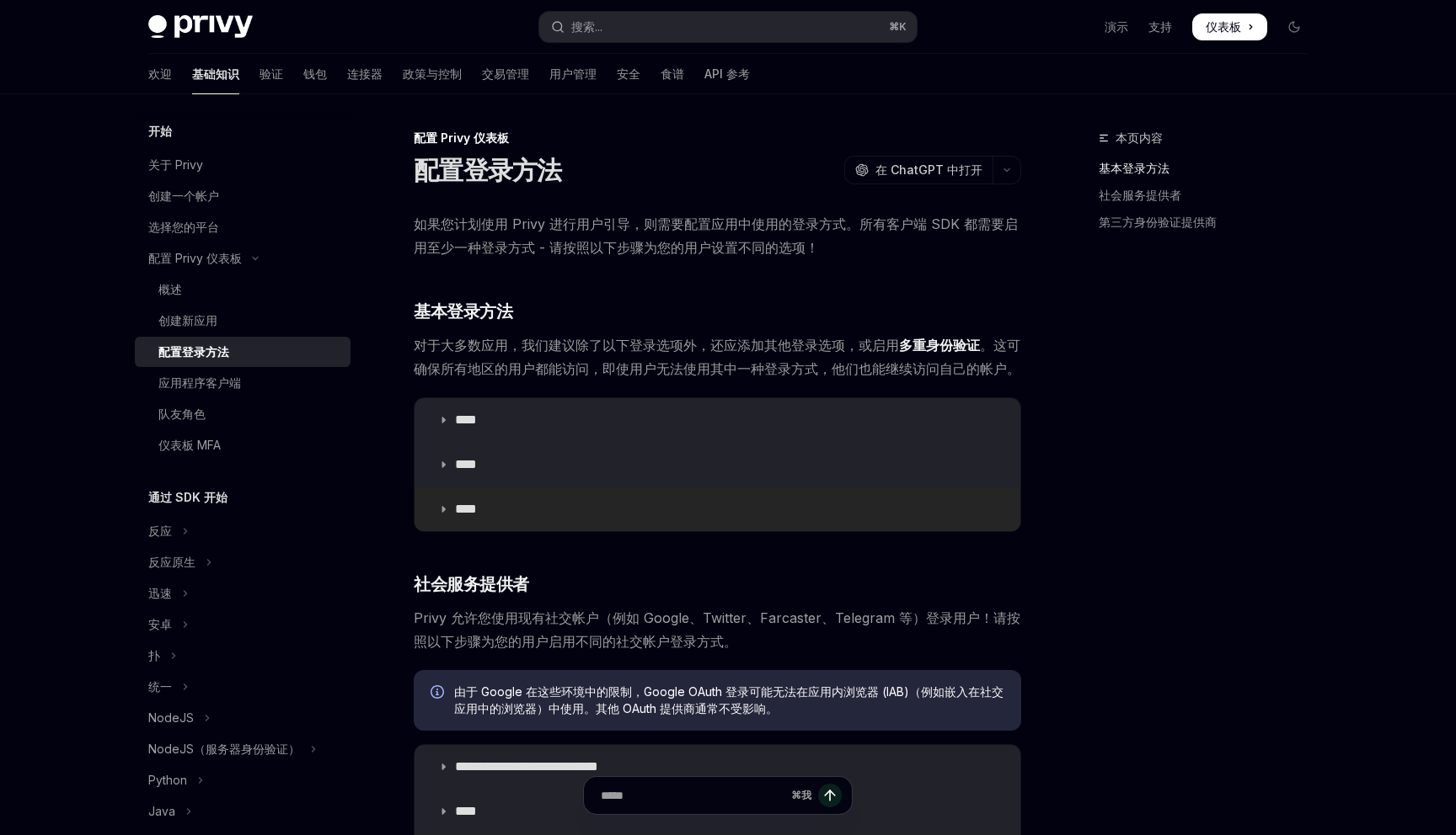
click at [443, 513] on icon at bounding box center [443, 509] width 10 height 10
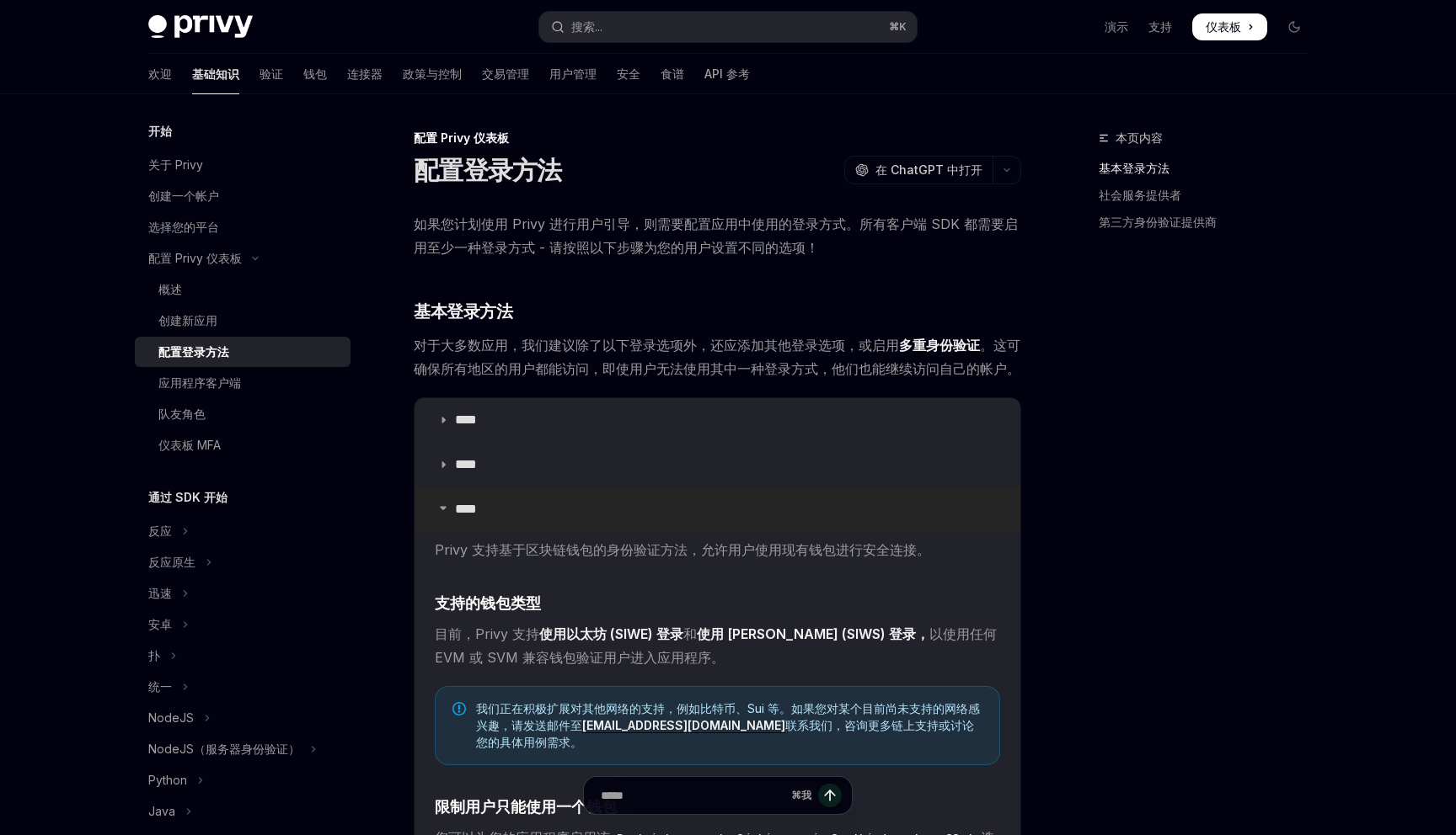
click at [443, 513] on summary "****" at bounding box center [717, 509] width 606 height 43
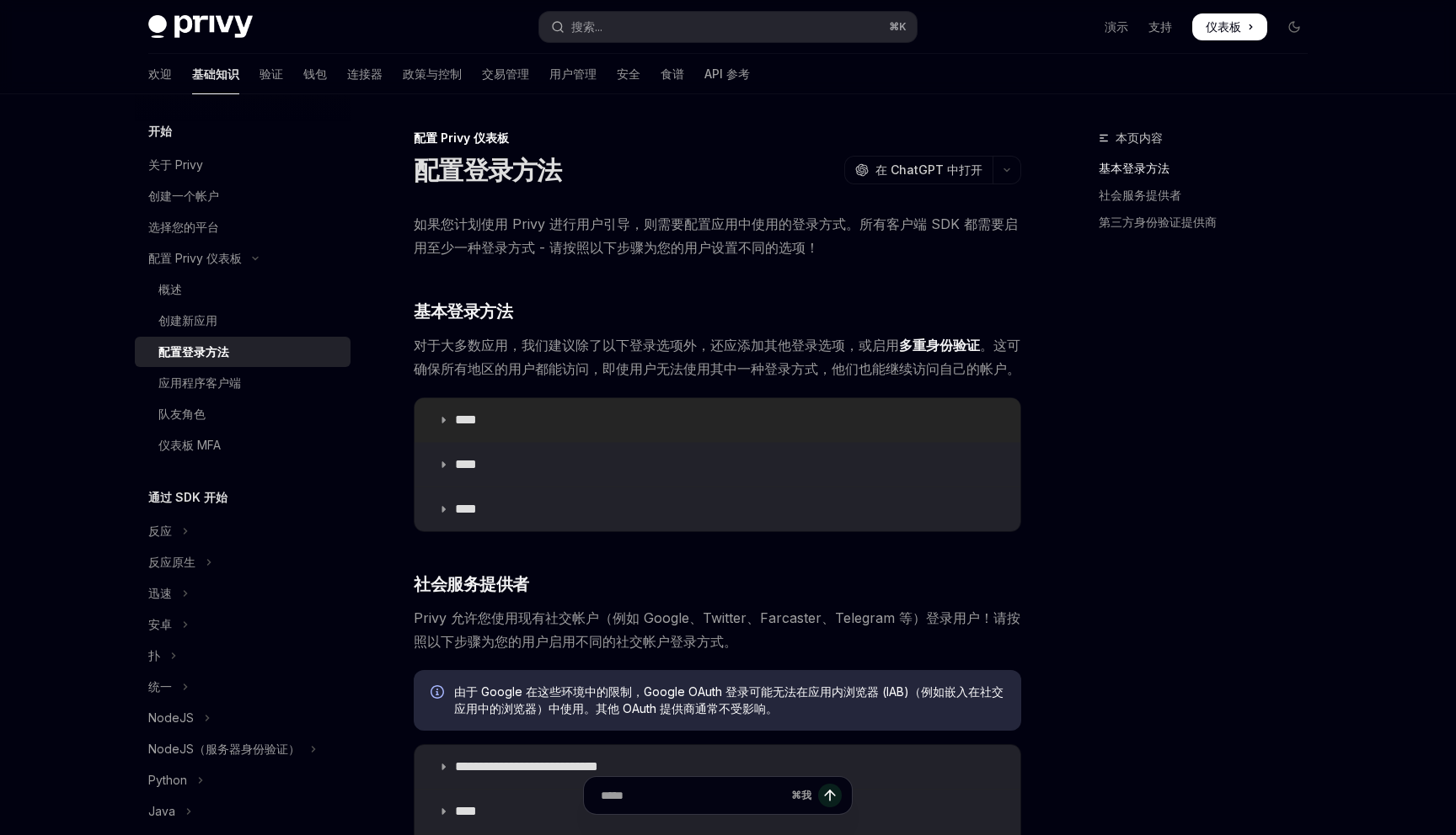
click at [442, 419] on icon at bounding box center [443, 419] width 10 height 10
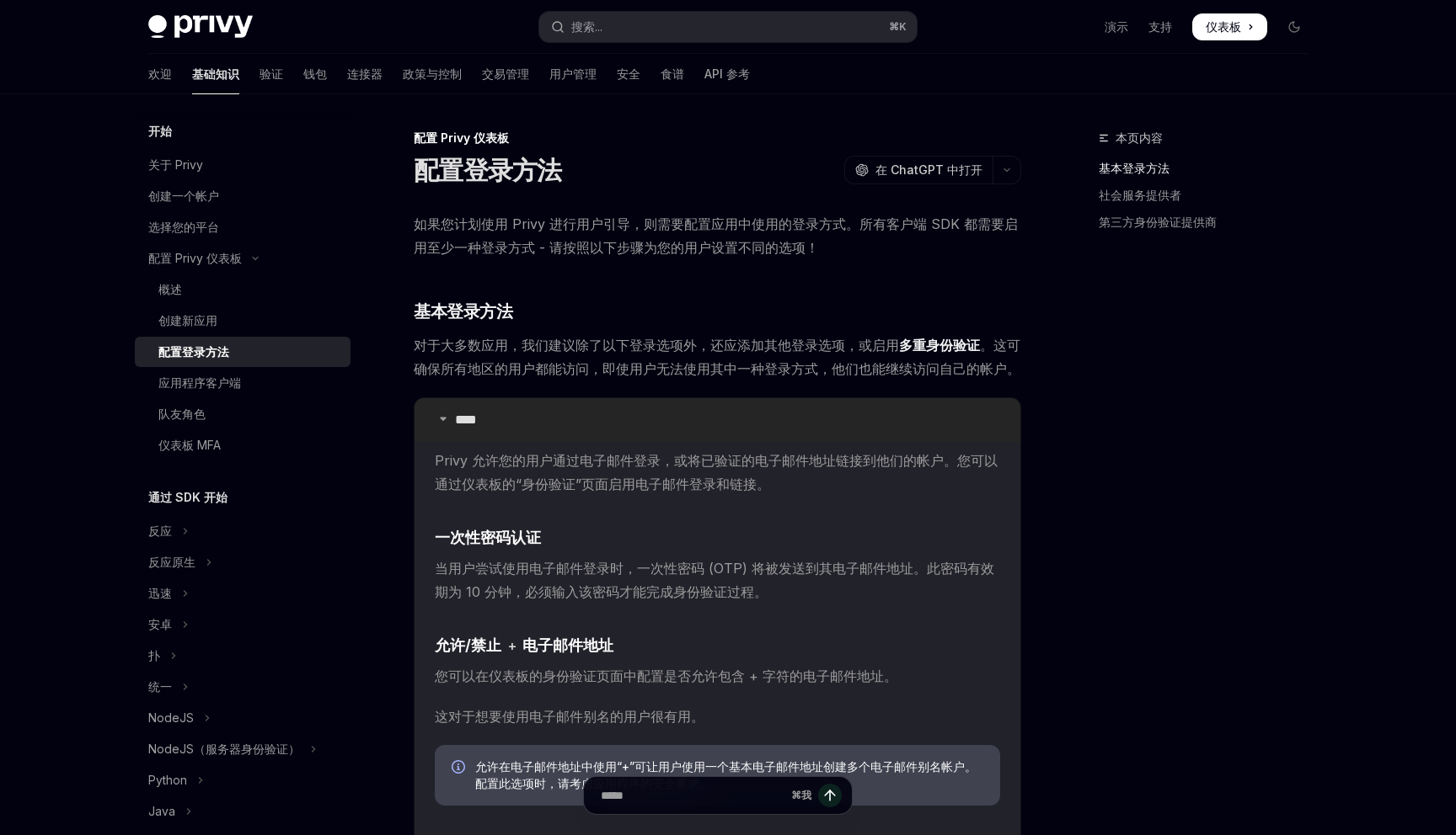
click at [443, 418] on icon at bounding box center [443, 418] width 10 height 10
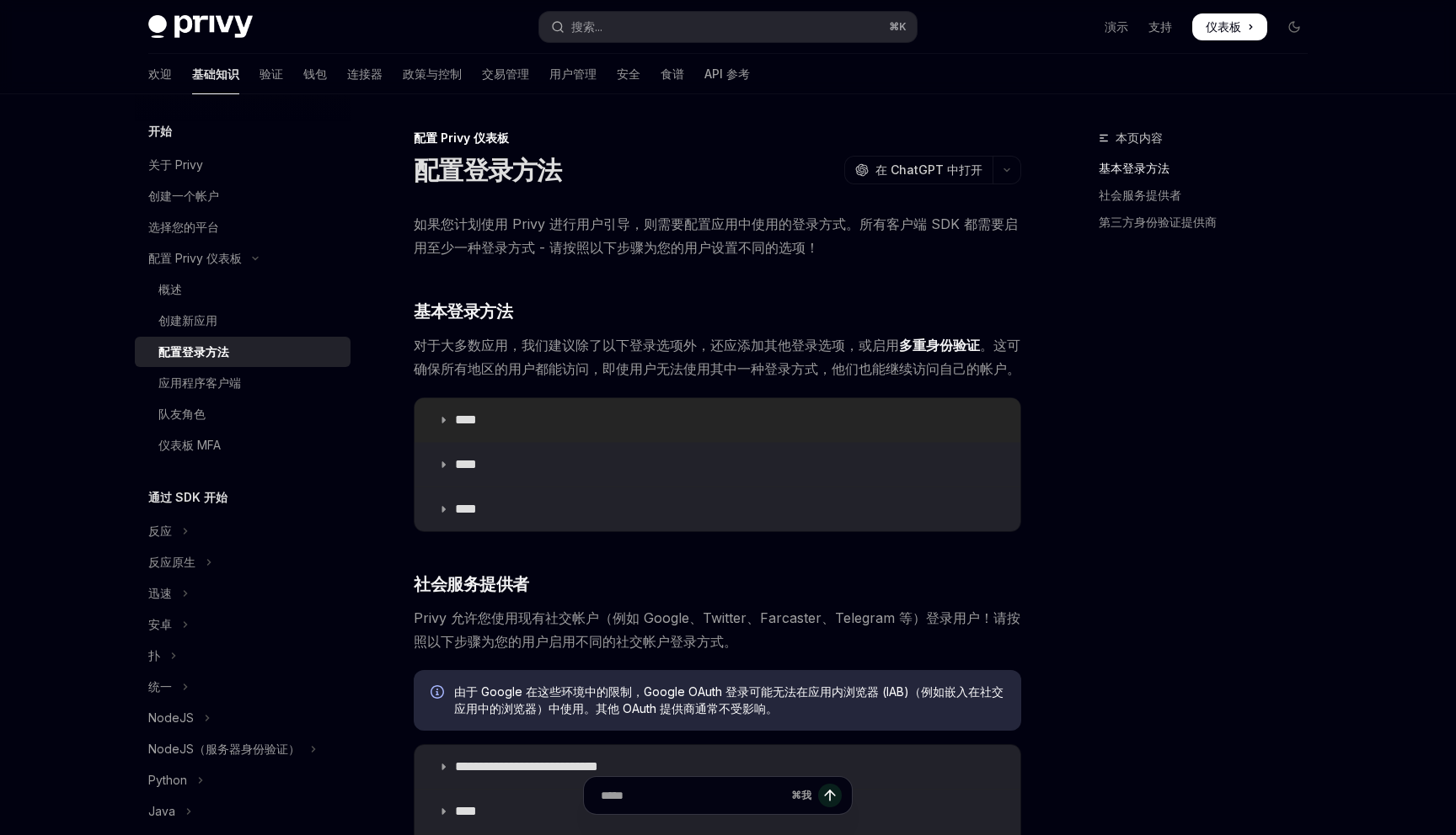
click at [443, 418] on icon at bounding box center [443, 419] width 10 height 10
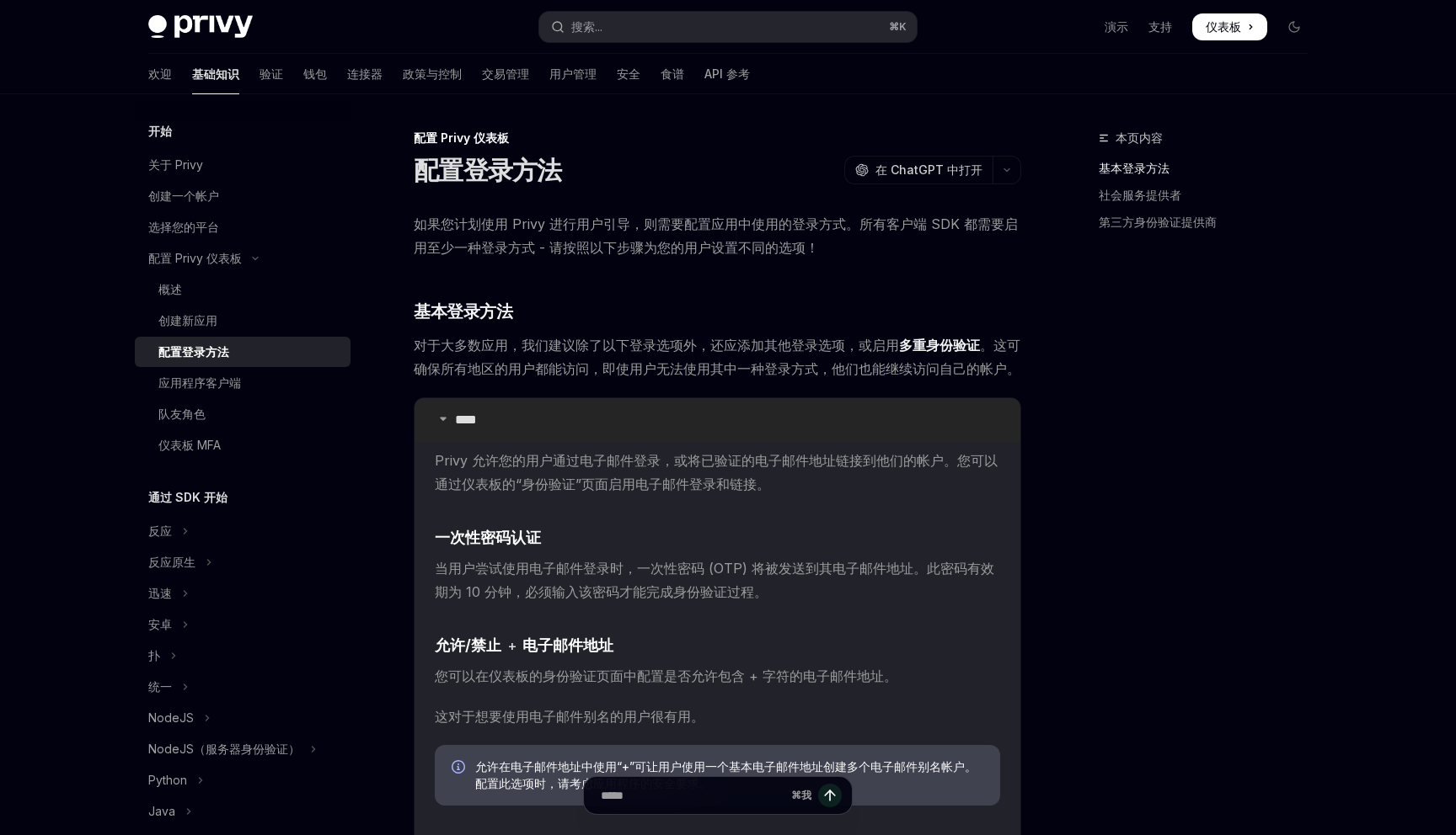
click at [443, 418] on icon at bounding box center [443, 418] width 10 height 10
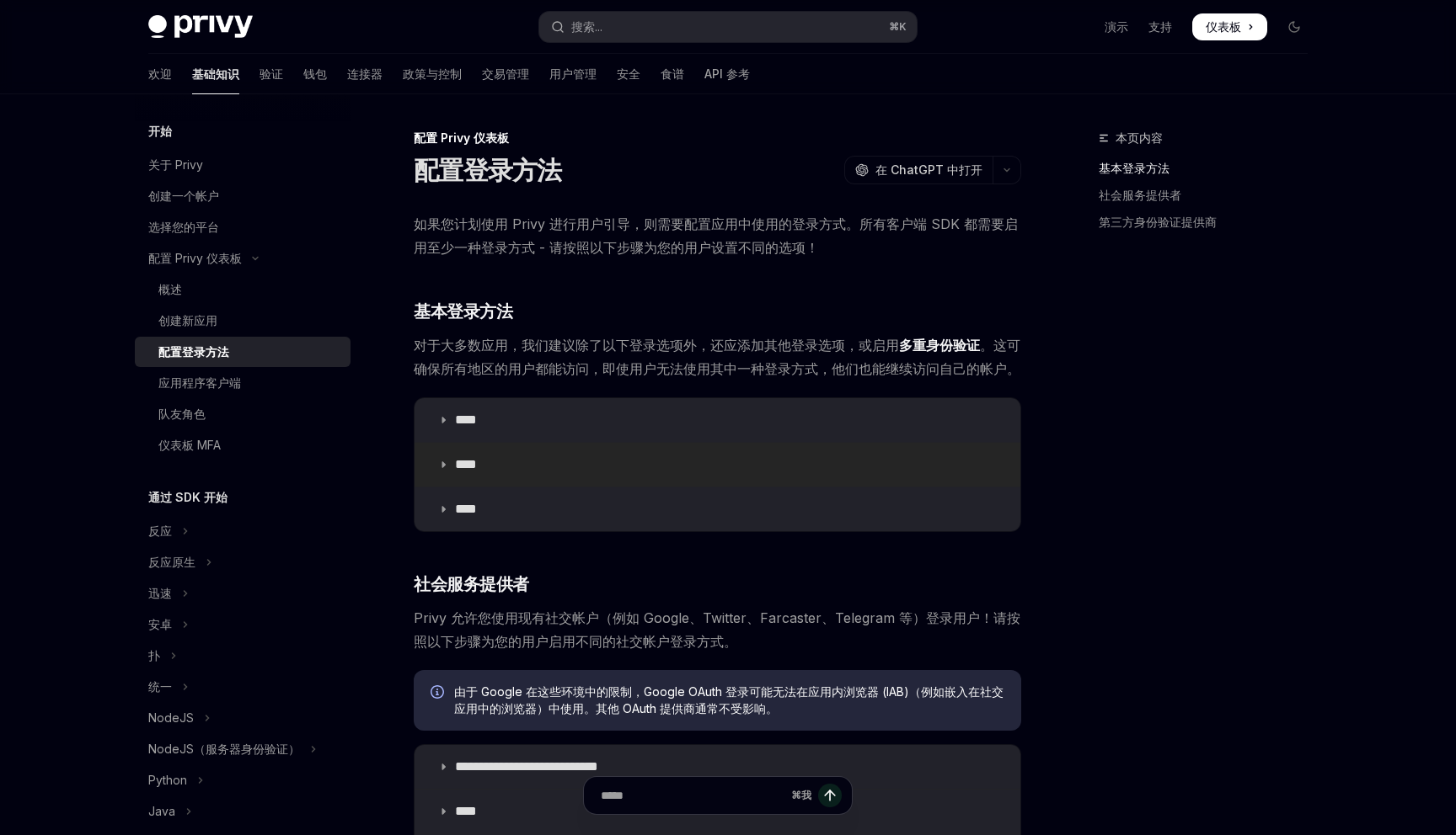
click at [443, 459] on summary "****" at bounding box center [717, 465] width 606 height 43
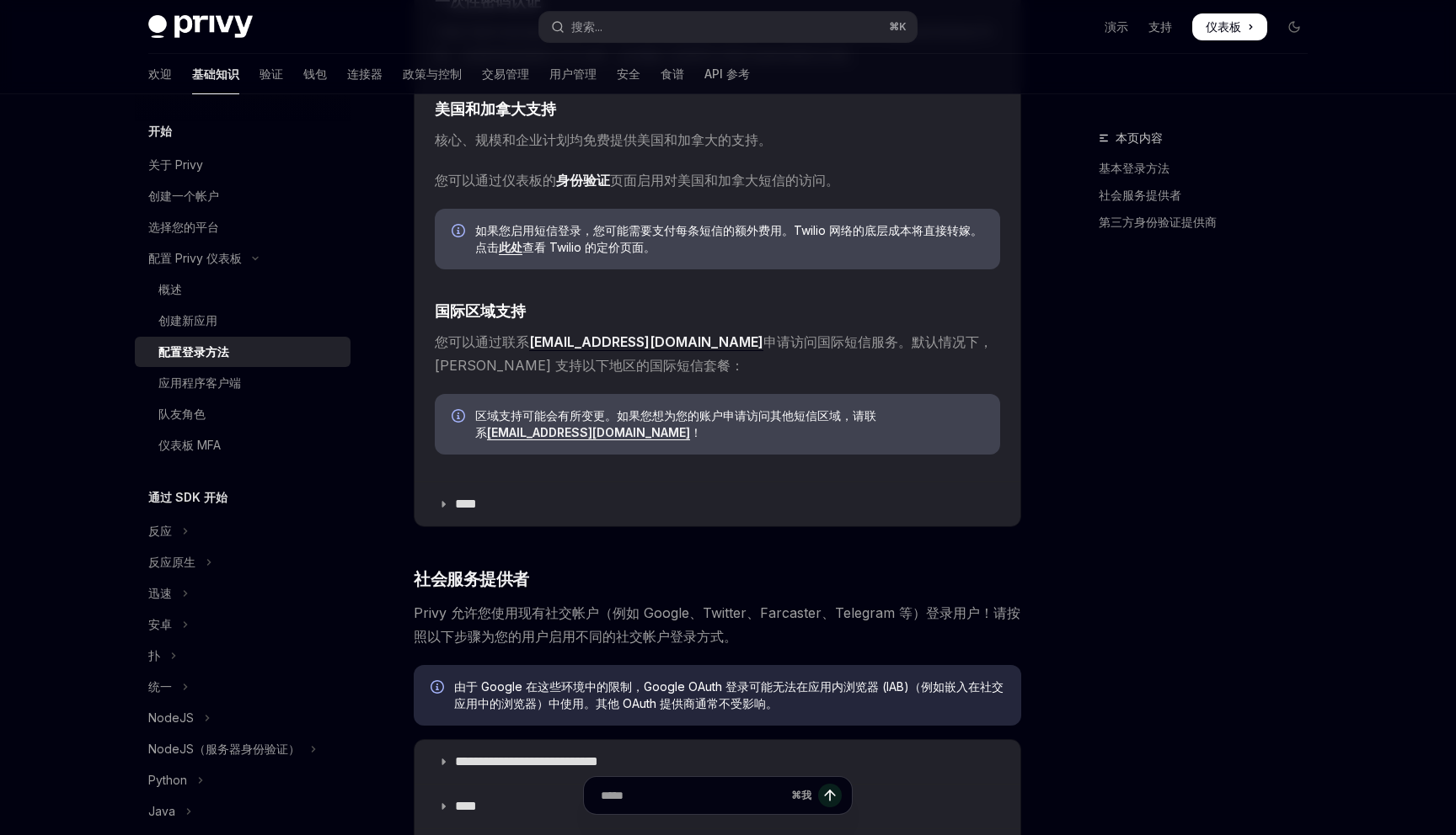
scroll to position [581, 0]
click at [443, 494] on summary "****" at bounding box center [717, 504] width 606 height 43
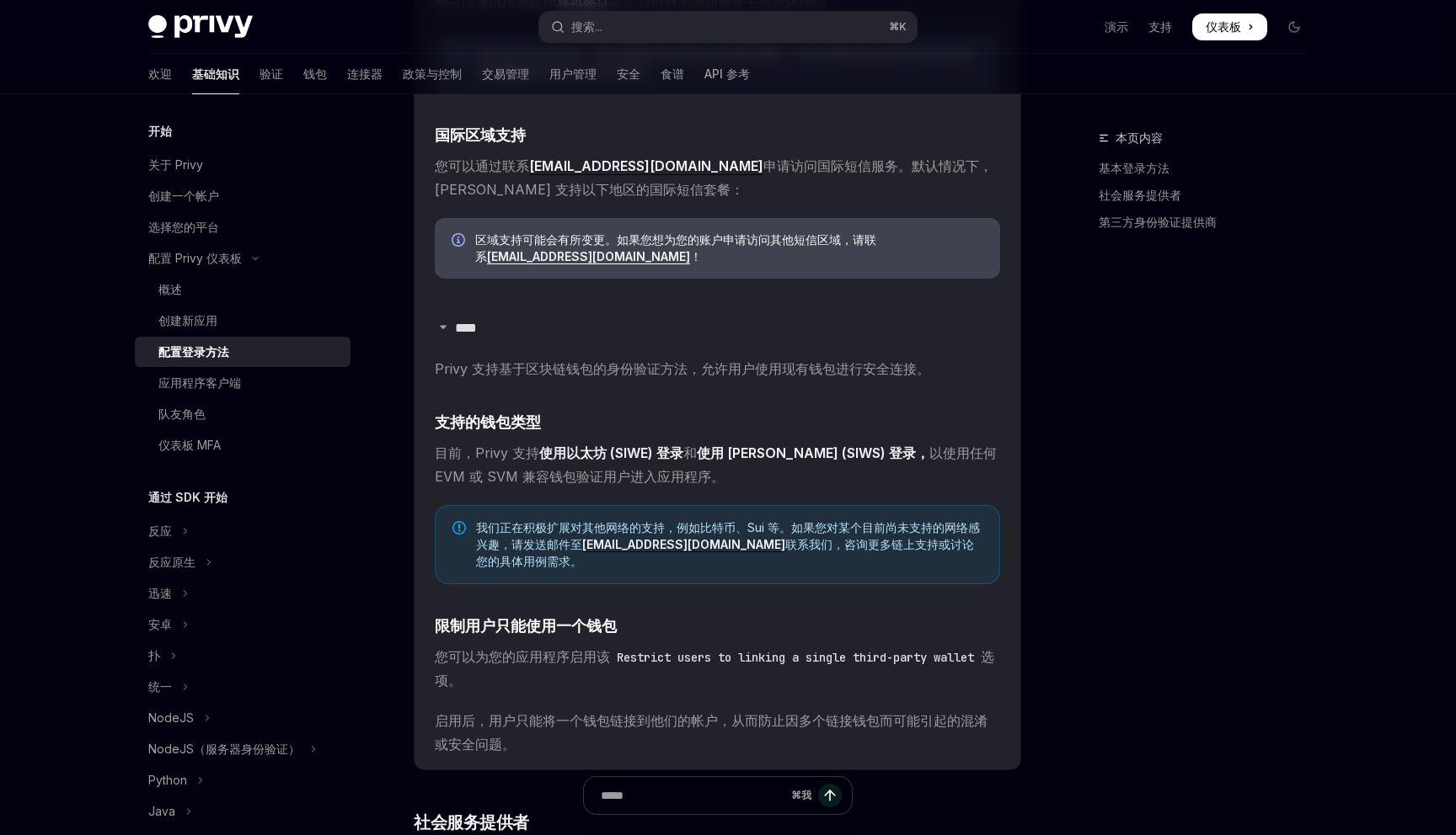
scroll to position [758, 0]
click at [505, 454] on font "目前，Privy 支持" at bounding box center [487, 452] width 104 height 17
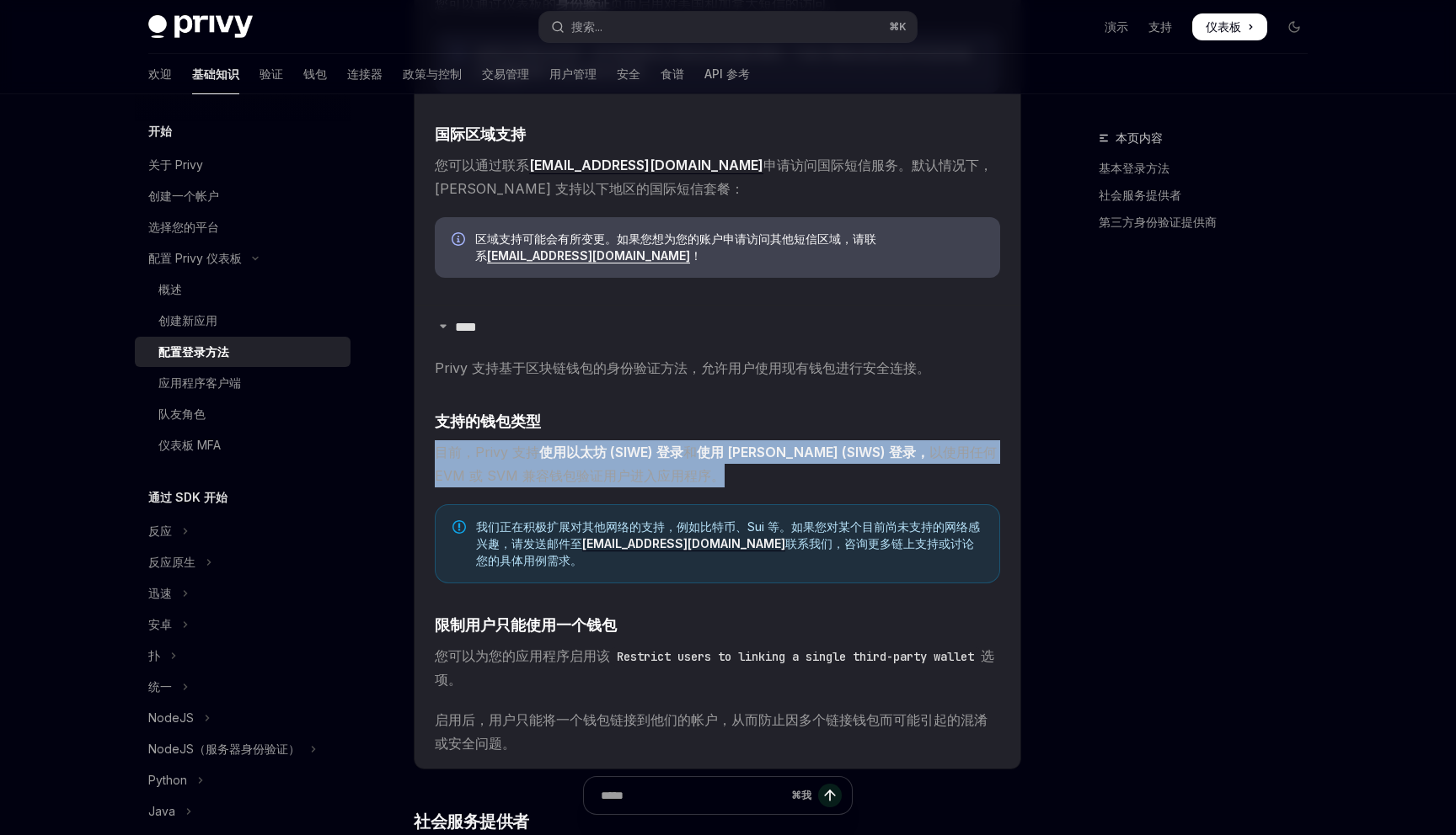
click at [505, 454] on font "目前，Privy 支持" at bounding box center [487, 452] width 104 height 17
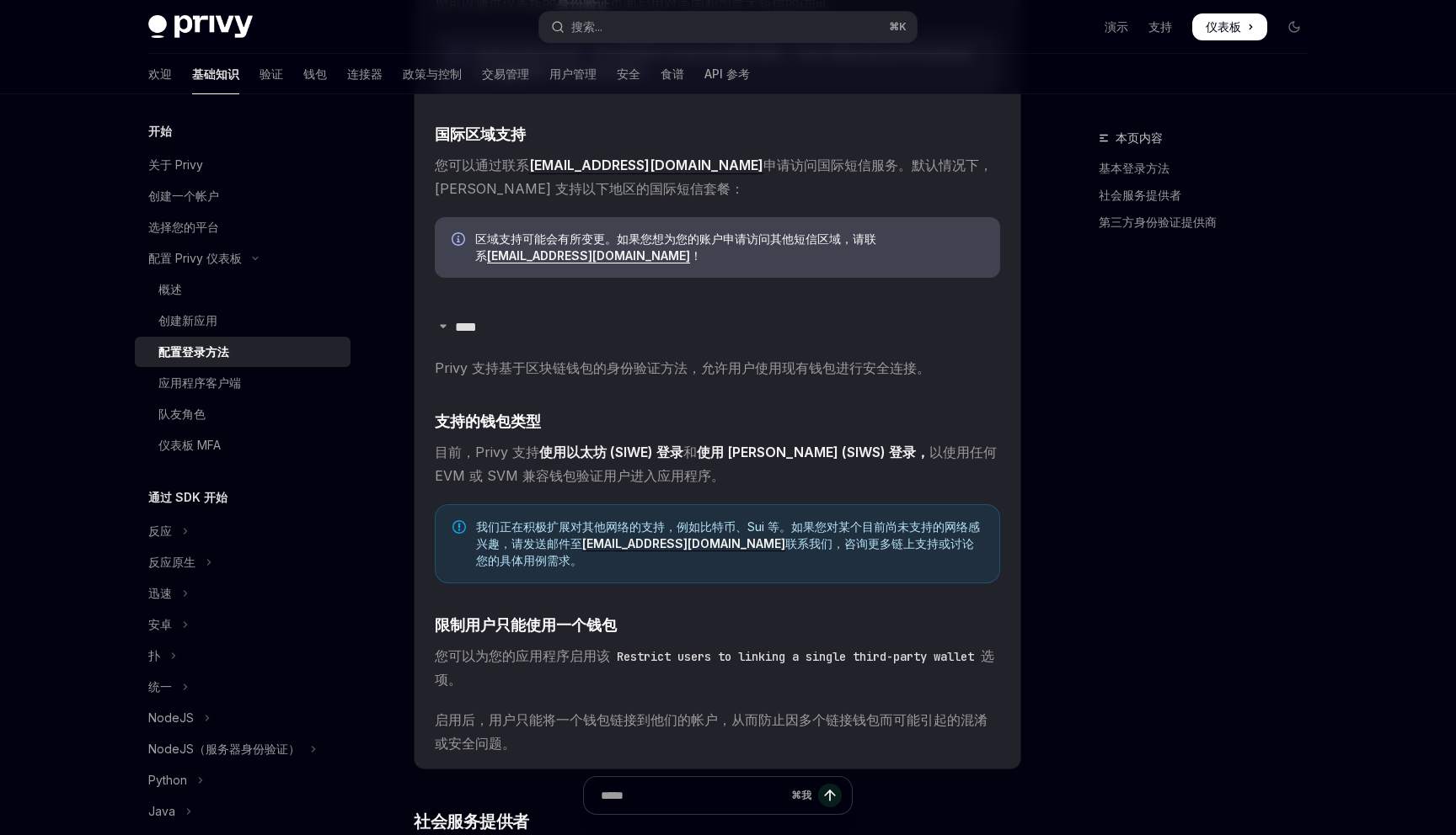
click at [505, 465] on span "目前，Privy 支持 使用以太坊 (SIWE) 登录 和 使用 [PERSON_NAME] (SIWS) 登录， 以使用任何 EVM 或 SVM 兼容钱包验…" at bounding box center [718, 464] width 565 height 47
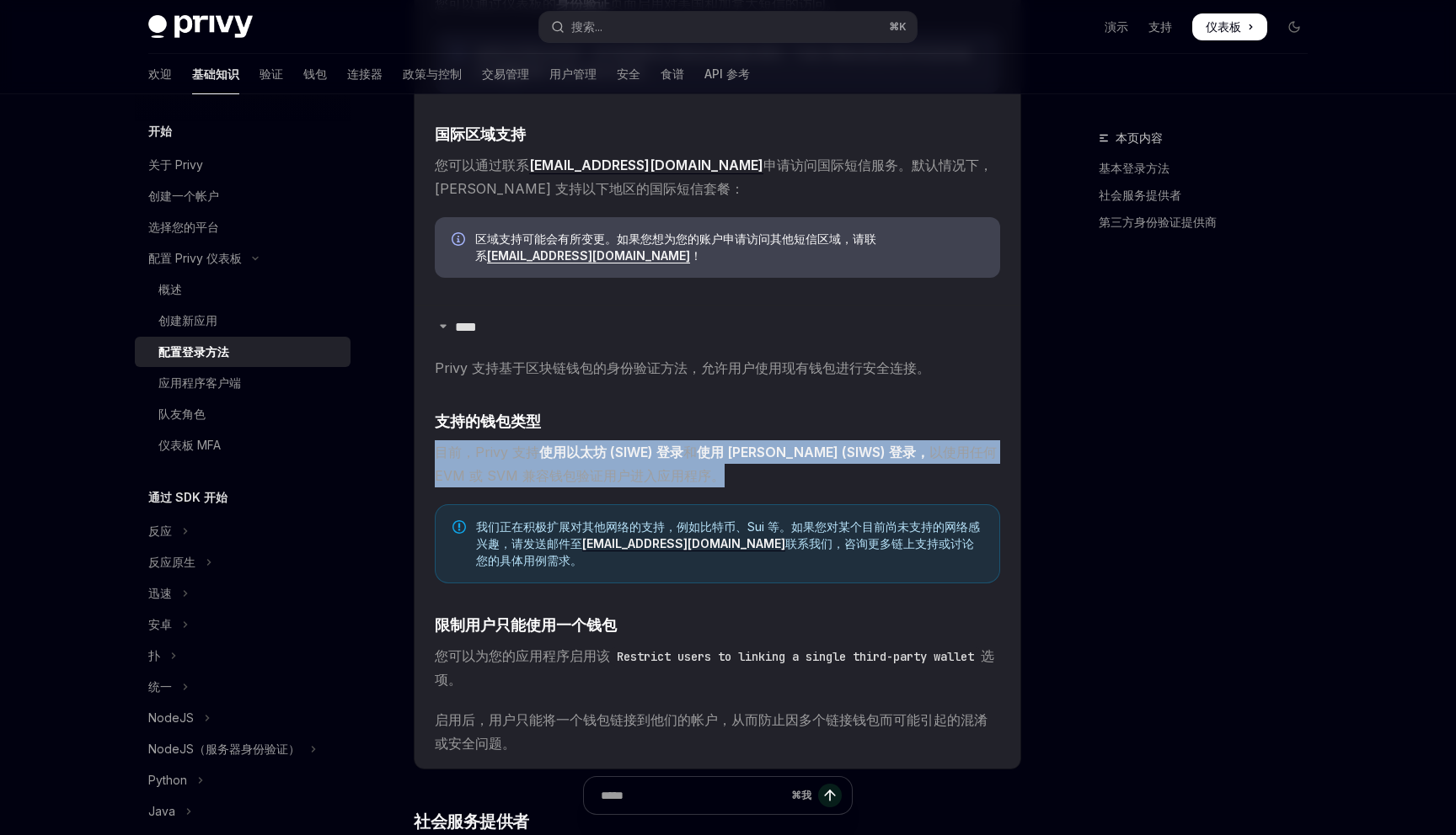
click at [505, 465] on span "目前，Privy 支持 使用以太坊 (SIWE) 登录 和 使用 [PERSON_NAME] (SIWS) 登录， 以使用任何 EVM 或 SVM 兼容钱包验…" at bounding box center [718, 464] width 565 height 47
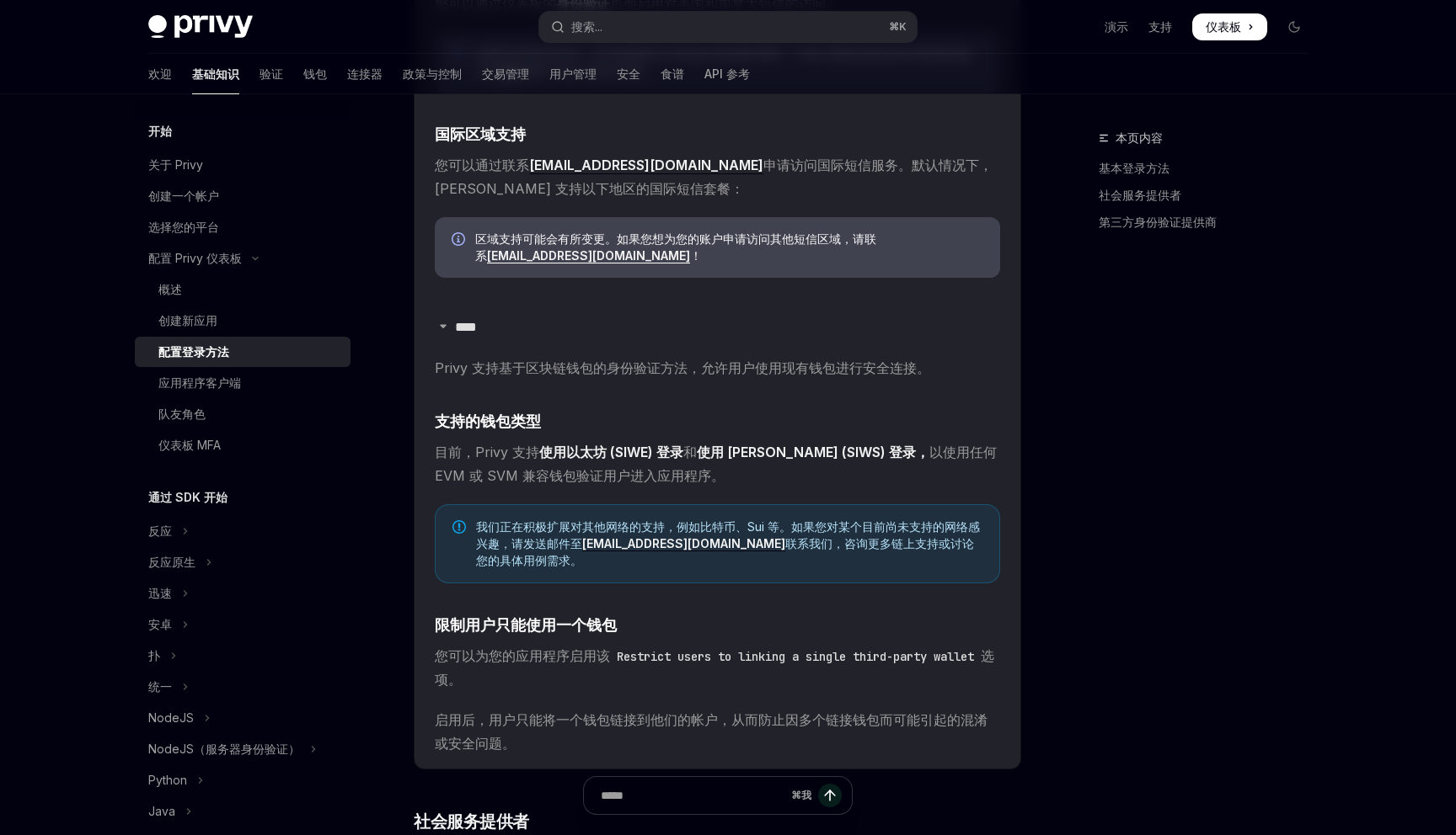
click at [486, 644] on span "您可以为您的应用程序启用该 Restrict users to linking a single third-party wallet 选项。" at bounding box center [718, 667] width 565 height 47
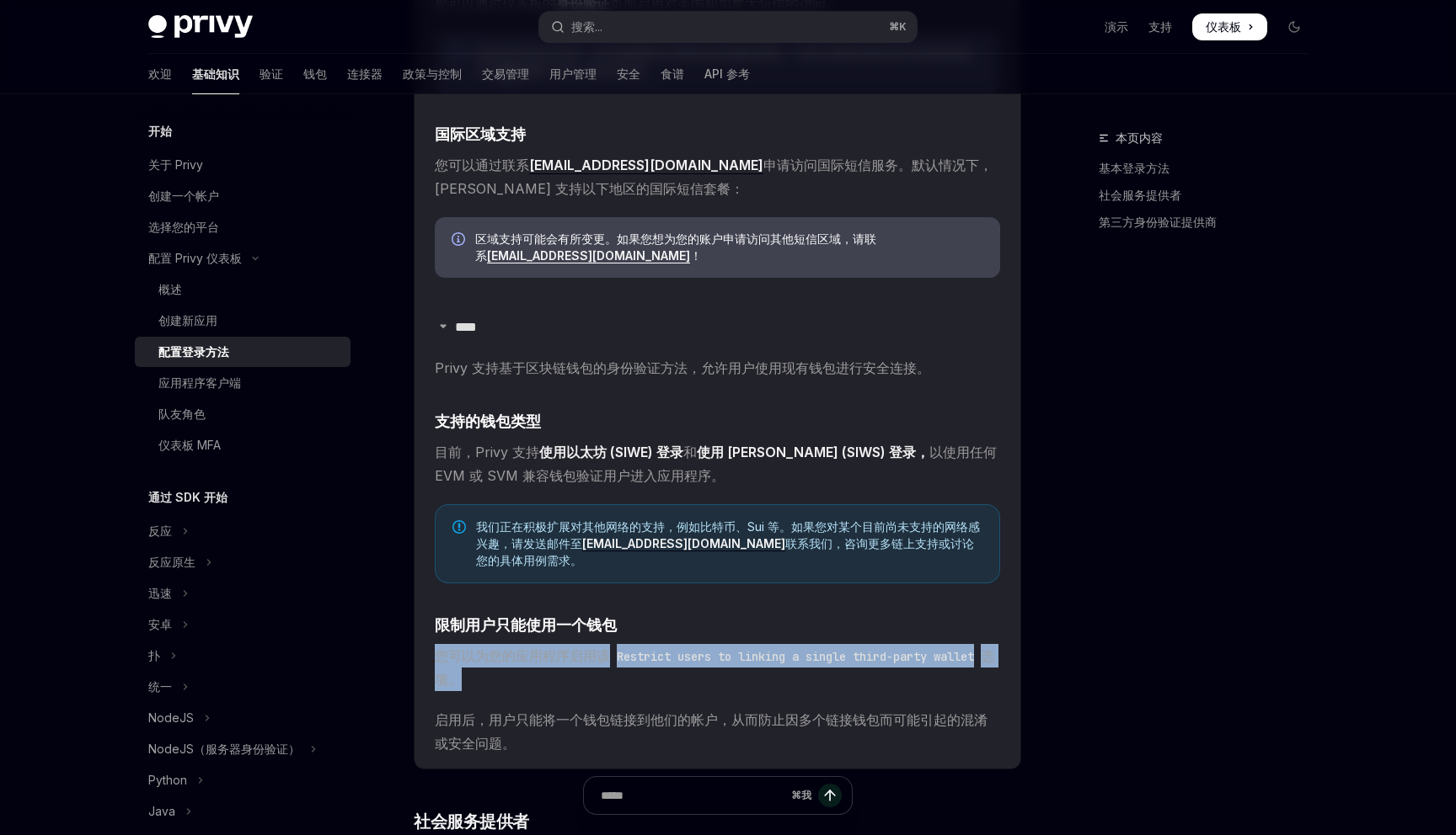
click at [486, 644] on span "您可以为您的应用程序启用该 Restrict users to linking a single third-party wallet 选项。" at bounding box center [718, 667] width 565 height 47
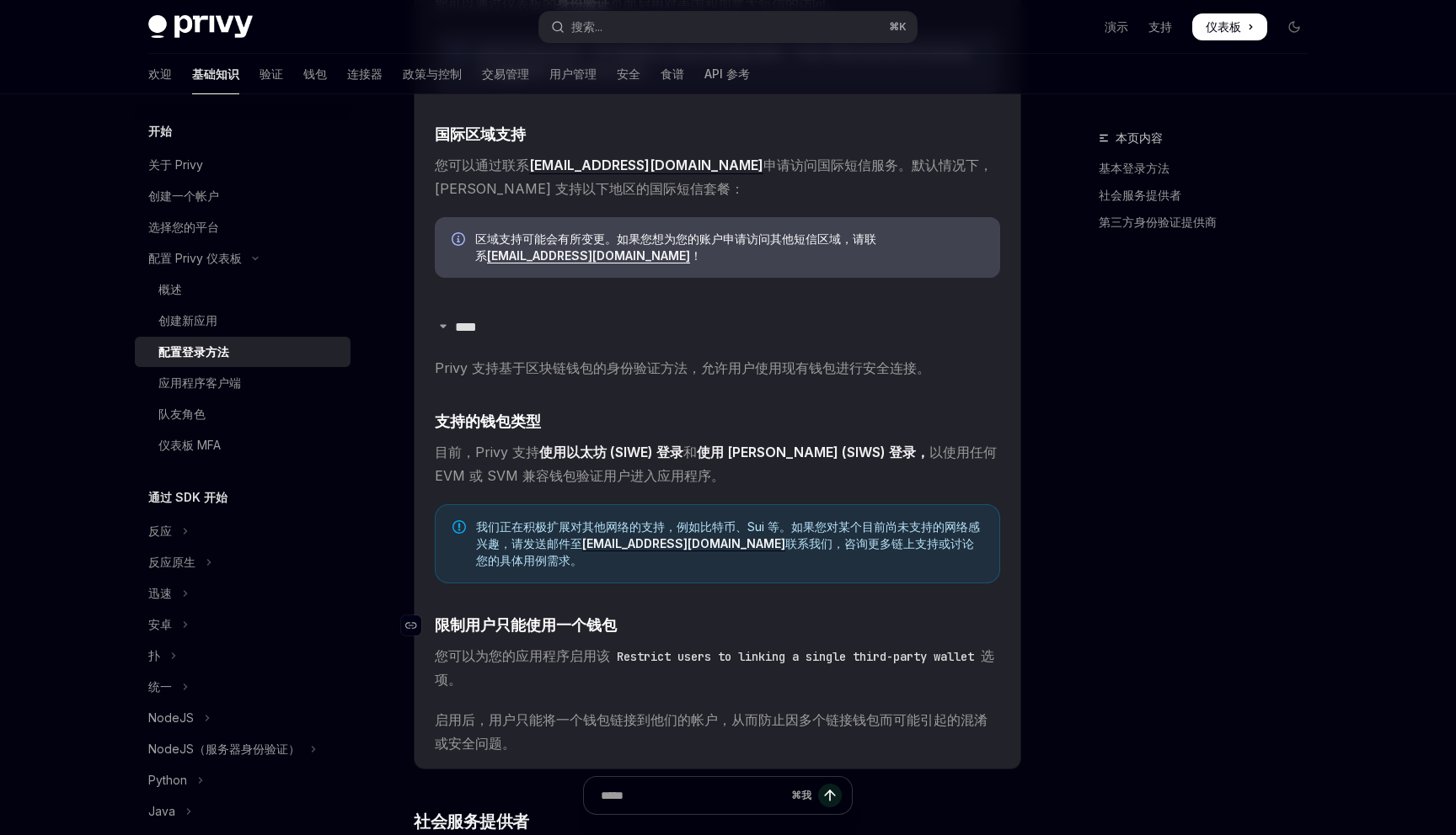
click at [494, 617] on font "限制用户只能使用一个钱包" at bounding box center [526, 626] width 182 height 18
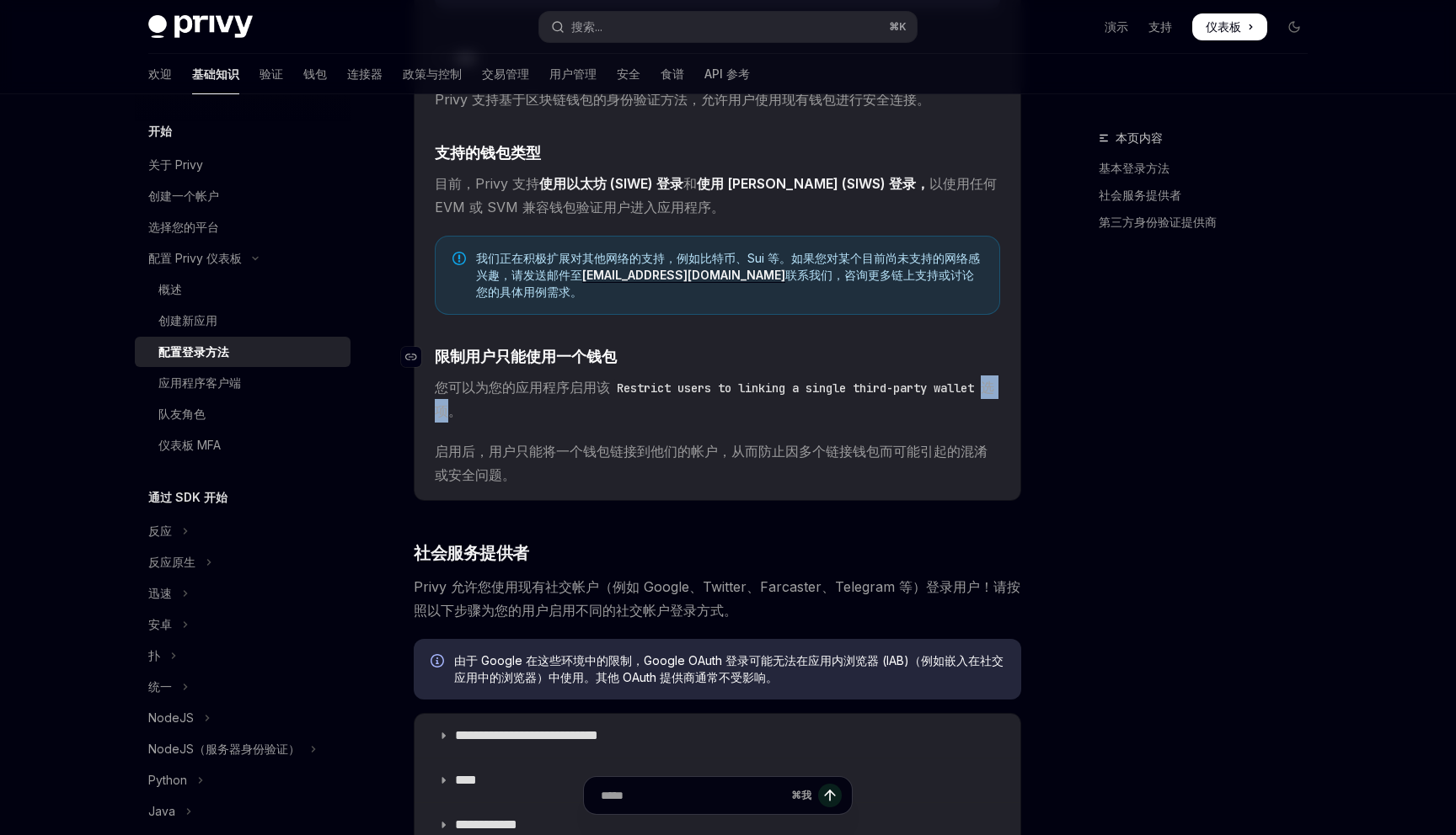
click at [494, 601] on div "如果您计划使用 Privy 进行用户引导，则需要配置应用中使用的登录方式。所有客户端 SDK 都需要启用至少一种登录方式 - 请按照以下步骤为您的用户设置不同…" at bounding box center [718, 190] width 607 height 2010
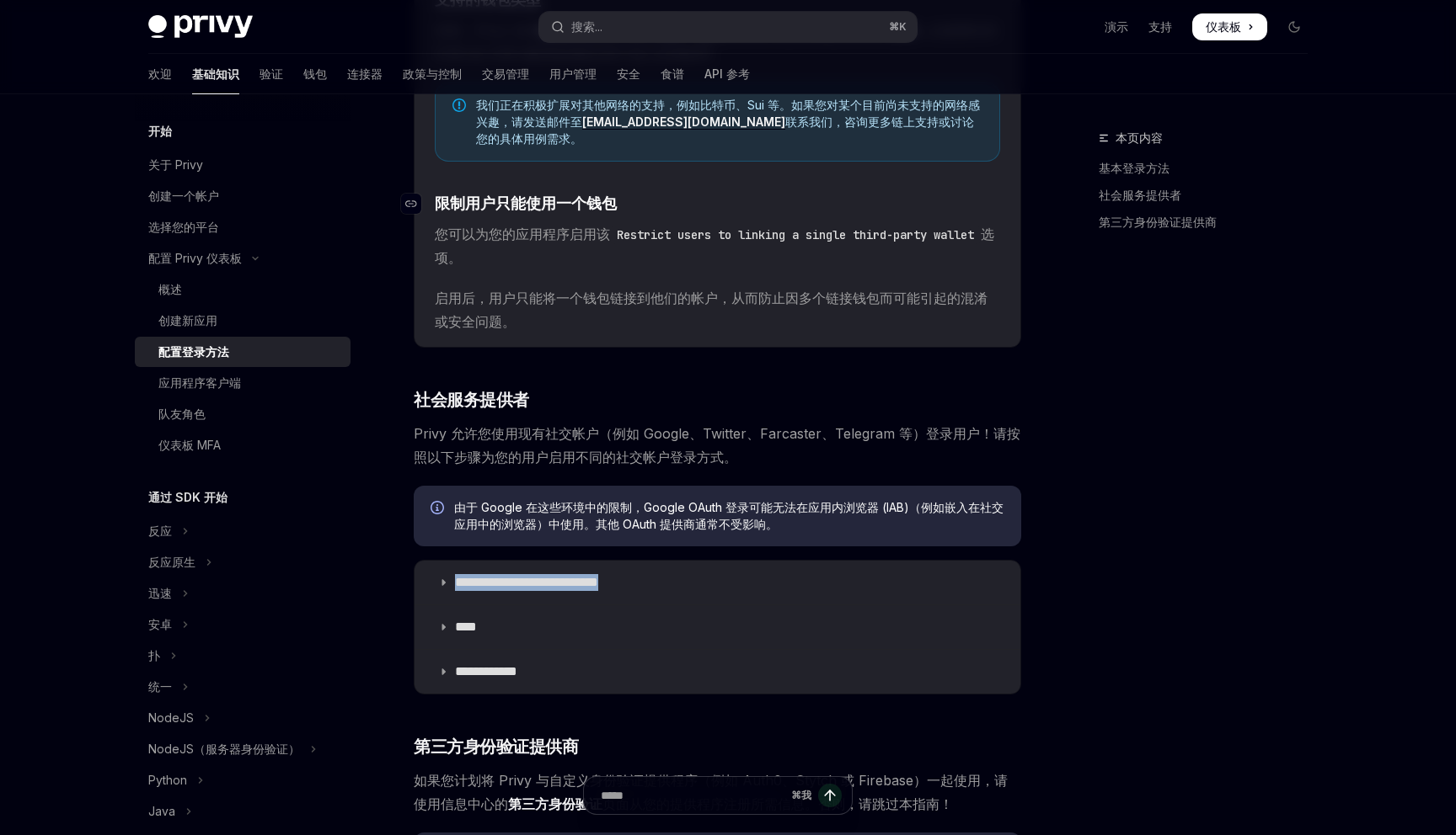
click at [494, 601] on div "**********" at bounding box center [718, 627] width 607 height 135
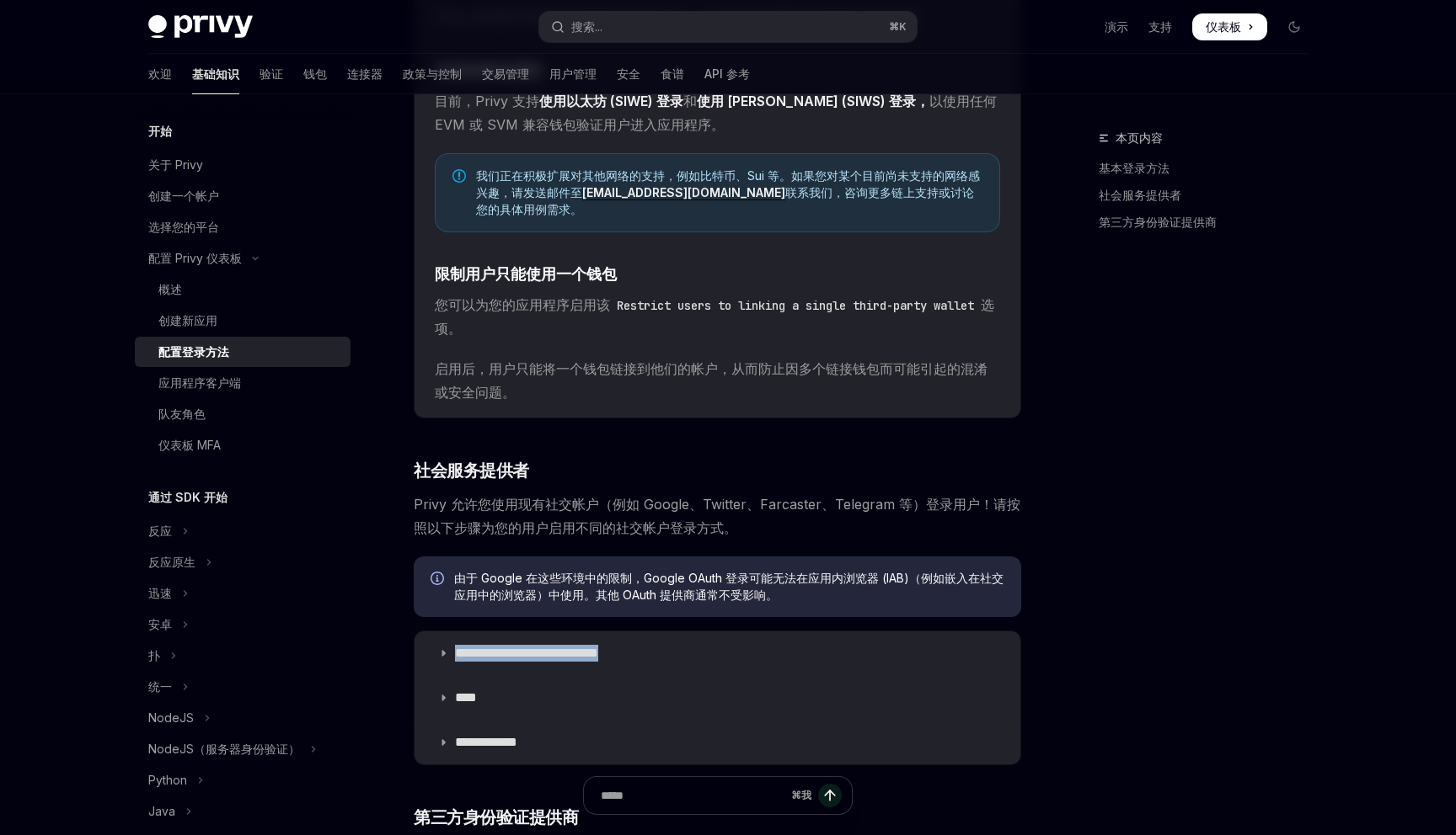
scroll to position [1105, 0]
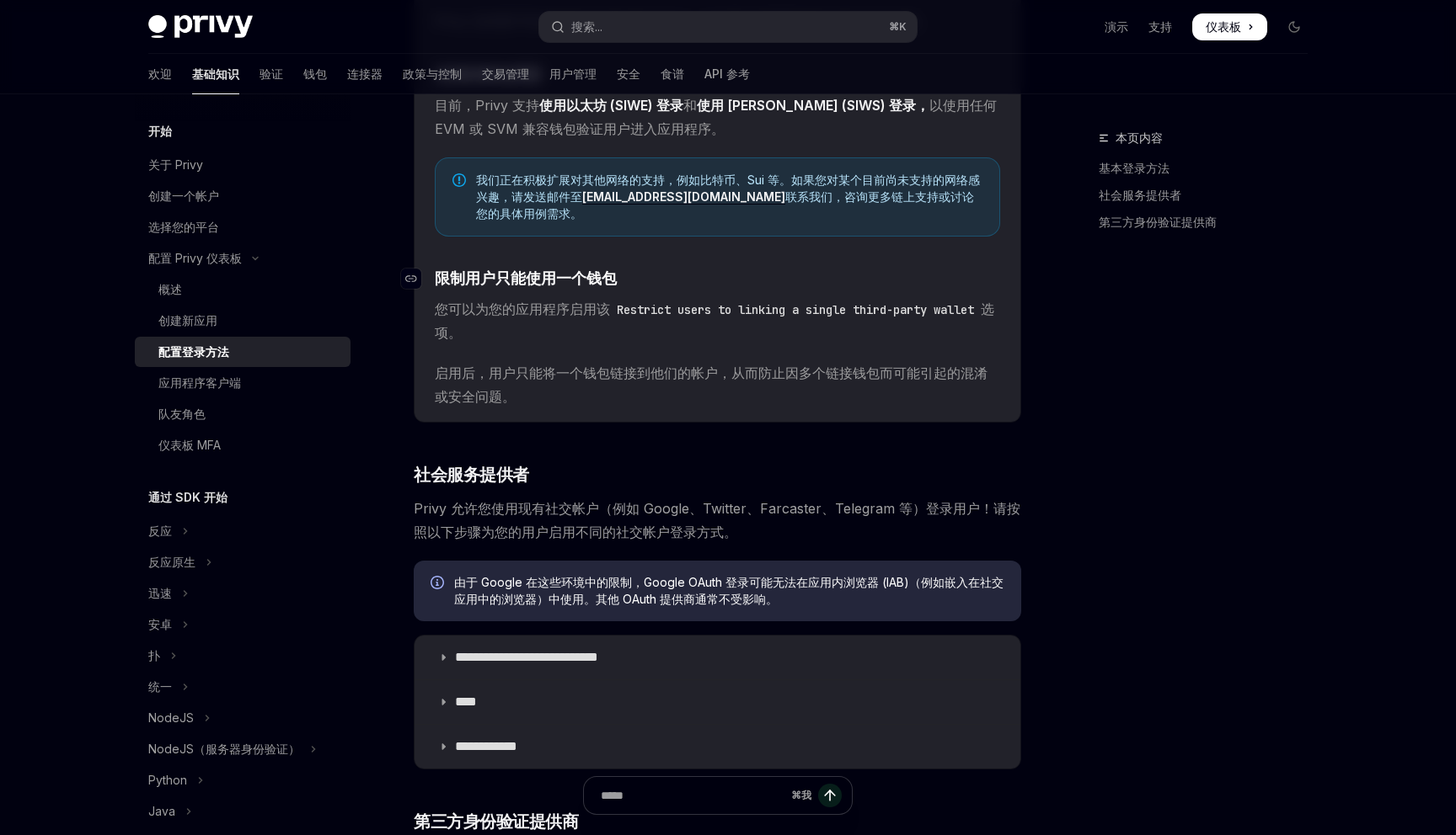
click at [457, 270] on font "限制用户只能使用一个钱包" at bounding box center [526, 279] width 182 height 18
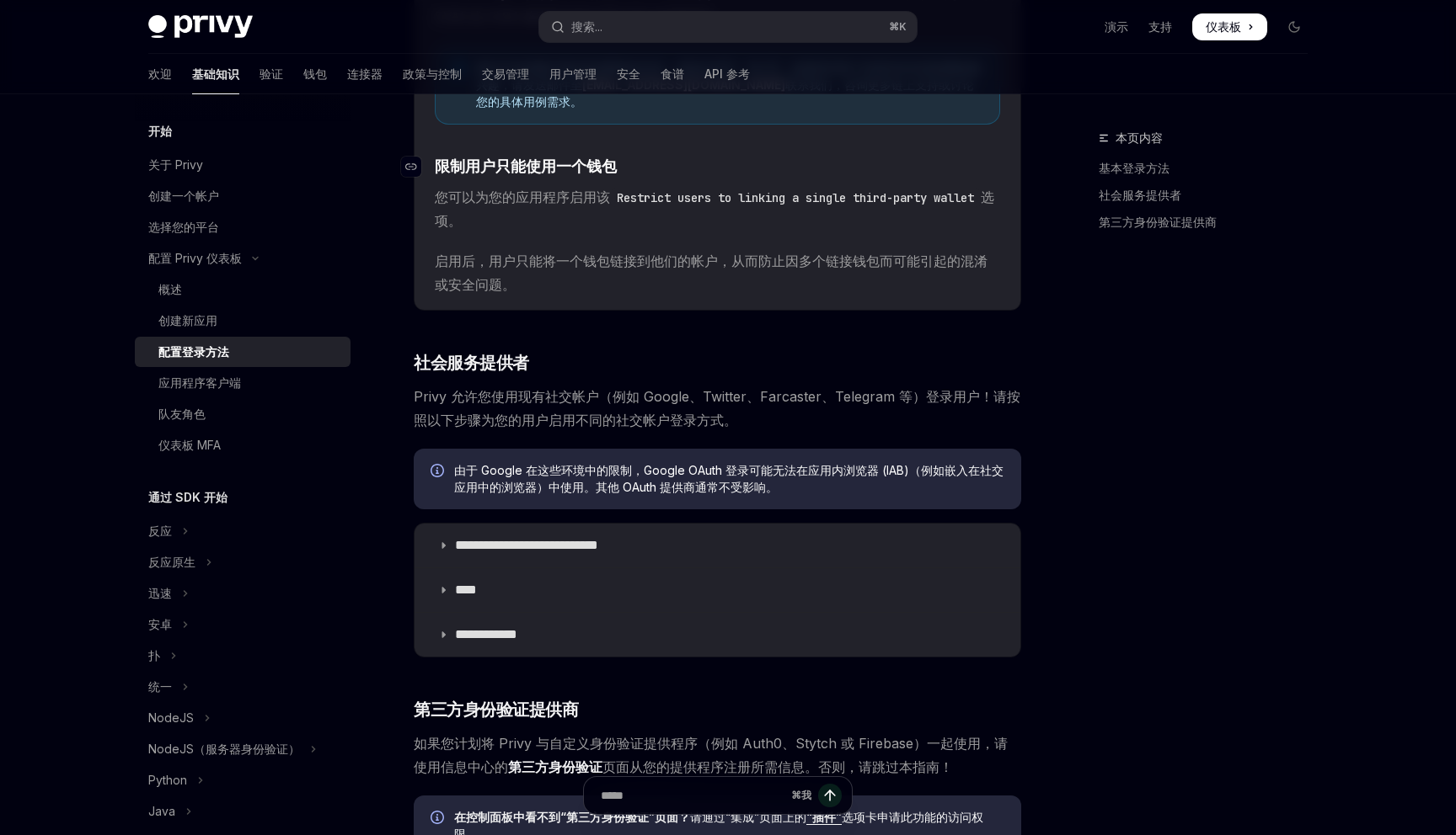
scroll to position [1227, 0]
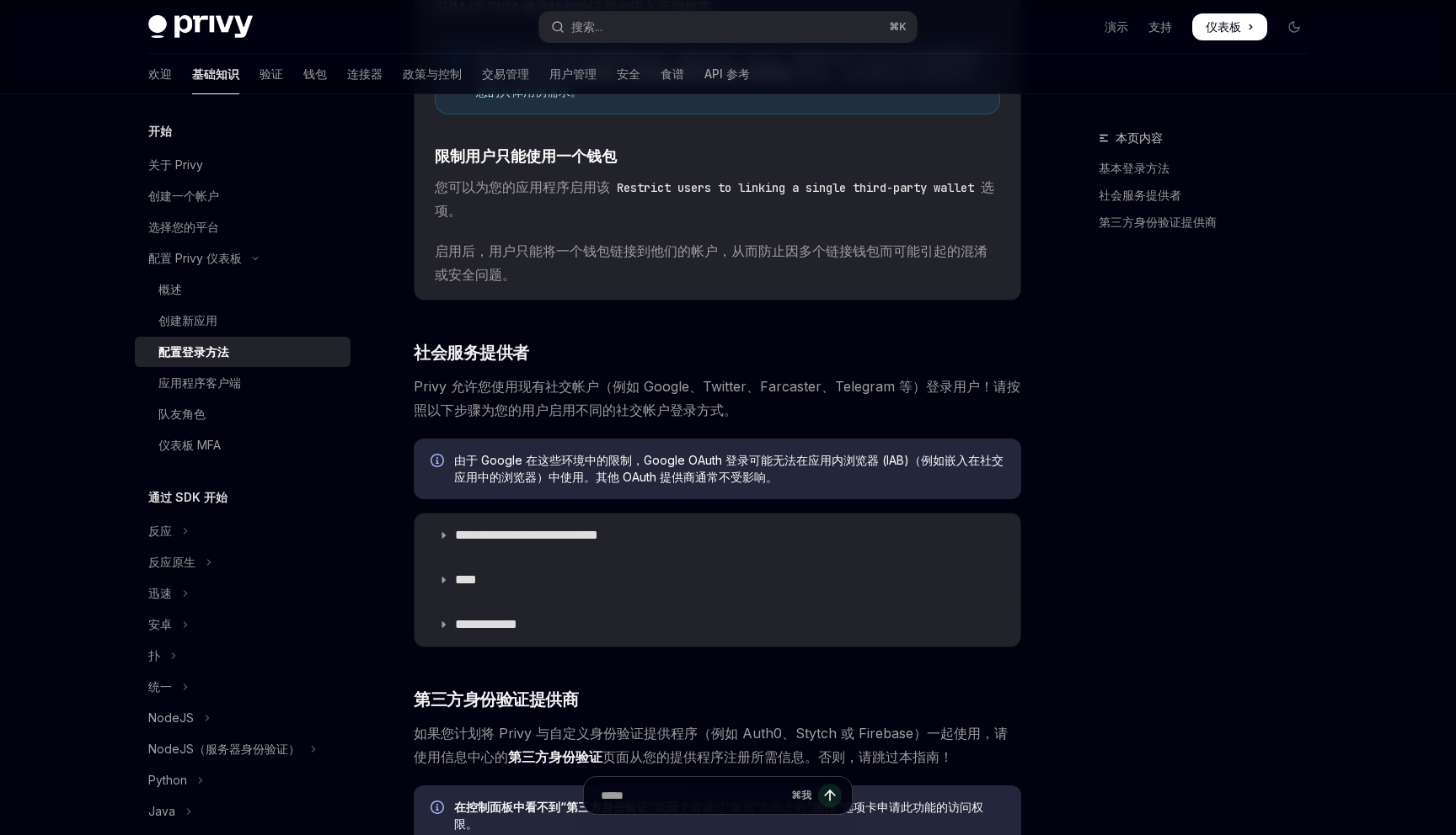
click at [487, 243] on font "启用后，用户只能将一个钱包链接到他们的帐户，从而防止因多个链接钱包而可能引起的混淆或安全问题。" at bounding box center [711, 263] width 553 height 41
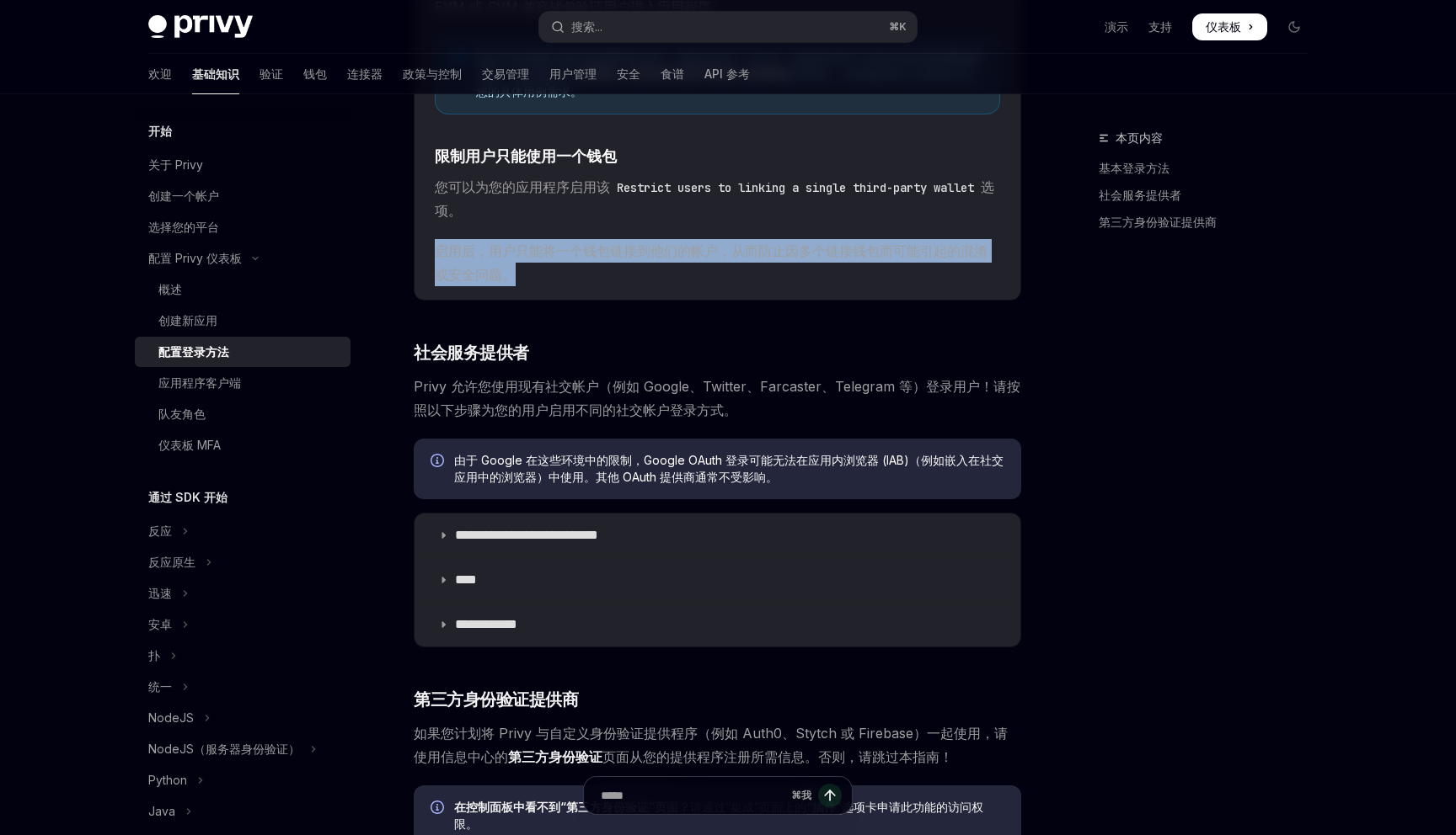
click at [487, 243] on font "启用后，用户只能将一个钱包链接到他们的帐户，从而防止因多个链接钱包而可能引起的混淆或安全问题。" at bounding box center [711, 263] width 553 height 41
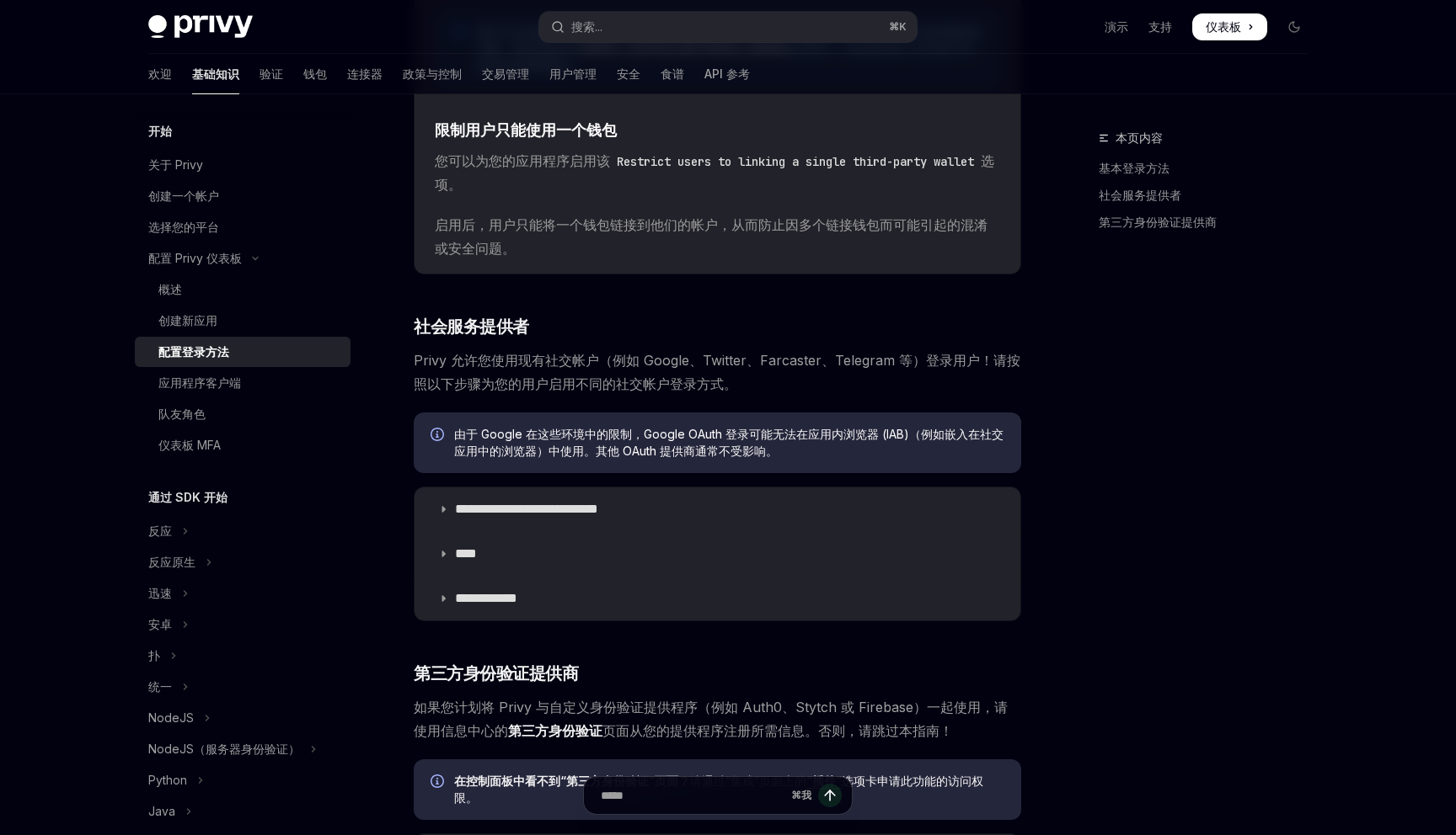
click at [515, 352] on font "Privy 允许您使用现有社交帐户（例如 Google、Twitter、Farcaster、Telegram 等）登录用户！请按照以下步骤为您的用户启用不同的…" at bounding box center [717, 372] width 606 height 41
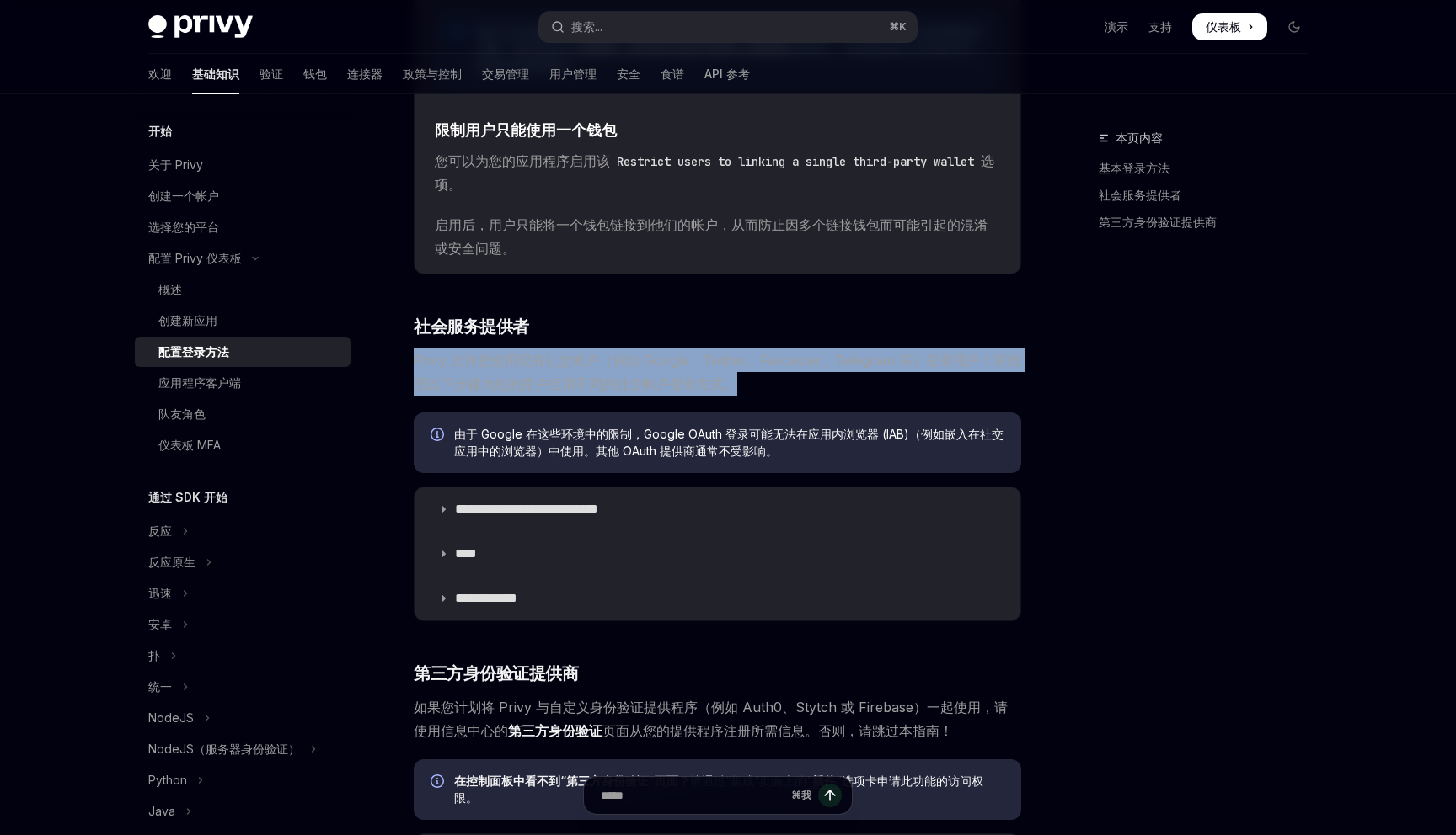
click at [515, 352] on font "Privy 允许您使用现有社交帐户（例如 Google、Twitter、Farcaster、Telegram 等）登录用户！请按照以下步骤为您的用户启用不同的…" at bounding box center [717, 372] width 606 height 41
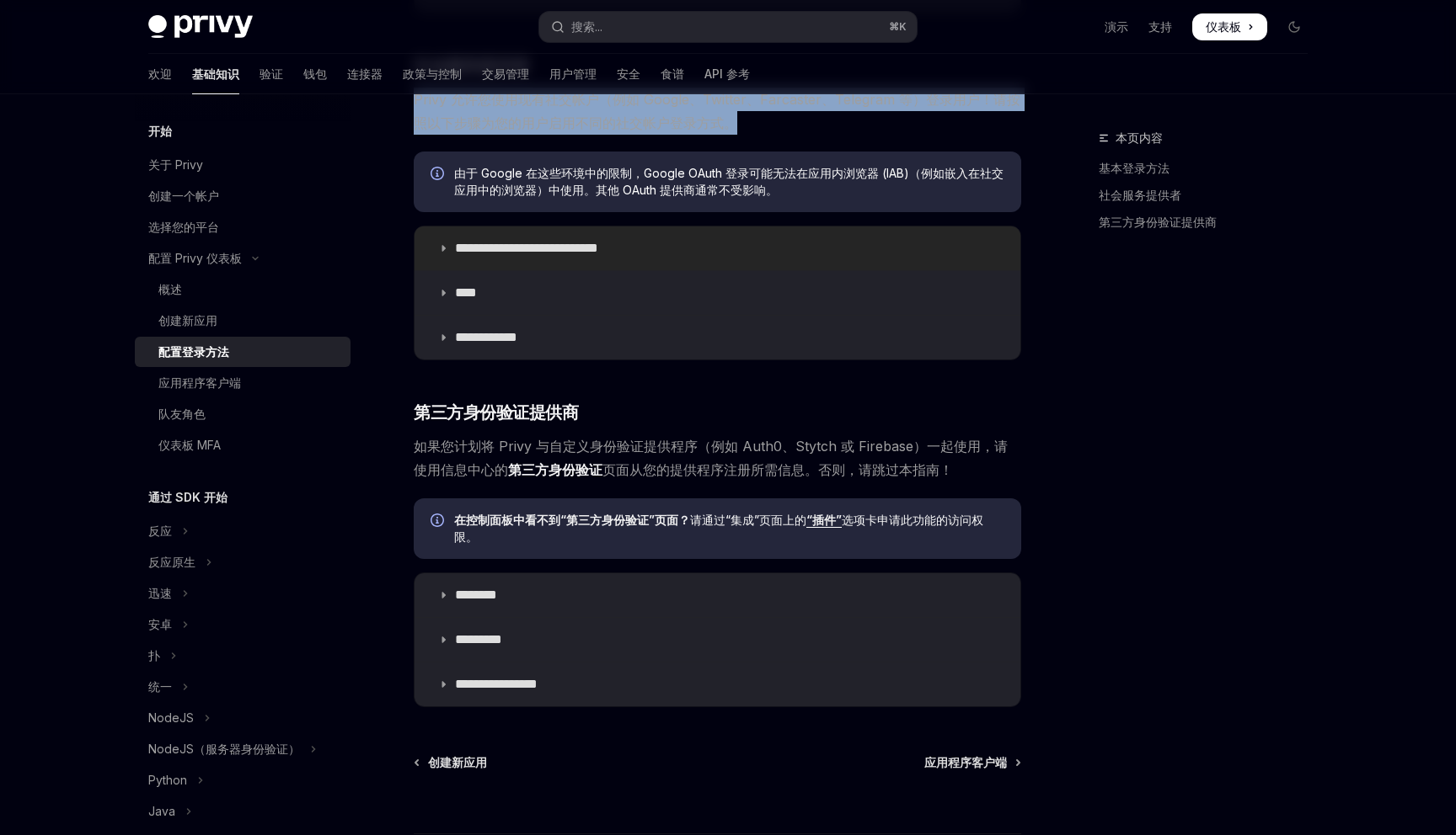
scroll to position [1516, 0]
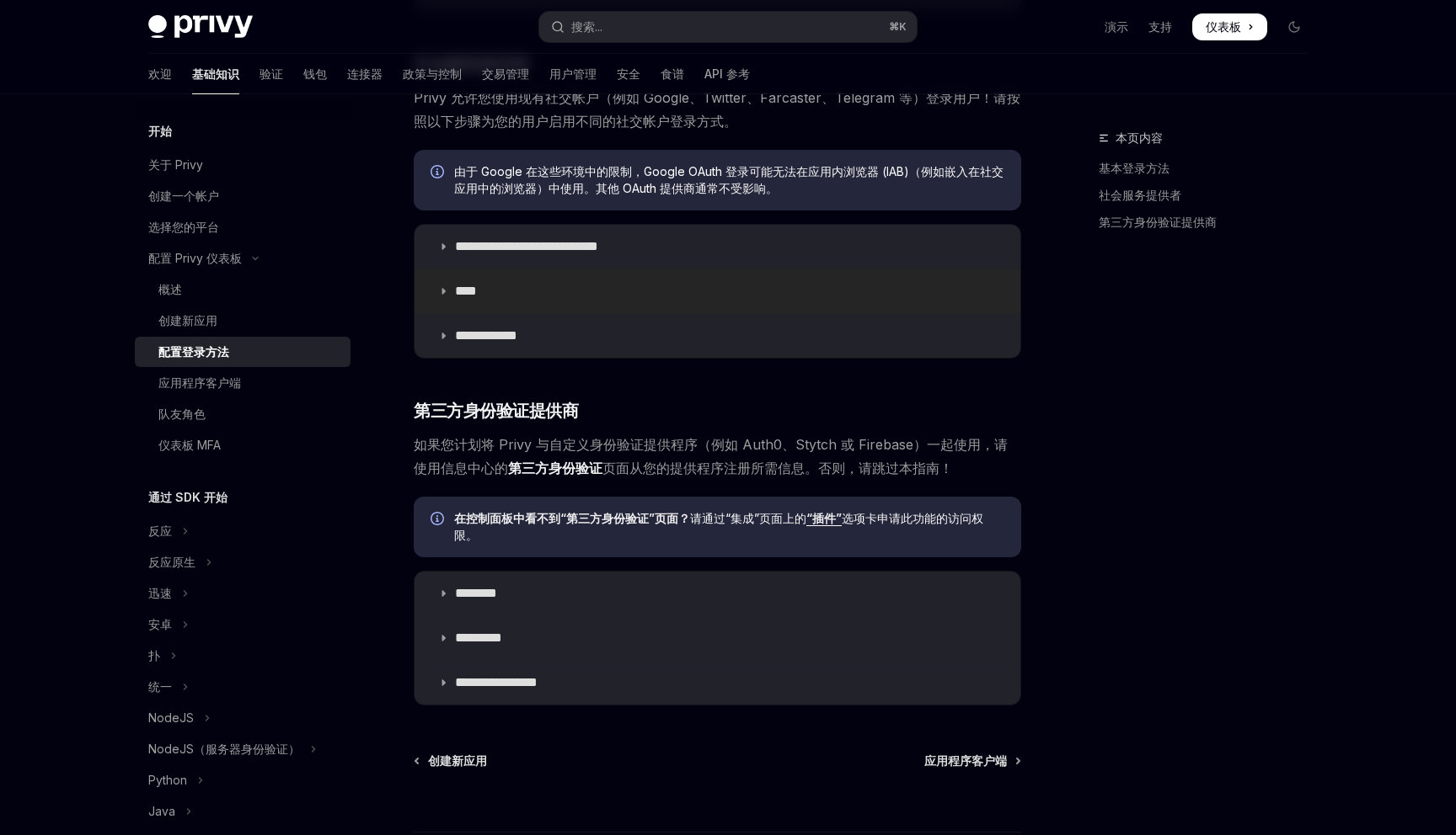
click at [439, 286] on icon at bounding box center [443, 291] width 10 height 10
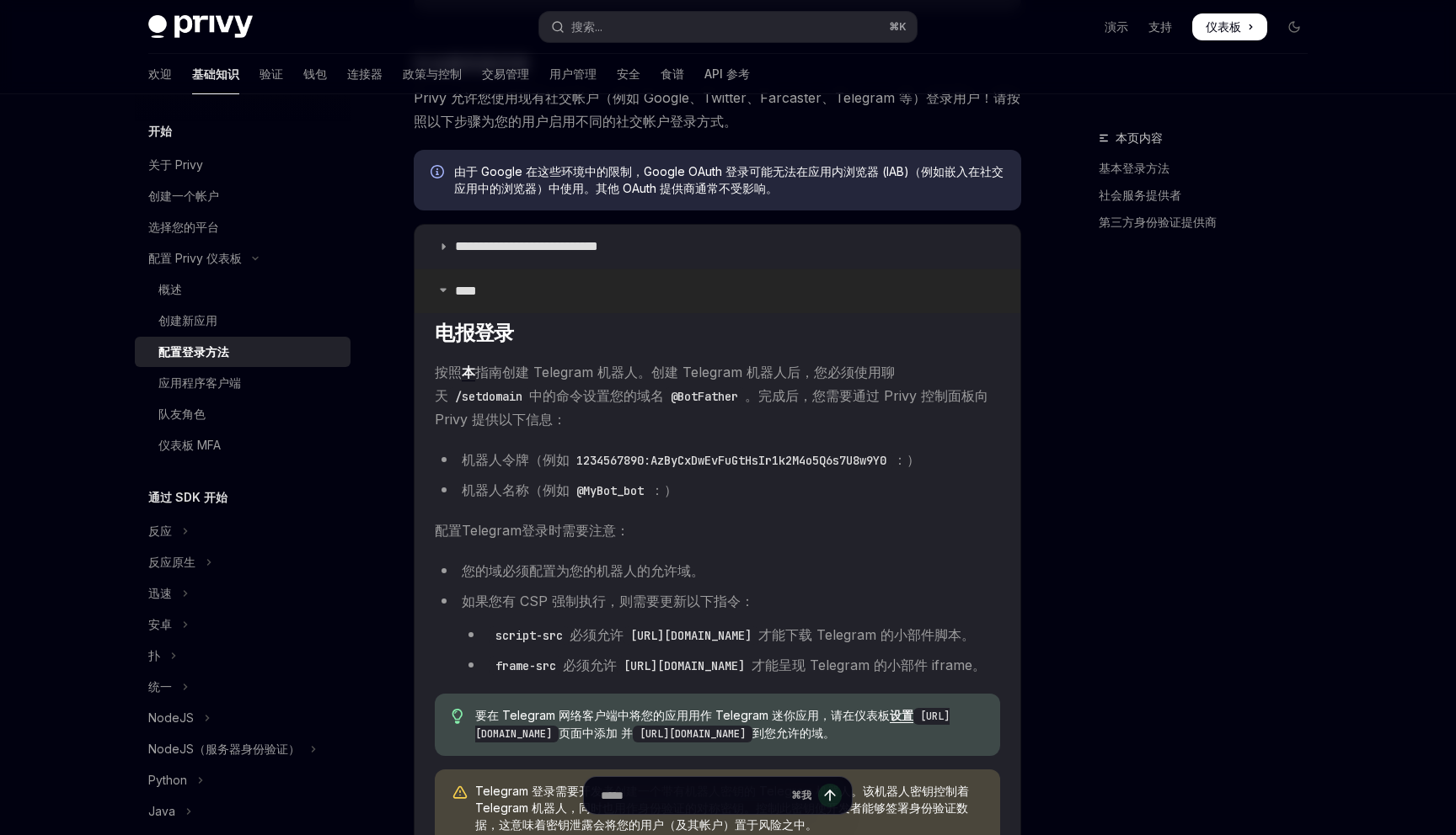
click at [439, 284] on icon at bounding box center [443, 289] width 10 height 10
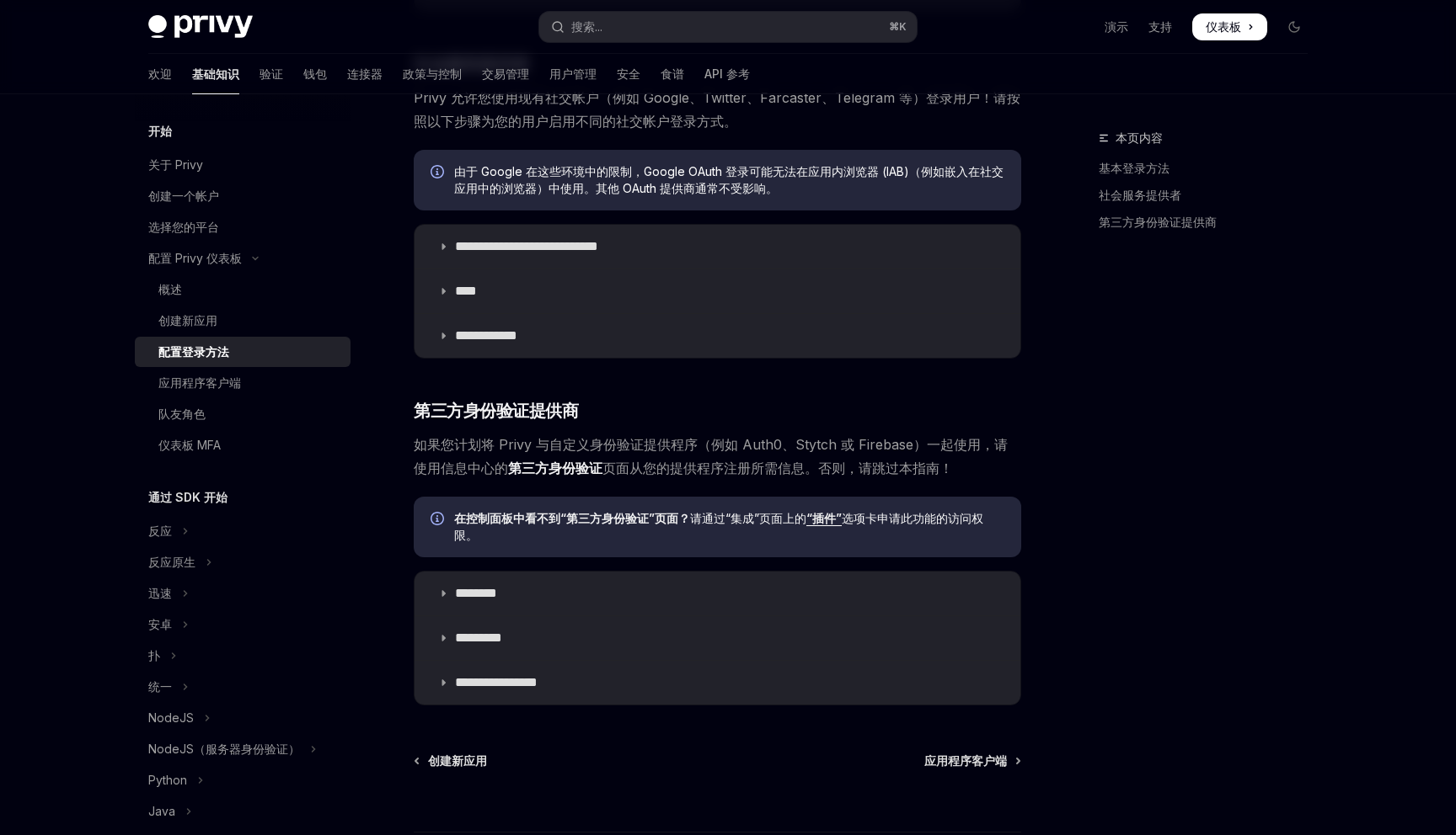
scroll to position [1641, 0]
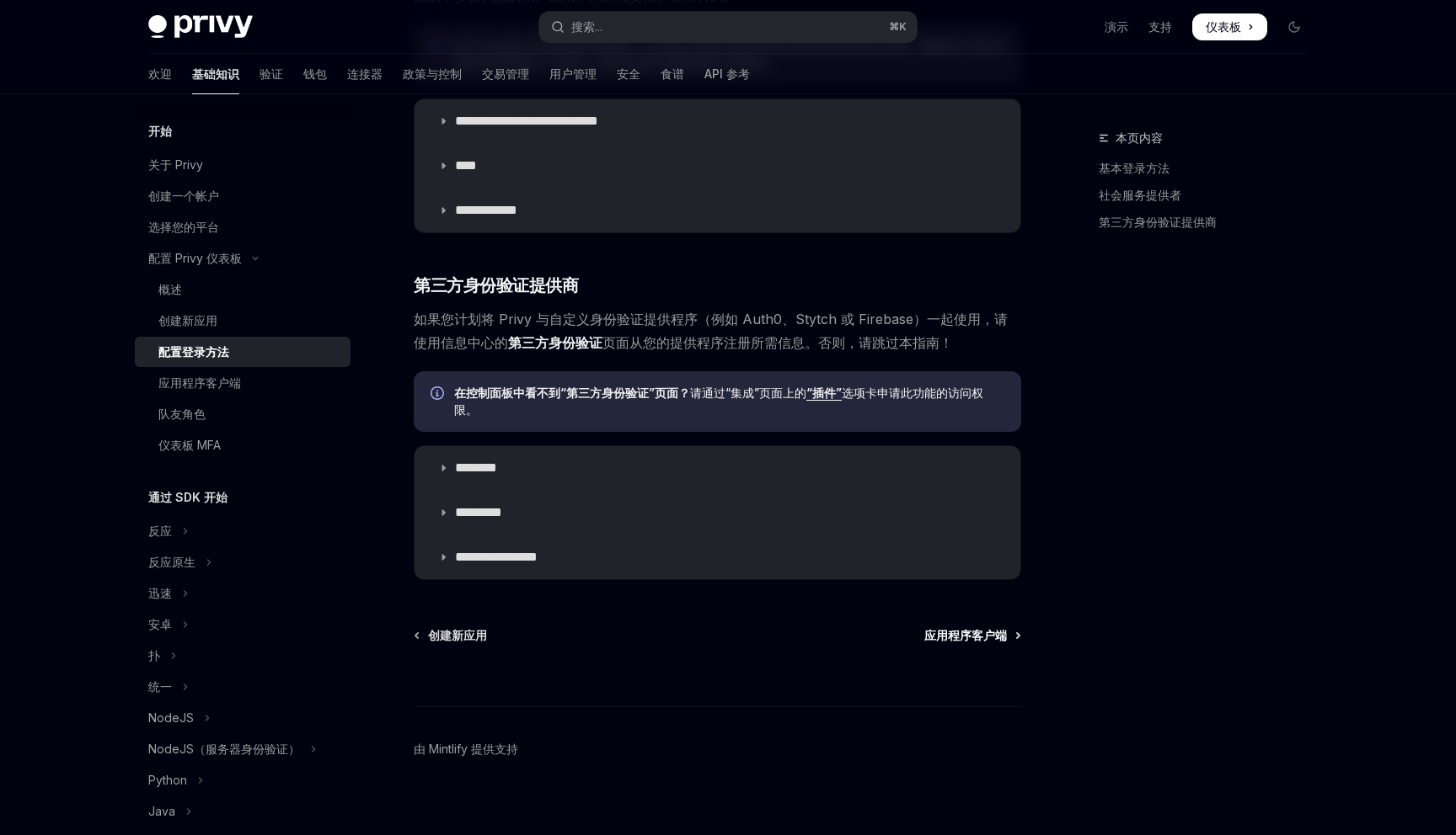
click at [945, 629] on font "应用程序客户端" at bounding box center [965, 636] width 82 height 14
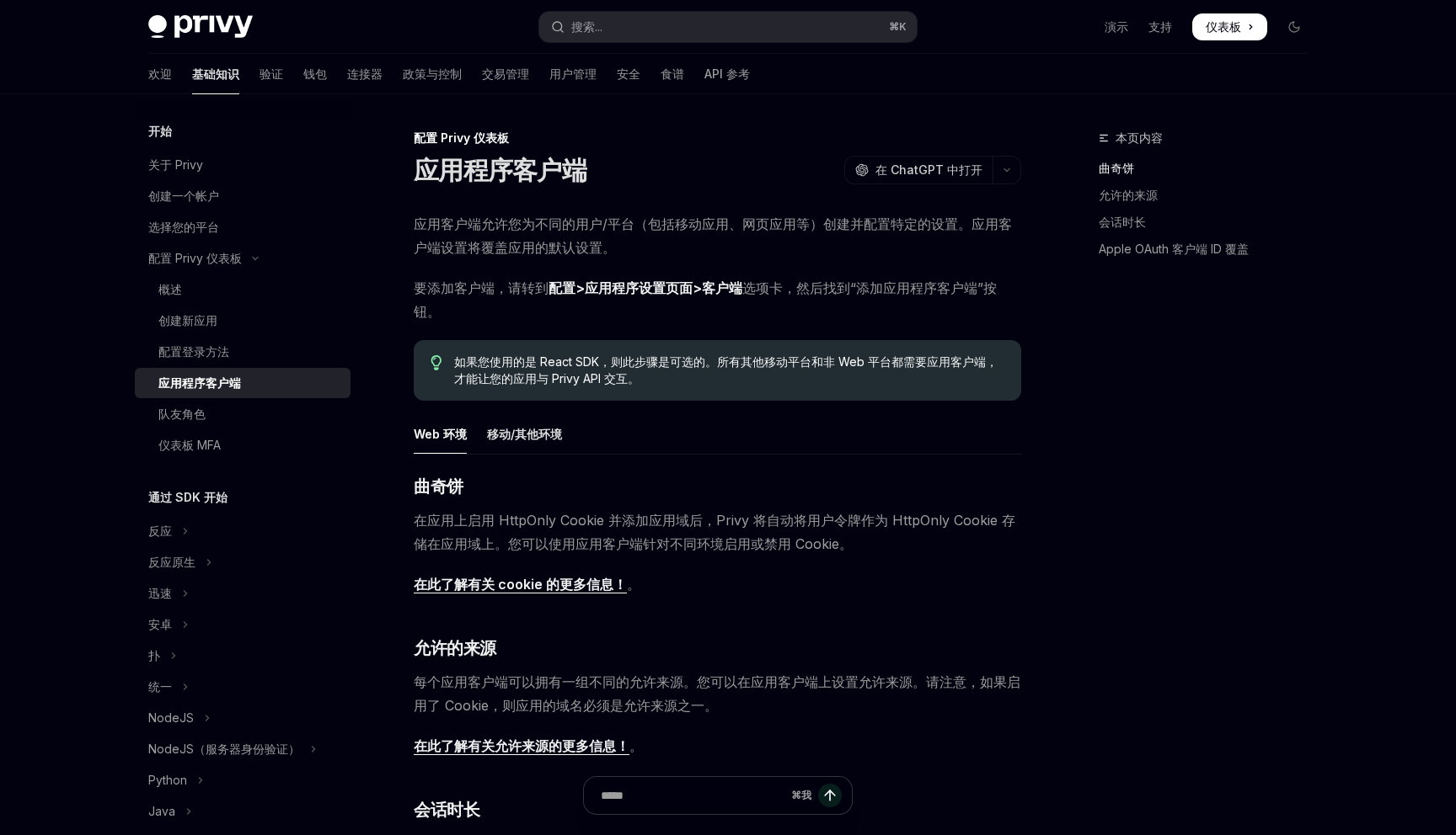
click at [534, 228] on font "应用客户端允许您为不同的用户/平台（包括移动应用、网页应用等）创建并配置特定的设置。应用客户端设置将覆盖应用的默认设置。" at bounding box center [713, 235] width 598 height 41
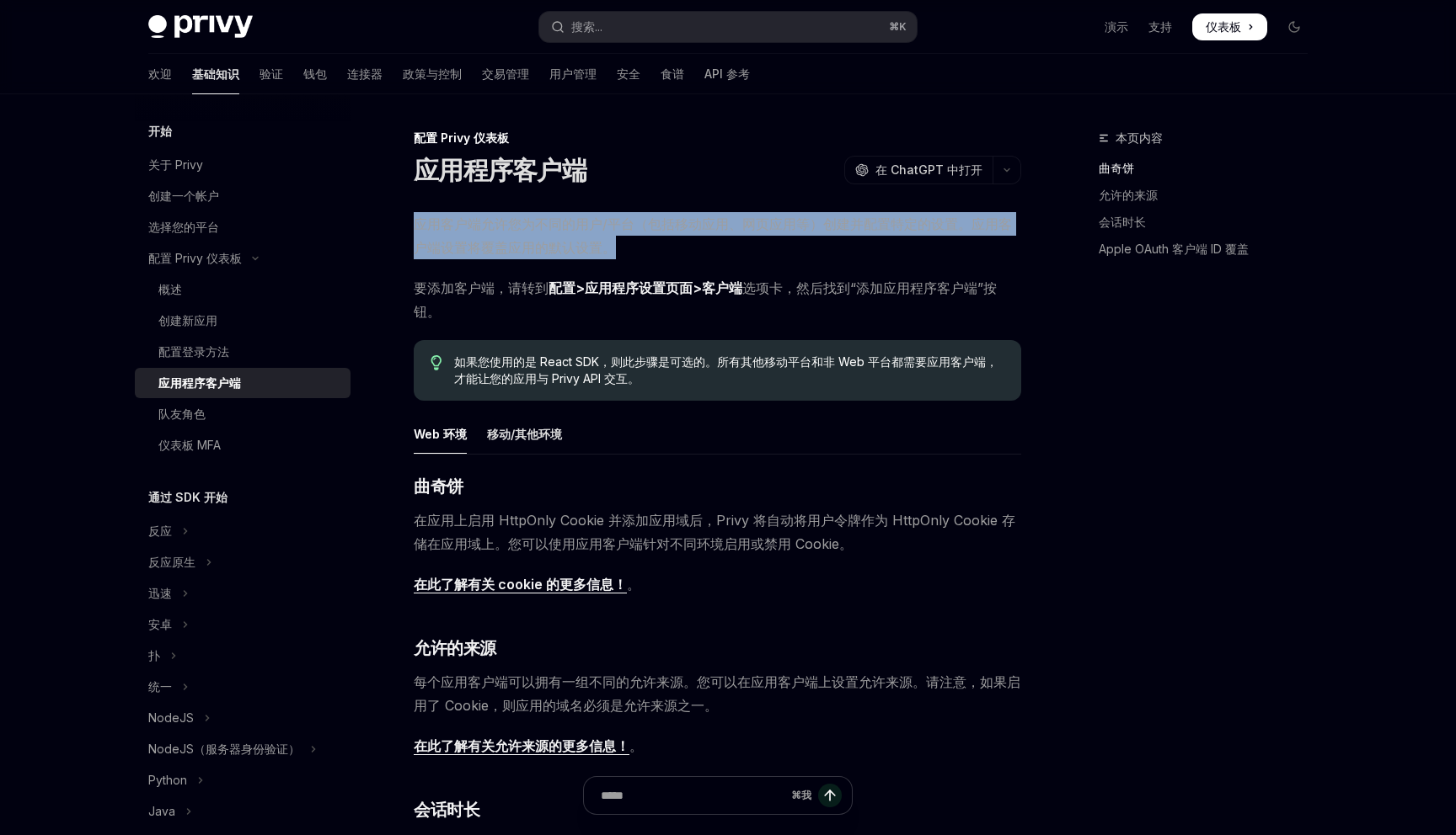
click at [534, 228] on font "应用客户端允许您为不同的用户/平台（包括移动应用、网页应用等）创建并配置特定的设置。应用客户端设置将覆盖应用的默认设置。" at bounding box center [713, 235] width 598 height 41
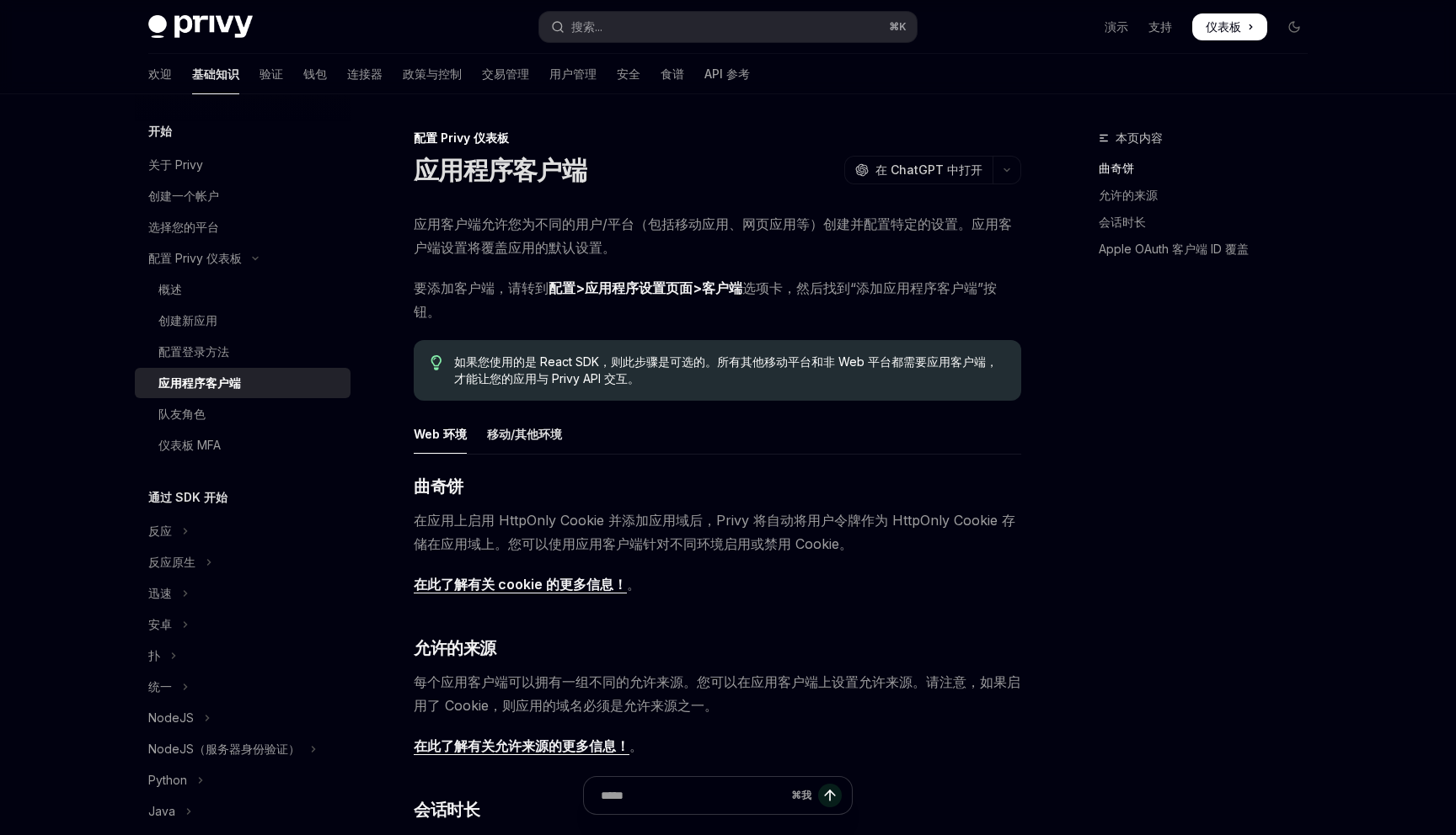
click at [513, 226] on font "应用客户端允许您为不同的用户/平台（包括移动应用、网页应用等）创建并配置特定的设置。应用客户端设置将覆盖应用的默认设置。" at bounding box center [713, 235] width 598 height 41
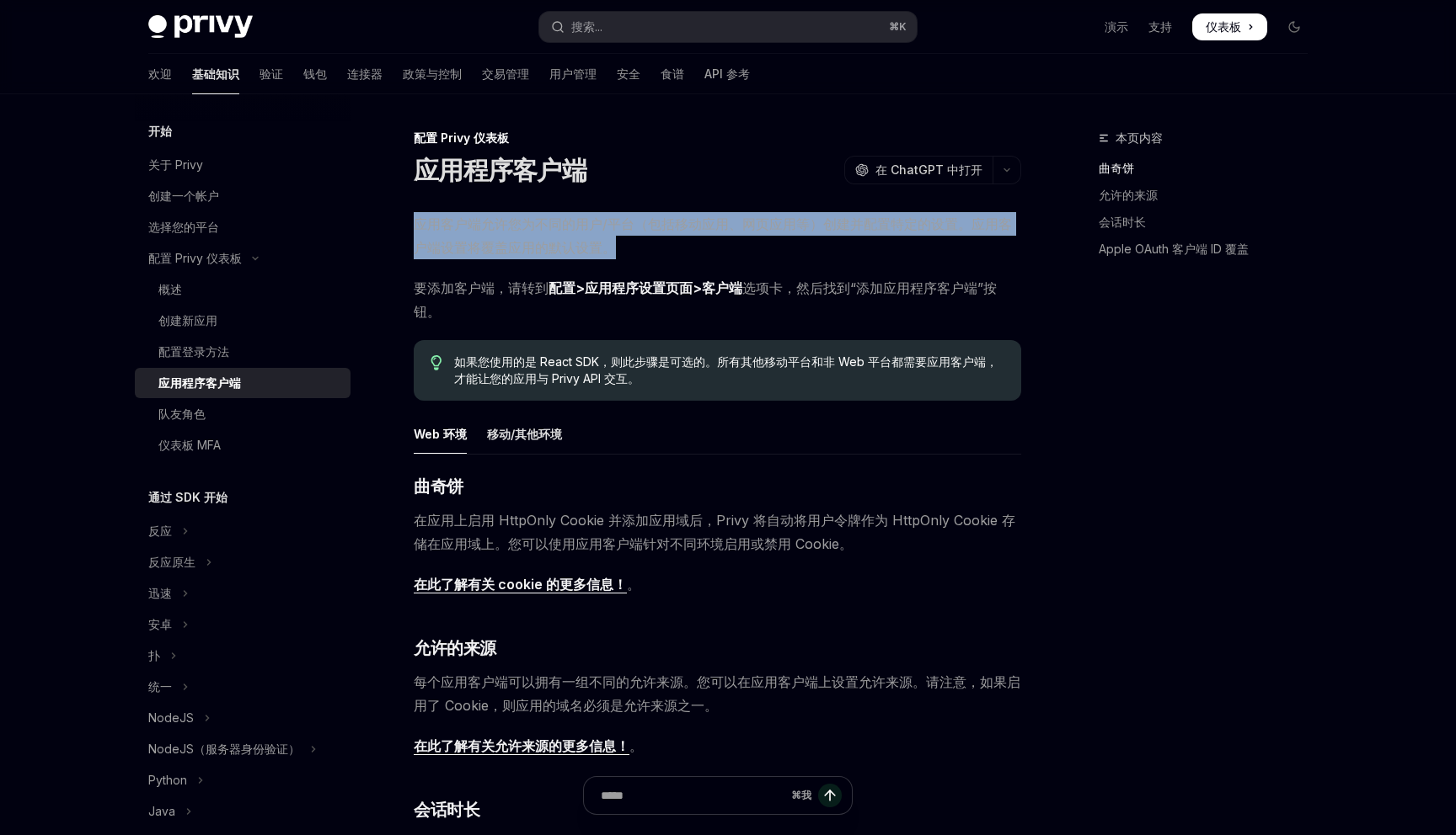
click at [513, 226] on font "应用客户端允许您为不同的用户/平台（包括移动应用、网页应用等）创建并配置特定的设置。应用客户端设置将覆盖应用的默认设置。" at bounding box center [713, 235] width 598 height 41
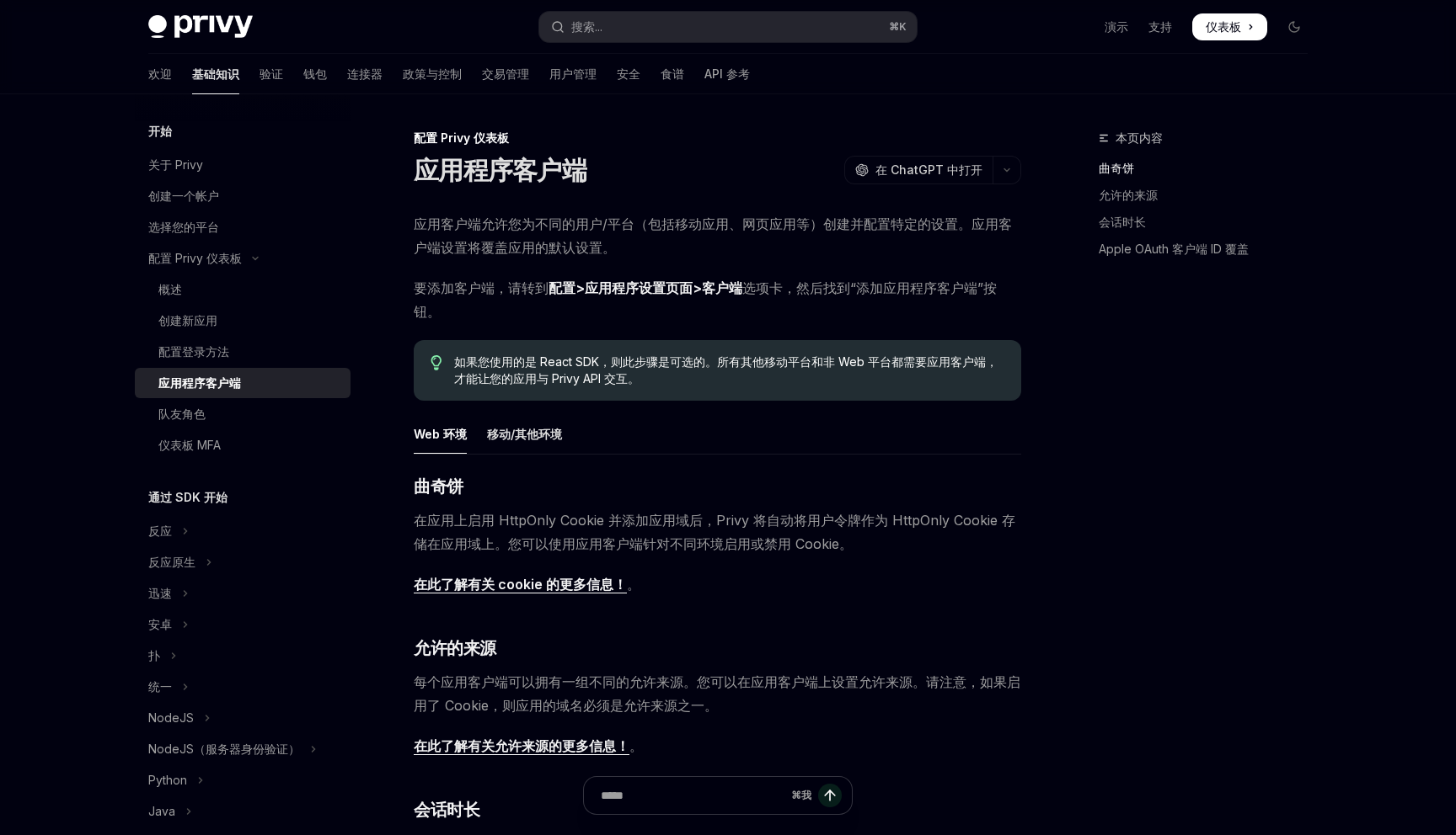
click at [493, 282] on font "要添加客户端，请转到" at bounding box center [481, 288] width 135 height 17
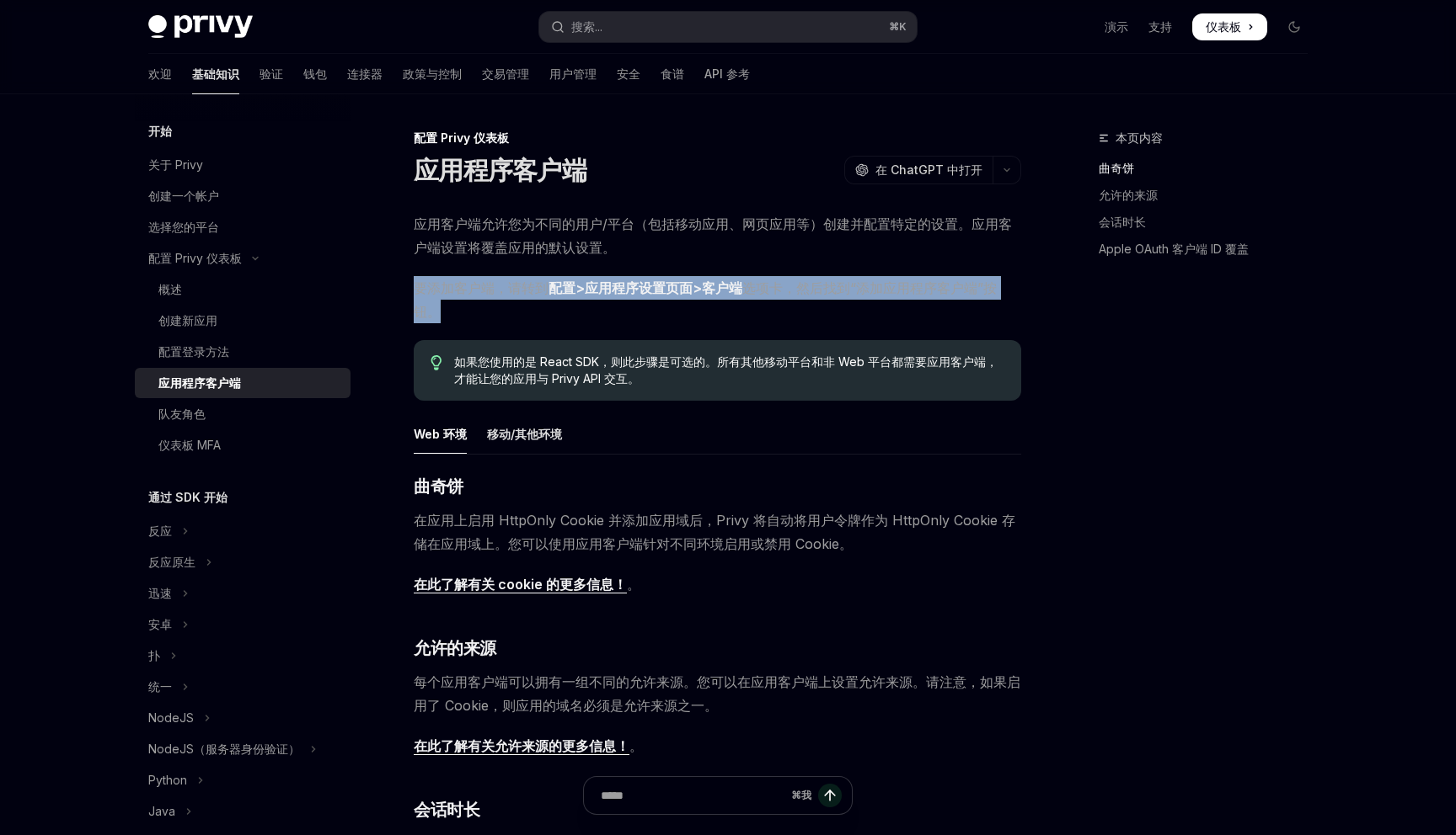
click at [493, 282] on font "要添加客户端，请转到" at bounding box center [481, 288] width 135 height 17
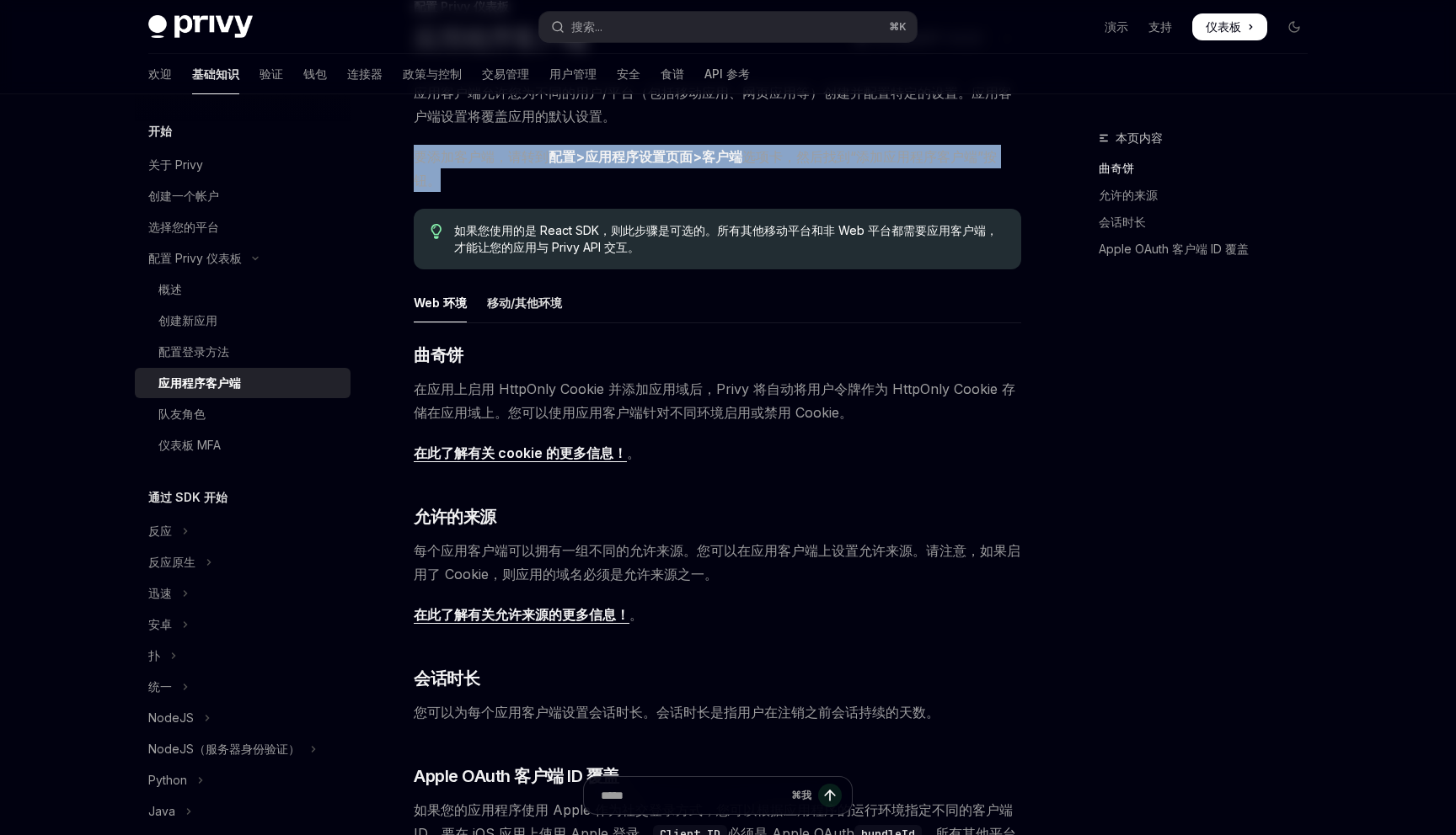
scroll to position [132, 0]
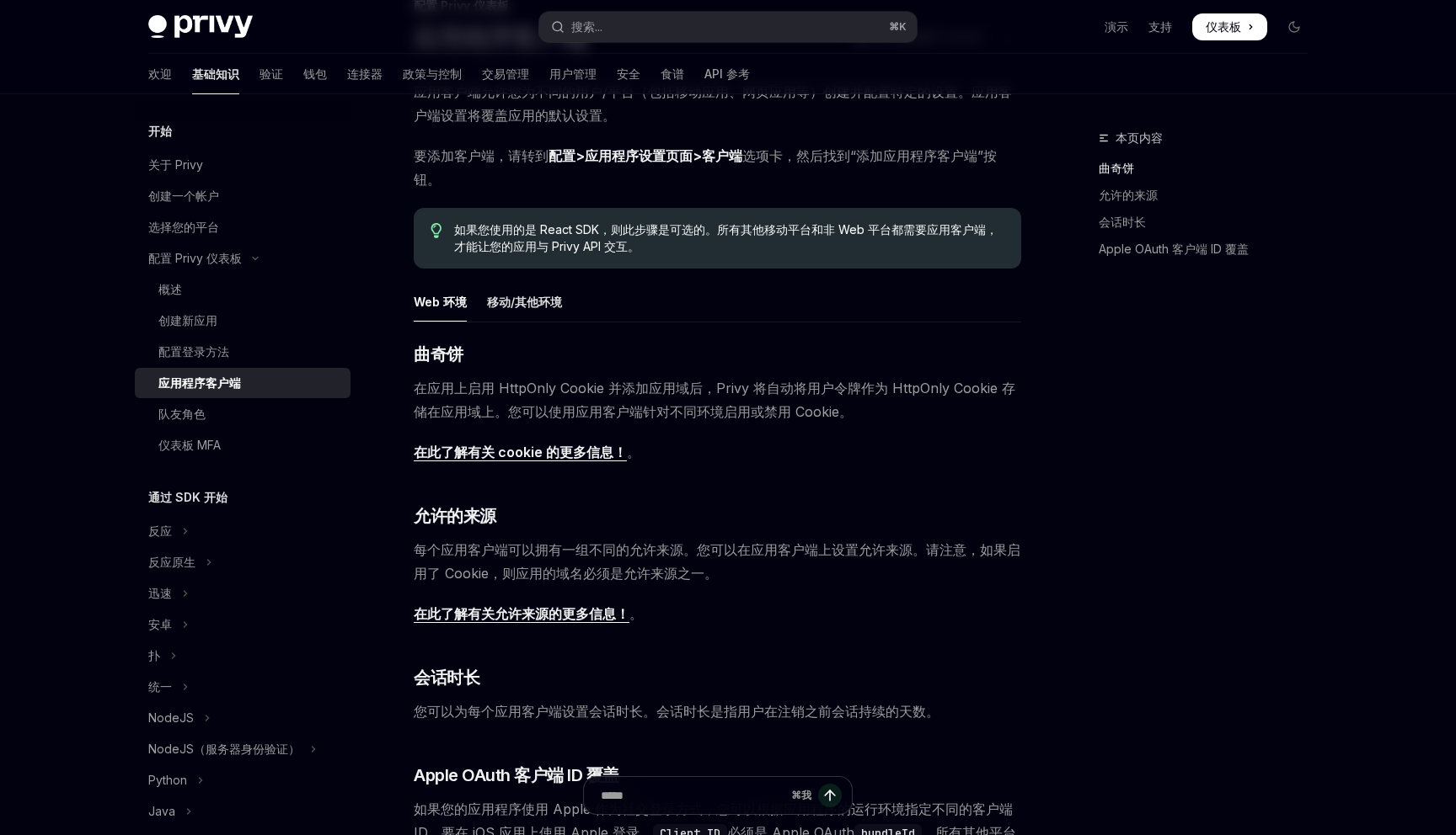
click at [517, 386] on font "在应用上启用 HttpOnly Cookie 并添加应用域后，Privy 将自动将用户令牌作为 HttpOnly Cookie 存储在应用域上。您可以使用应用…" at bounding box center [715, 399] width 602 height 41
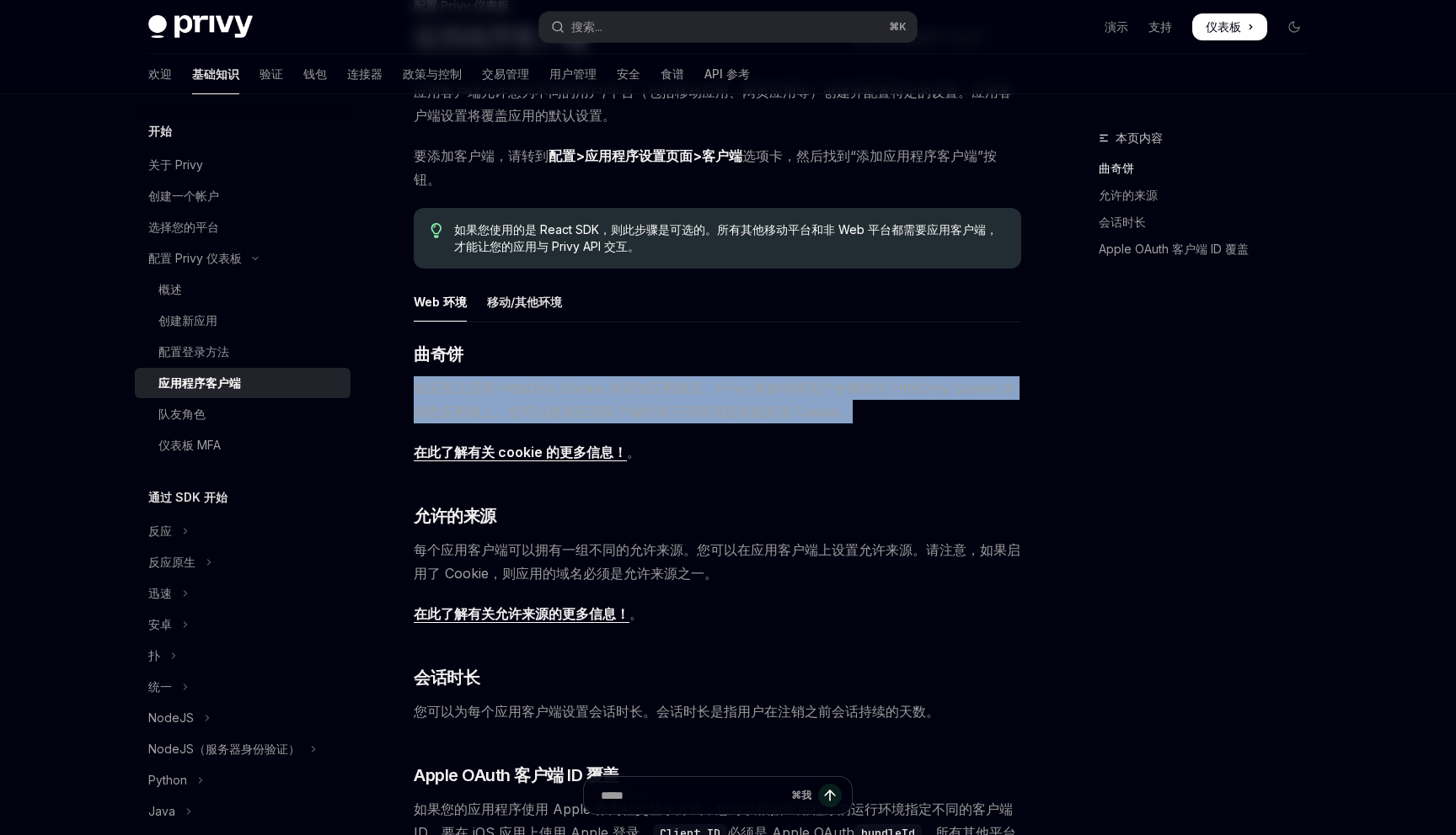
click at [517, 386] on font "在应用上启用 HttpOnly Cookie 并添加应用域后，Privy 将自动将用户令牌作为 HttpOnly Cookie 存储在应用域上。您可以使用应用…" at bounding box center [715, 399] width 602 height 41
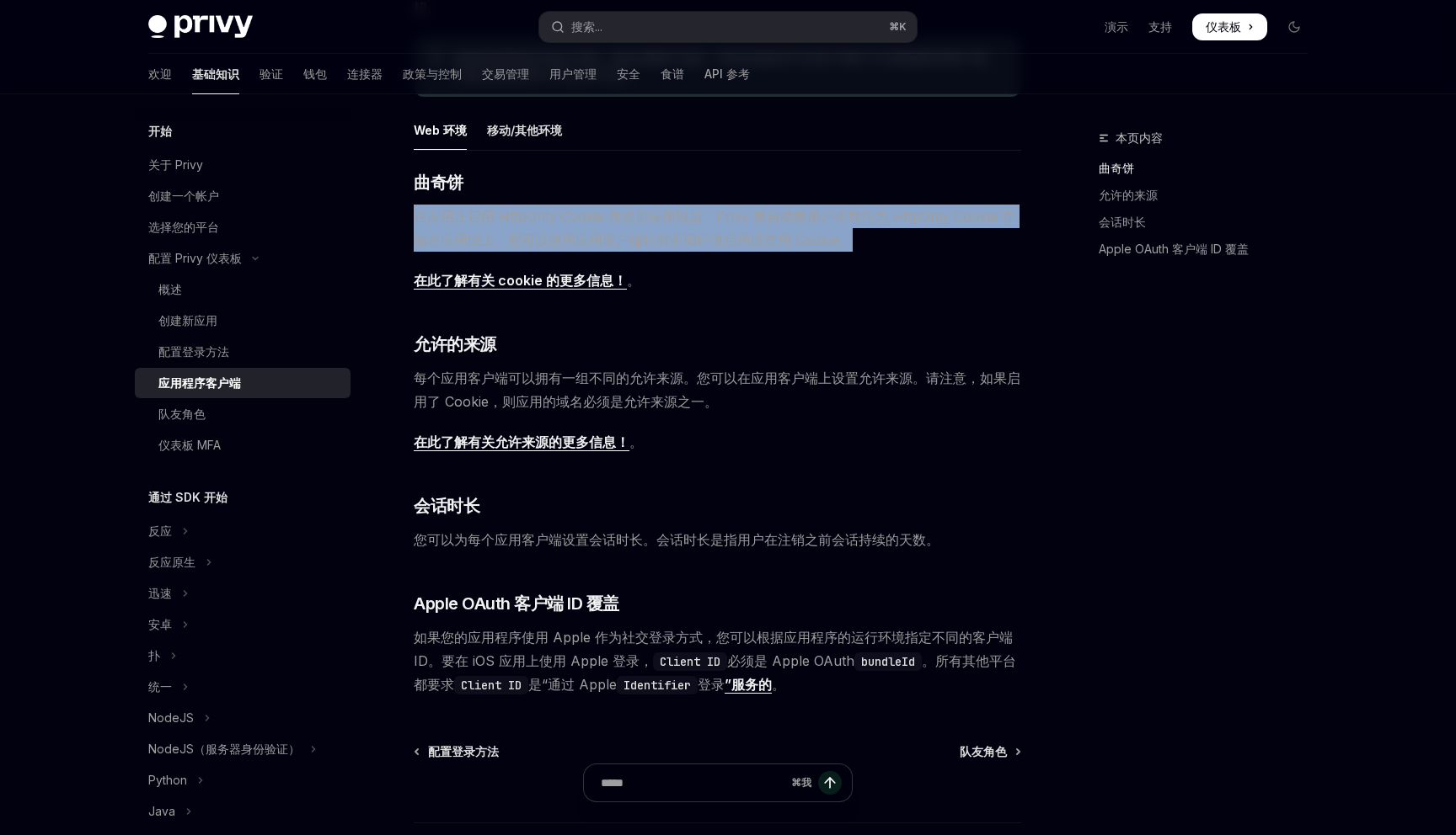
scroll to position [308, 0]
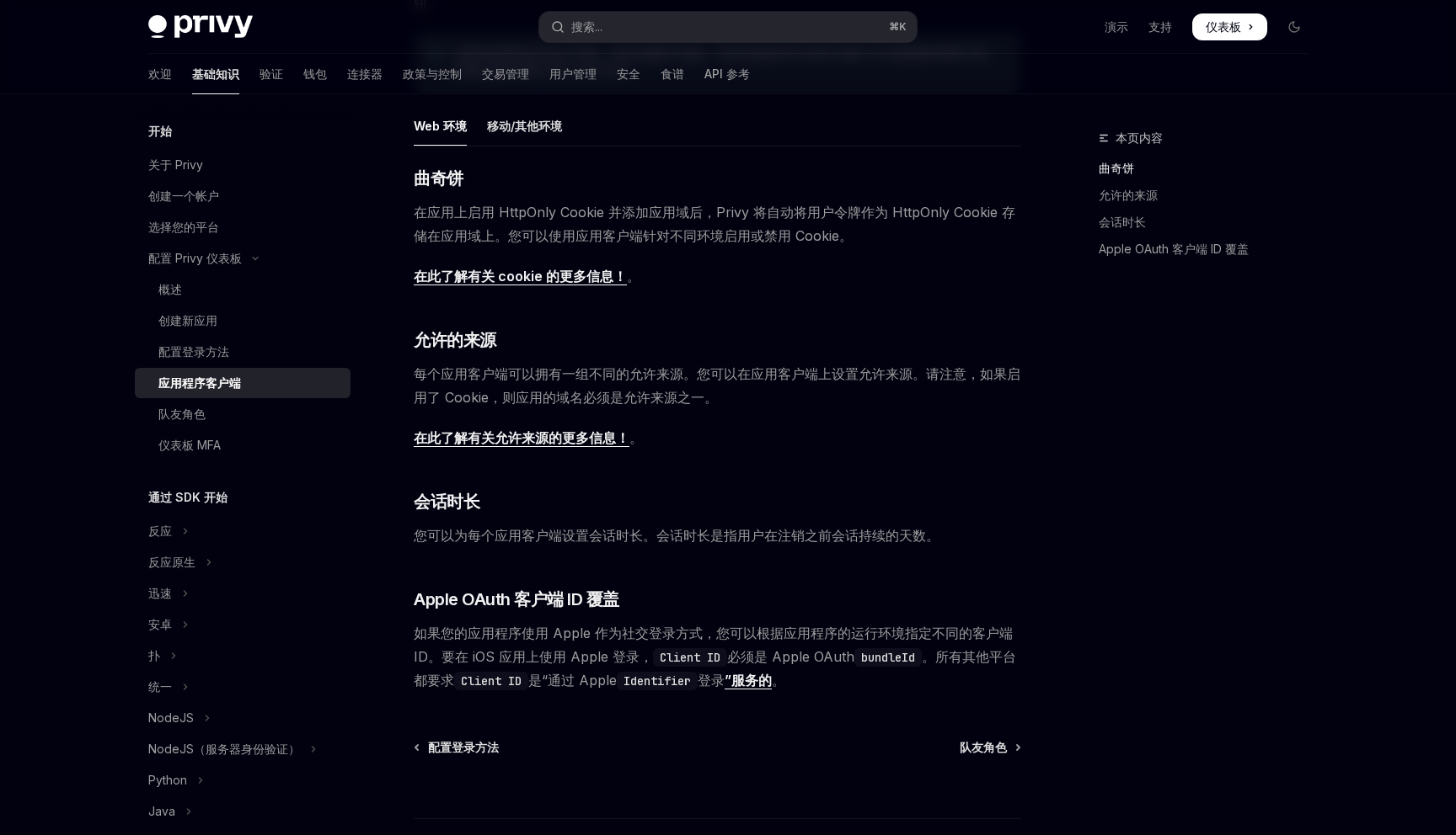
click at [551, 372] on font "每个应用客户端可以拥有一组不同的允许来源。您可以在应用客户端上设置允许来源。请注意，如果启用了 Cookie，则应用的域名必须是允许来源之一。" at bounding box center [717, 386] width 606 height 41
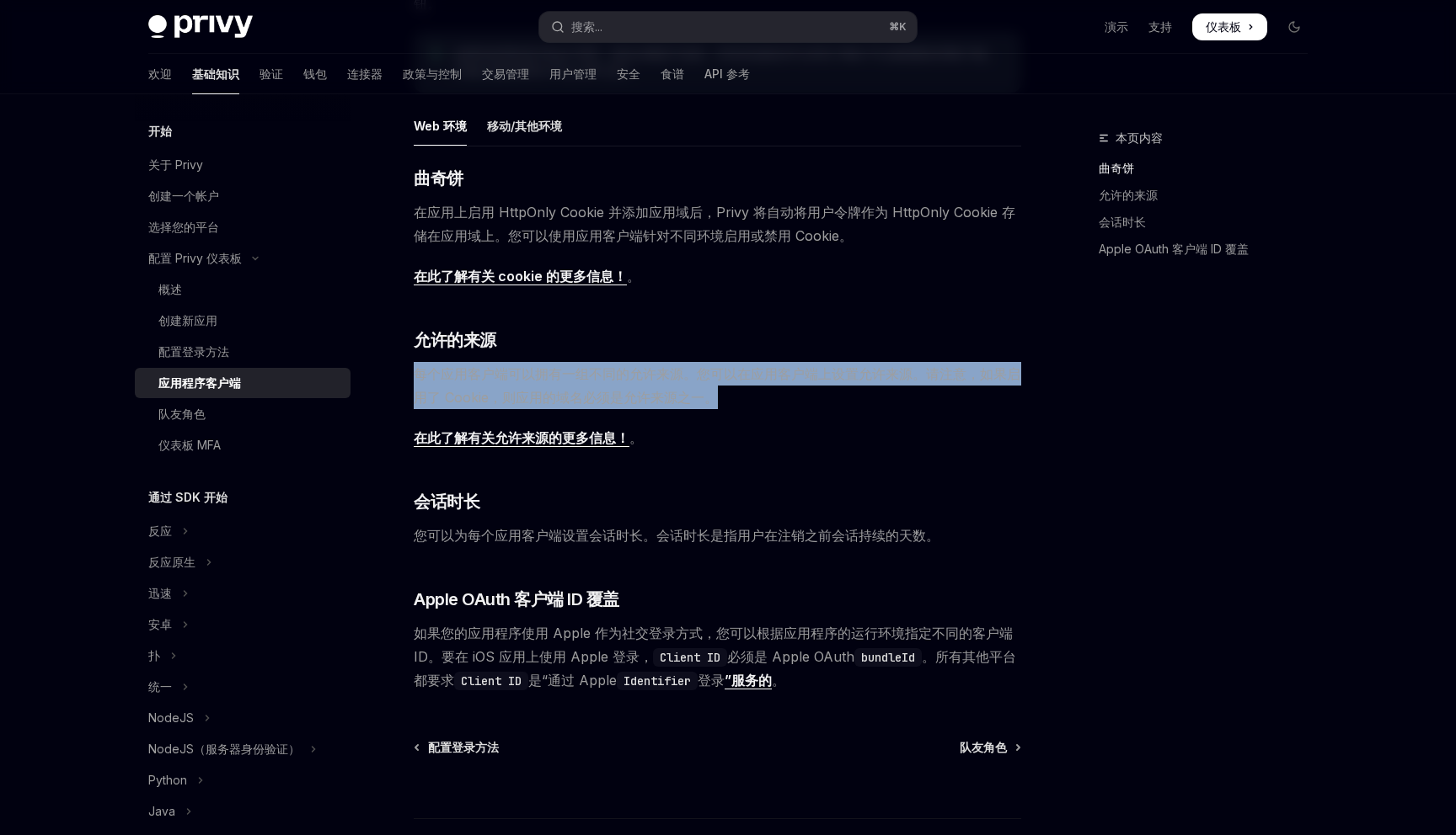
click at [551, 372] on font "每个应用客户端可以拥有一组不同的允许来源。您可以在应用客户端上设置允许来源。请注意，如果启用了 Cookie，则应用的域名必须是允许来源之一。" at bounding box center [717, 386] width 606 height 41
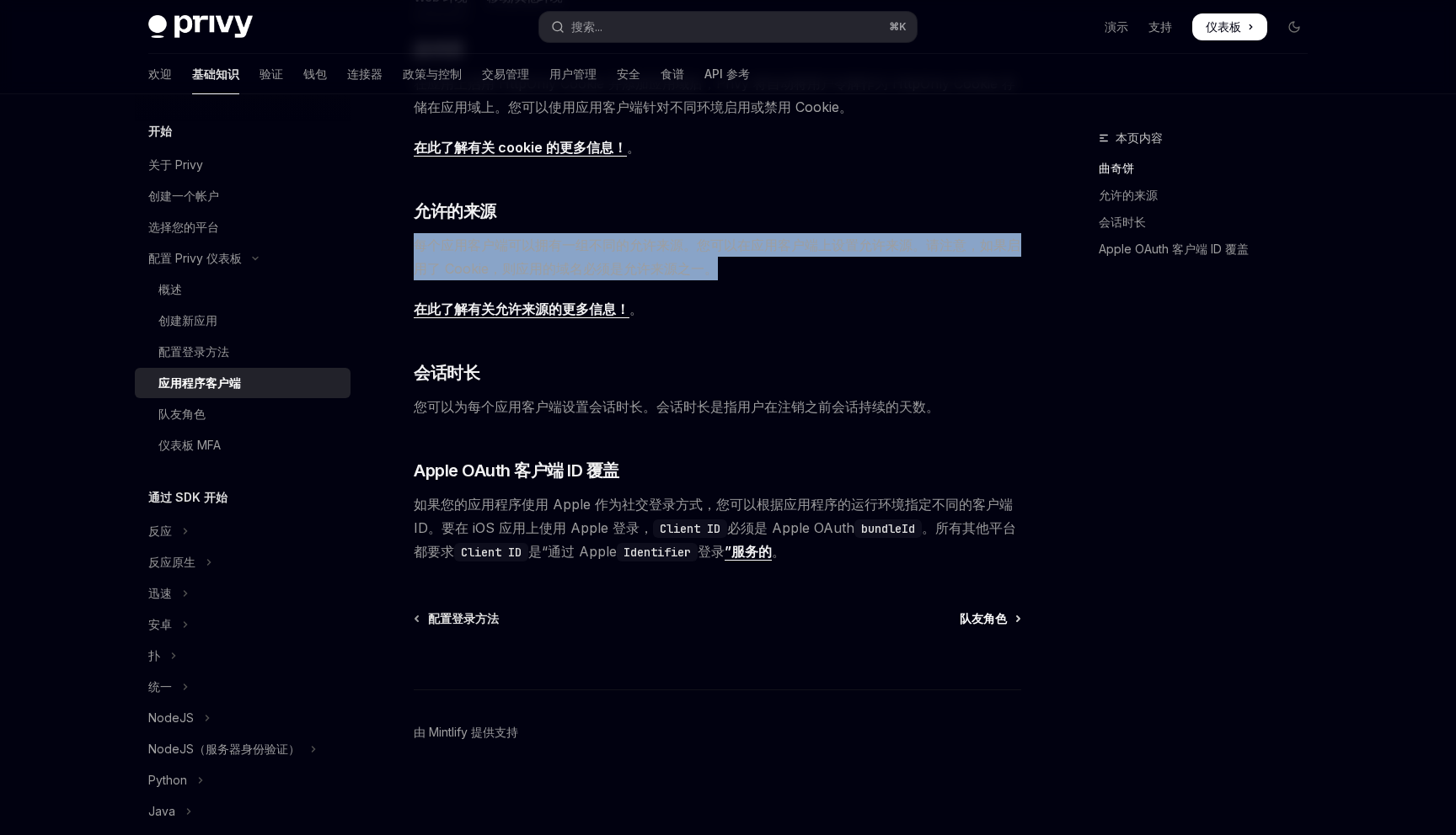
click at [979, 618] on font "队友角色" at bounding box center [983, 619] width 47 height 14
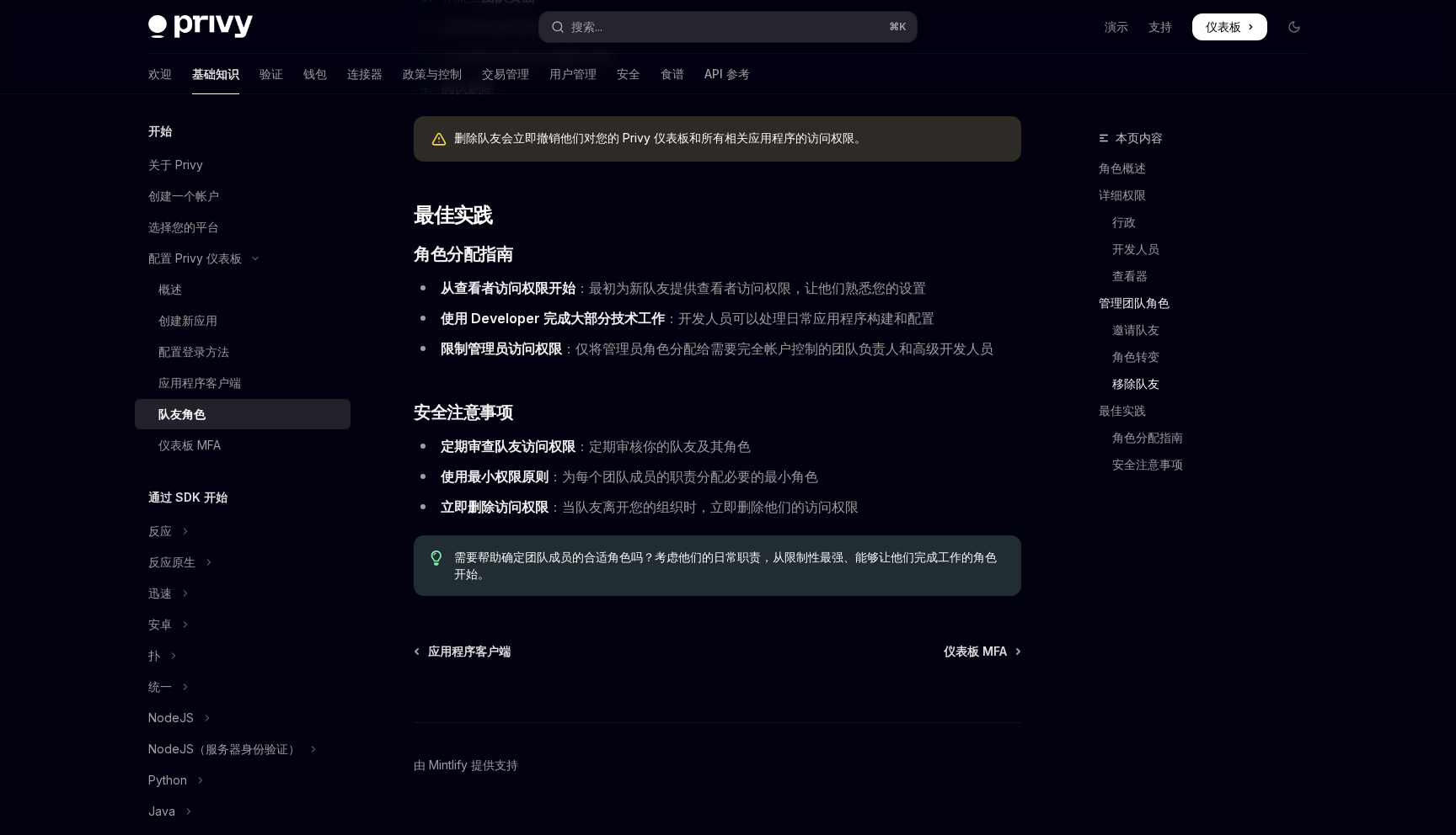
scroll to position [2663, 0]
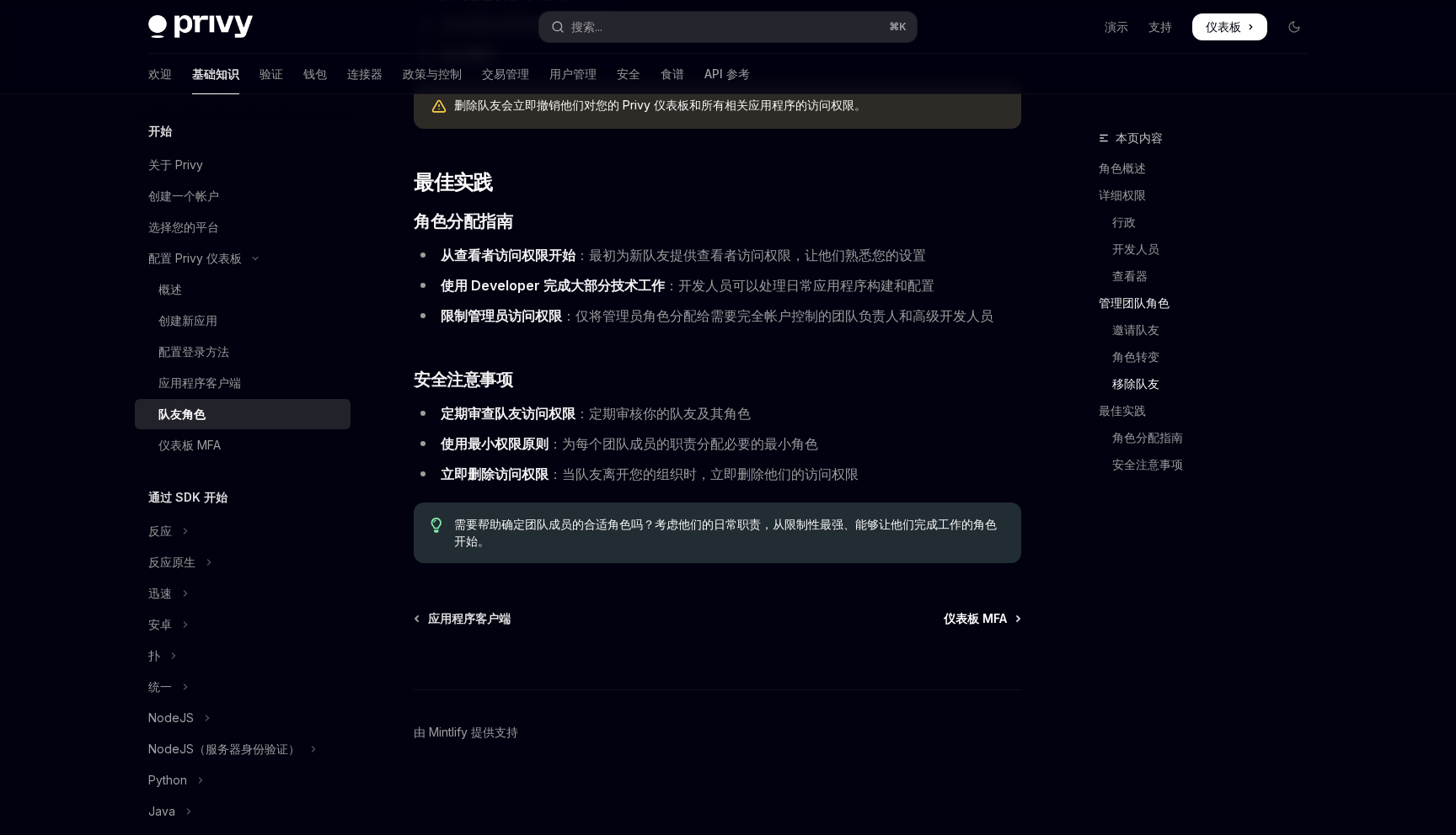
click at [974, 614] on font "仪表板 MFA" at bounding box center [975, 619] width 63 height 14
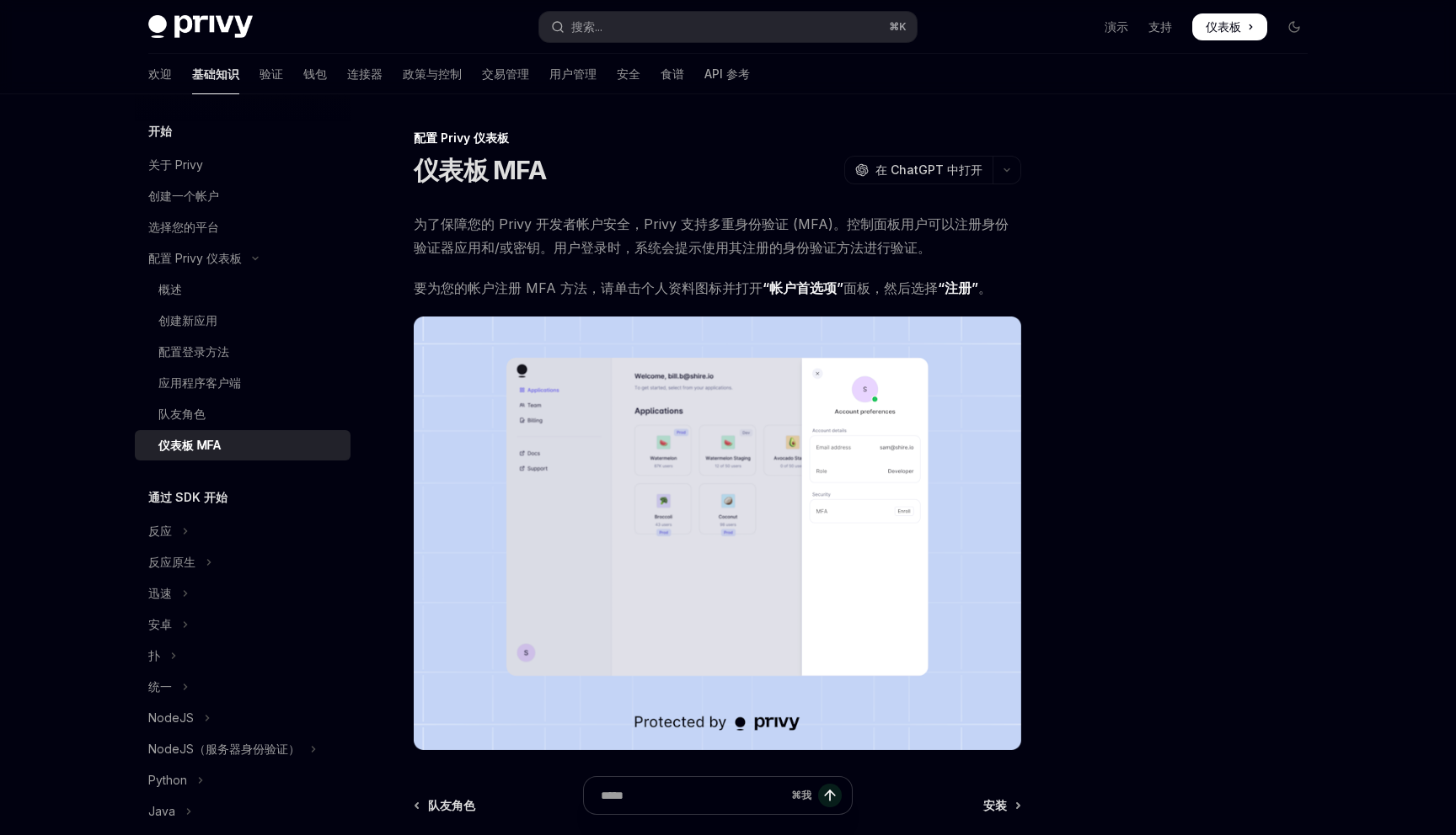
scroll to position [187, 0]
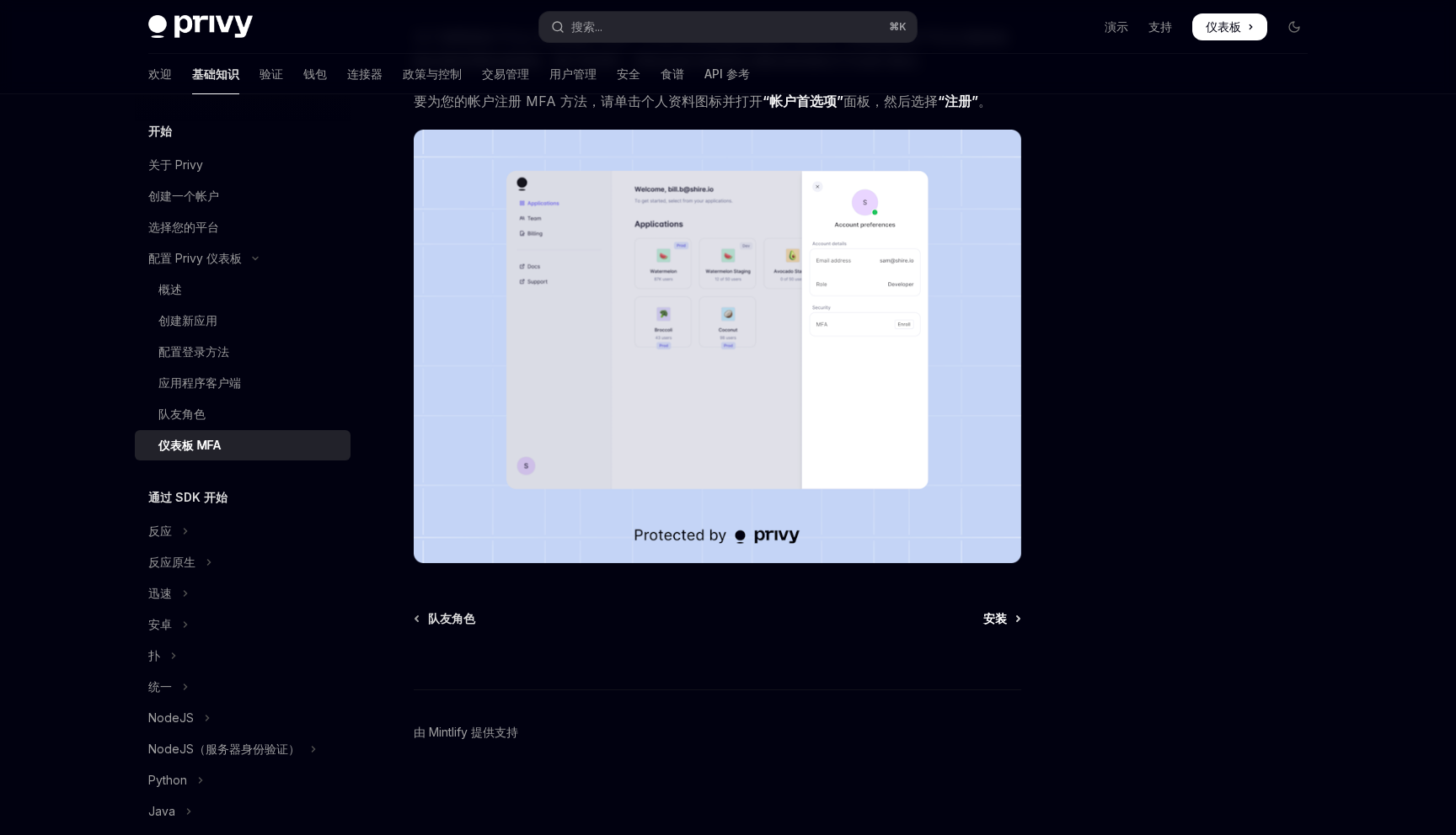
click at [996, 621] on font "安装" at bounding box center [995, 619] width 24 height 14
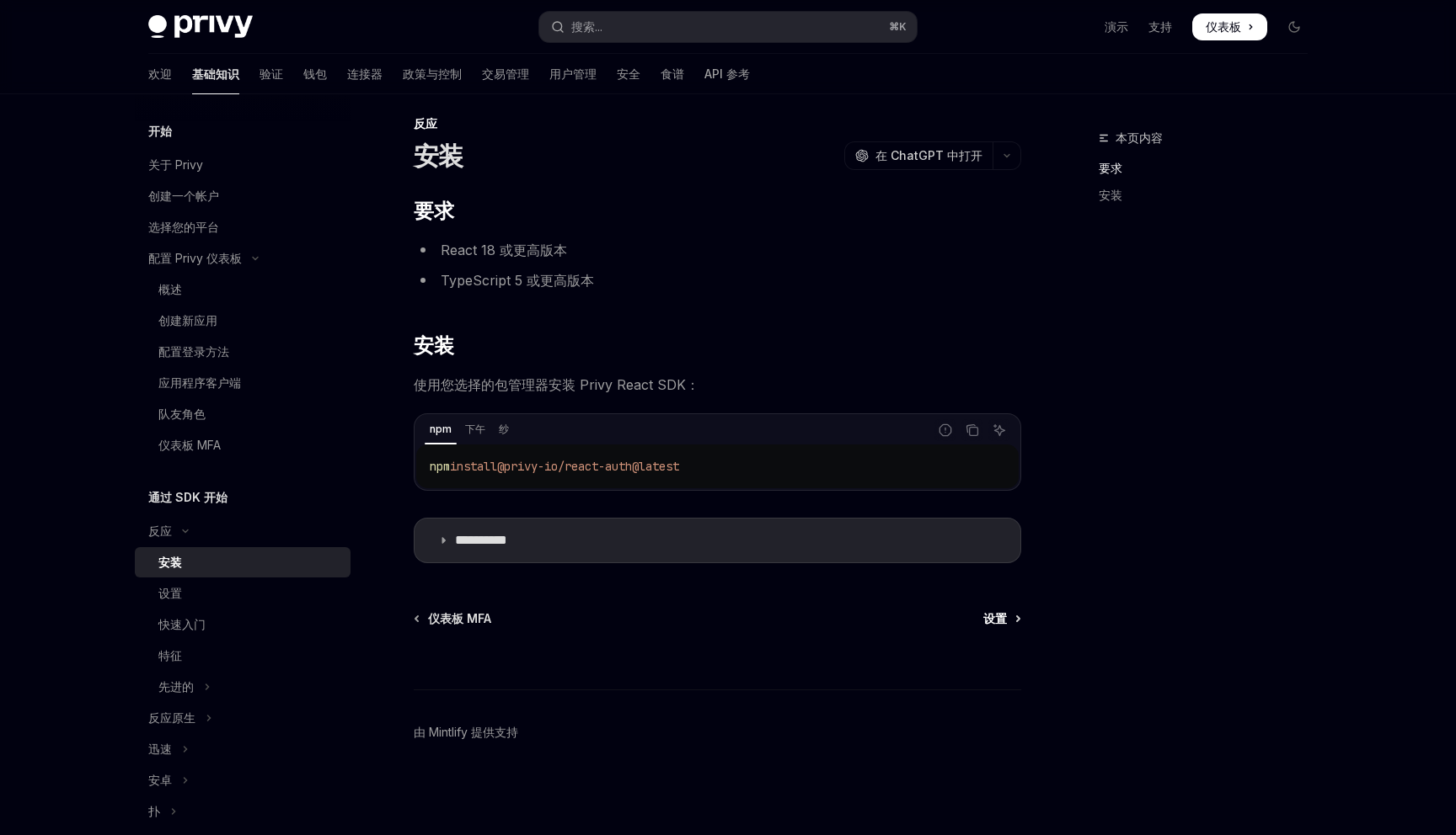
click at [996, 616] on font "设置" at bounding box center [995, 619] width 24 height 14
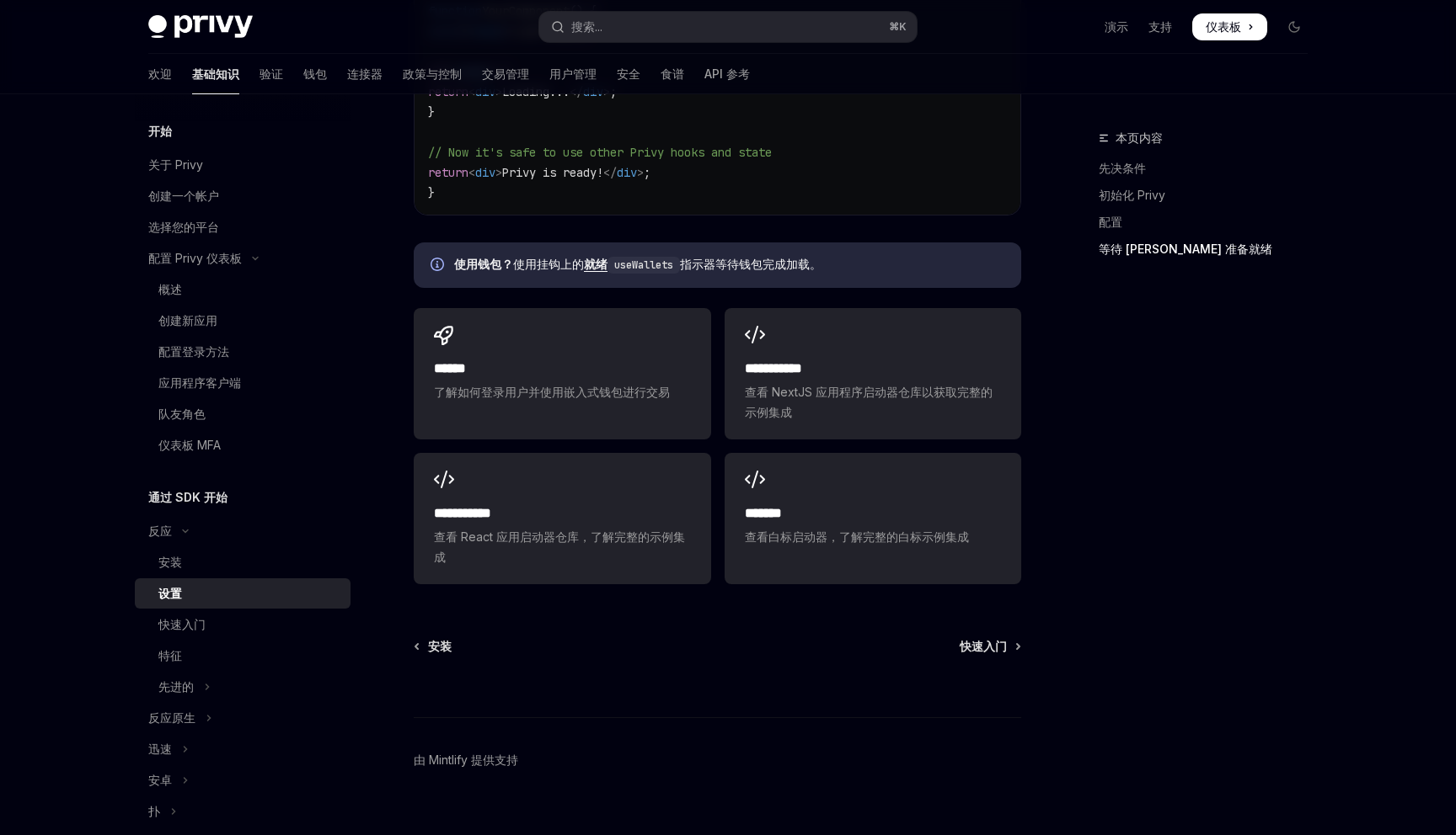
scroll to position [1998, 0]
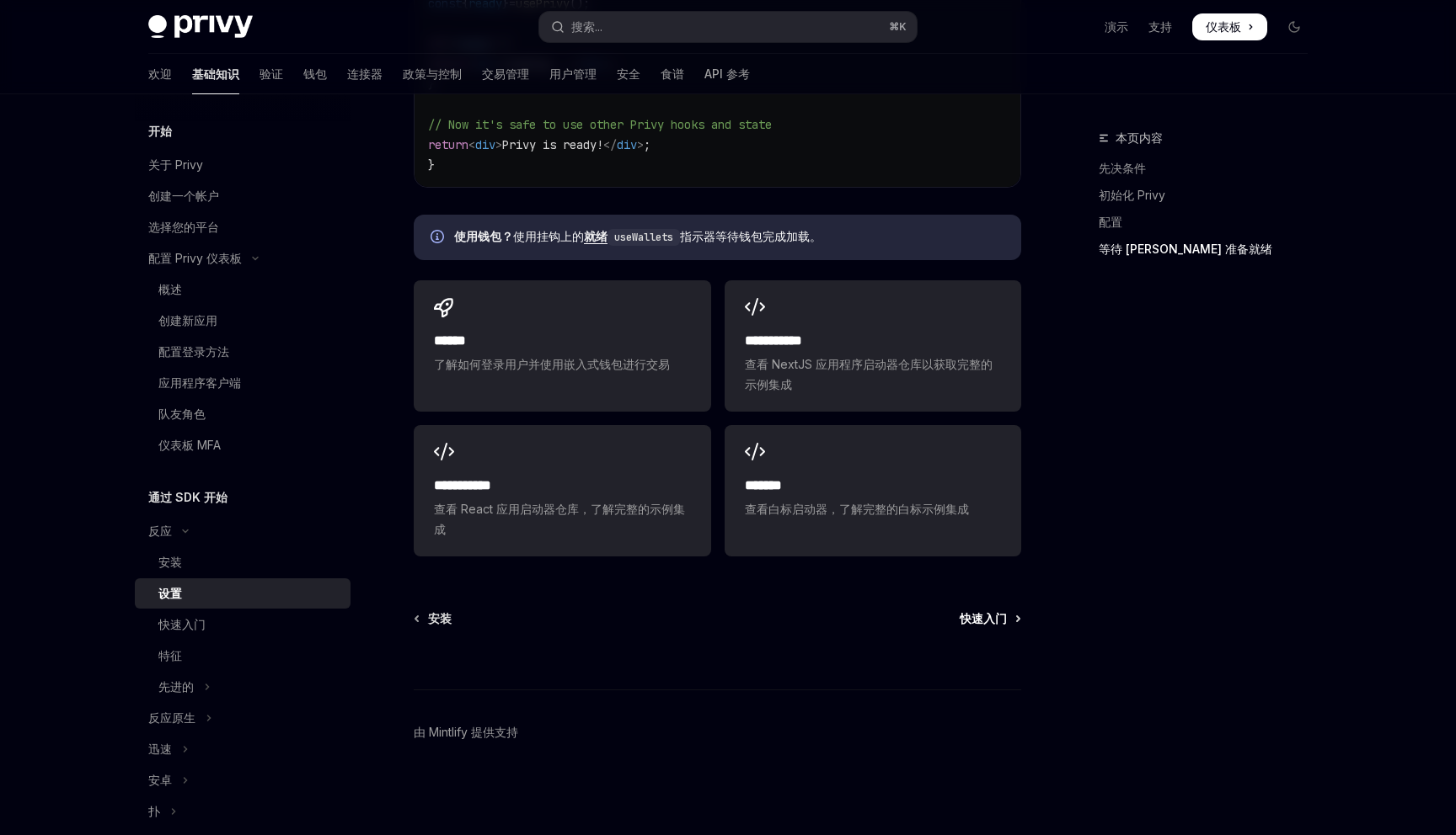
click at [983, 615] on font "快速入门" at bounding box center [983, 619] width 47 height 14
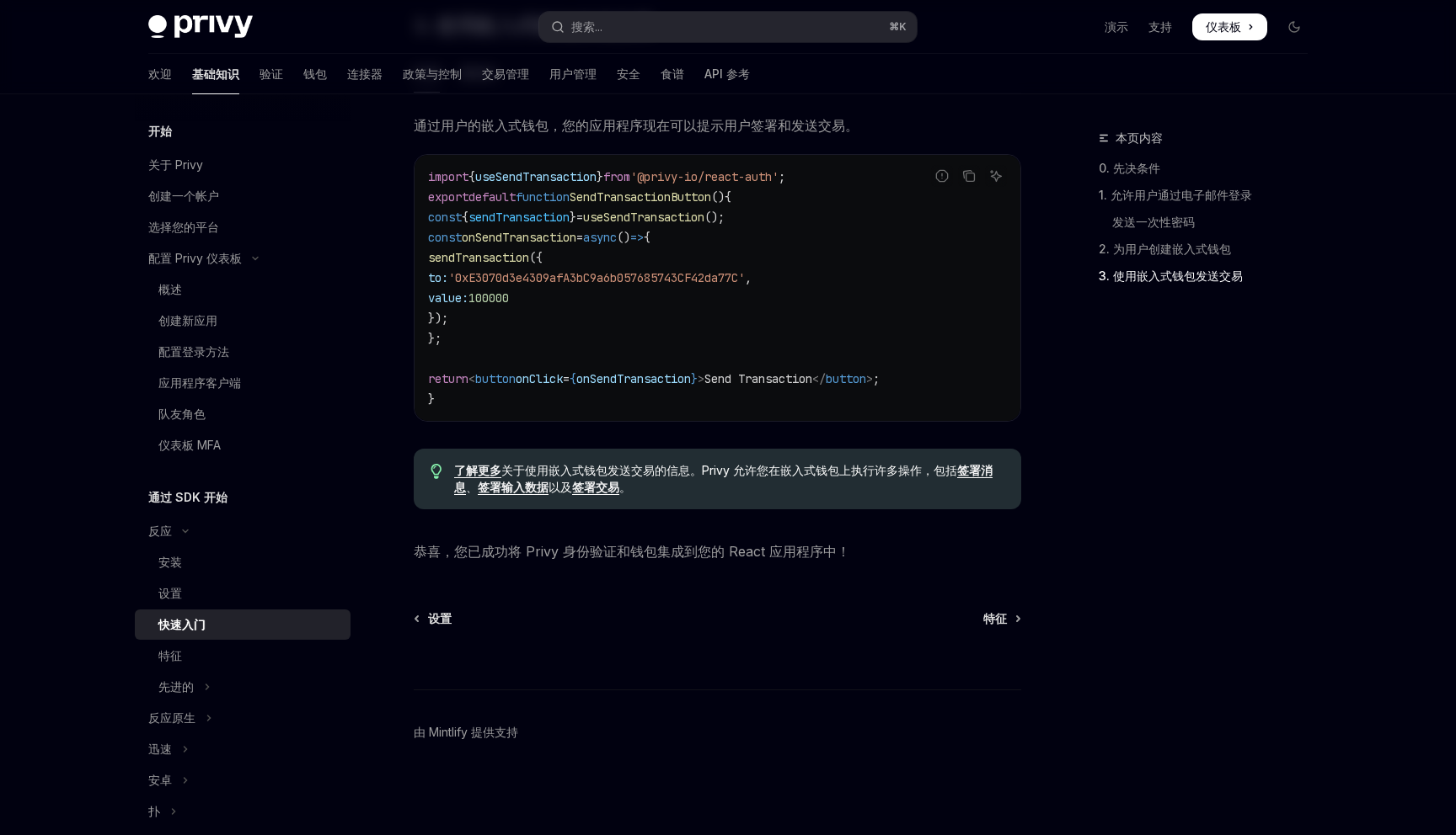
scroll to position [1454, 0]
click at [990, 619] on font "特征" at bounding box center [995, 619] width 24 height 14
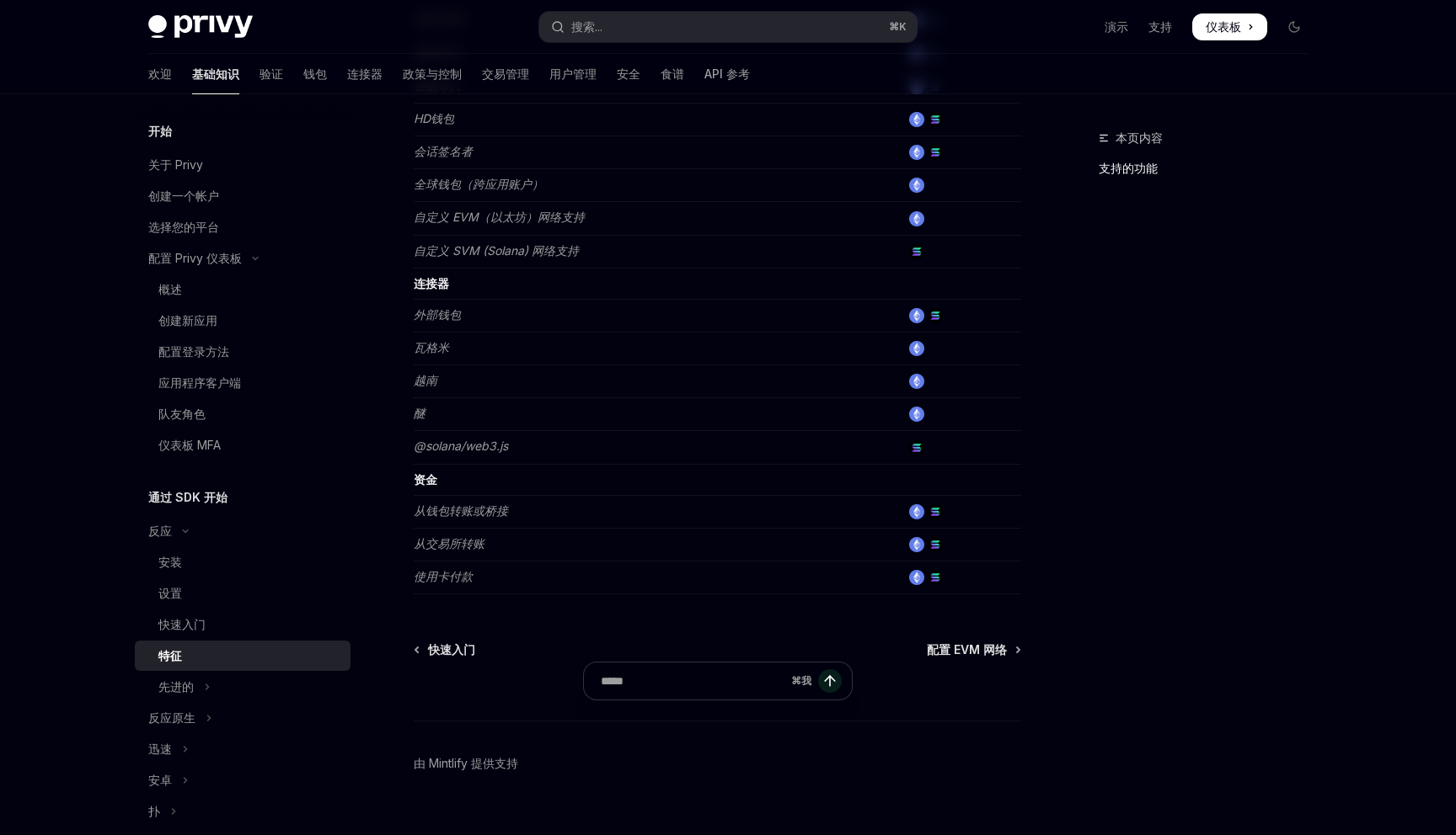
scroll to position [978, 0]
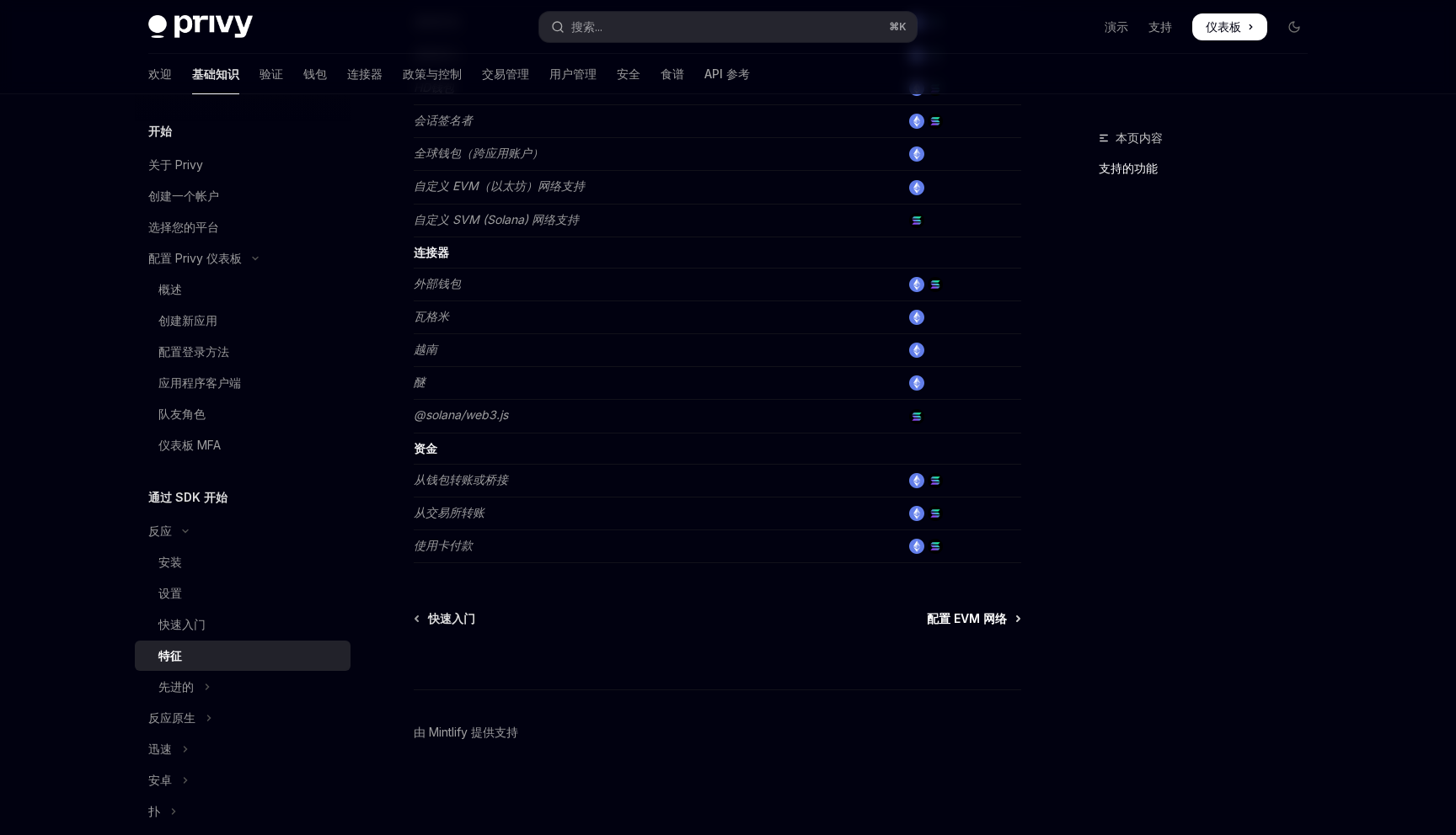
click at [968, 621] on font "配置 EVM 网络" at bounding box center [967, 619] width 80 height 14
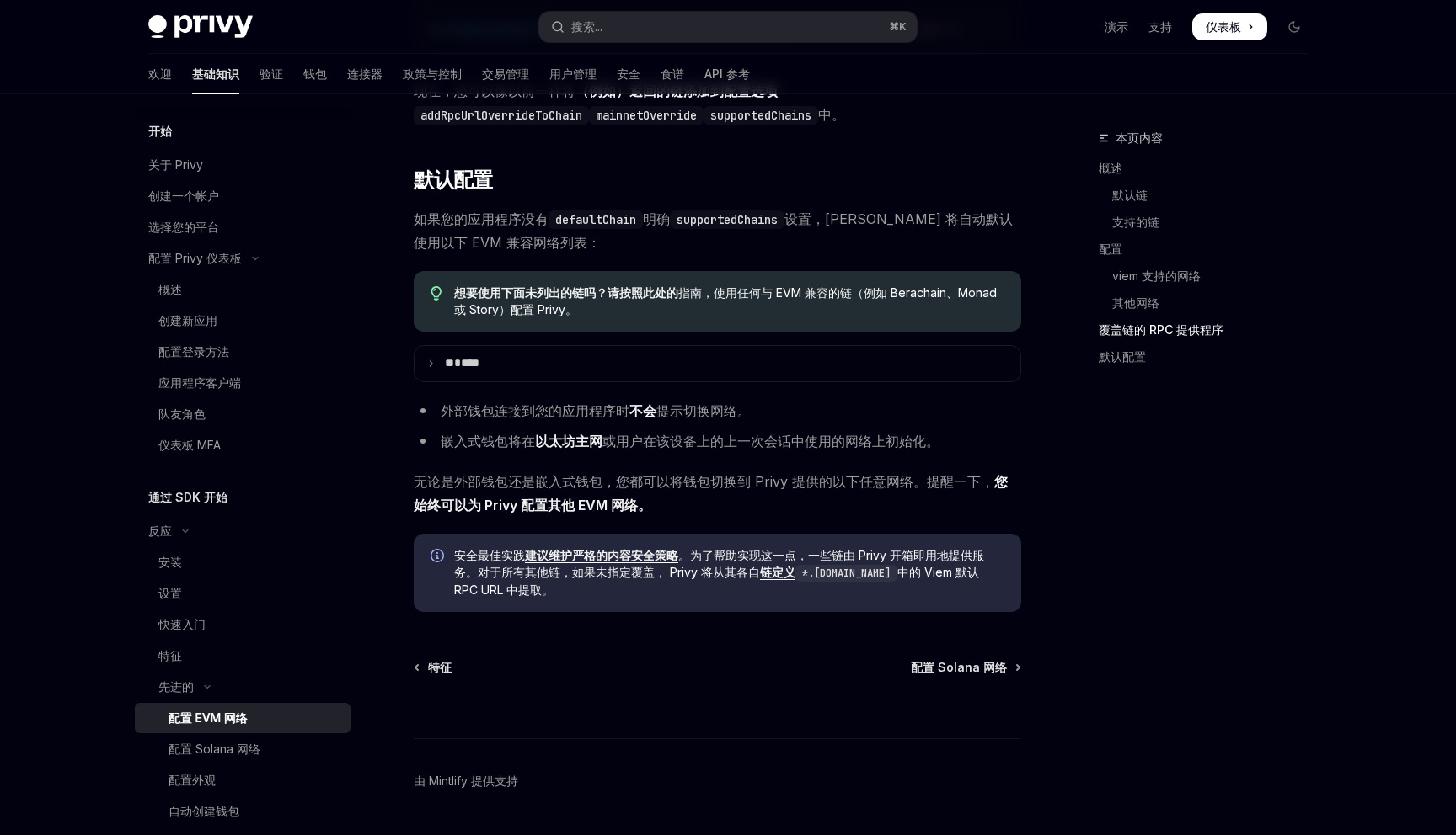
scroll to position [3614, 0]
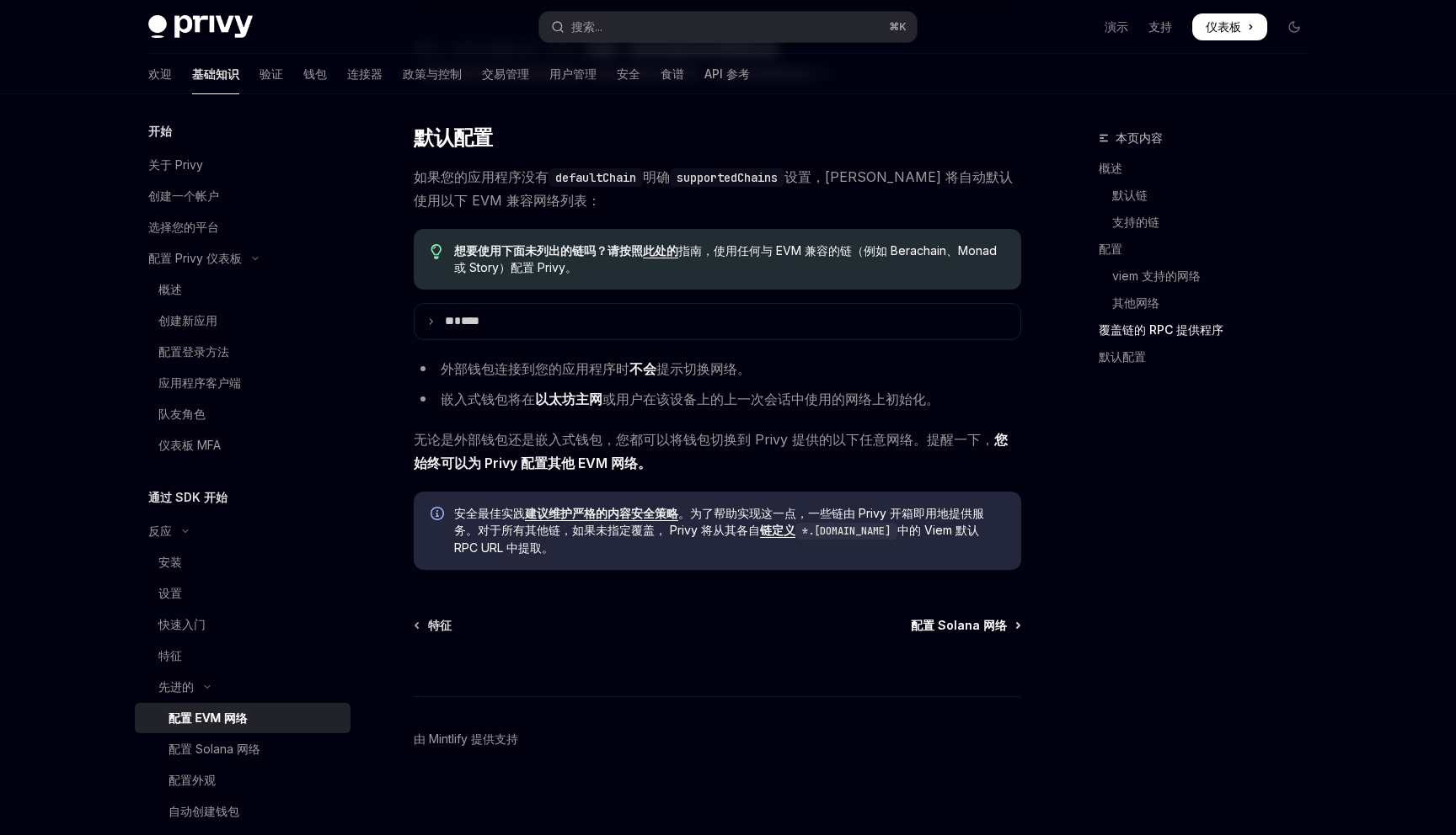
click at [943, 618] on font "配置 Solana 网络" at bounding box center [959, 625] width 96 height 14
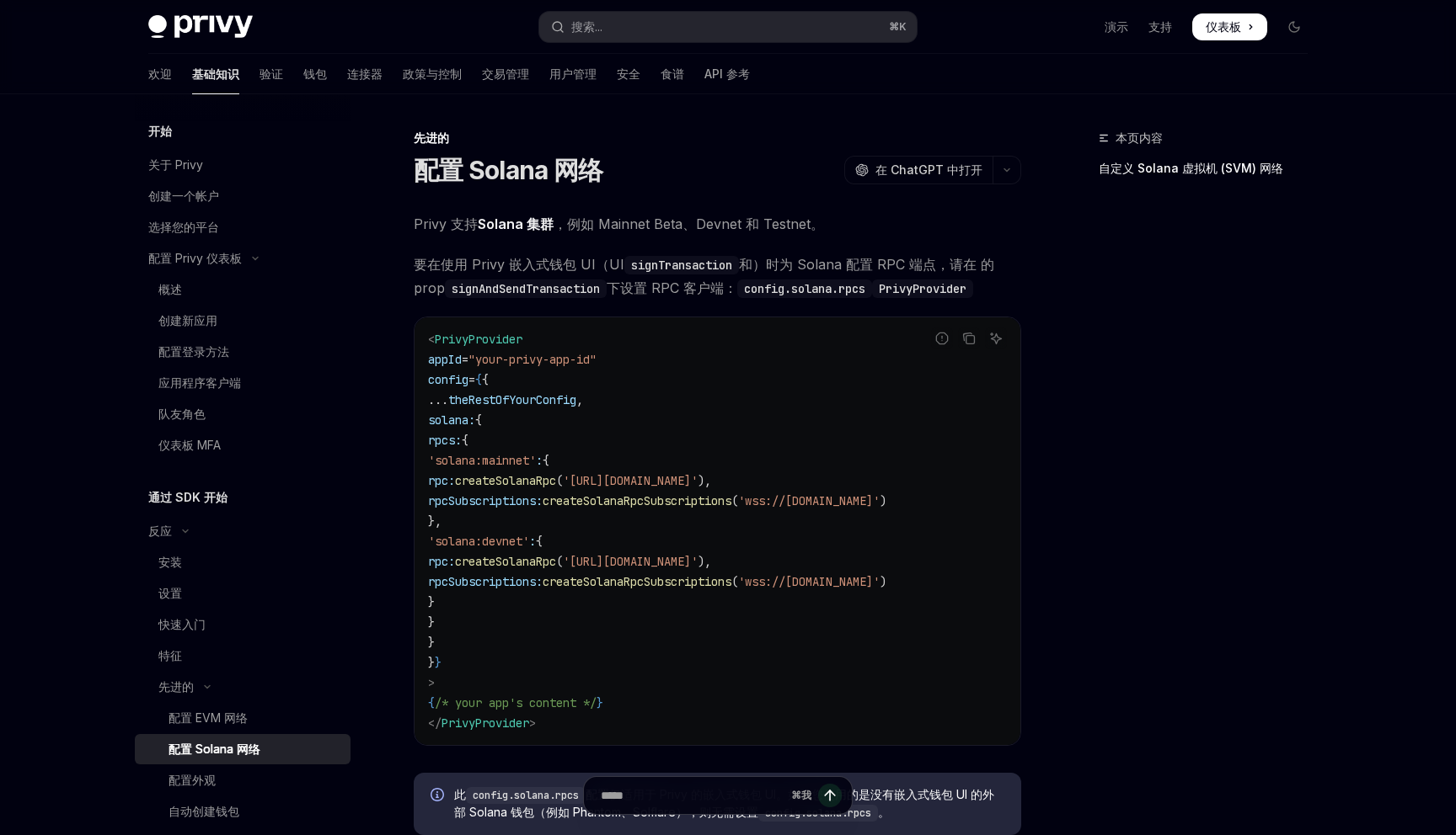
click at [590, 258] on font "要在使用 Privy 嵌入式钱包 UI（UI" at bounding box center [519, 264] width 210 height 17
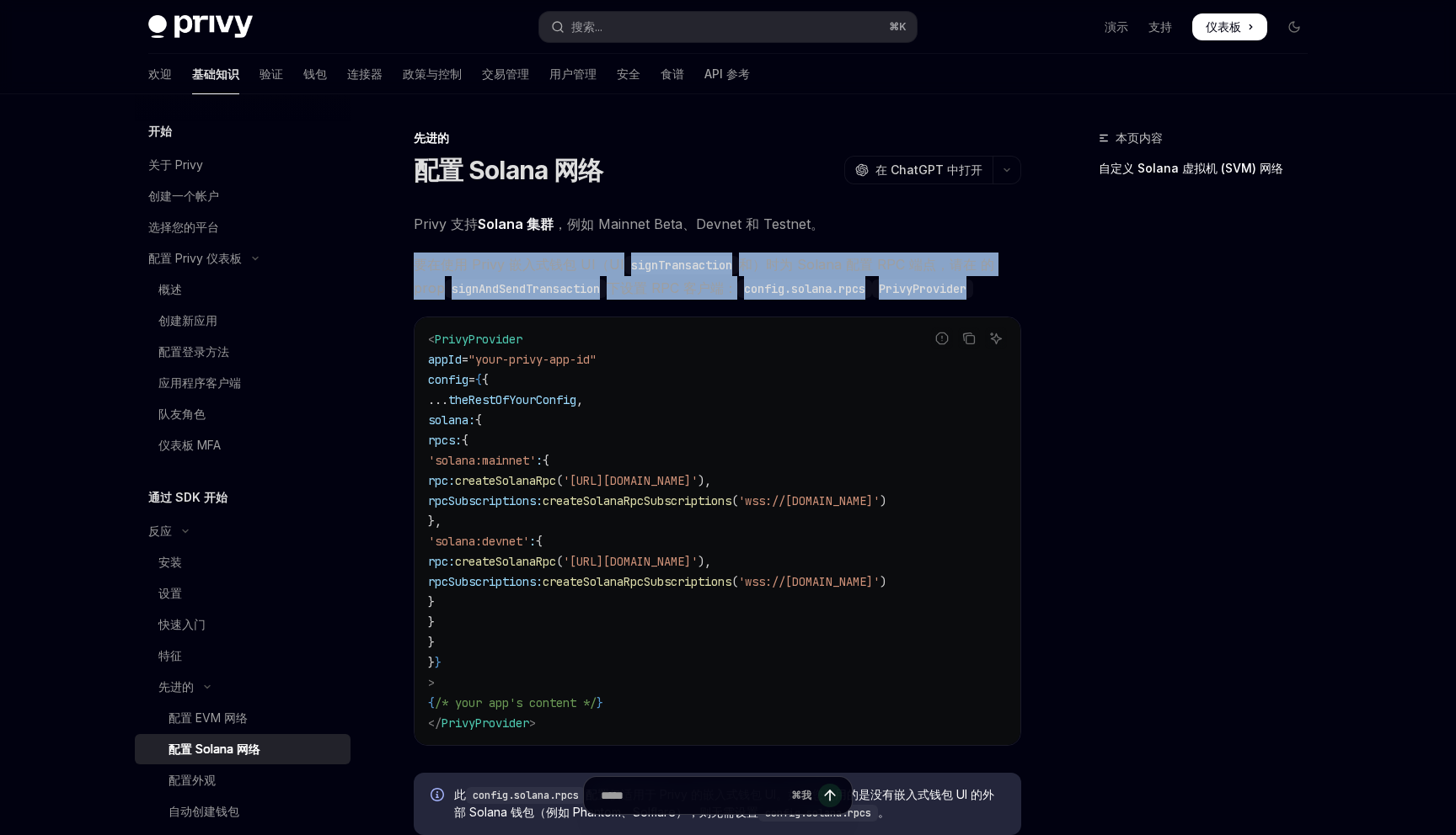
click at [590, 258] on font "要在使用 Privy 嵌入式钱包 UI（UI" at bounding box center [519, 264] width 210 height 17
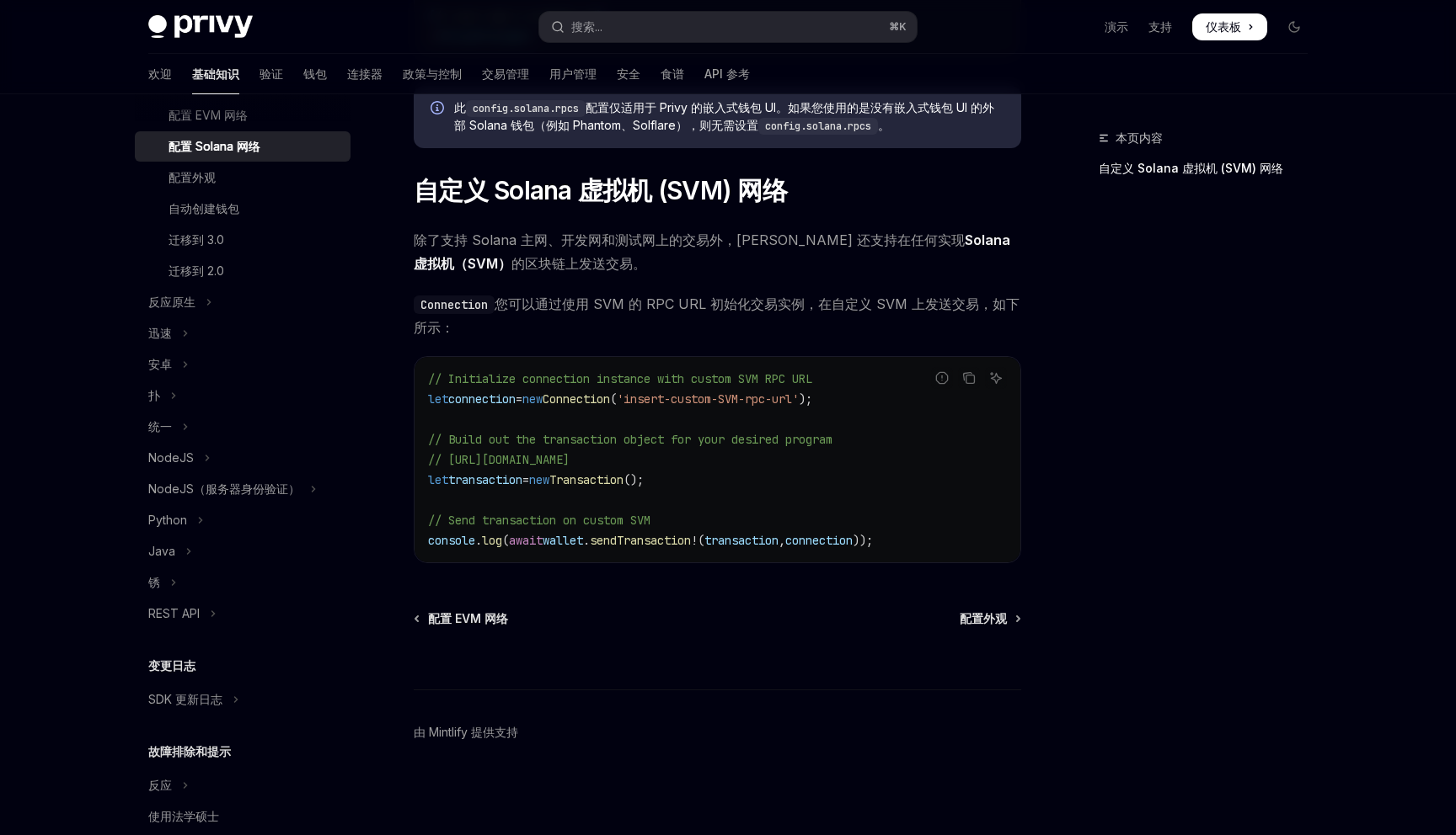
scroll to position [607, 0]
click at [199, 242] on font "迁移到 3.0" at bounding box center [196, 235] width 55 height 14
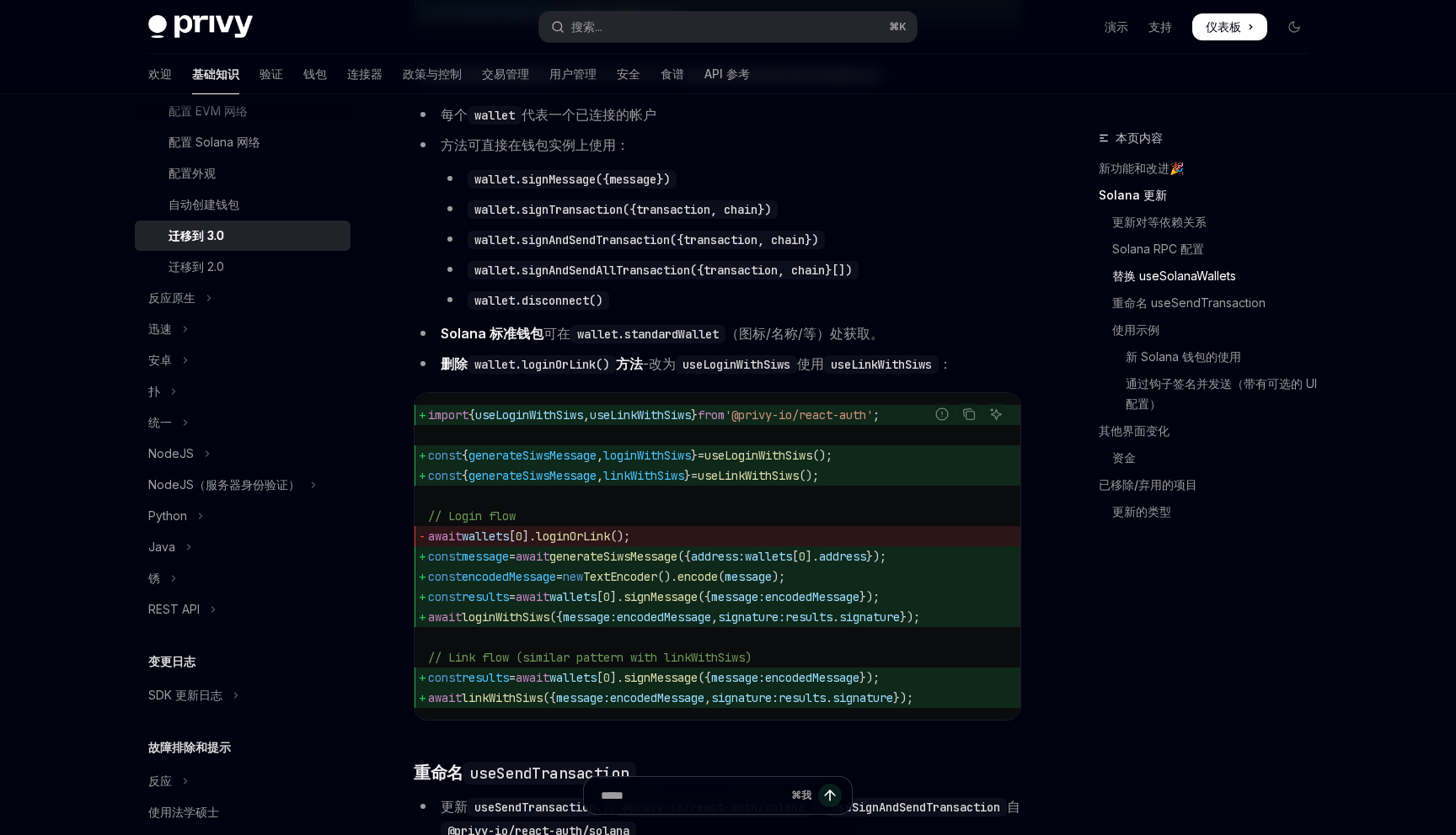
scroll to position [2059, 0]
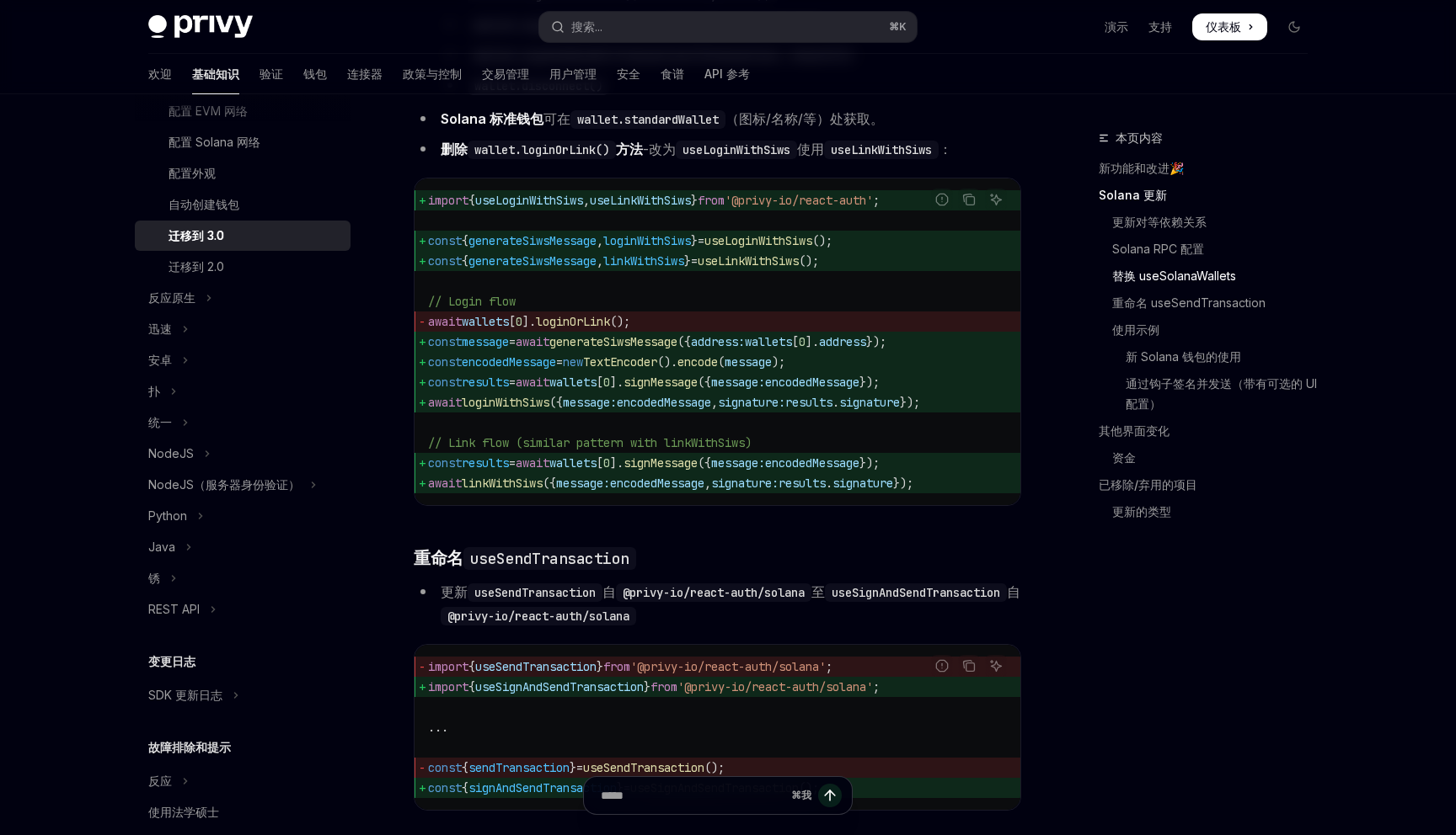
click at [193, 28] on img at bounding box center [200, 27] width 104 height 24
type textarea "*"
